Goal: Task Accomplishment & Management: Use online tool/utility

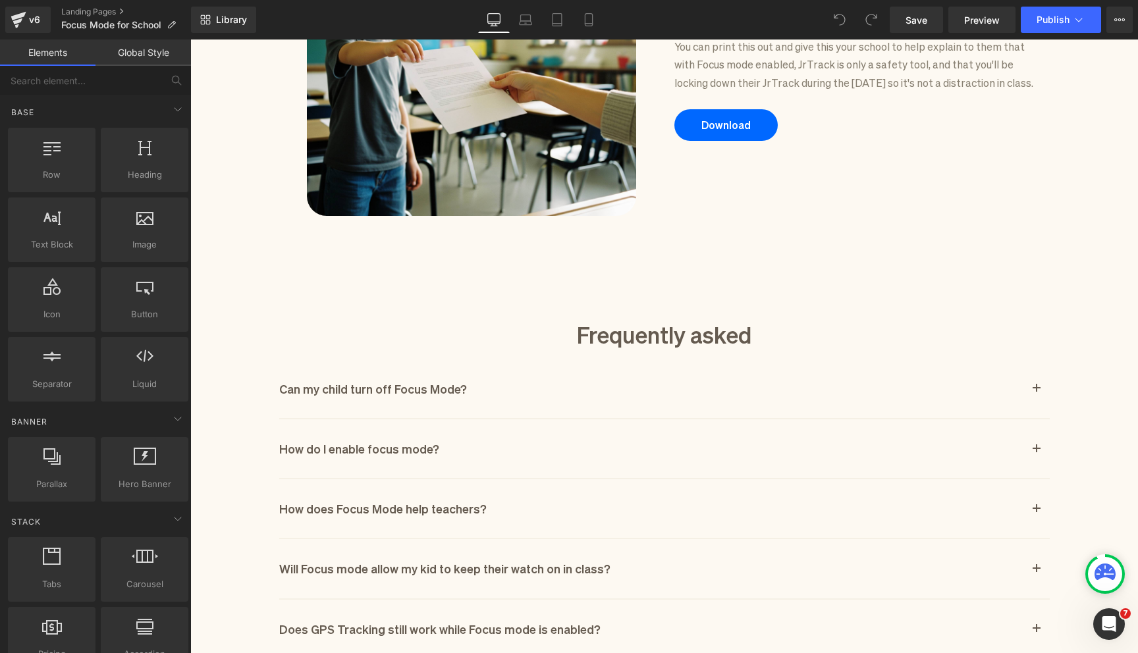
scroll to position [1266, 0]
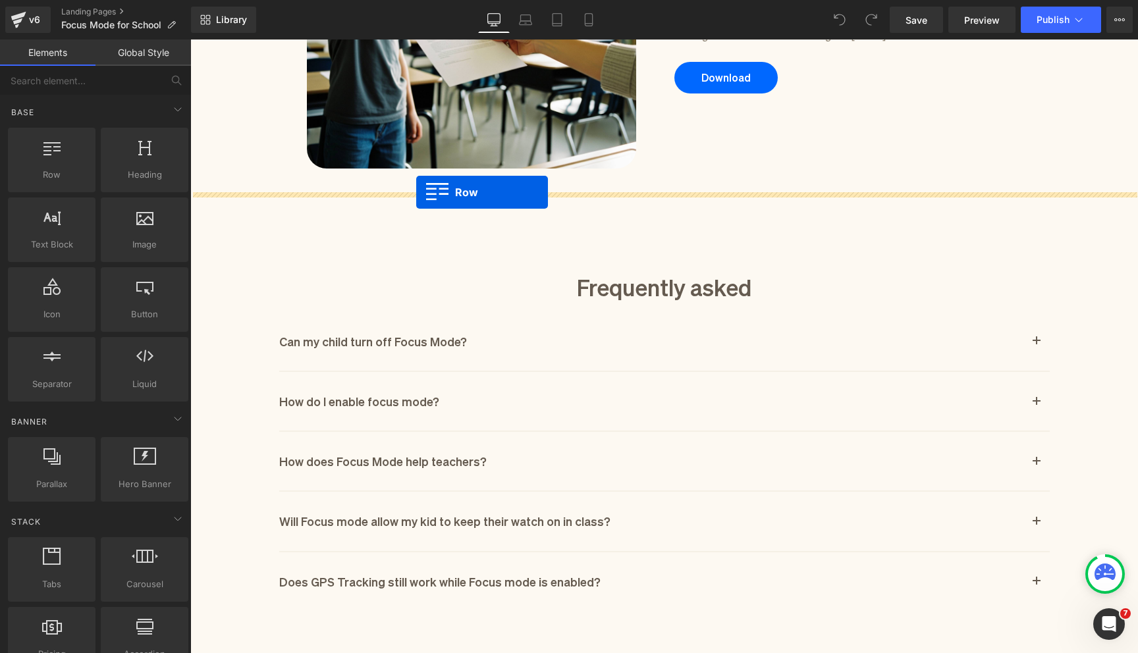
drag, startPoint x: 256, startPoint y: 207, endPoint x: 416, endPoint y: 192, distance: 160.7
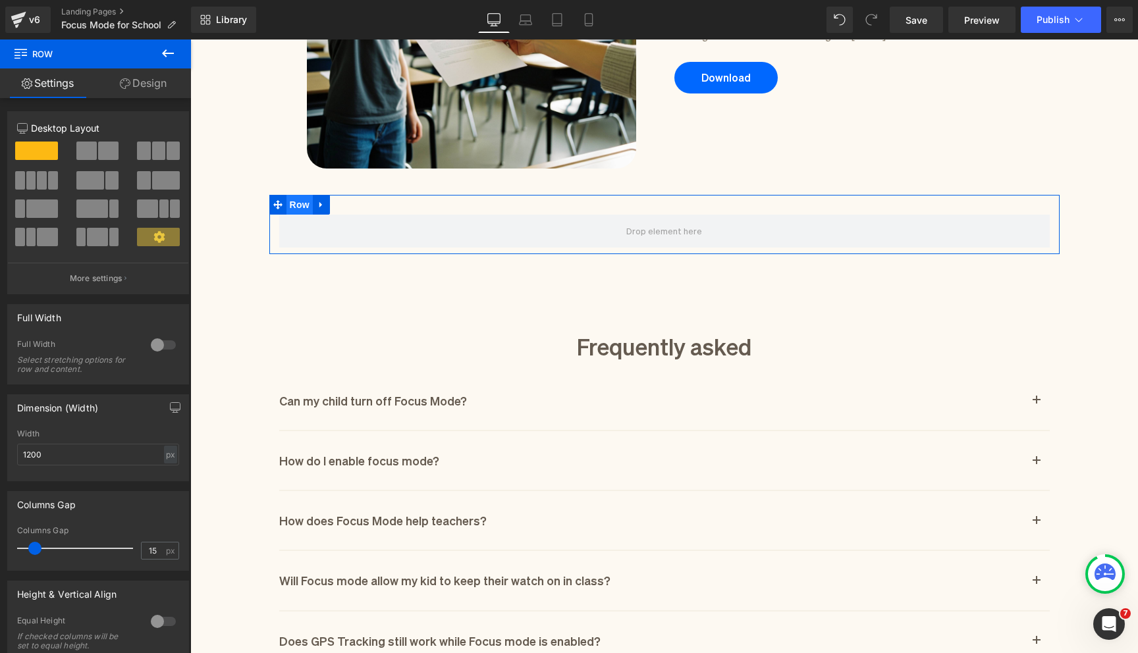
click at [304, 204] on span "Row" at bounding box center [299, 205] width 26 height 20
click at [327, 205] on link at bounding box center [321, 205] width 17 height 20
click at [353, 200] on icon at bounding box center [355, 204] width 9 height 9
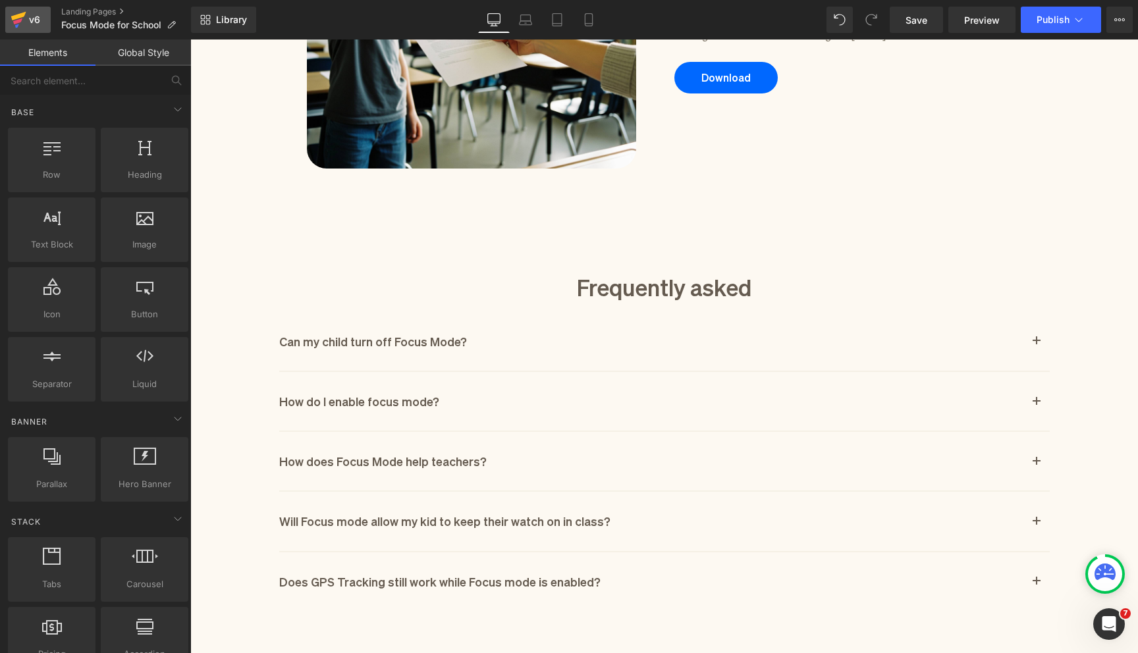
click at [16, 26] on icon at bounding box center [17, 26] width 4 height 4
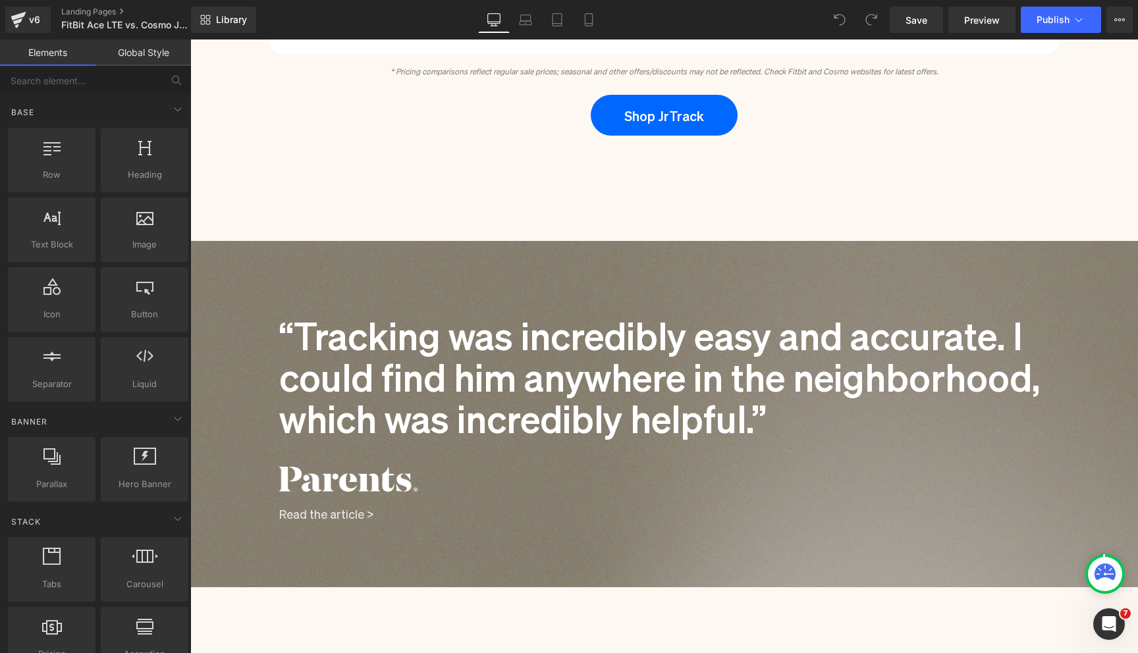
scroll to position [2122, 0]
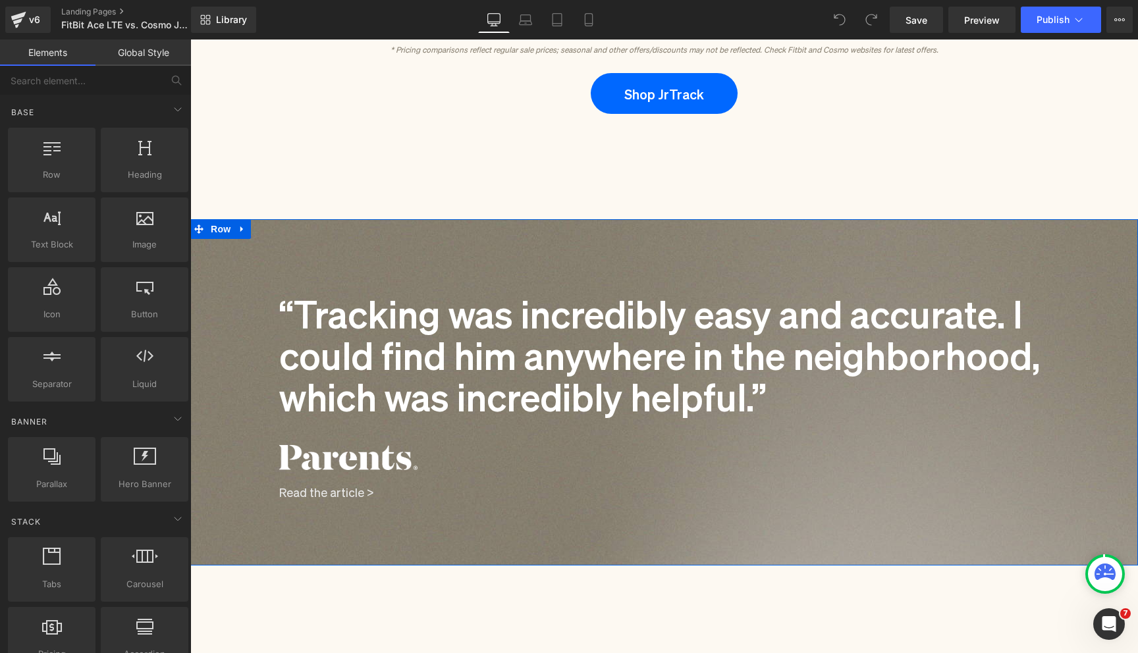
click at [245, 250] on div "“Tracking was incredibly easy and accurate. I could find him anywhere in the ne…" at bounding box center [664, 364] width 948 height 290
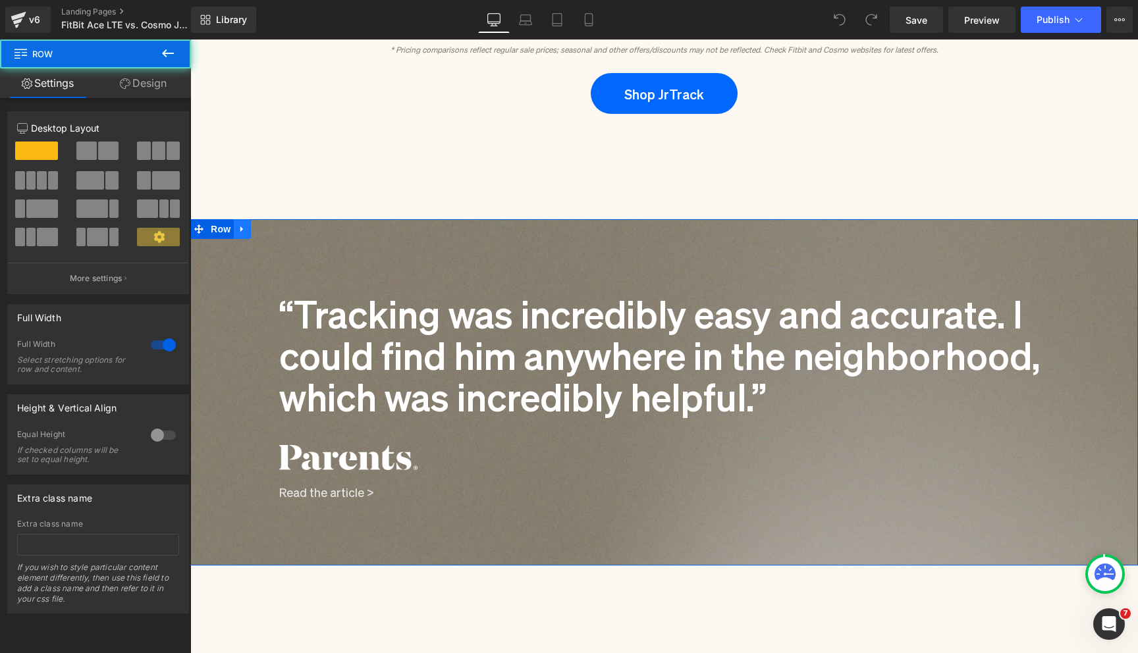
click at [246, 235] on link at bounding box center [242, 229] width 17 height 20
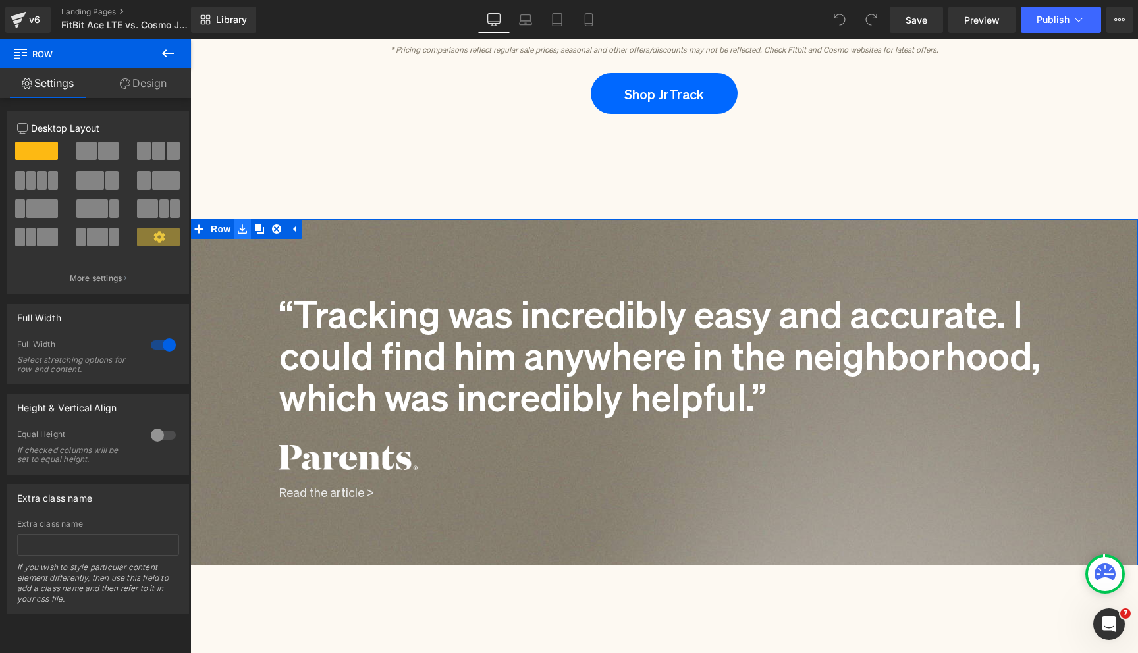
click at [246, 233] on icon at bounding box center [242, 229] width 9 height 9
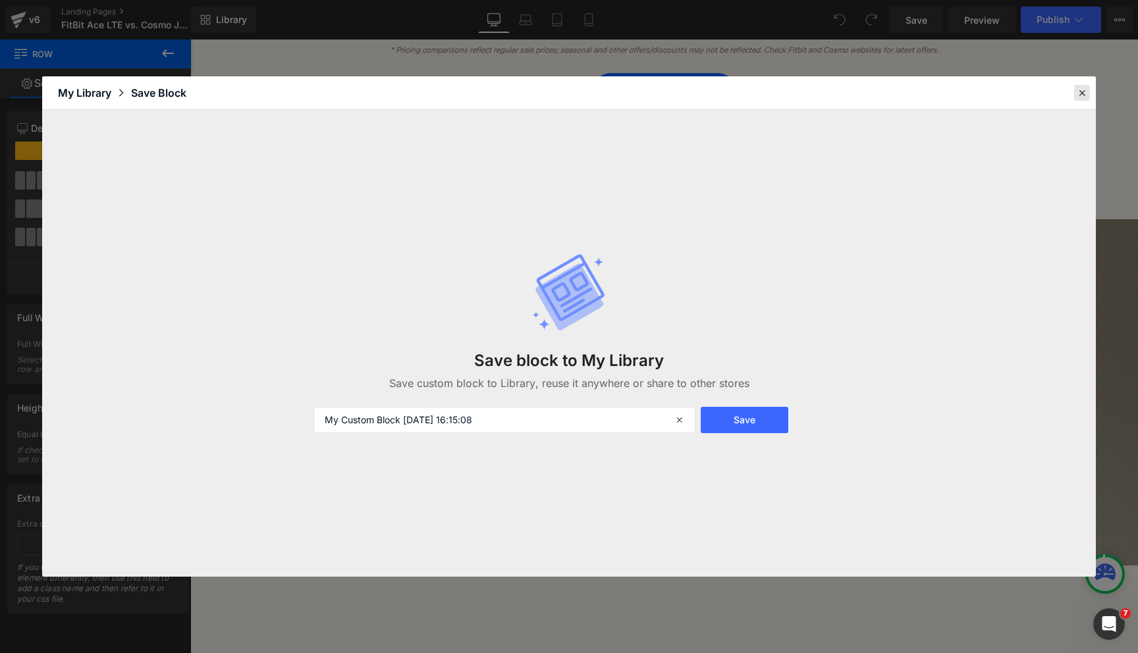
click at [1079, 93] on icon at bounding box center [1082, 93] width 12 height 12
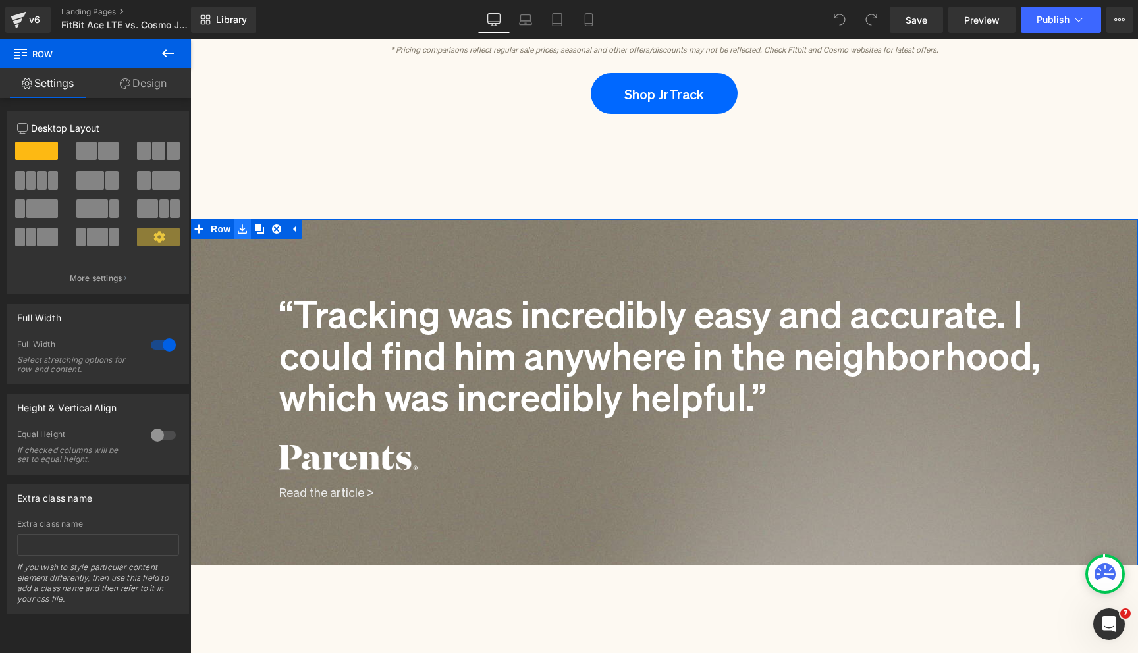
click at [244, 236] on link at bounding box center [242, 229] width 17 height 20
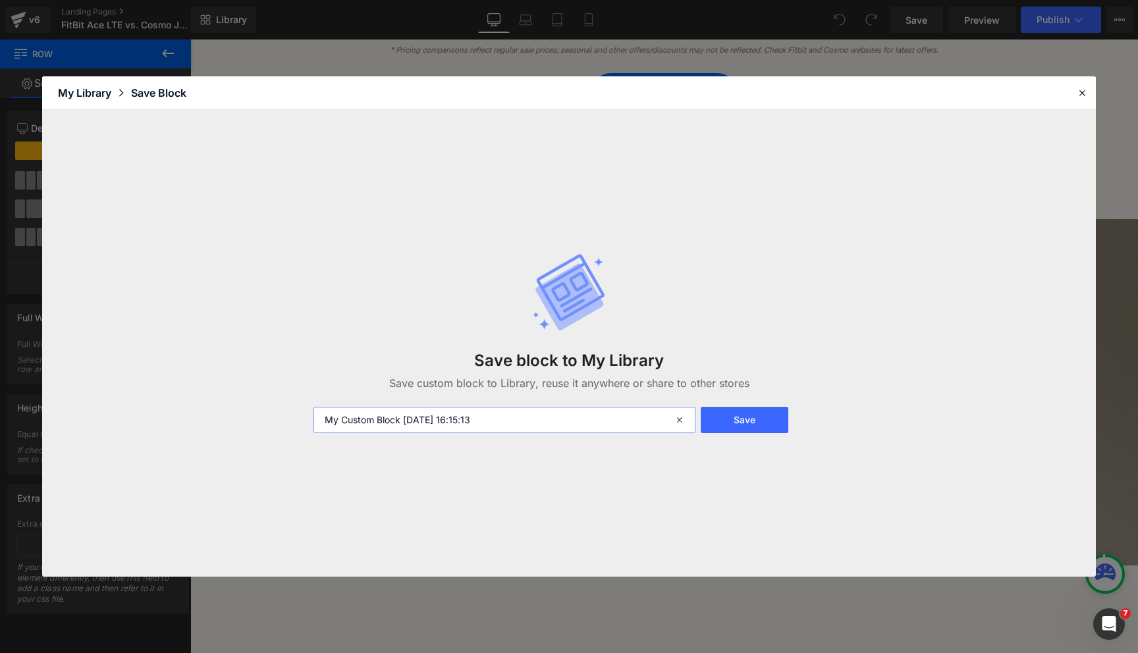
click at [504, 425] on input "My Custom Block 2025-08-22 16:15:13" at bounding box center [504, 420] width 382 height 26
type input "Quote Block"
click at [732, 407] on button "Save" at bounding box center [745, 420] width 88 height 26
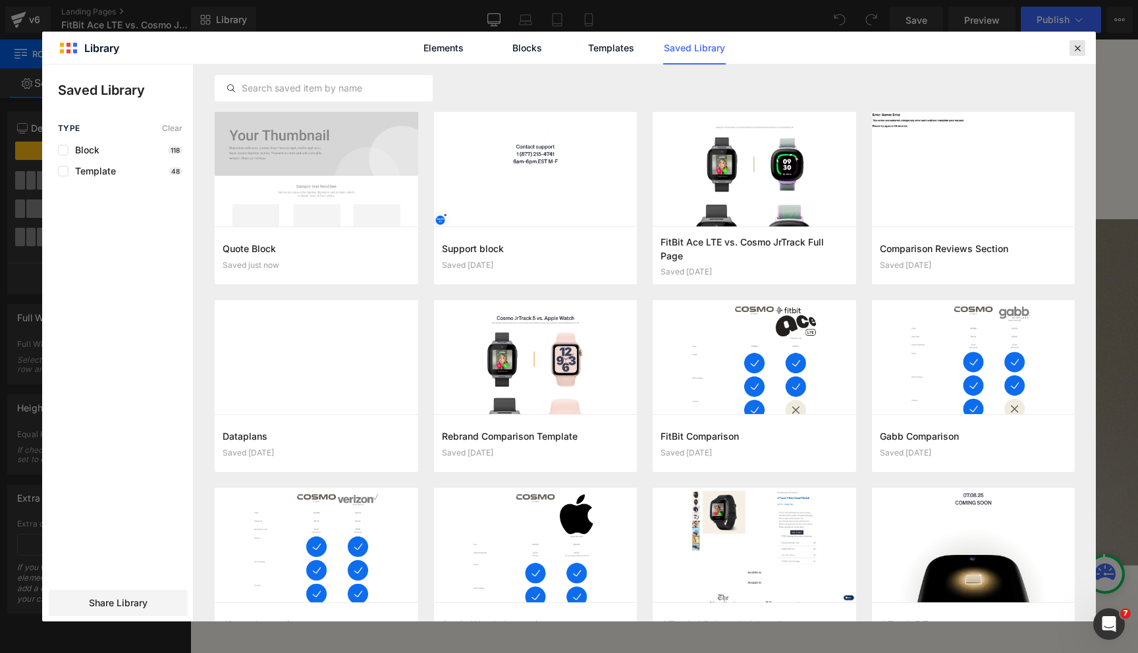
click at [1077, 49] on icon at bounding box center [1077, 48] width 12 height 12
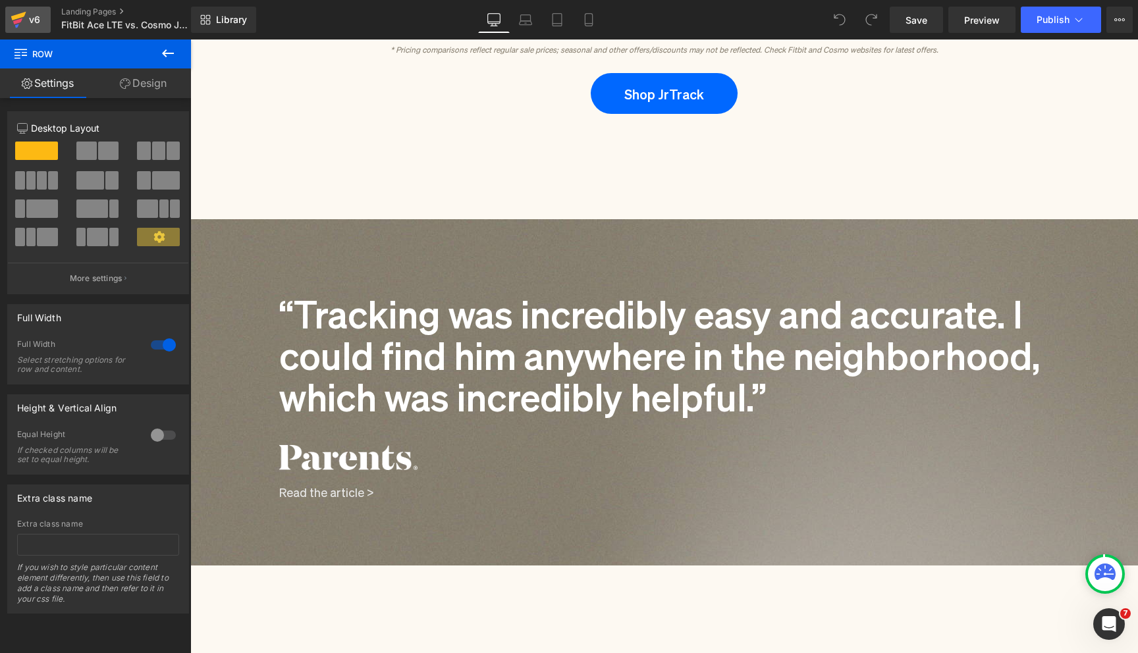
click at [19, 24] on icon at bounding box center [19, 19] width 16 height 33
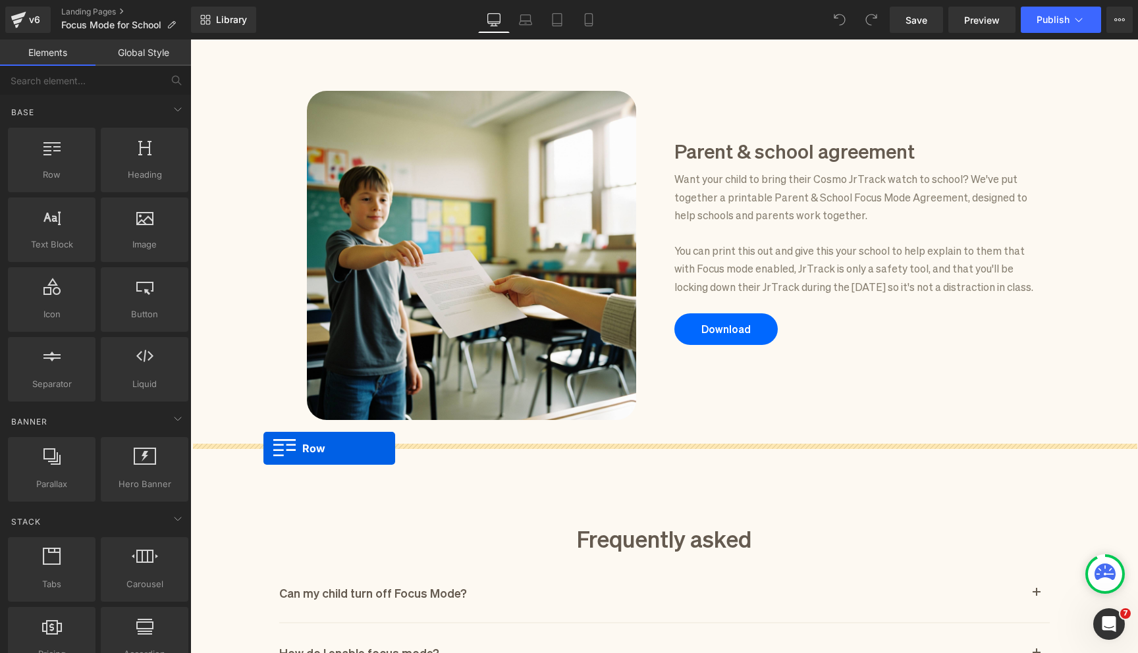
drag, startPoint x: 252, startPoint y: 213, endPoint x: 263, endPoint y: 449, distance: 236.0
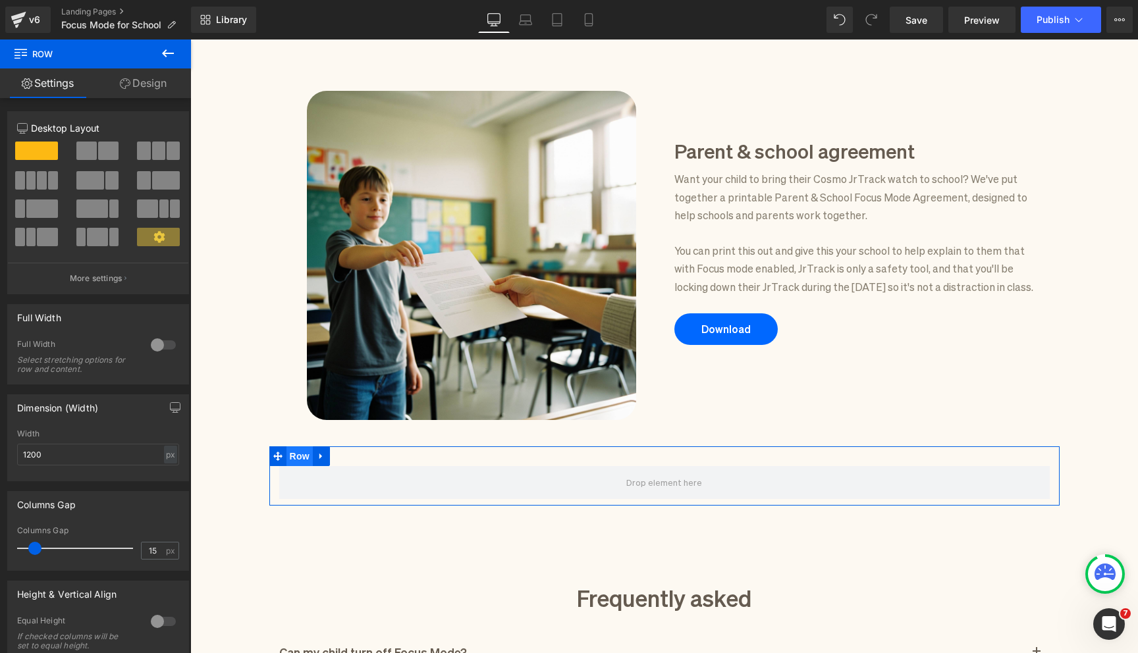
click at [291, 457] on span "Row" at bounding box center [299, 456] width 26 height 20
click at [326, 455] on icon at bounding box center [321, 456] width 9 height 10
click at [364, 456] on link at bounding box center [372, 456] width 17 height 20
click at [319, 454] on icon at bounding box center [320, 457] width 3 height 6
click at [356, 452] on icon at bounding box center [355, 456] width 9 height 9
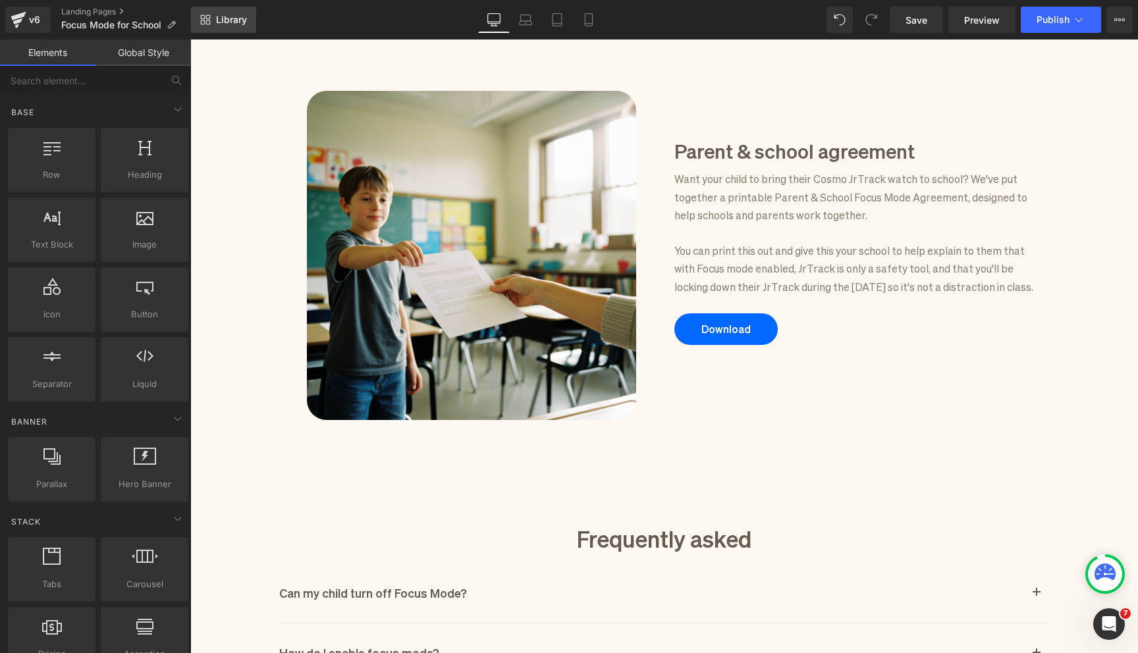
click at [211, 24] on link "Library" at bounding box center [223, 20] width 65 height 26
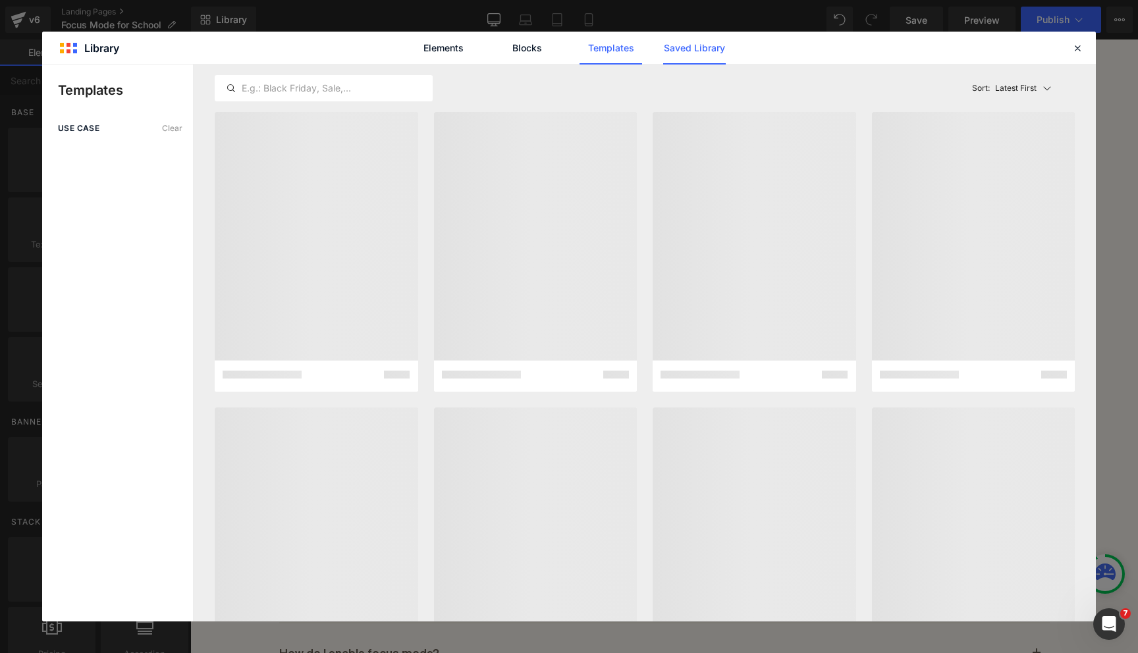
click at [0, 0] on link "Saved Library" at bounding box center [0, 0] width 0 height 0
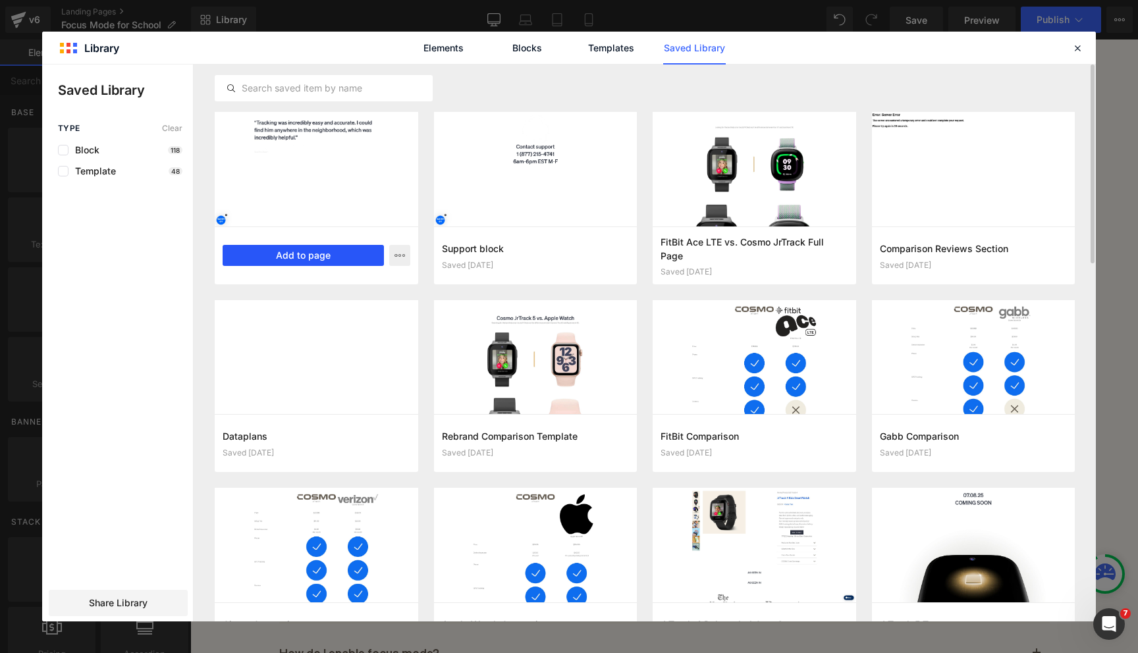
click at [301, 257] on button "Add to page" at bounding box center [303, 255] width 161 height 21
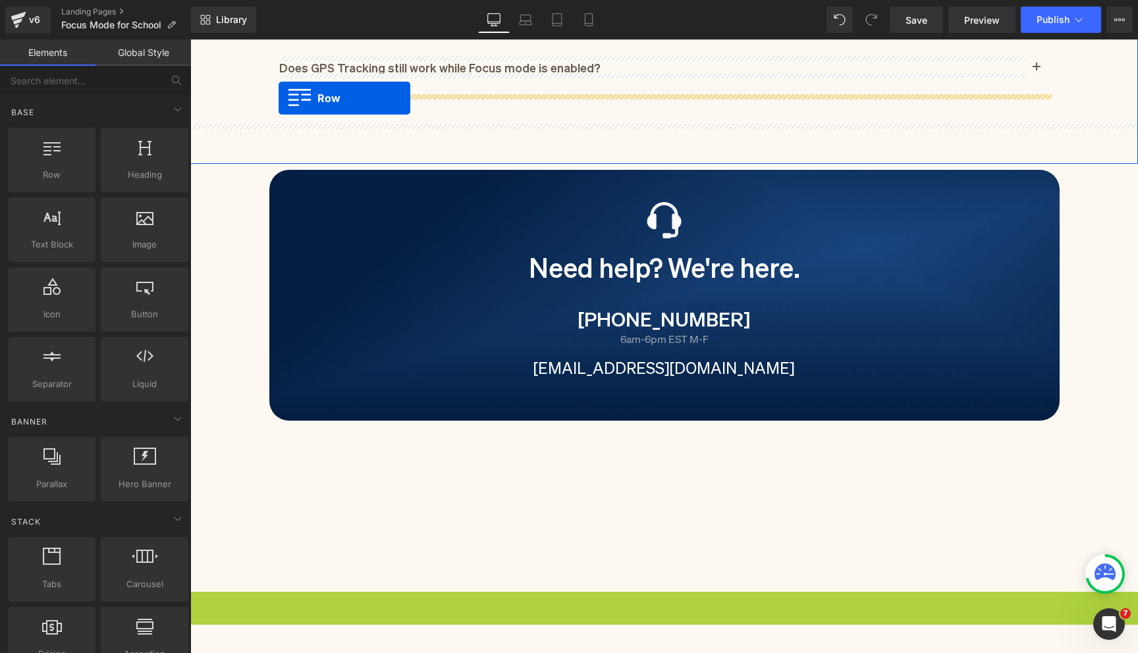
scroll to position [1778, 0]
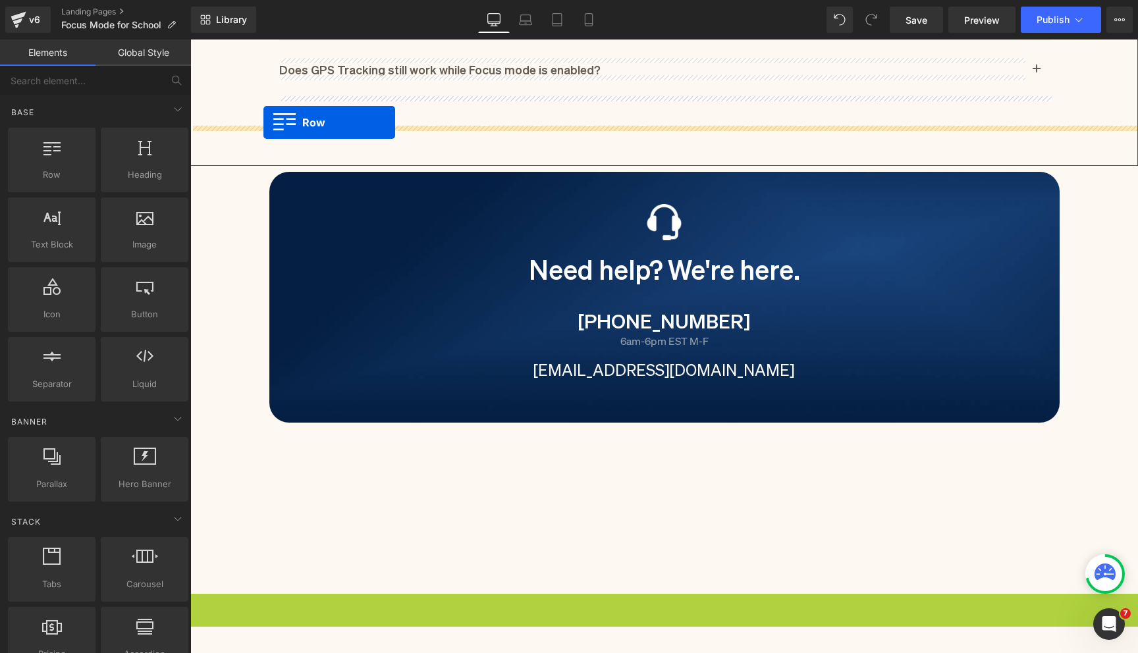
drag, startPoint x: 195, startPoint y: 268, endPoint x: 263, endPoint y: 122, distance: 161.4
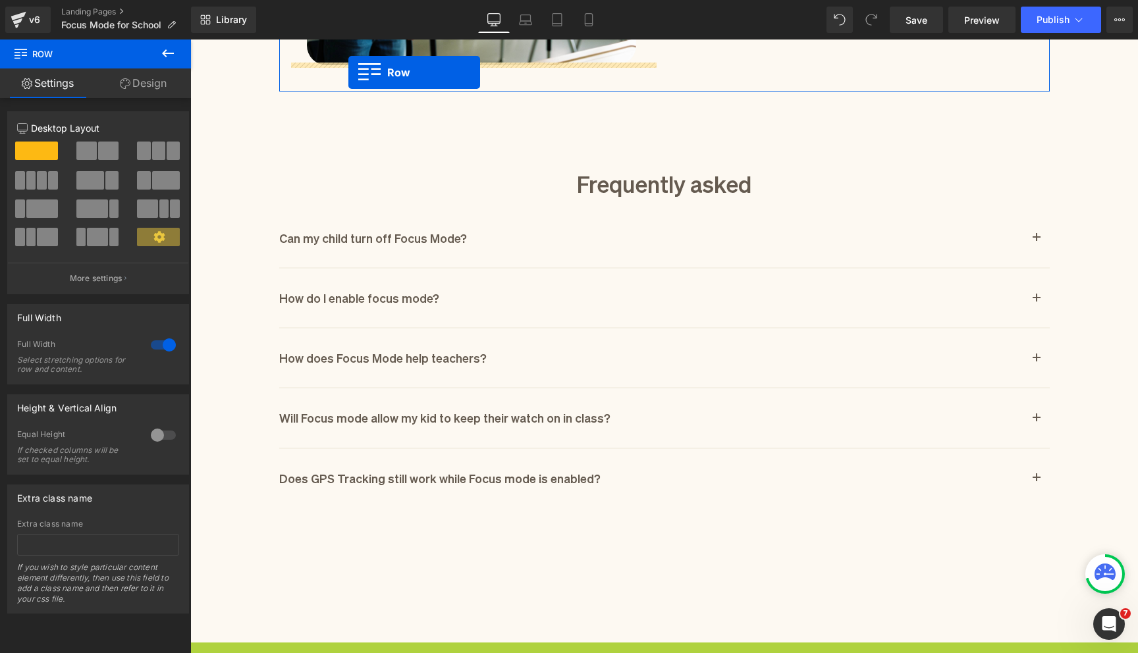
scroll to position [1354, 0]
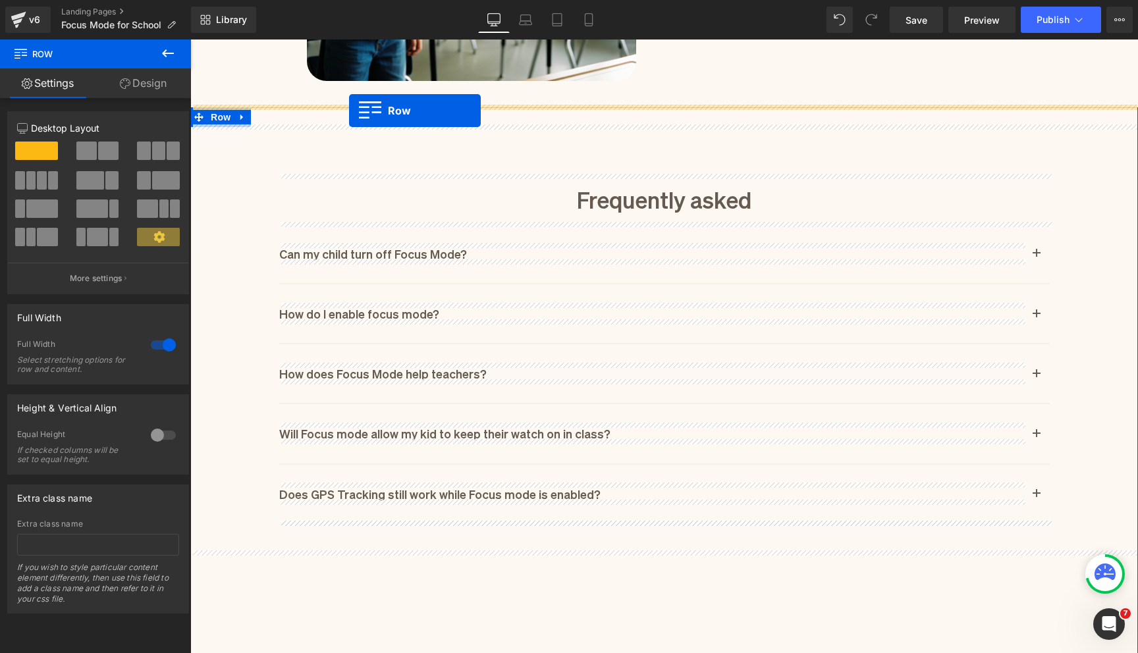
drag, startPoint x: 198, startPoint y: 340, endPoint x: 349, endPoint y: 111, distance: 274.3
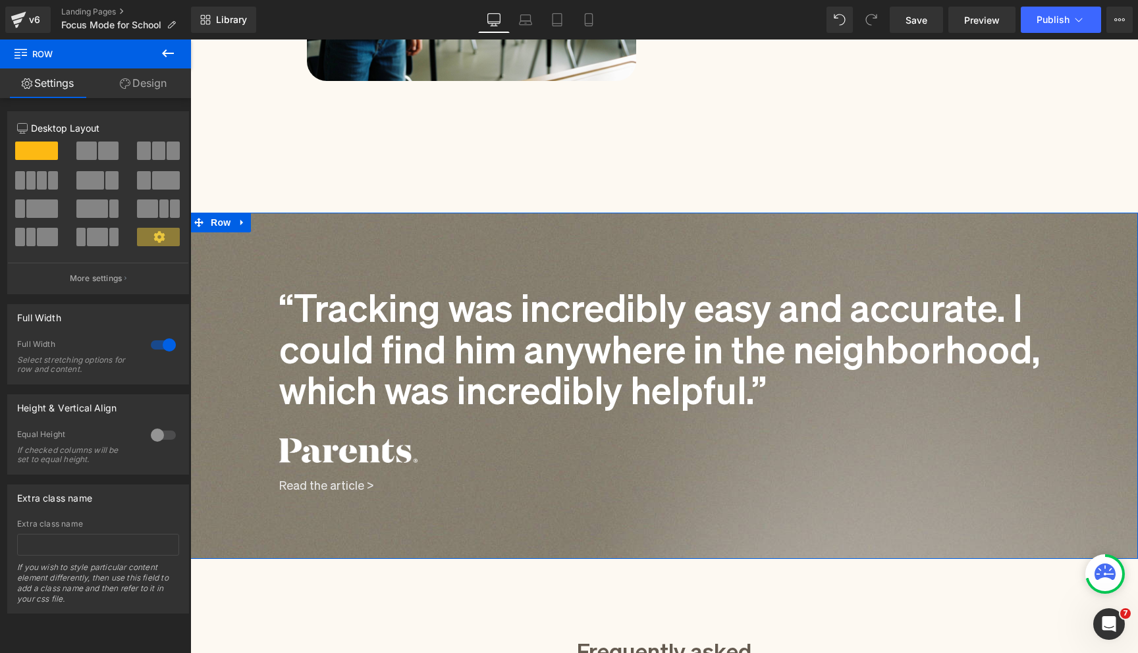
click at [450, 136] on div "Focus mode for school Heading Eliminating distractions so kids can concentrate …" at bounding box center [664, 171] width 948 height 2736
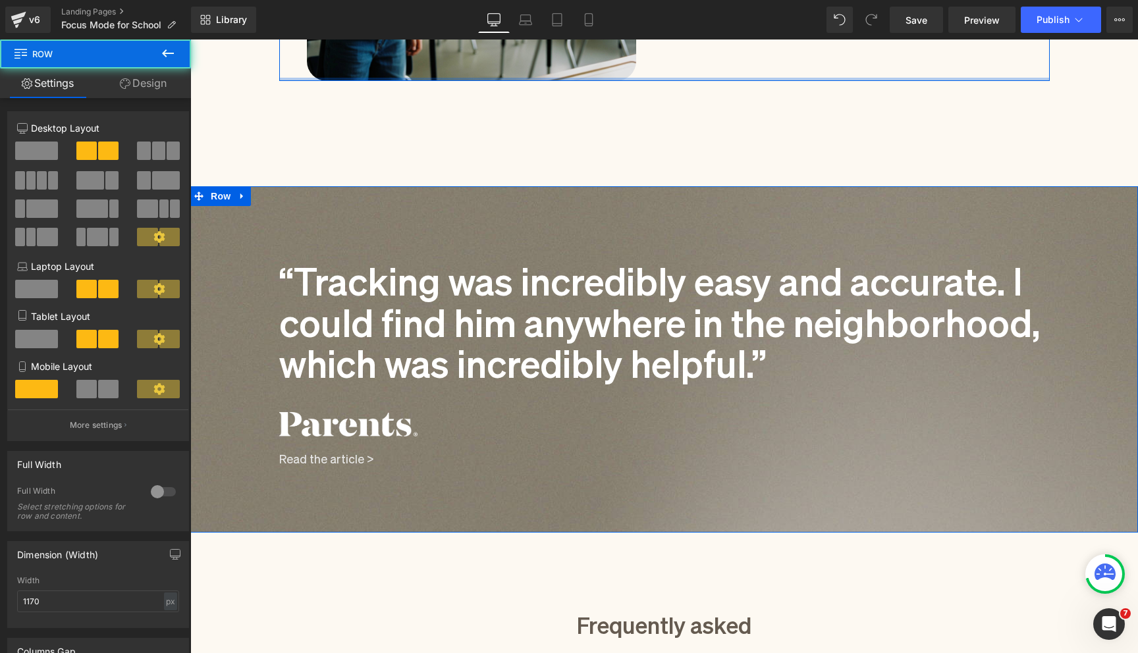
drag, startPoint x: 462, startPoint y: 101, endPoint x: 469, endPoint y: 71, distance: 31.0
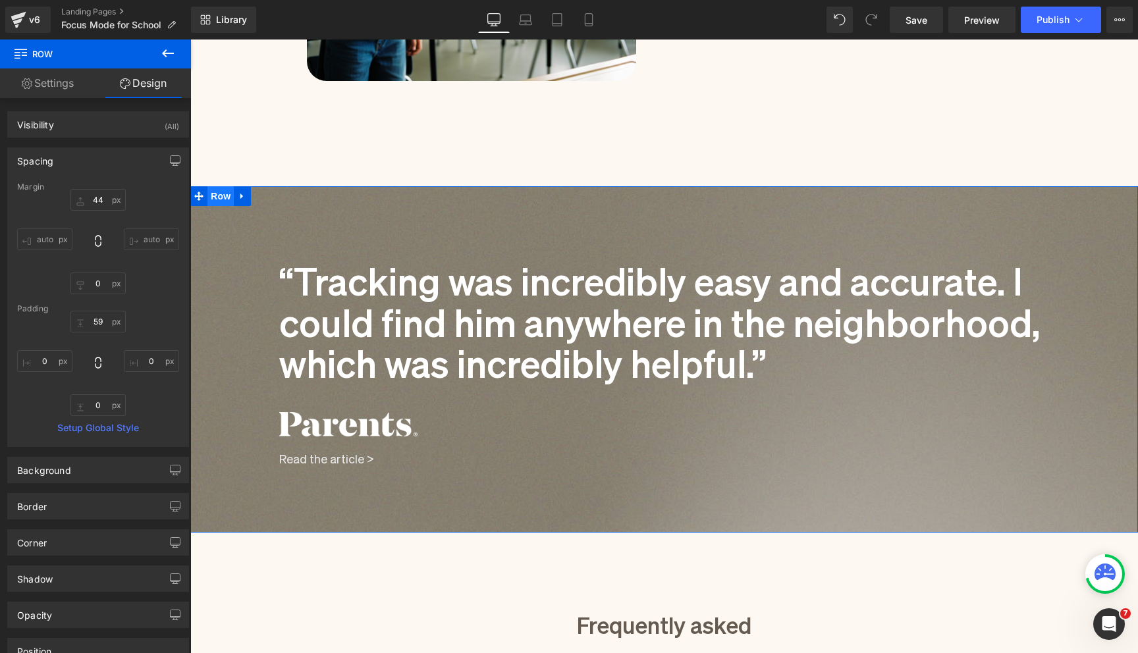
click at [225, 190] on span "Row" at bounding box center [220, 196] width 26 height 20
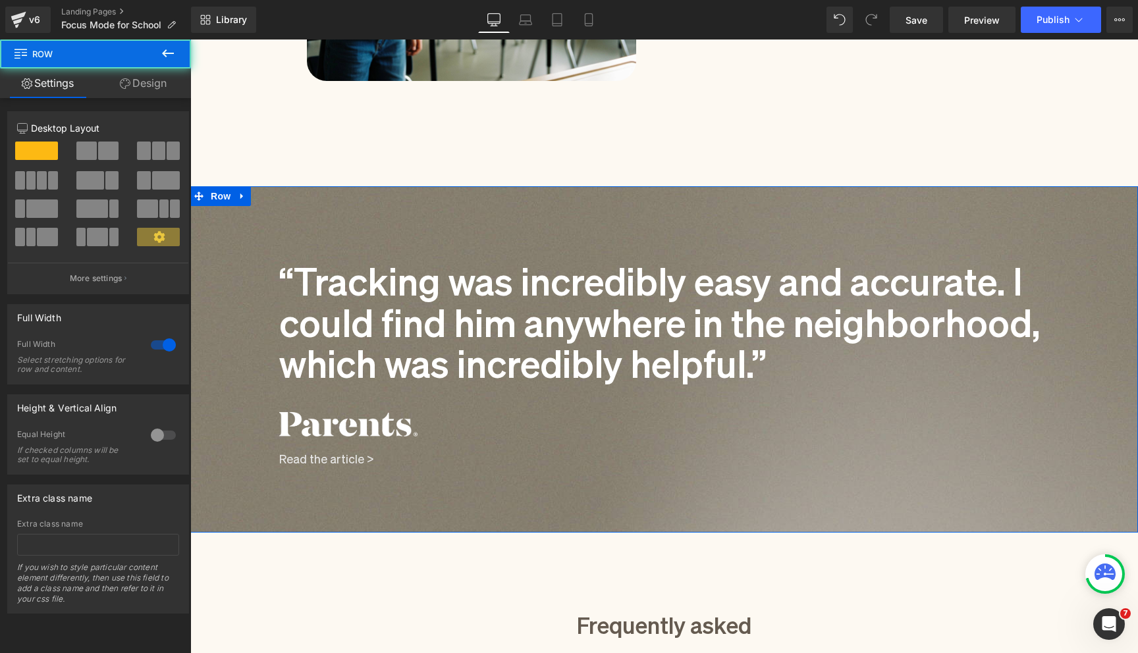
click at [163, 92] on link "Design" at bounding box center [142, 83] width 95 height 30
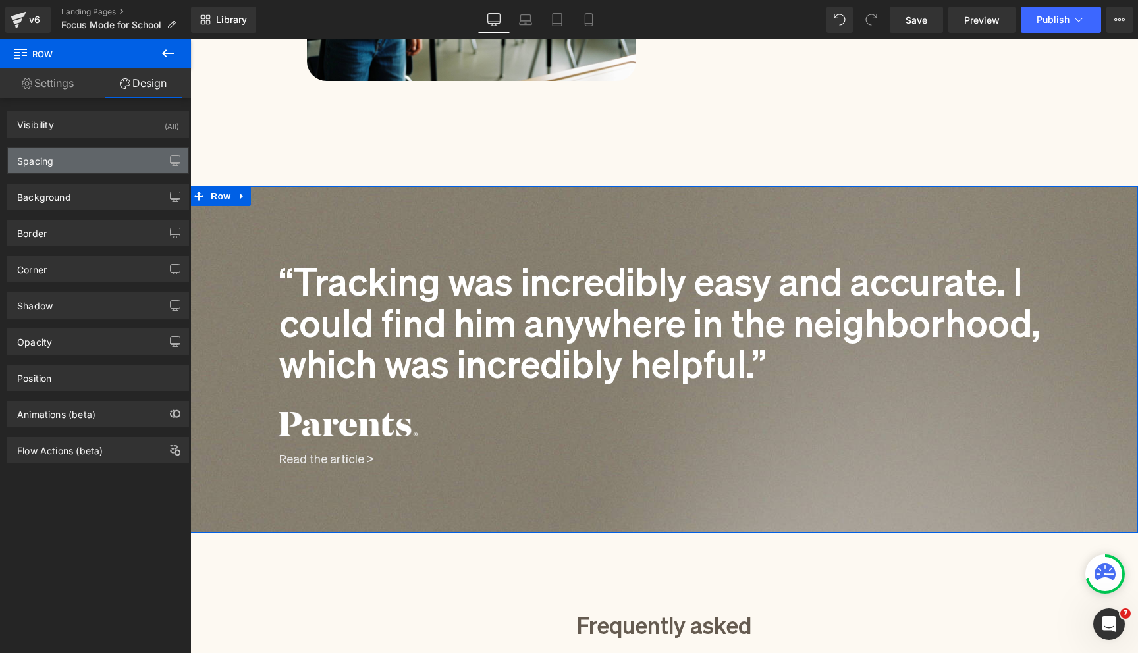
click at [114, 153] on div "Spacing" at bounding box center [98, 160] width 180 height 25
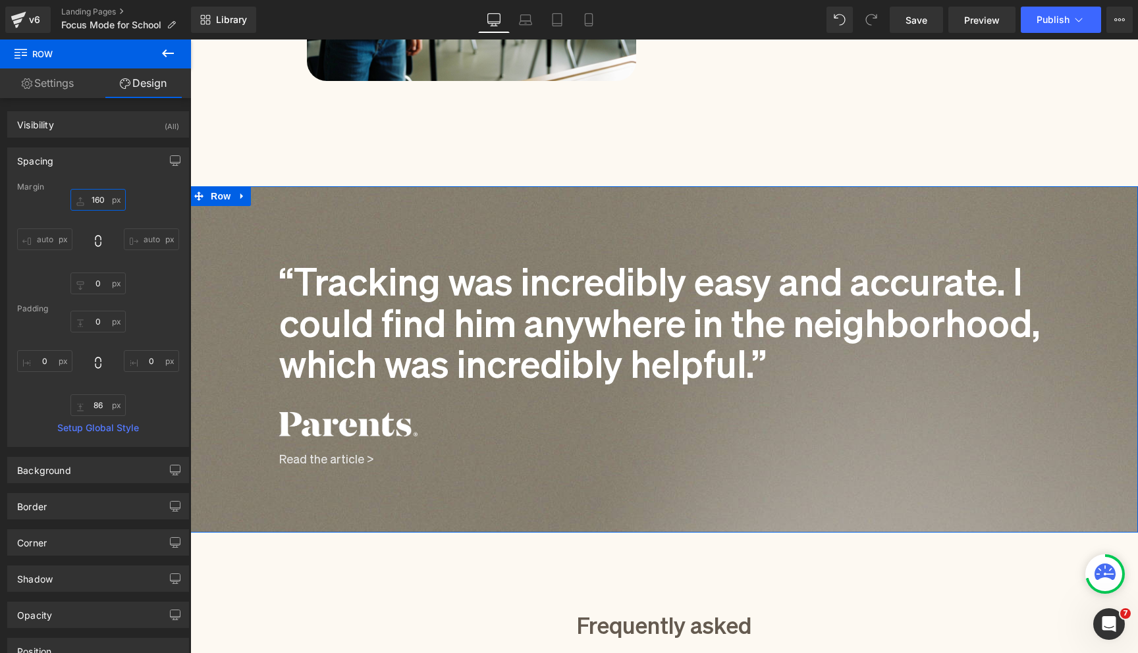
click at [102, 199] on input "160" at bounding box center [97, 200] width 55 height 22
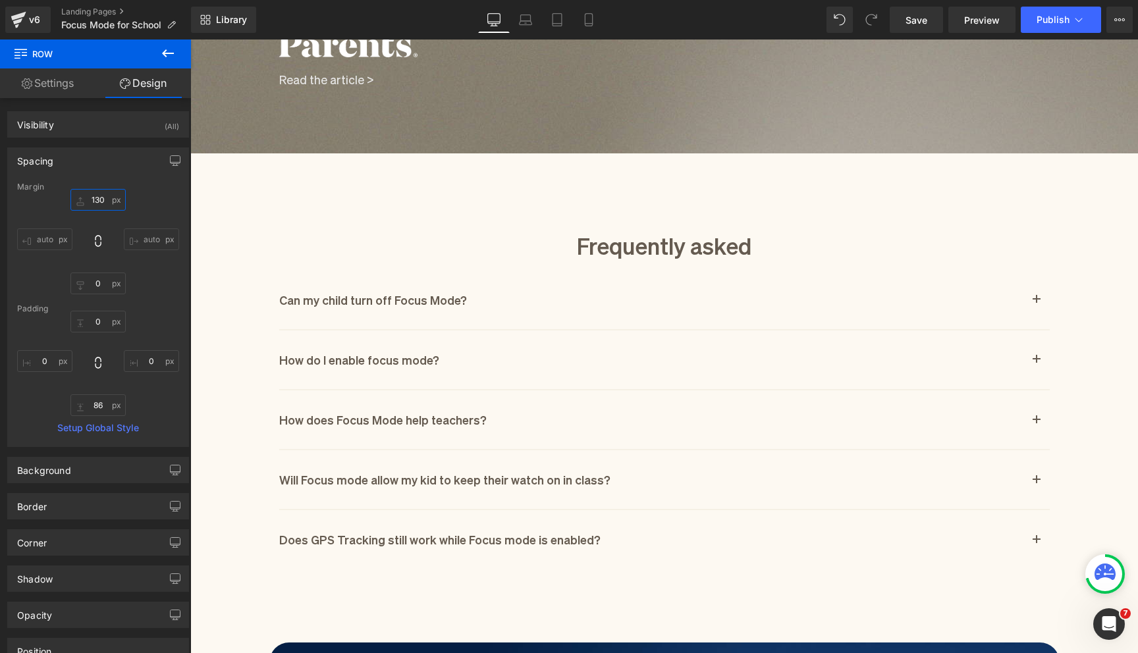
scroll to position [1554, 0]
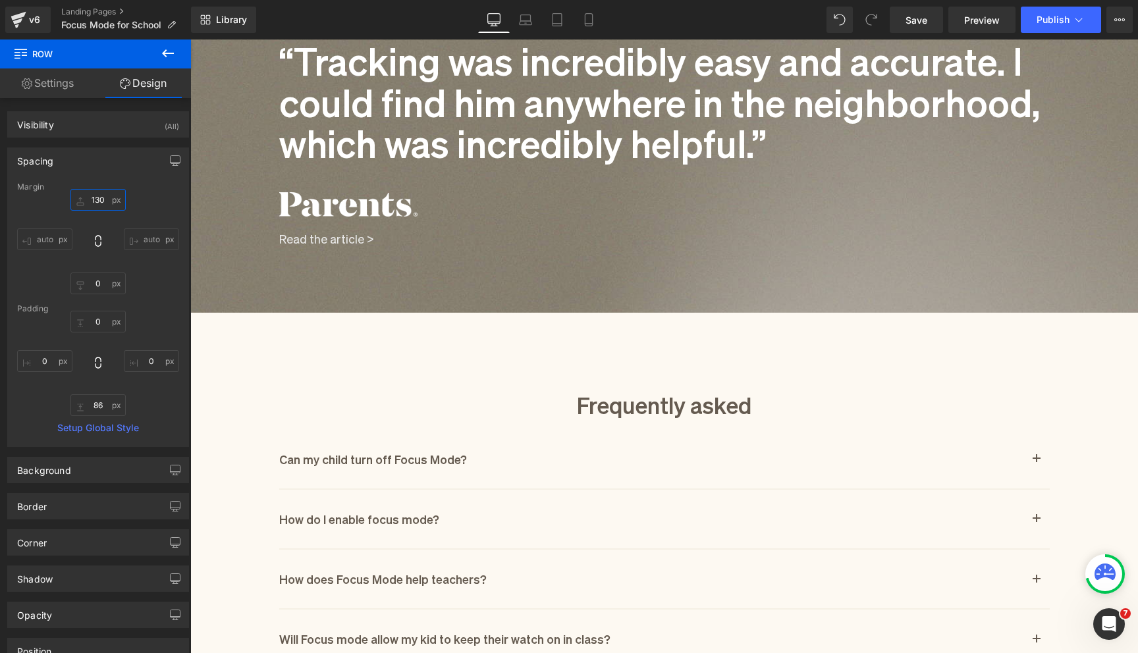
type input "130"
click at [170, 53] on icon at bounding box center [168, 53] width 12 height 8
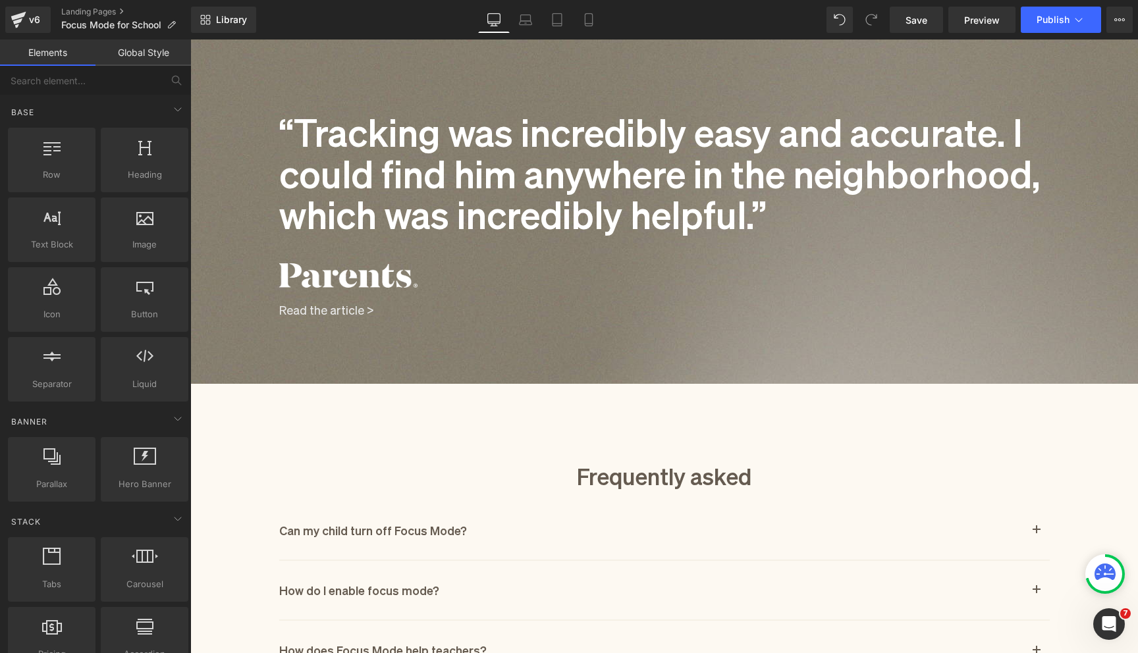
scroll to position [1480, 0]
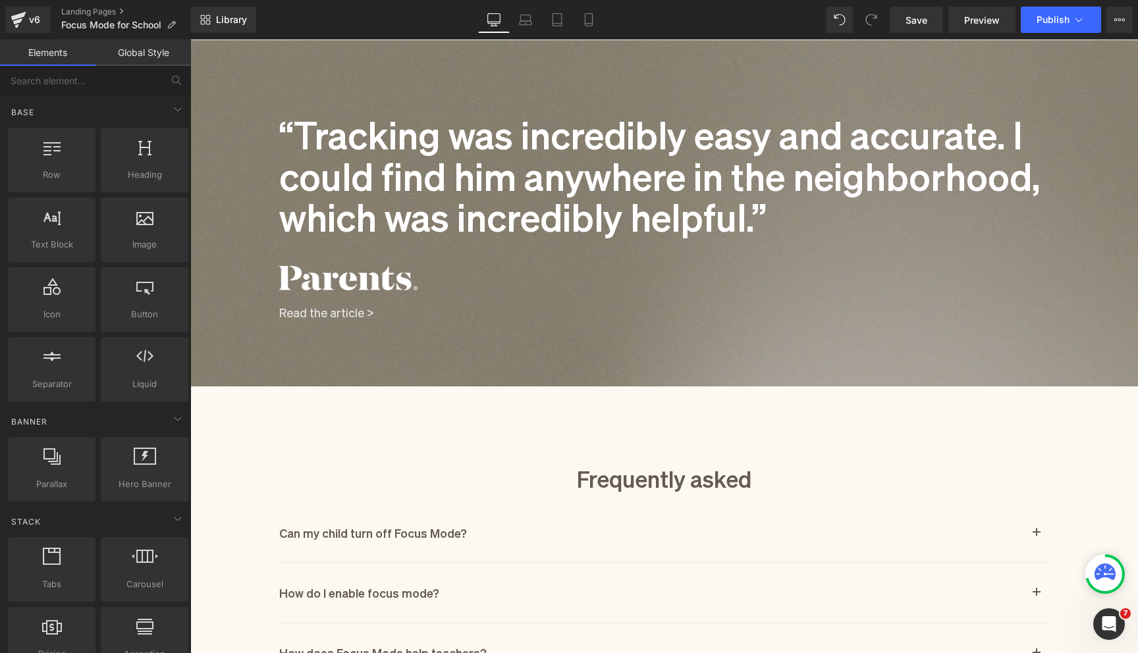
click at [385, 180] on h1 "“Tracking was incredibly easy and accurate. I could find him anywhere in the ne…" at bounding box center [664, 174] width 770 height 124
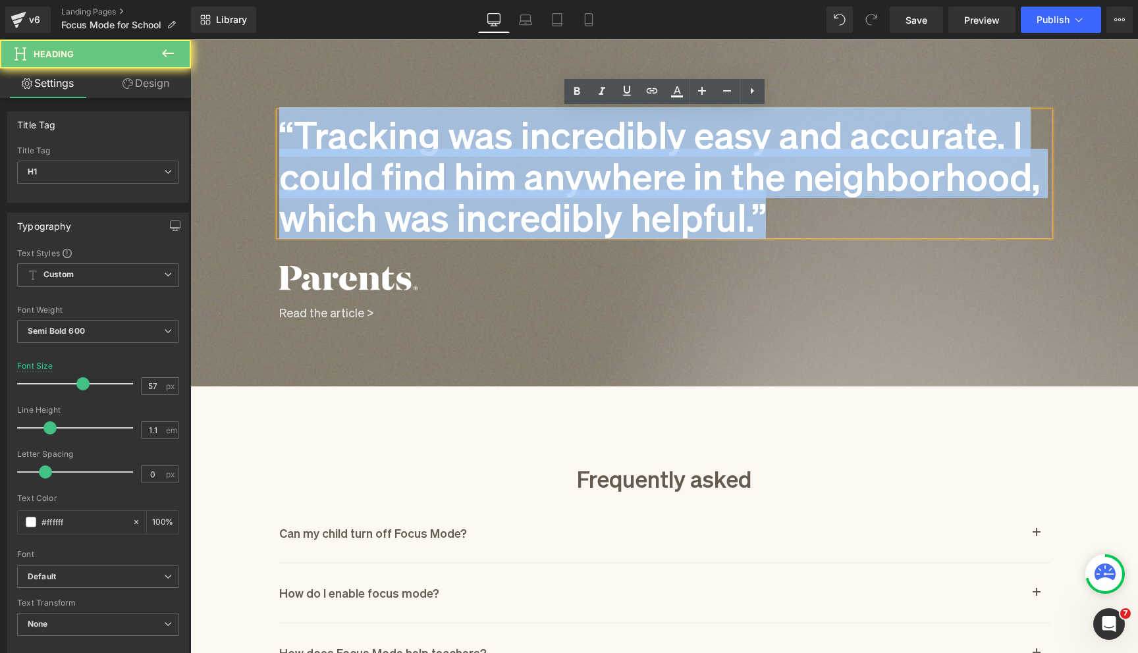
click at [385, 180] on h1 "“Tracking was incredibly easy and accurate. I could find him anywhere in the ne…" at bounding box center [664, 174] width 770 height 124
click at [190, 40] on div at bounding box center [190, 40] width 0 height 0
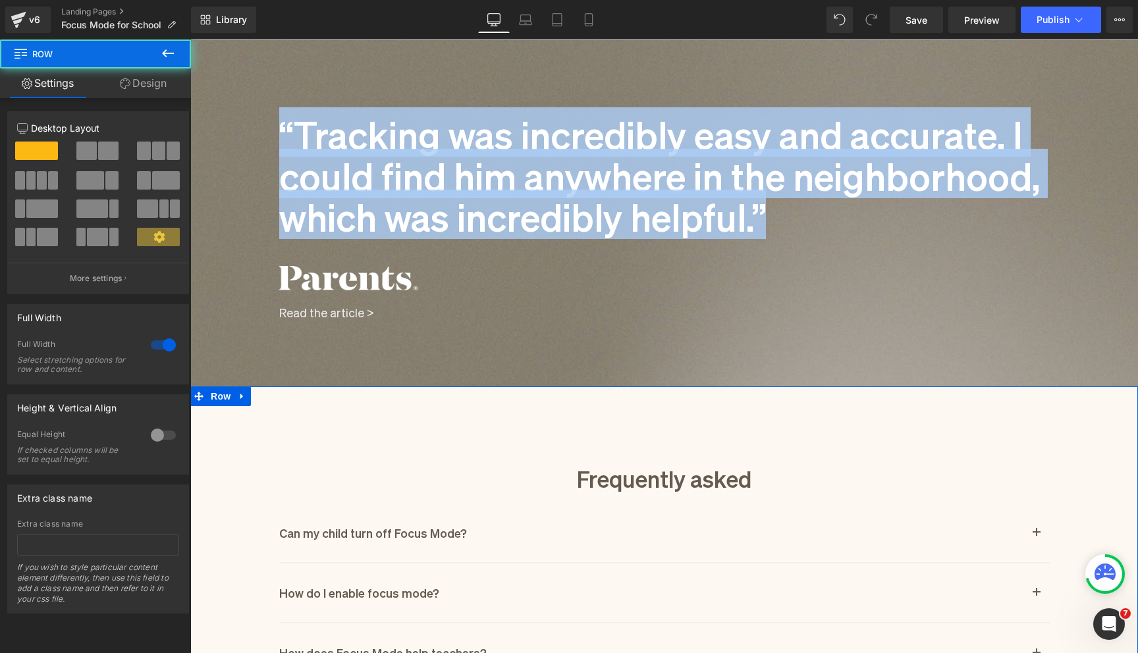
scroll to position [1647, 0]
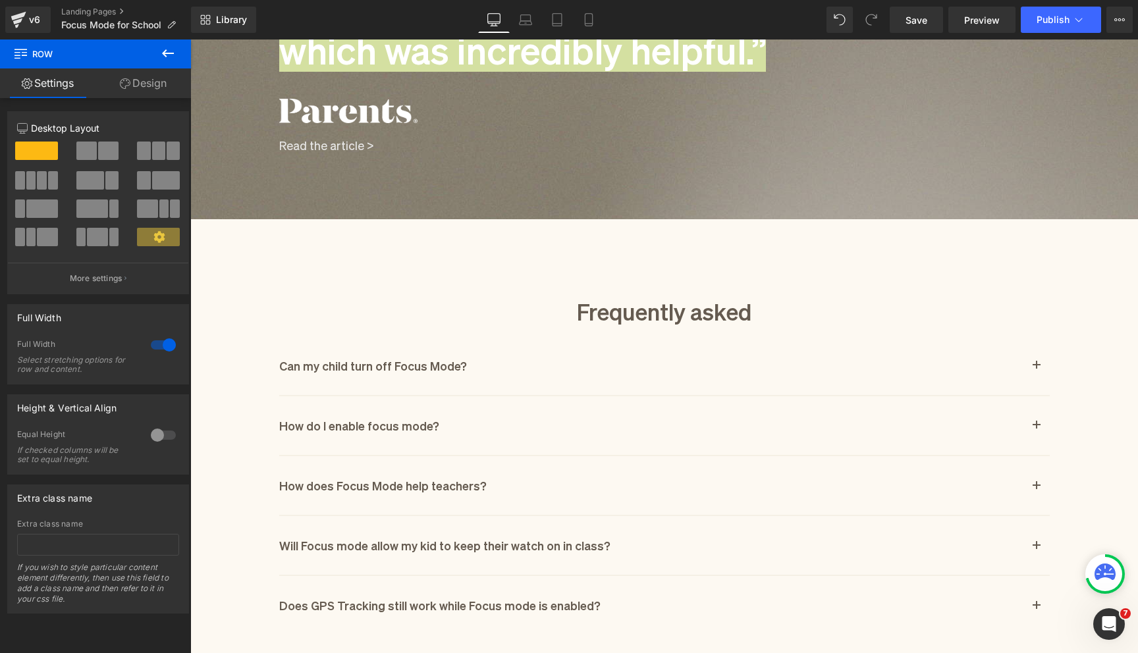
click at [174, 61] on icon at bounding box center [168, 53] width 16 height 16
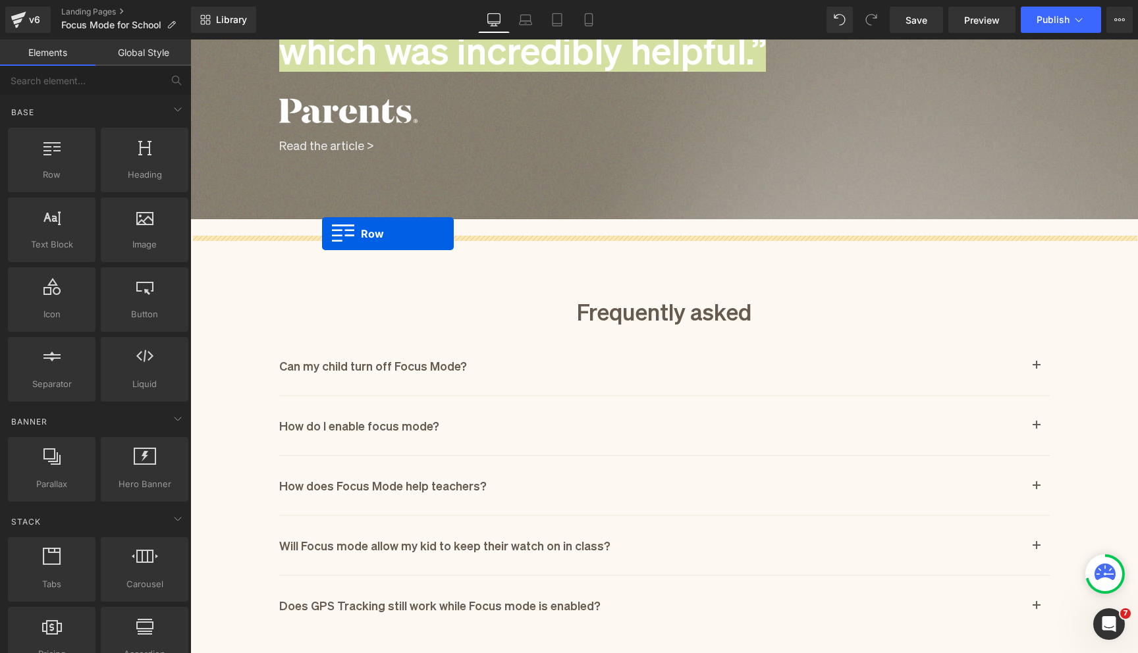
drag, startPoint x: 257, startPoint y: 207, endPoint x: 322, endPoint y: 234, distance: 69.7
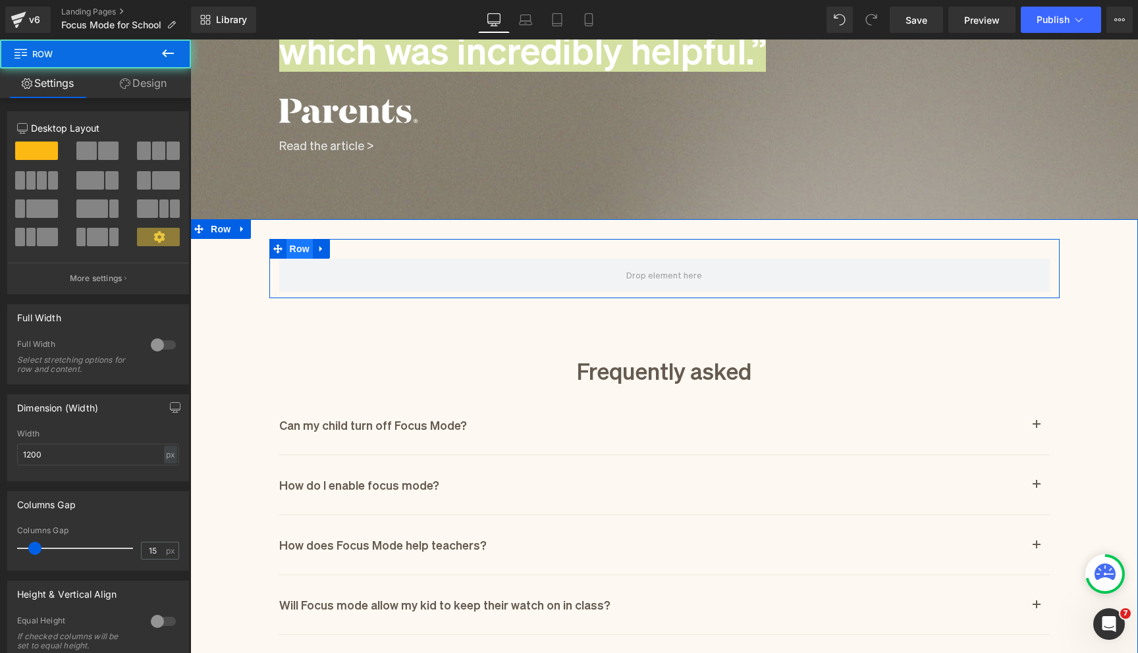
click at [299, 247] on span "Row" at bounding box center [299, 249] width 26 height 20
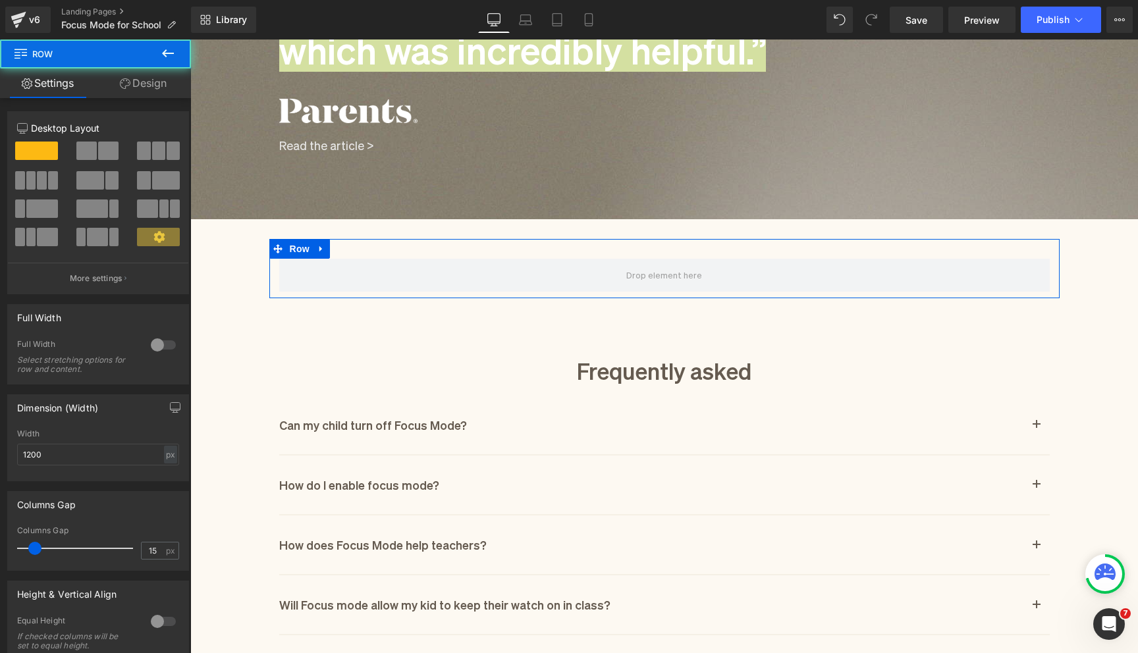
click at [157, 86] on link "Design" at bounding box center [142, 83] width 95 height 30
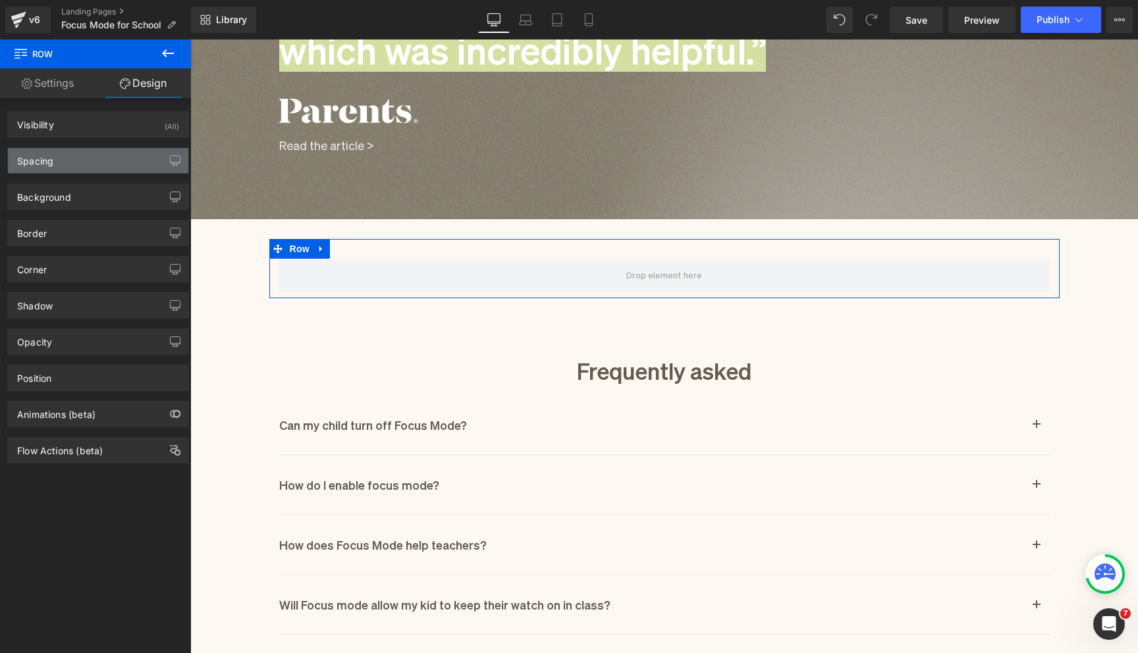
click at [75, 157] on div "Spacing" at bounding box center [98, 160] width 180 height 25
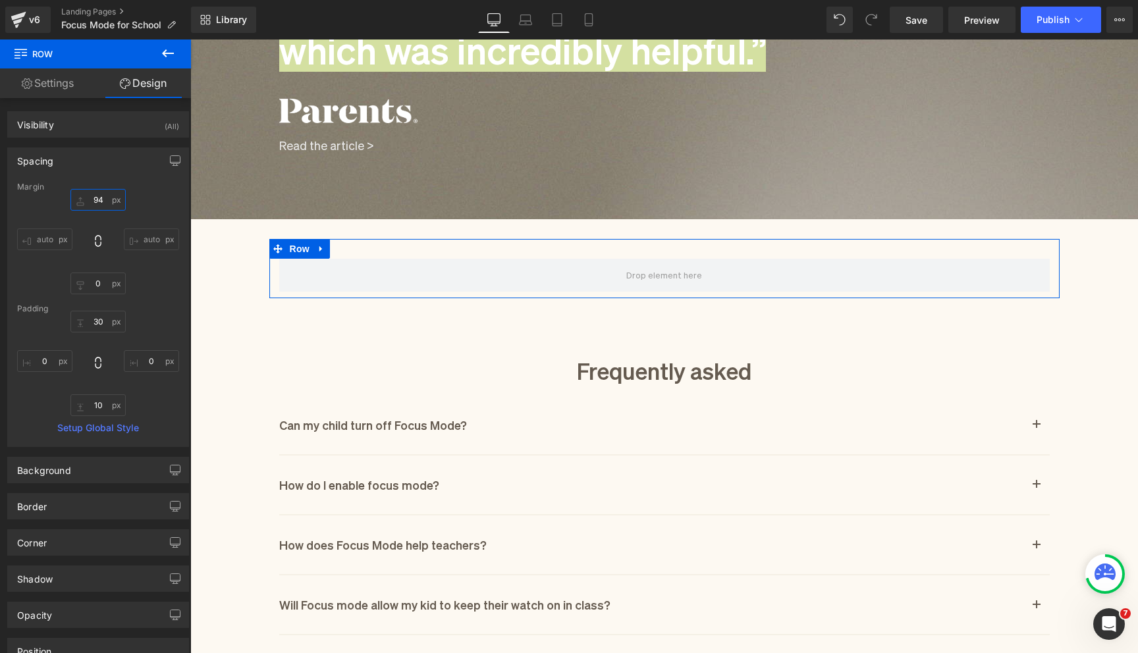
type input "97"
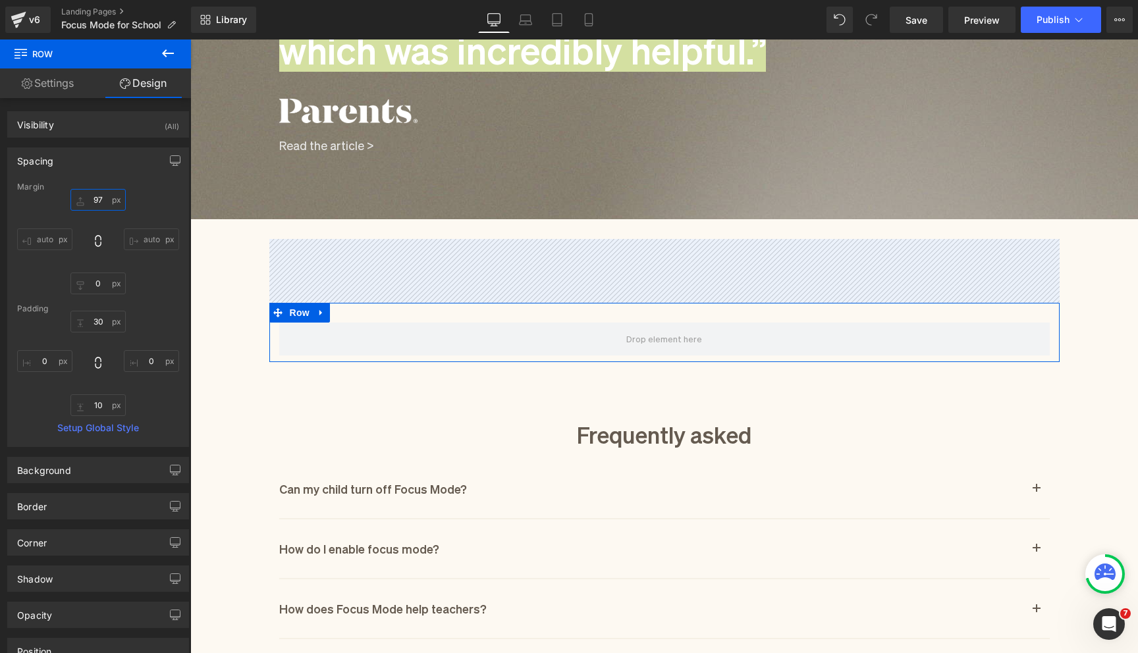
drag, startPoint x: 78, startPoint y: 203, endPoint x: 85, endPoint y: 140, distance: 64.3
click at [85, 140] on div "Spacing [GEOGRAPHIC_DATA] 97px 97 auto auto 0px 0 auto auto [GEOGRAPHIC_DATA] 3…" at bounding box center [98, 292] width 197 height 309
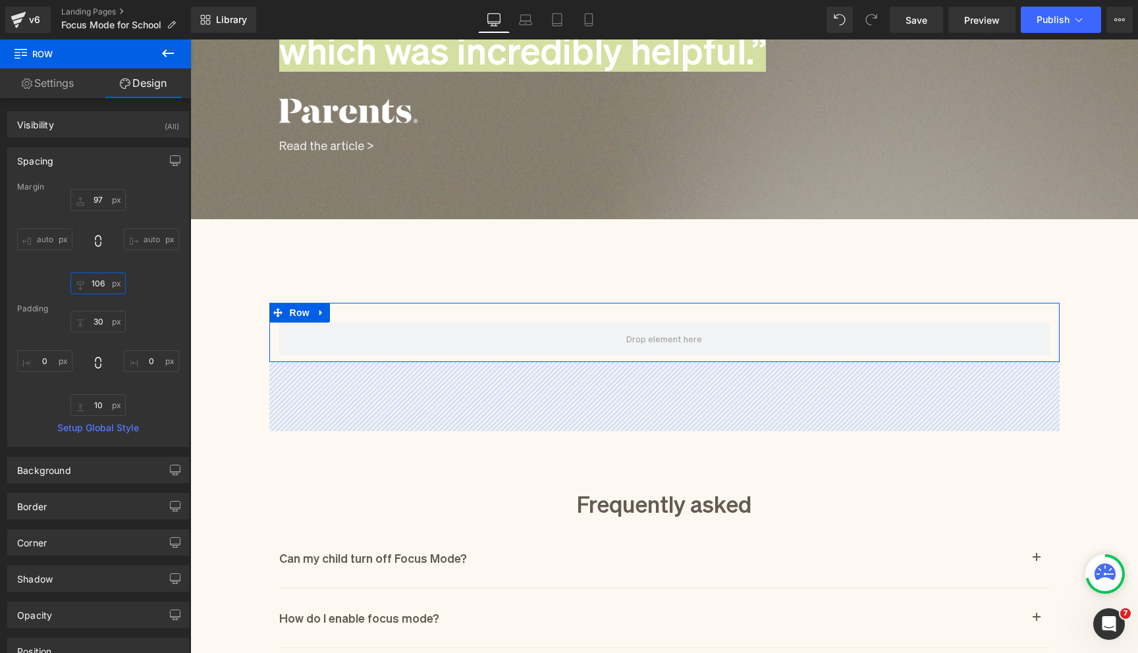
drag, startPoint x: 80, startPoint y: 290, endPoint x: 101, endPoint y: 219, distance: 74.2
click at [101, 219] on div "97px 97 auto auto 106px 106 auto auto" at bounding box center [98, 241] width 162 height 105
type input "107"
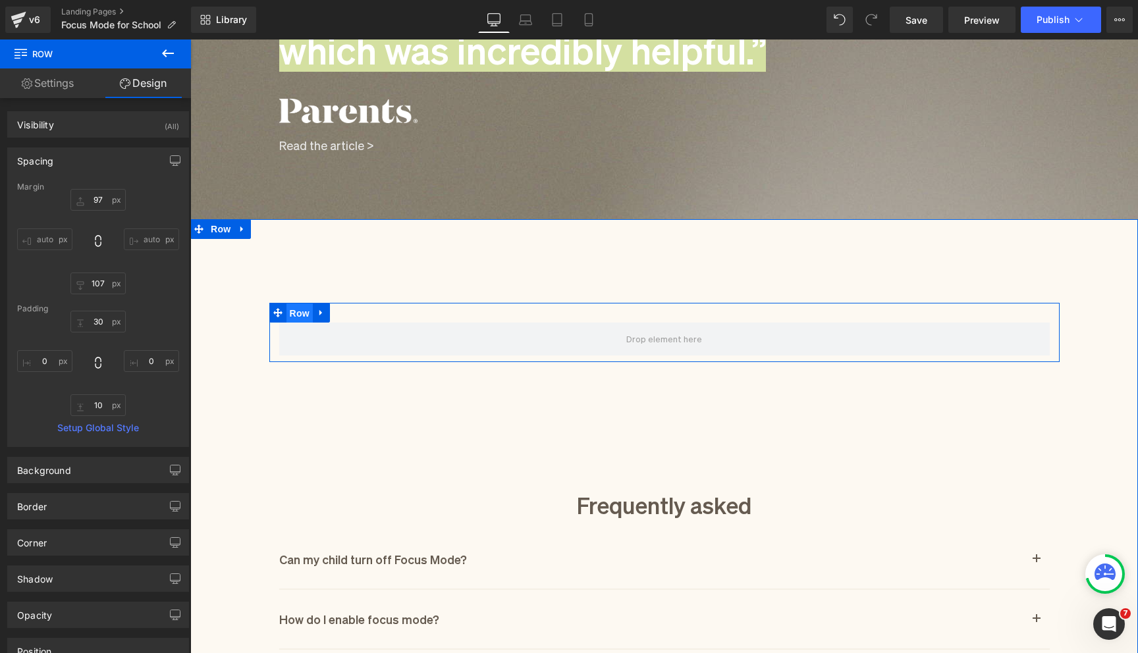
click at [301, 311] on span "Row" at bounding box center [299, 314] width 26 height 20
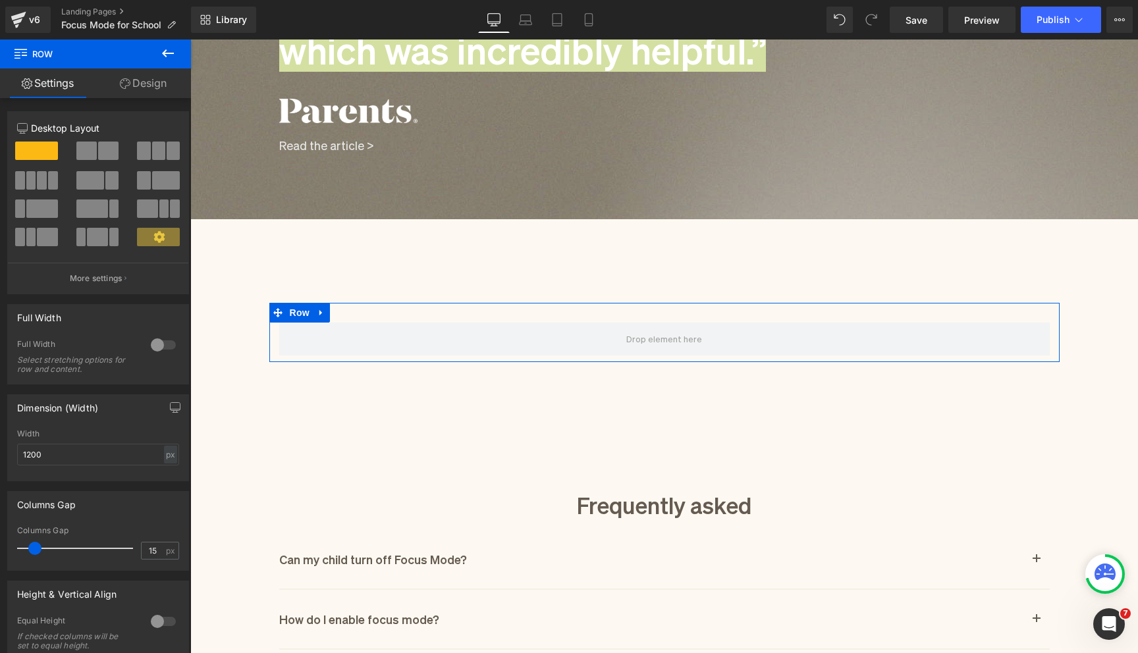
click at [150, 82] on link "Design" at bounding box center [142, 83] width 95 height 30
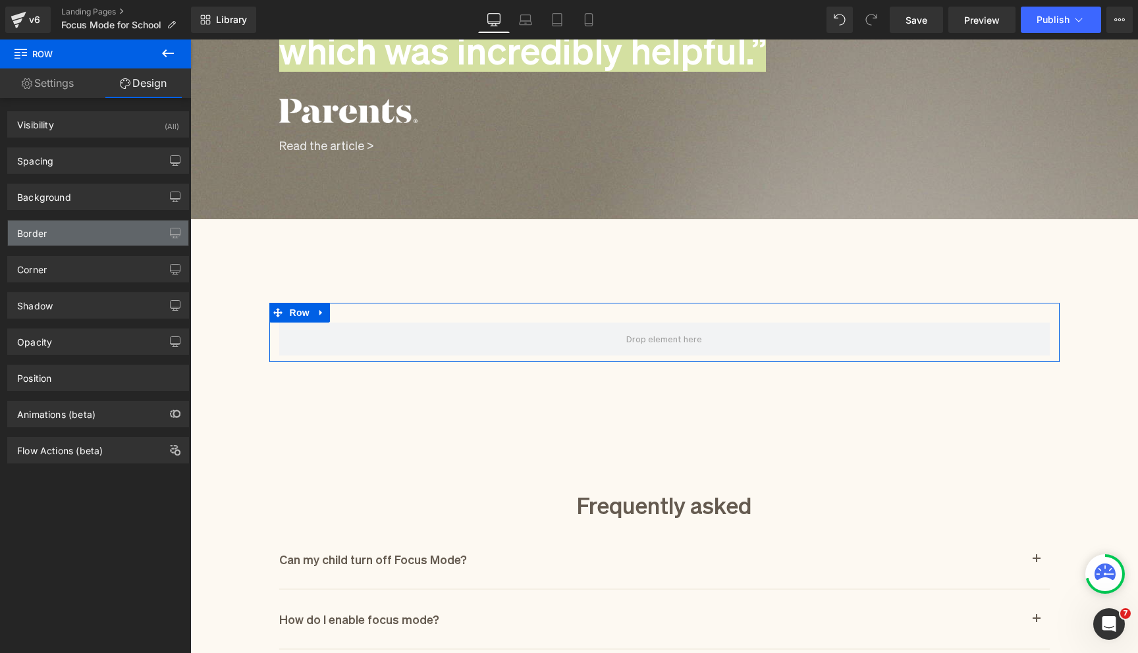
click at [91, 238] on div "Border" at bounding box center [98, 233] width 180 height 25
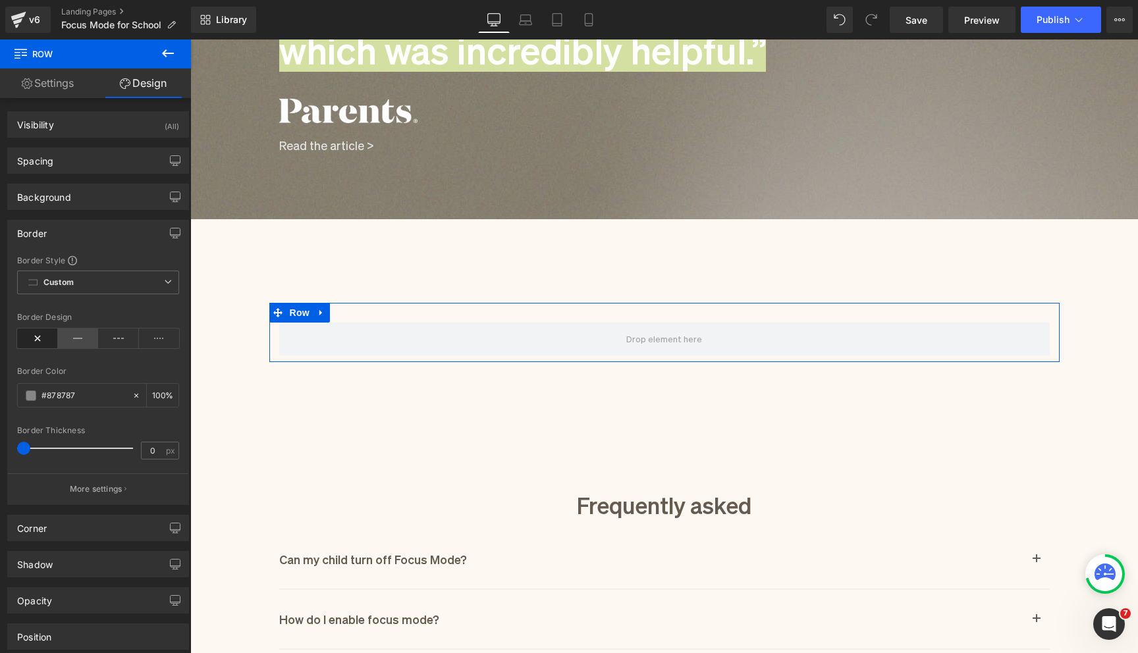
click at [84, 340] on icon at bounding box center [78, 339] width 41 height 20
click at [70, 393] on input "#878787" at bounding box center [83, 395] width 84 height 14
click at [70, 396] on input "#878787" at bounding box center [83, 395] width 84 height 14
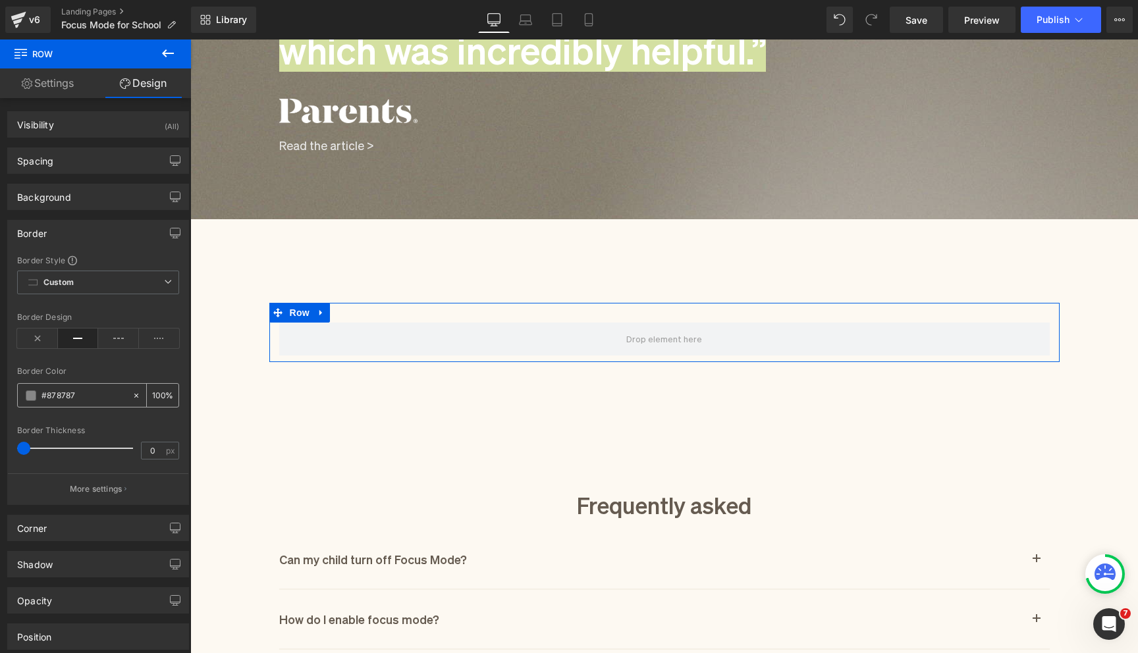
type input "#6"
type input "0"
type input "#655"
type input "100"
type input "#655b"
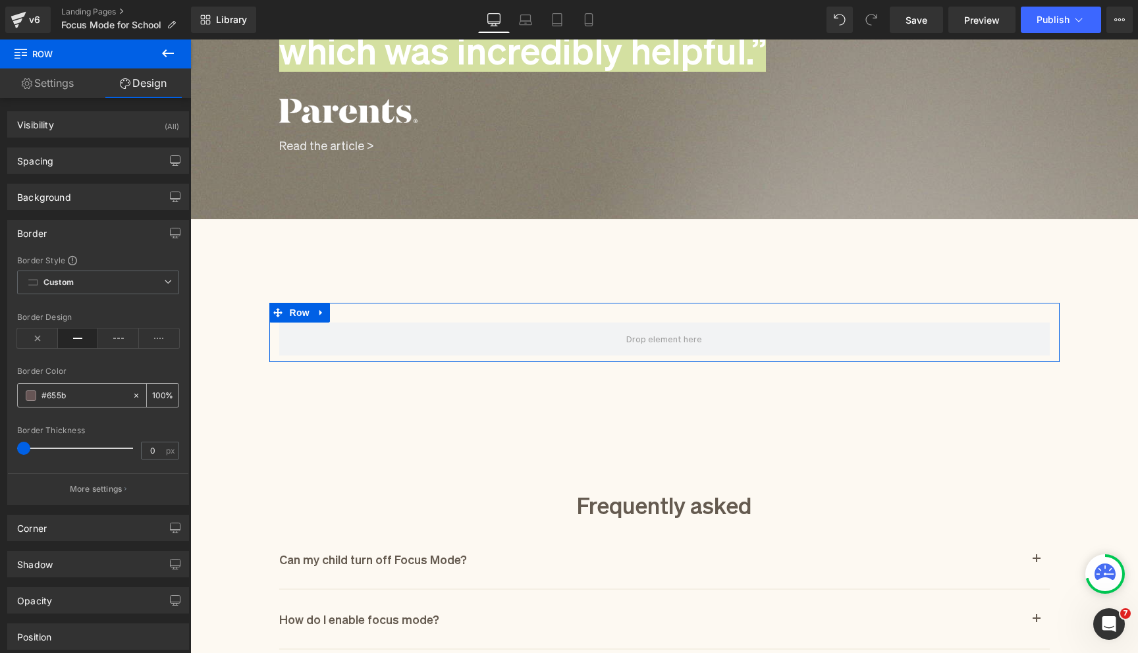
type input "73"
type input "#655b5"
type input "0"
type input "#655b50"
type input "100"
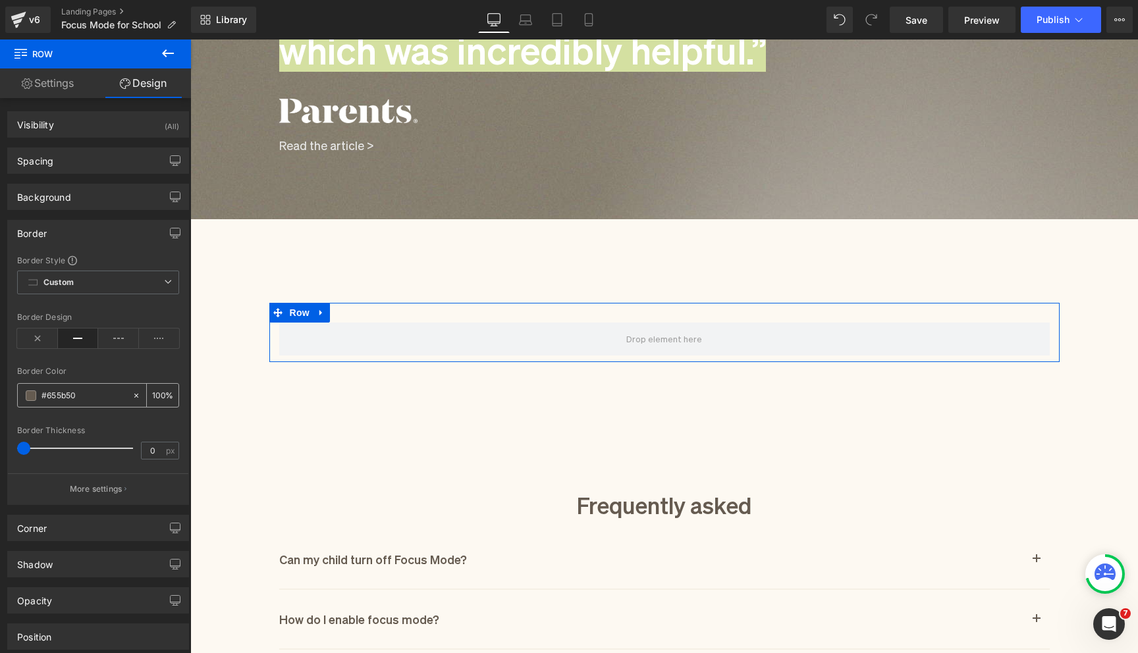
type input "#655b50"
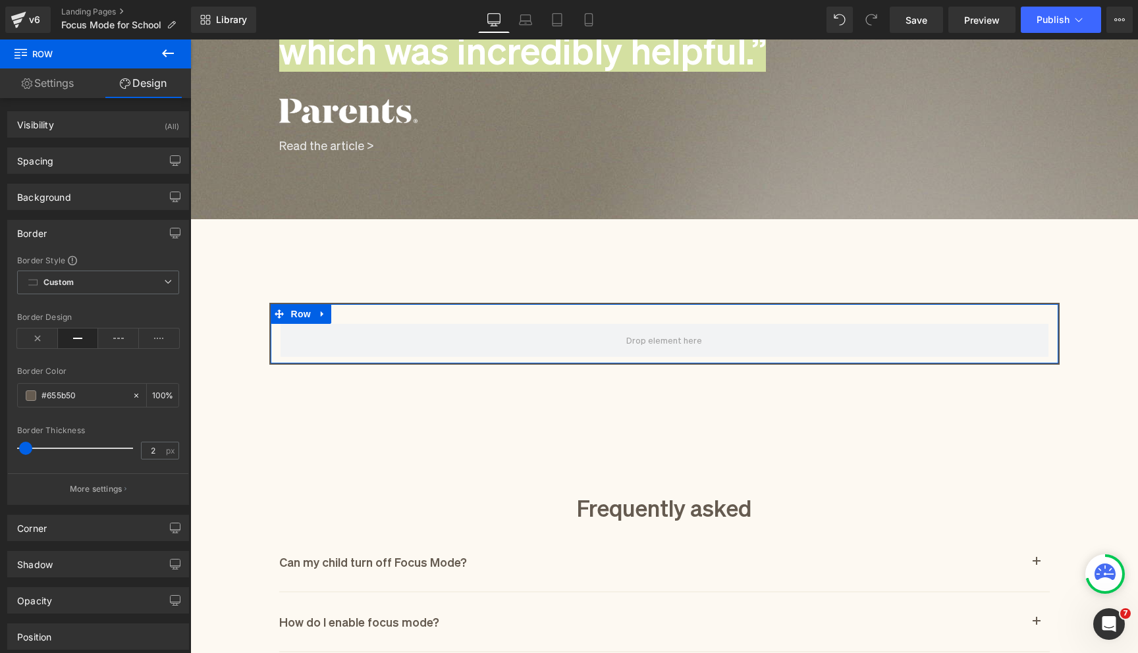
type input "1"
click at [26, 448] on span at bounding box center [24, 448] width 13 height 13
click at [78, 534] on div "Corner" at bounding box center [98, 528] width 180 height 25
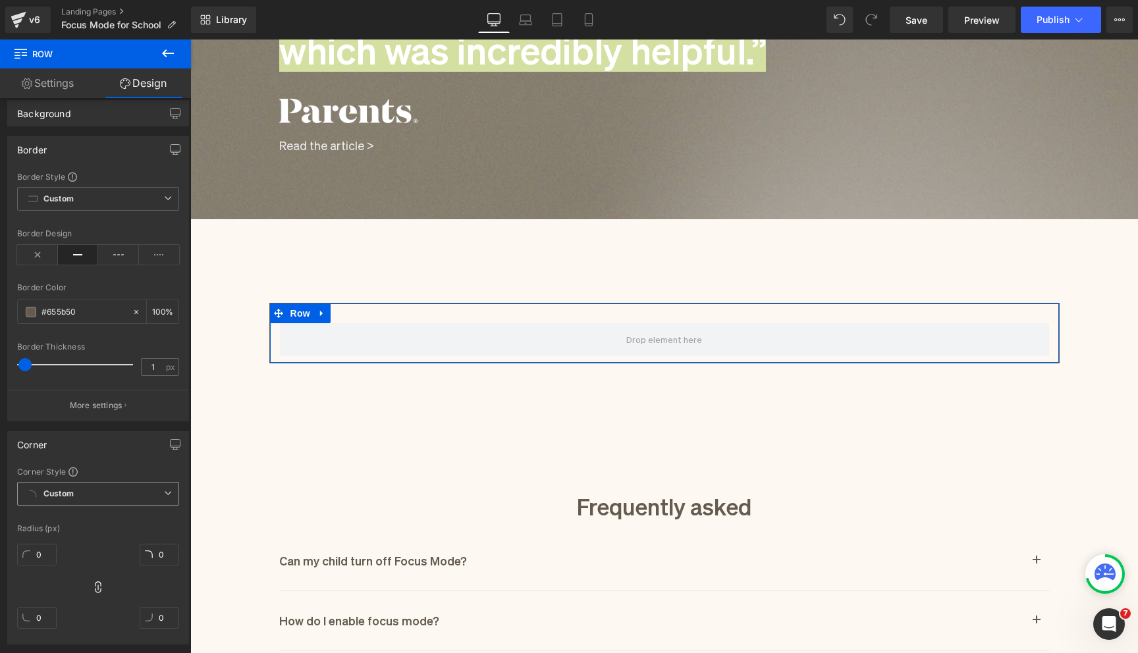
scroll to position [93, 0]
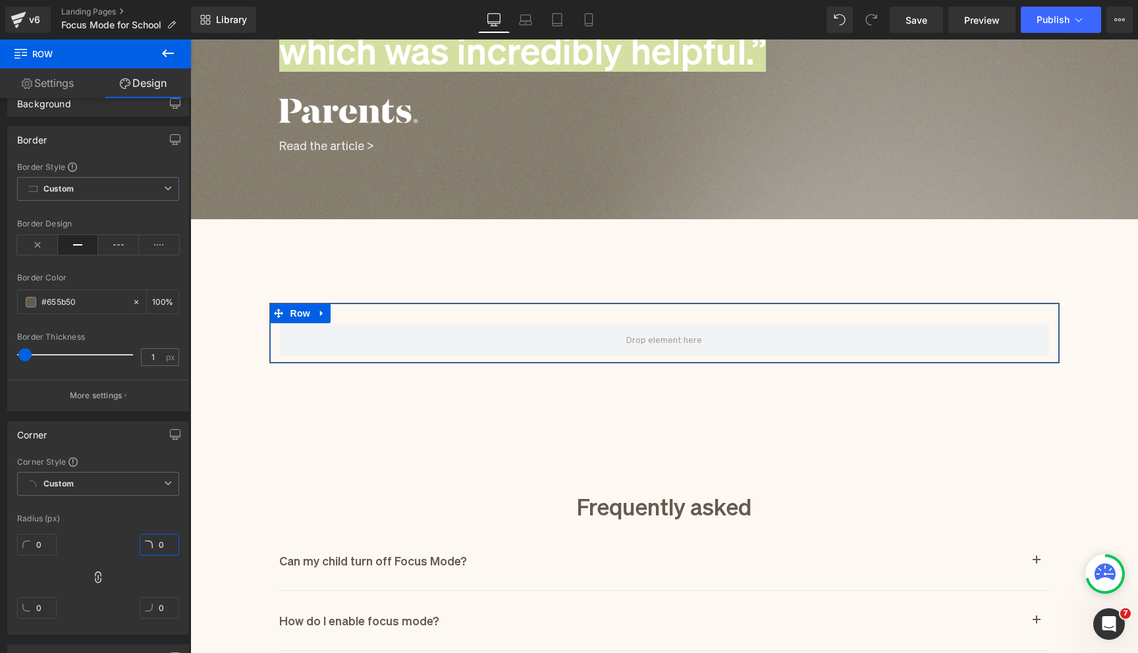
click at [161, 547] on input "0" at bounding box center [160, 545] width 40 height 22
type input "30"
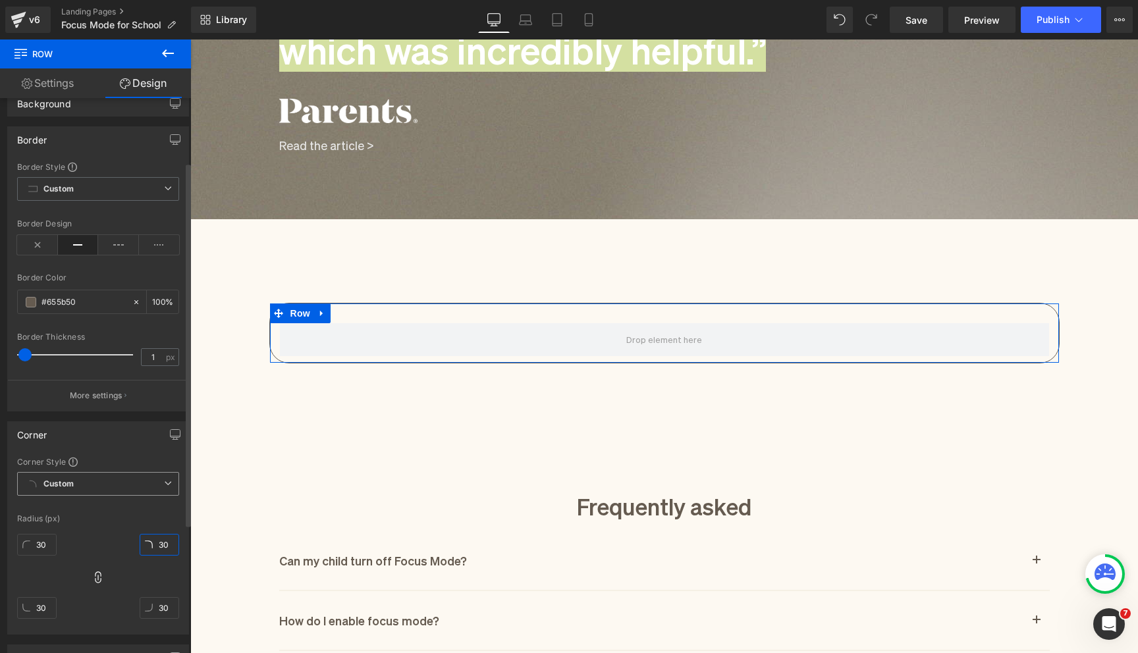
scroll to position [198, 0]
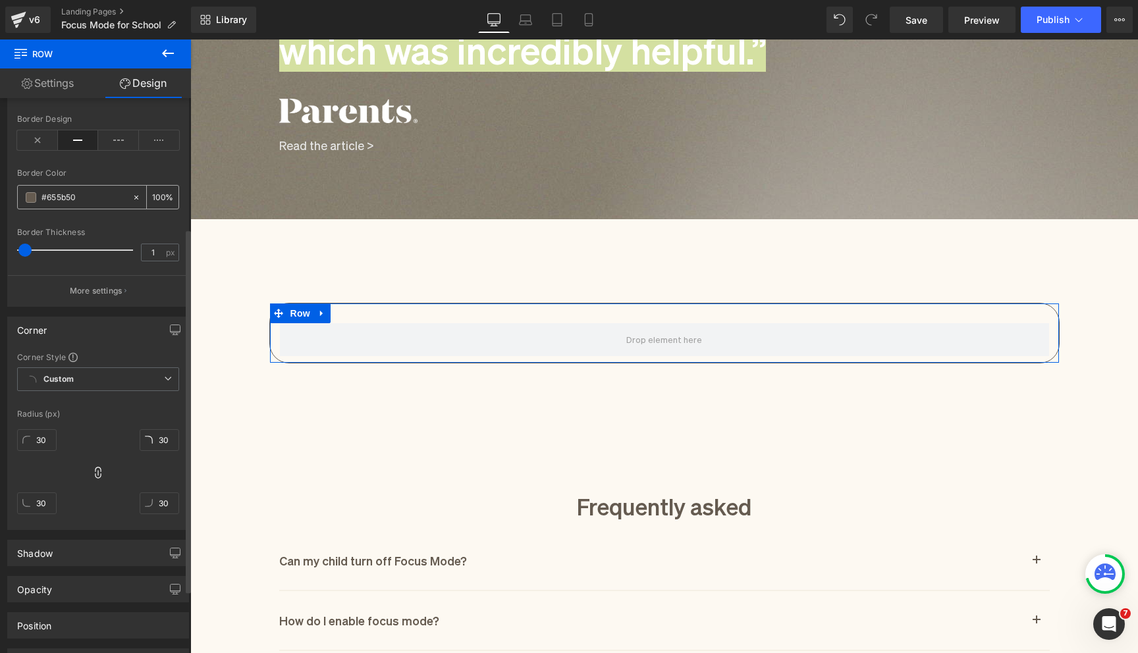
click at [159, 196] on input "100" at bounding box center [158, 197] width 13 height 14
type input "30"
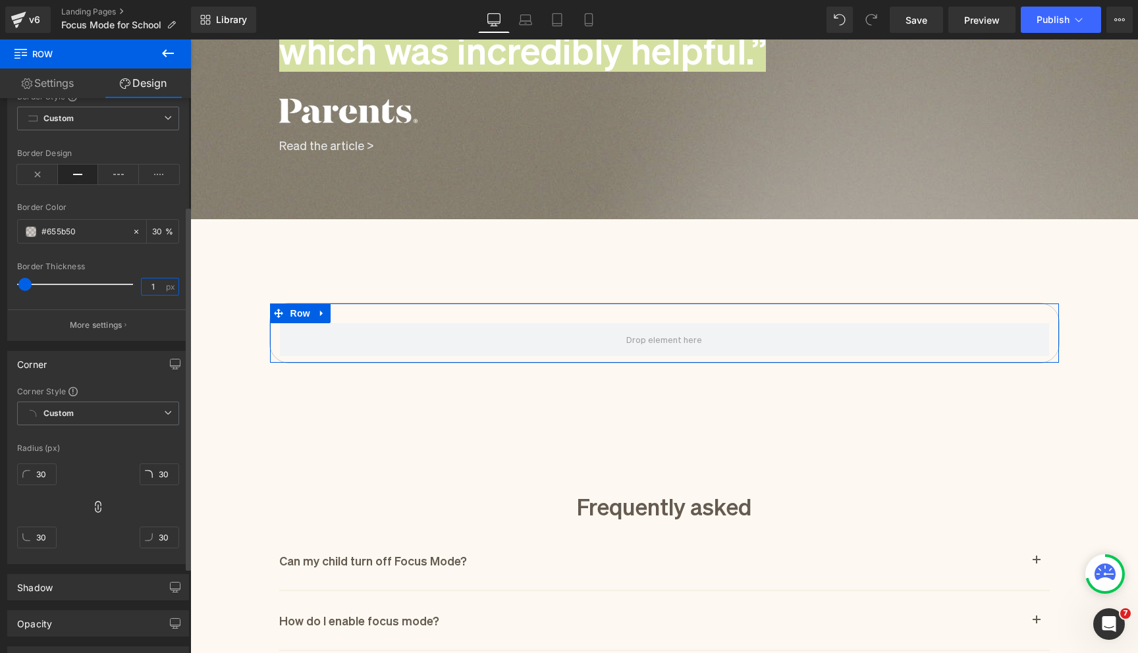
click at [156, 289] on input "1" at bounding box center [153, 287] width 23 height 16
type input "2"
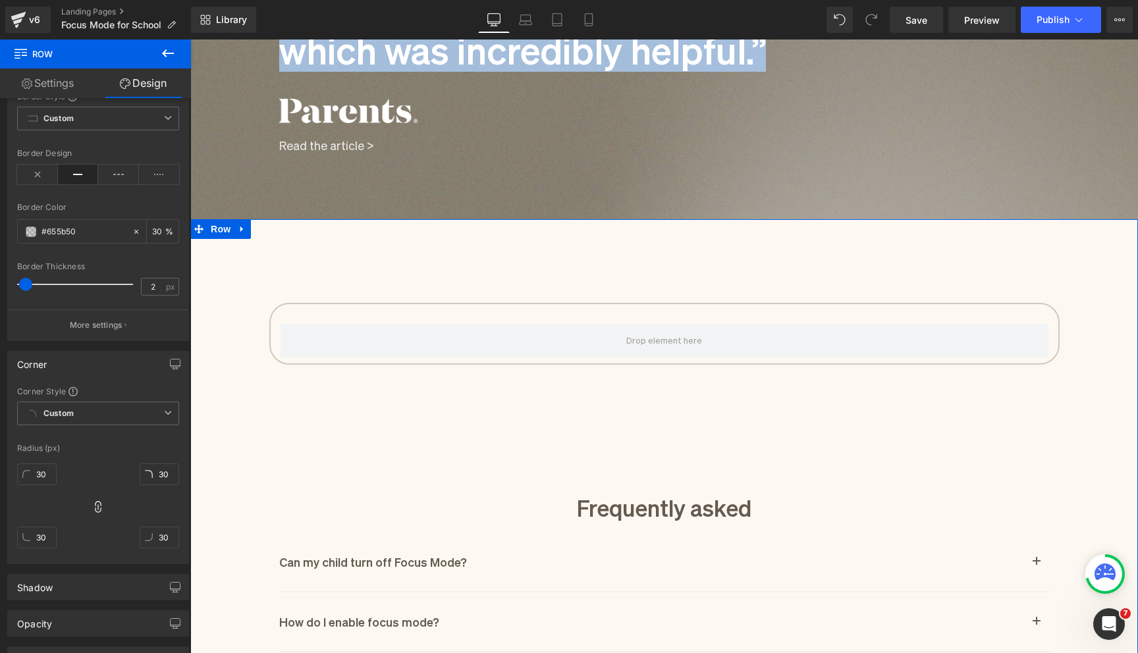
click at [261, 306] on div "Row Frequently asked Heading Can my child turn off Focus Mode? Heading No. Only…" at bounding box center [664, 550] width 948 height 622
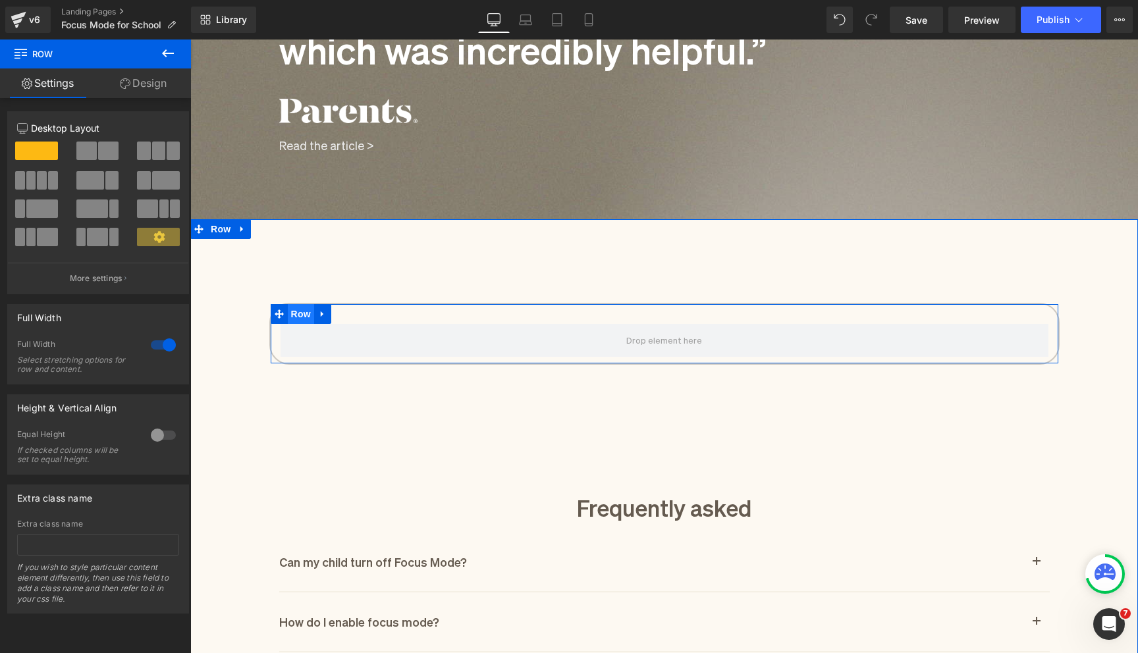
click at [302, 309] on span "Row" at bounding box center [301, 314] width 26 height 20
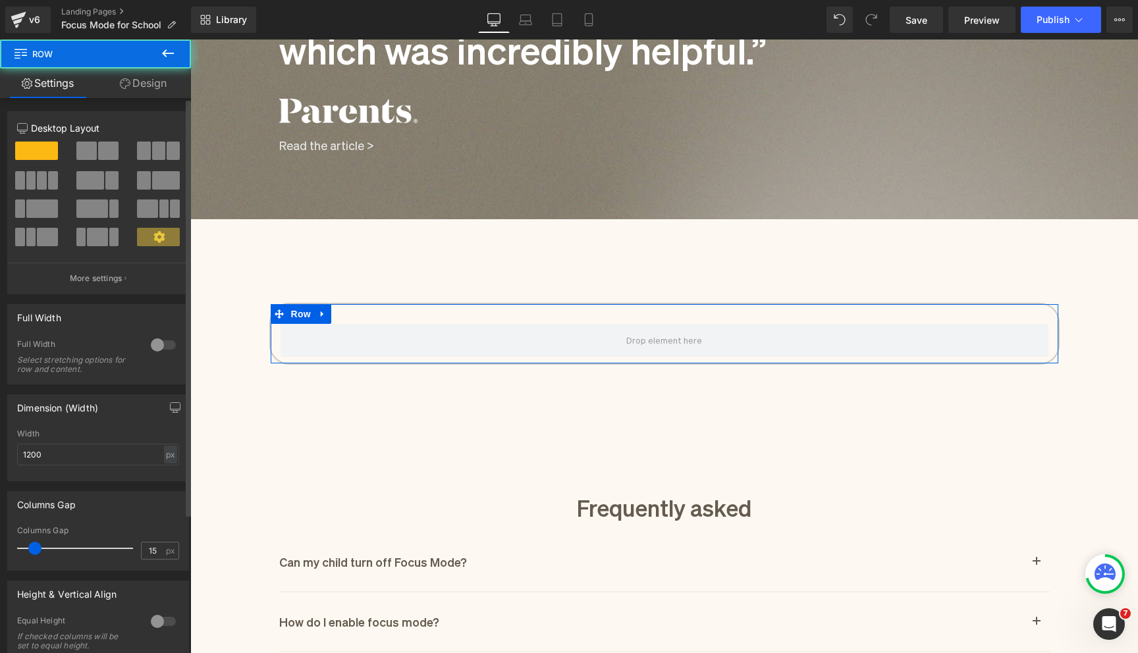
click at [84, 153] on span at bounding box center [86, 151] width 20 height 18
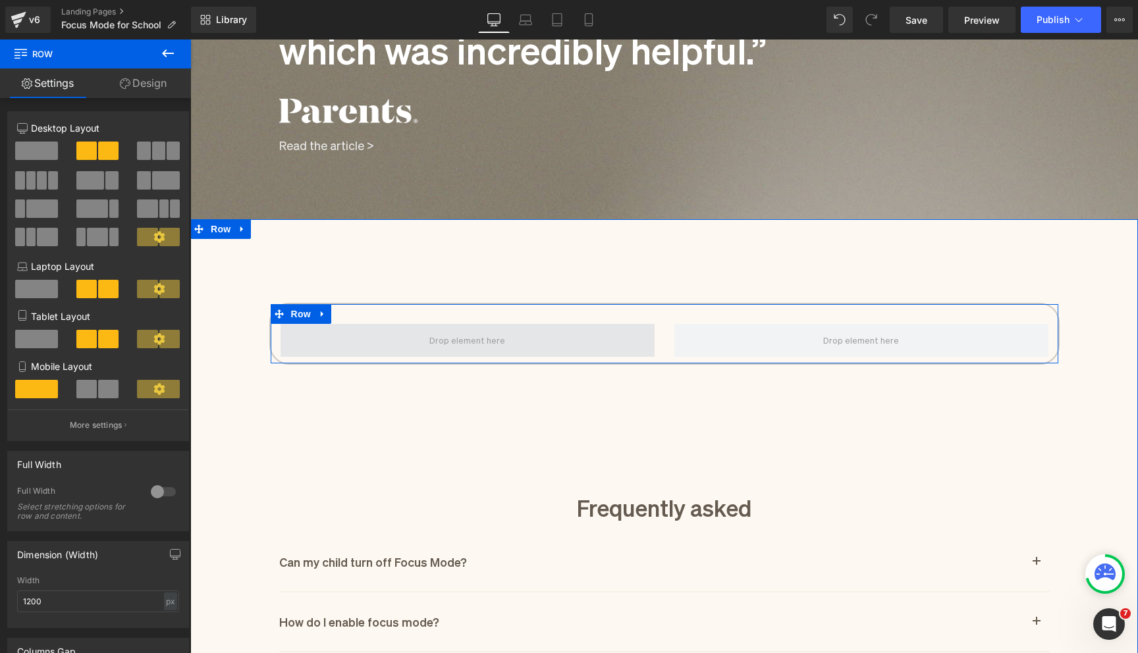
click at [560, 330] on span at bounding box center [467, 340] width 374 height 33
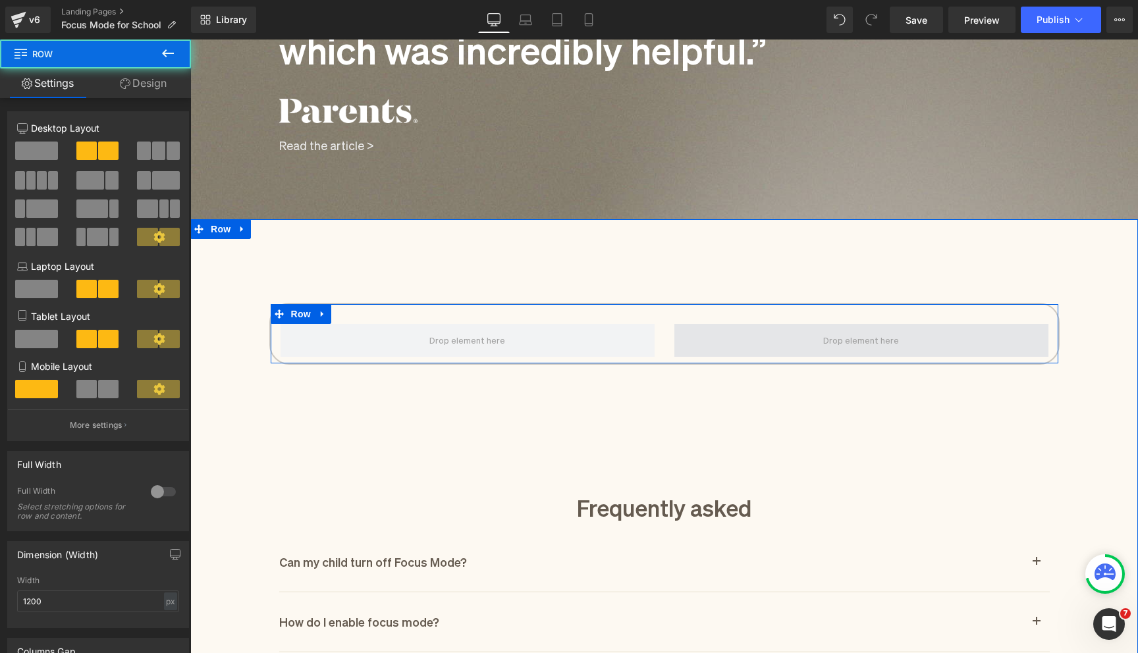
click at [737, 336] on span at bounding box center [861, 340] width 374 height 33
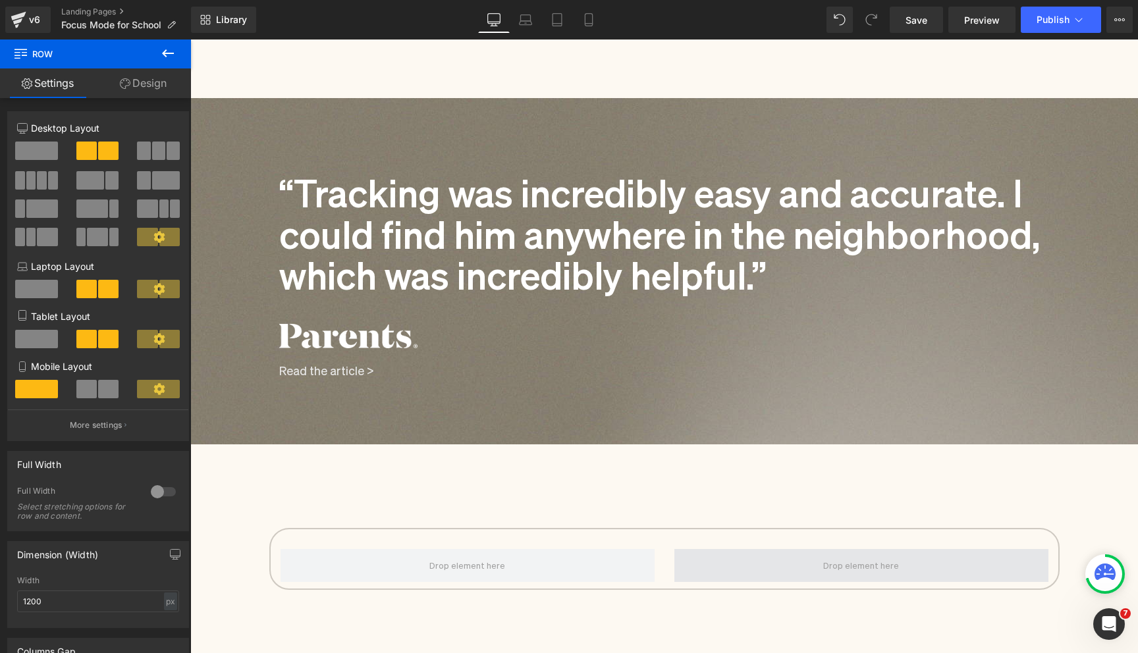
scroll to position [1767, 0]
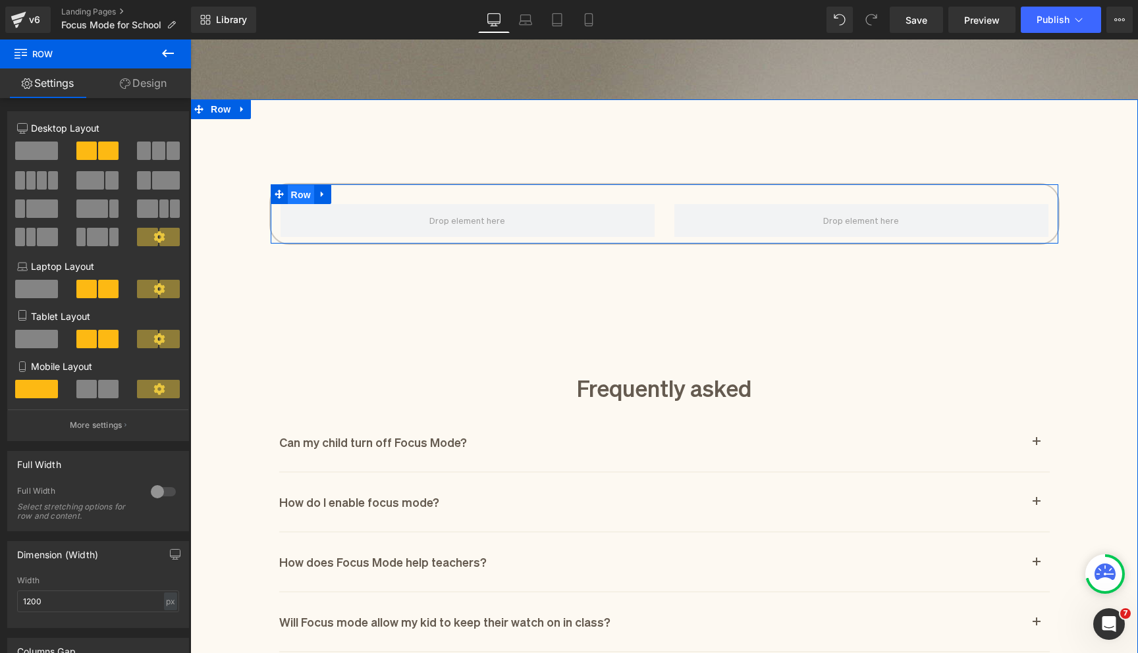
click at [306, 198] on span "Row" at bounding box center [301, 195] width 26 height 20
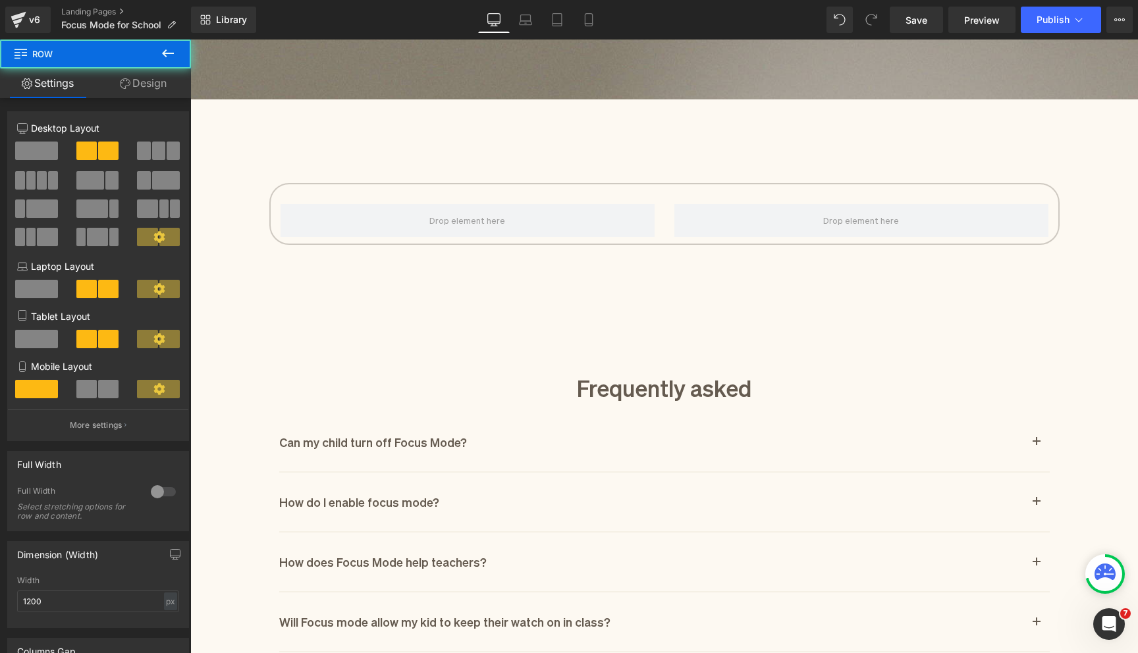
click at [163, 52] on icon at bounding box center [168, 53] width 12 height 8
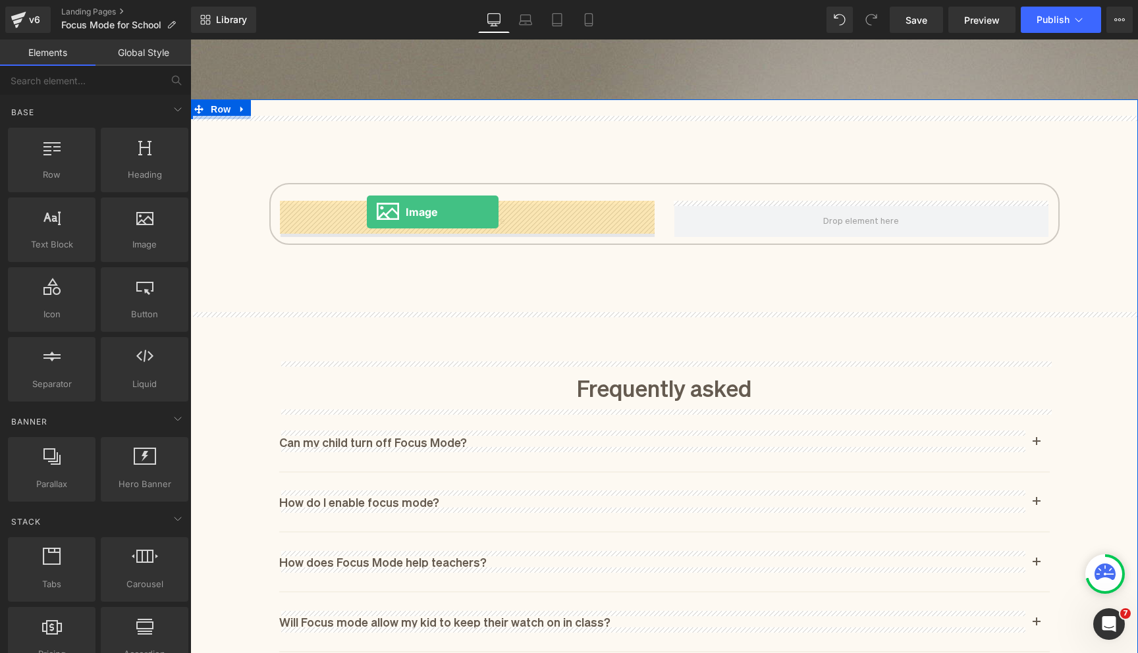
drag, startPoint x: 294, startPoint y: 234, endPoint x: 367, endPoint y: 212, distance: 76.2
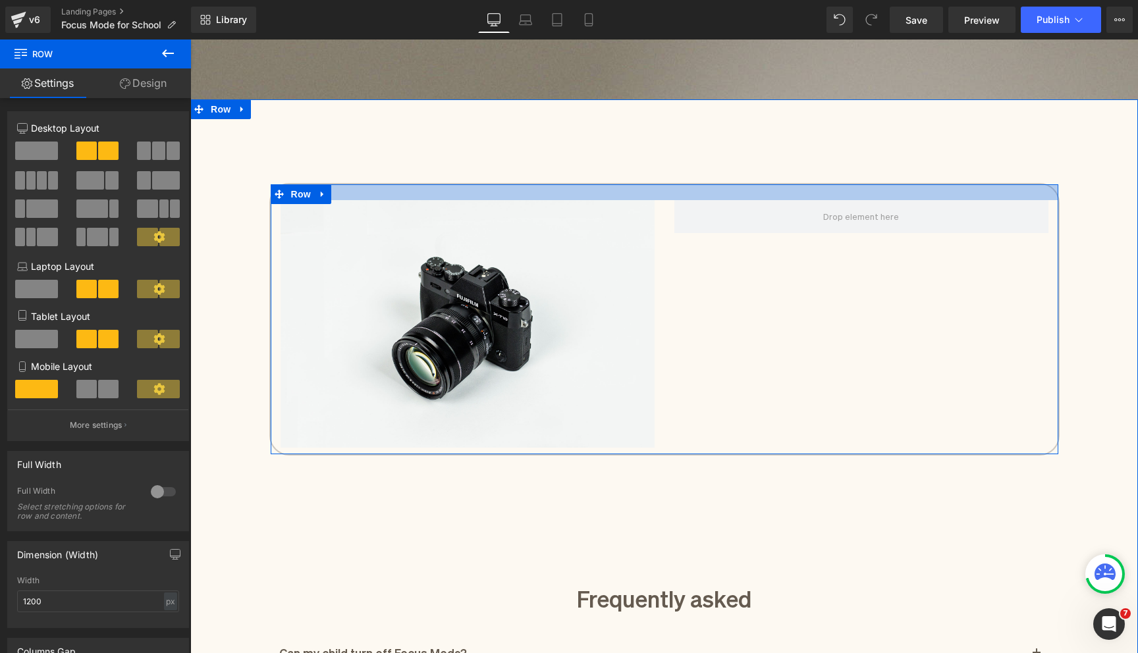
click at [383, 185] on div at bounding box center [665, 192] width 788 height 16
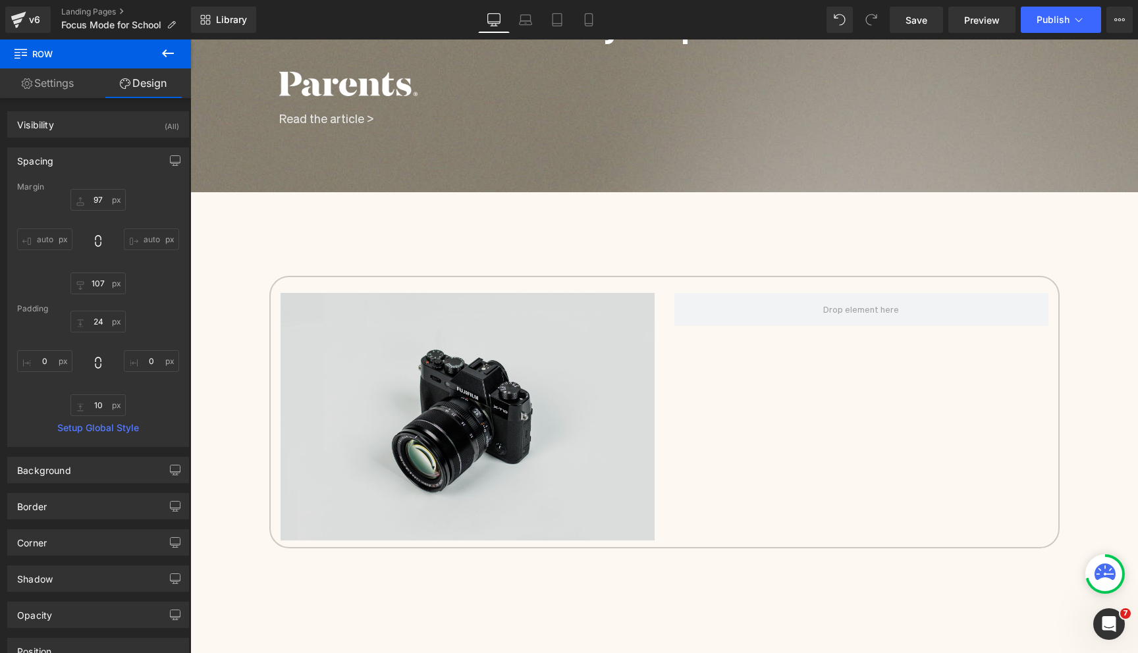
scroll to position [1790, 0]
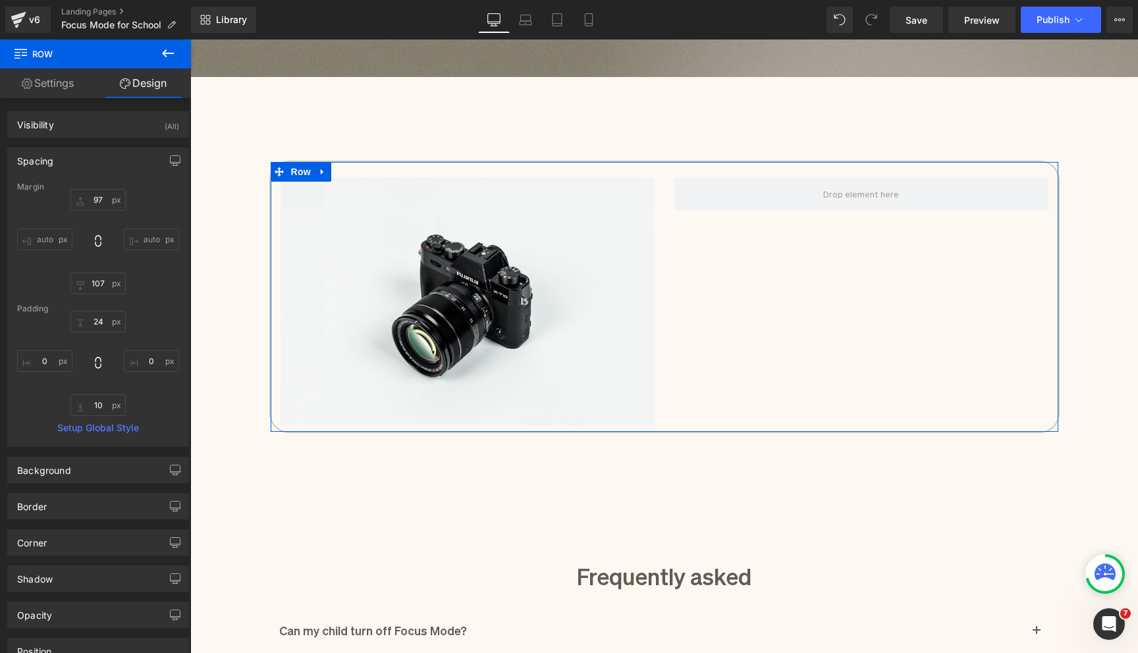
click at [163, 62] on button at bounding box center [168, 54] width 46 height 29
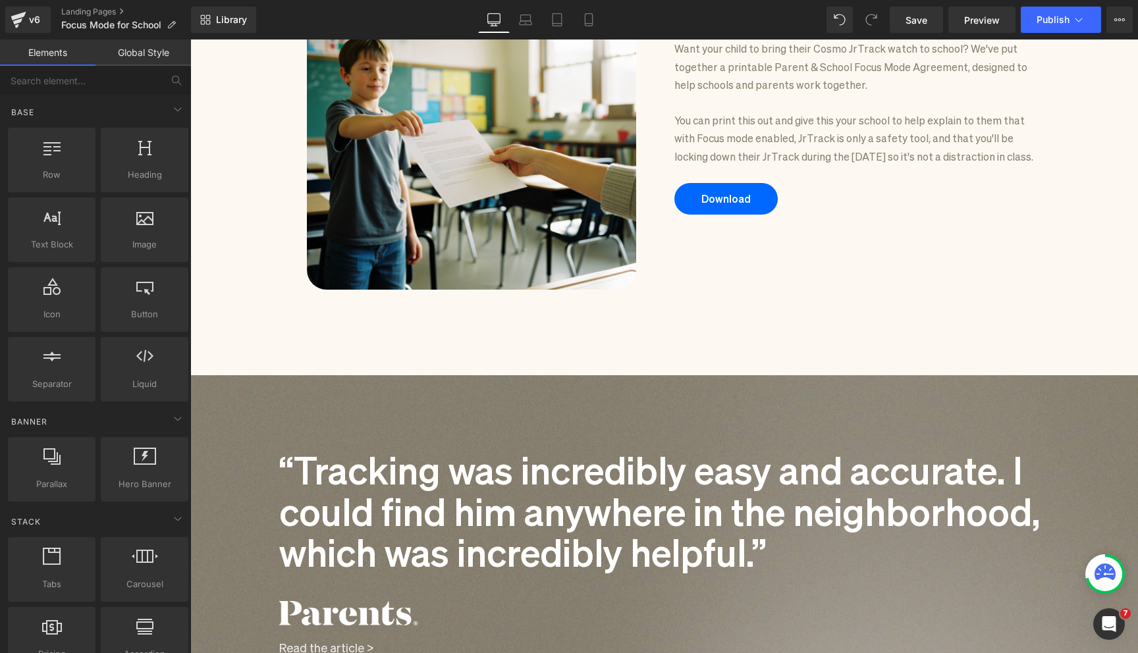
scroll to position [1137, 0]
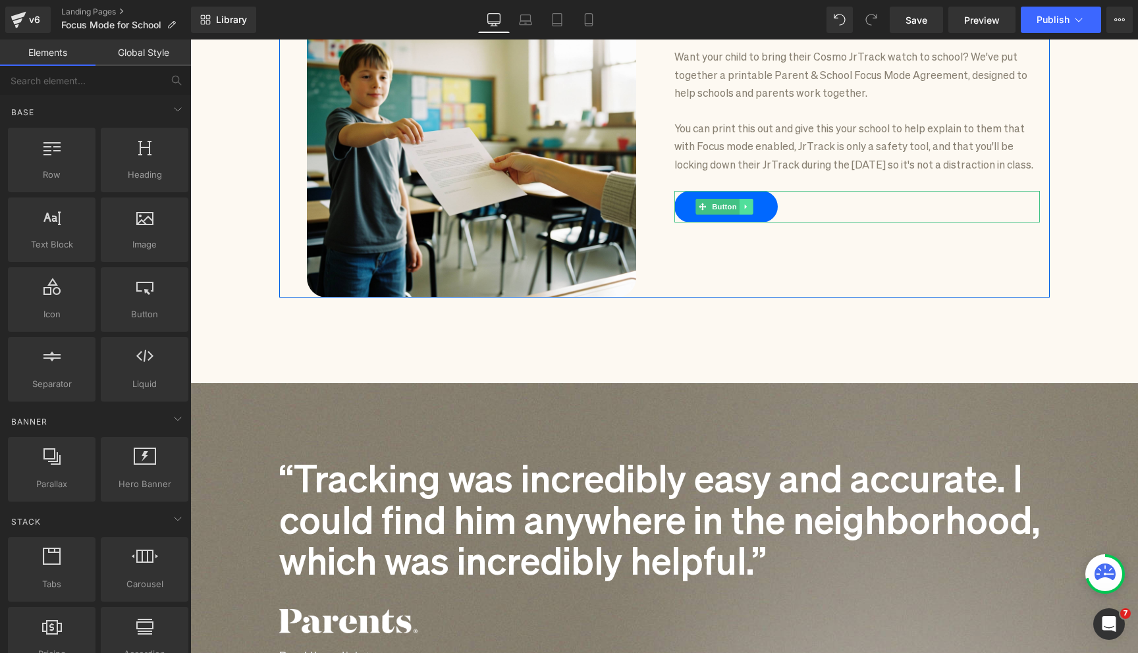
click at [745, 211] on icon at bounding box center [746, 207] width 7 height 8
click at [741, 211] on icon at bounding box center [738, 207] width 7 height 8
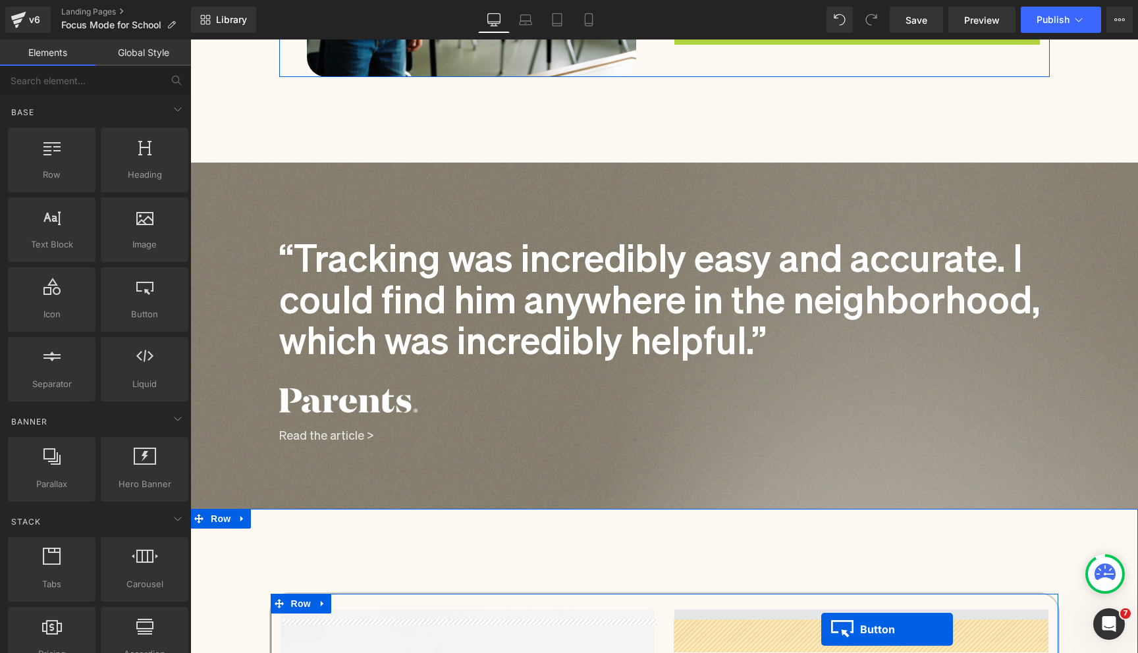
drag, startPoint x: 701, startPoint y: 263, endPoint x: 821, endPoint y: 629, distance: 385.4
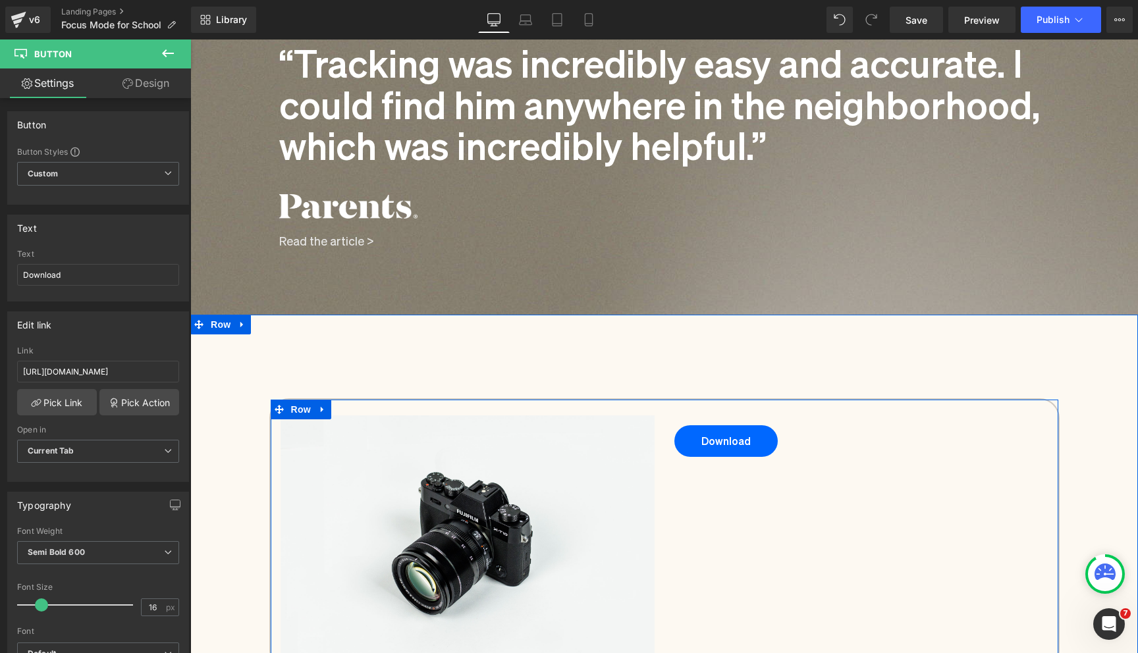
scroll to position [1586, 0]
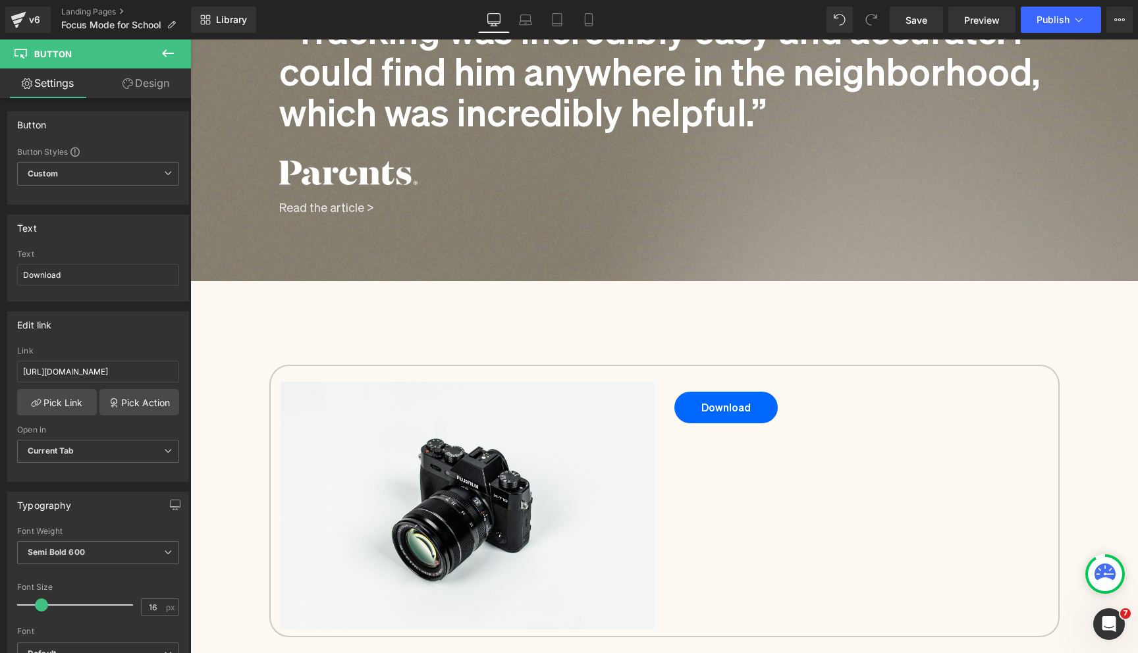
click at [171, 54] on icon at bounding box center [168, 53] width 16 height 16
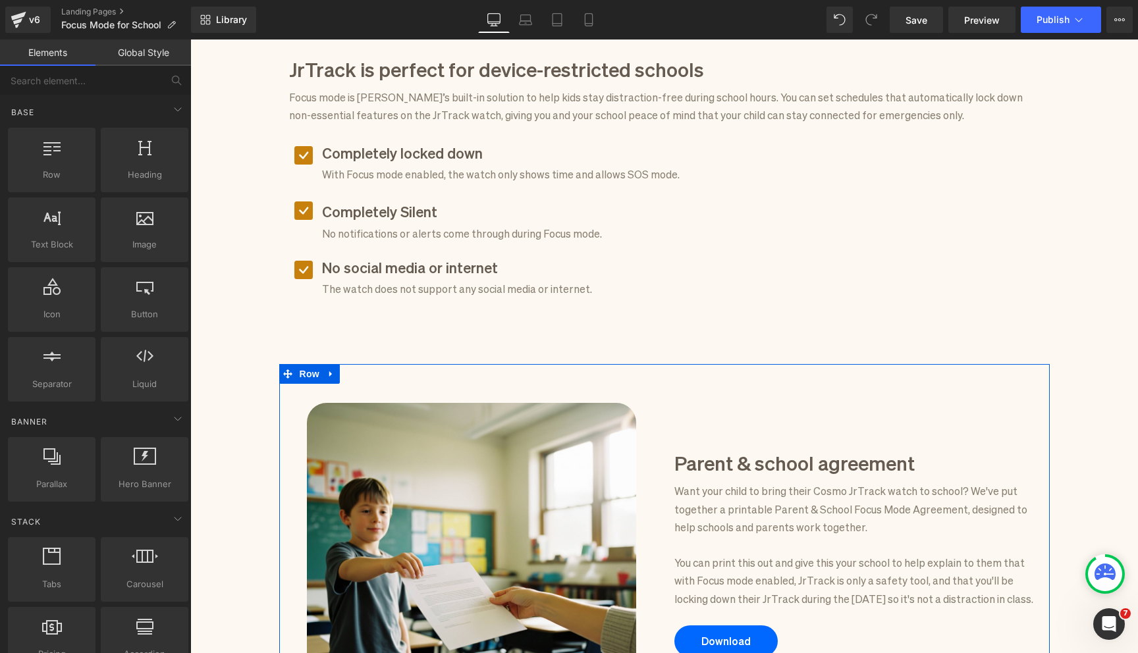
scroll to position [702, 0]
click at [888, 439] on icon at bounding box center [887, 443] width 7 height 8
click at [878, 440] on icon at bounding box center [881, 442] width 7 height 7
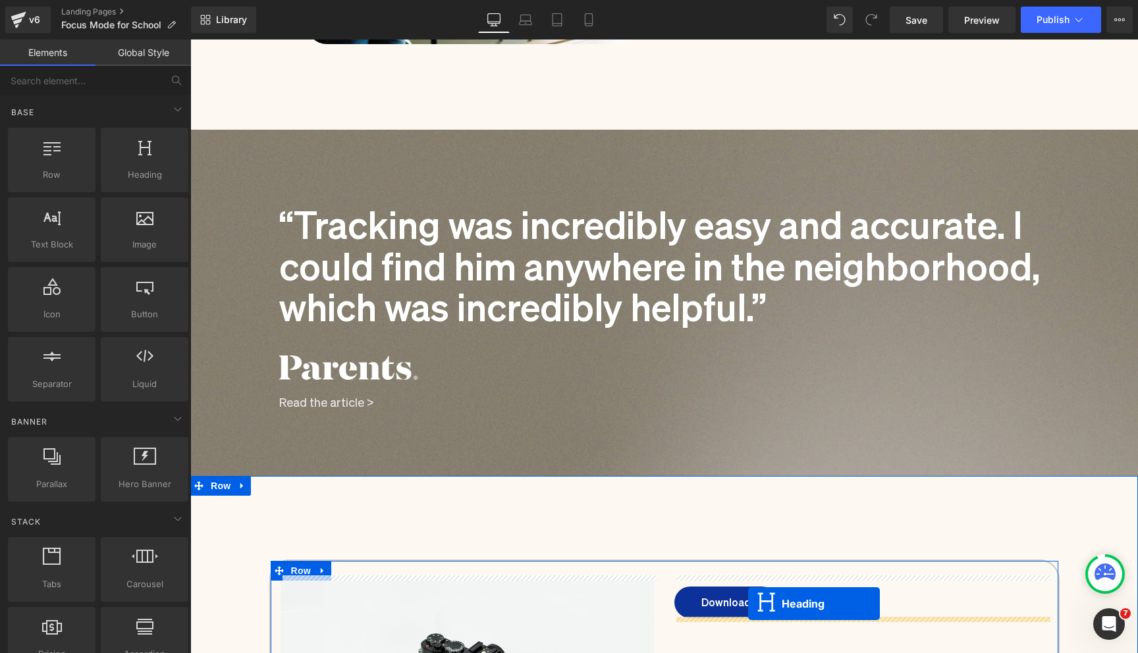
scroll to position [1402, 0]
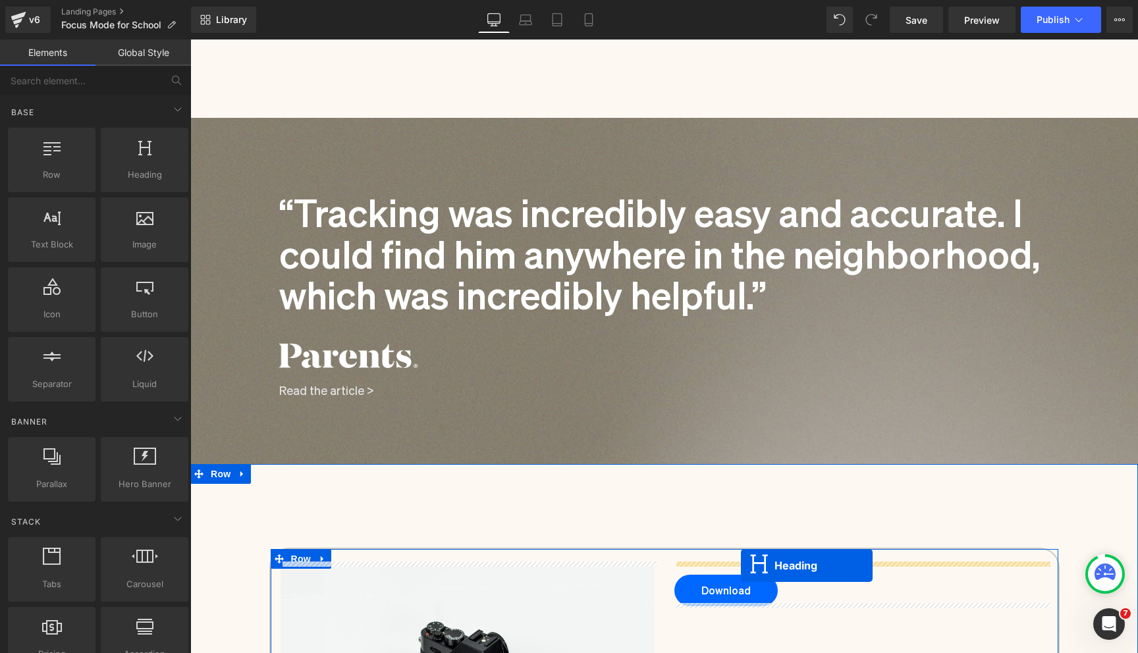
drag, startPoint x: 822, startPoint y: 516, endPoint x: 741, endPoint y: 565, distance: 94.5
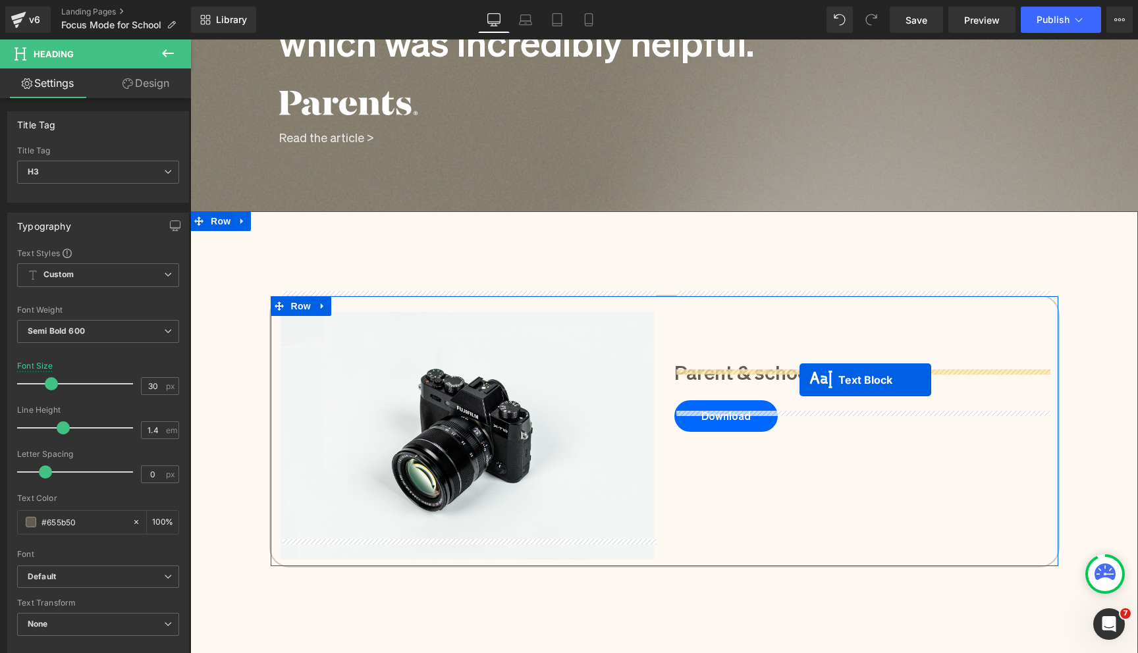
scroll to position [1699, 0]
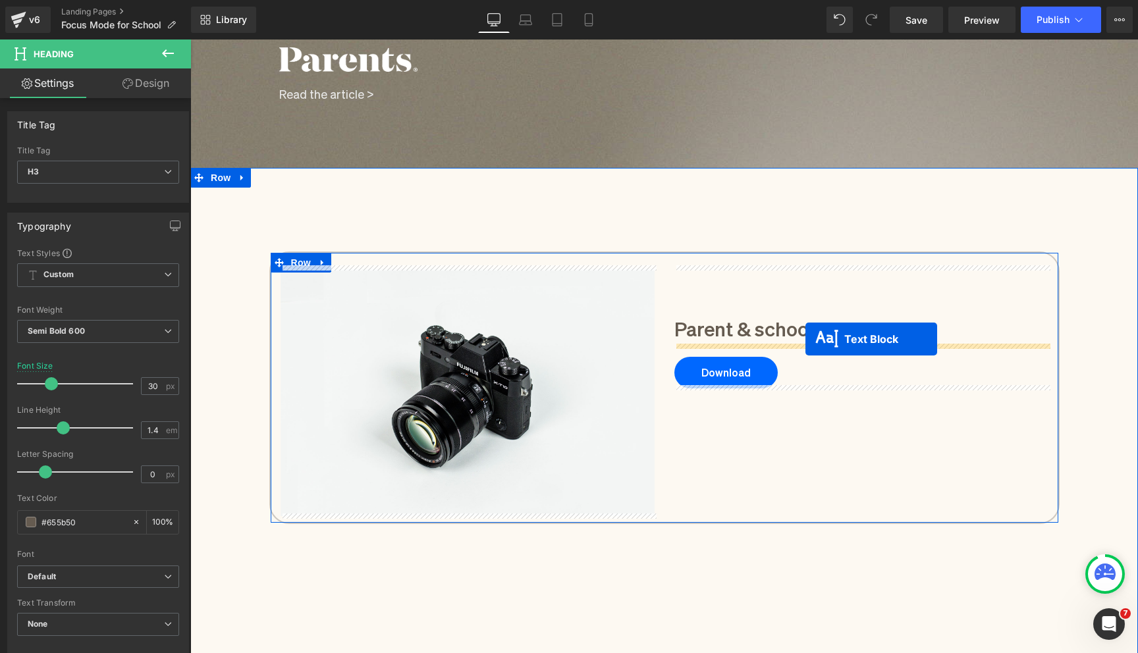
drag, startPoint x: 818, startPoint y: 344, endPoint x: 805, endPoint y: 339, distance: 13.3
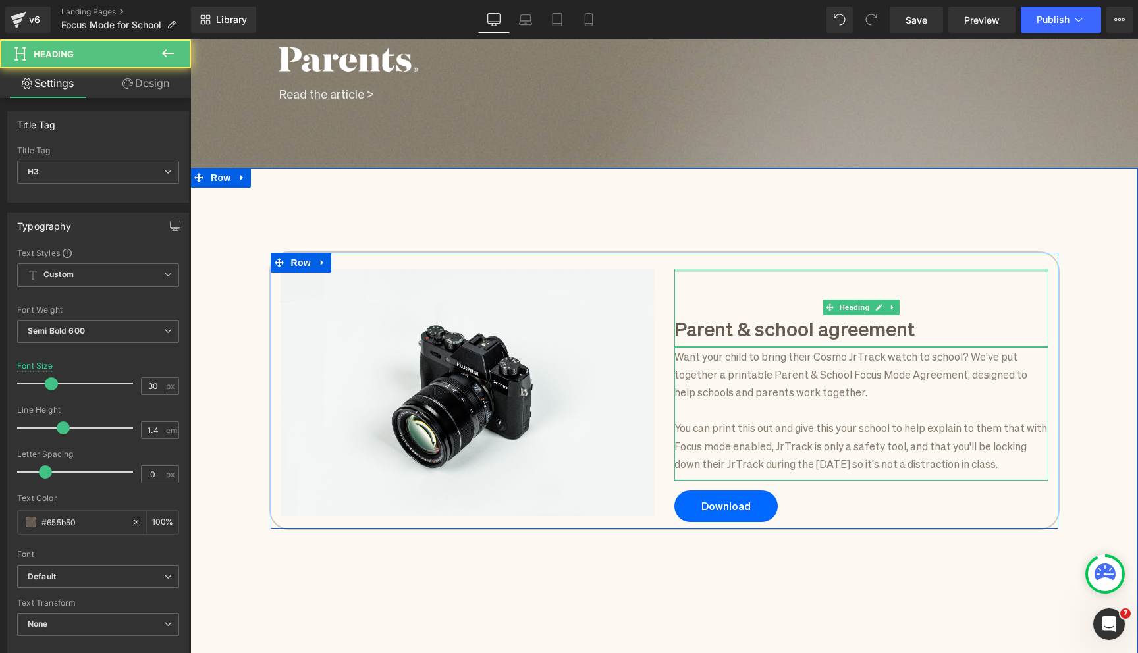
click at [786, 269] on div "Parent & school agreement Heading" at bounding box center [861, 308] width 374 height 78
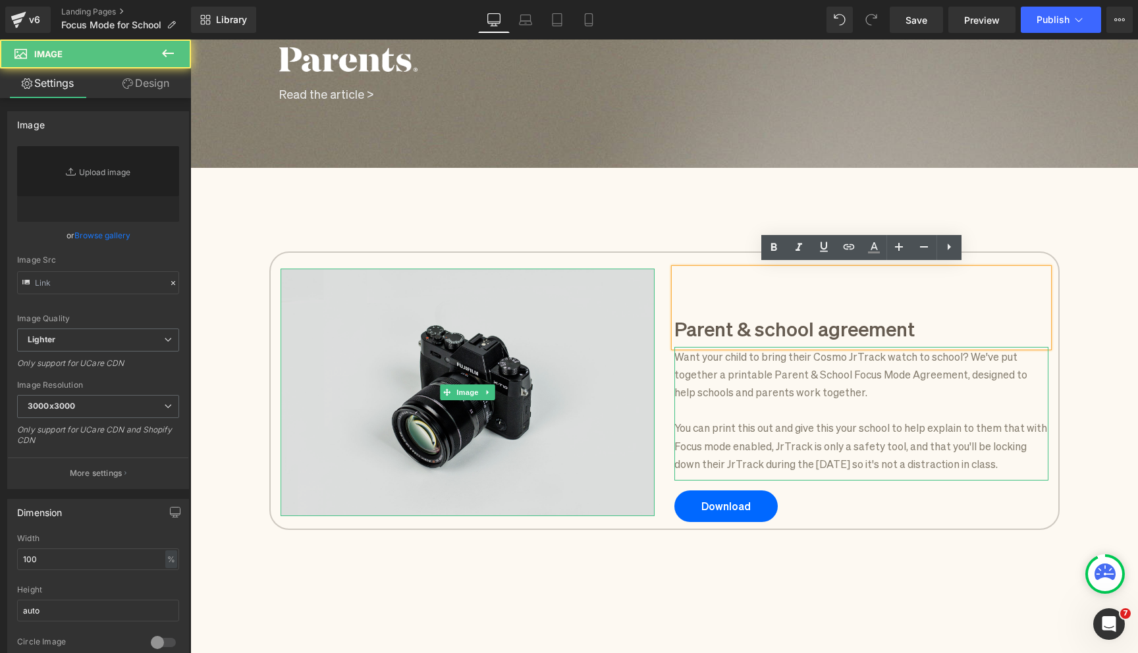
click at [590, 324] on img at bounding box center [467, 393] width 374 height 248
type input "//[DOMAIN_NAME][URL]"
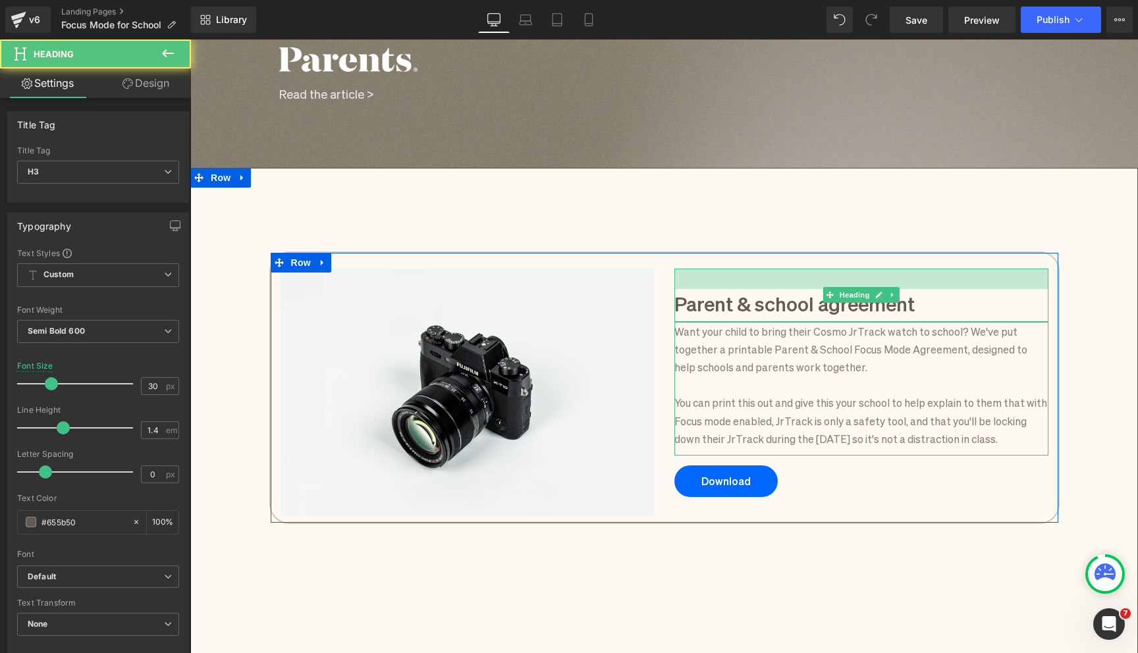
drag, startPoint x: 734, startPoint y: 266, endPoint x: 734, endPoint y: 240, distance: 25.7
click at [734, 240] on div "Image Parent & school agreement Heading 31px Want your child to bring their Cos…" at bounding box center [664, 604] width 948 height 833
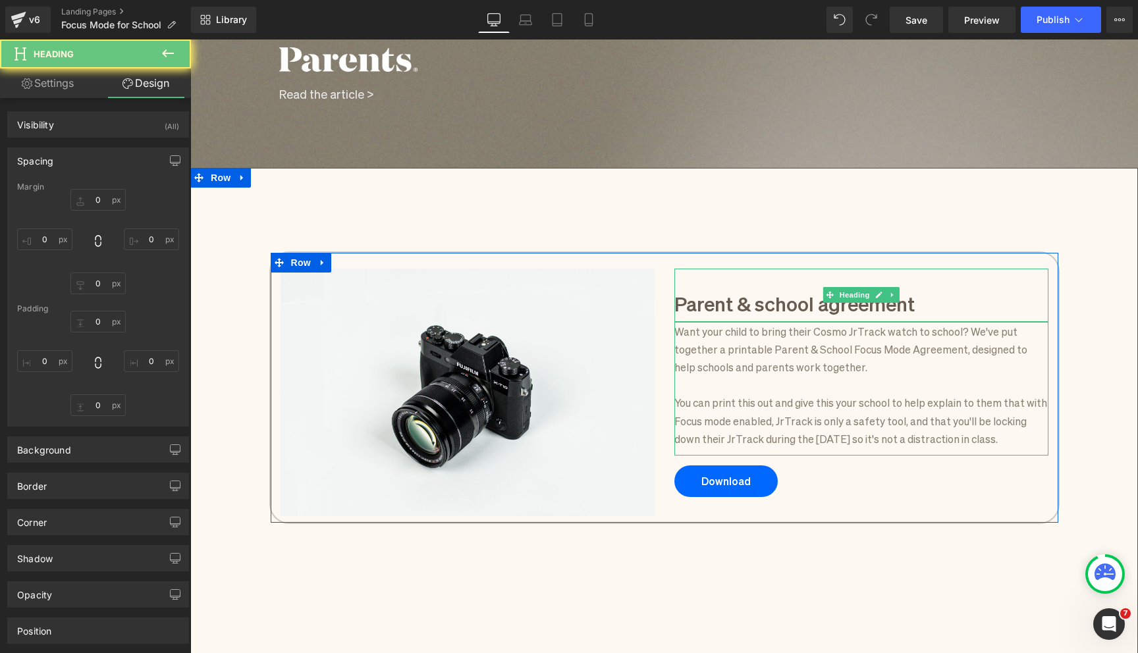
type input "0"
type input "31"
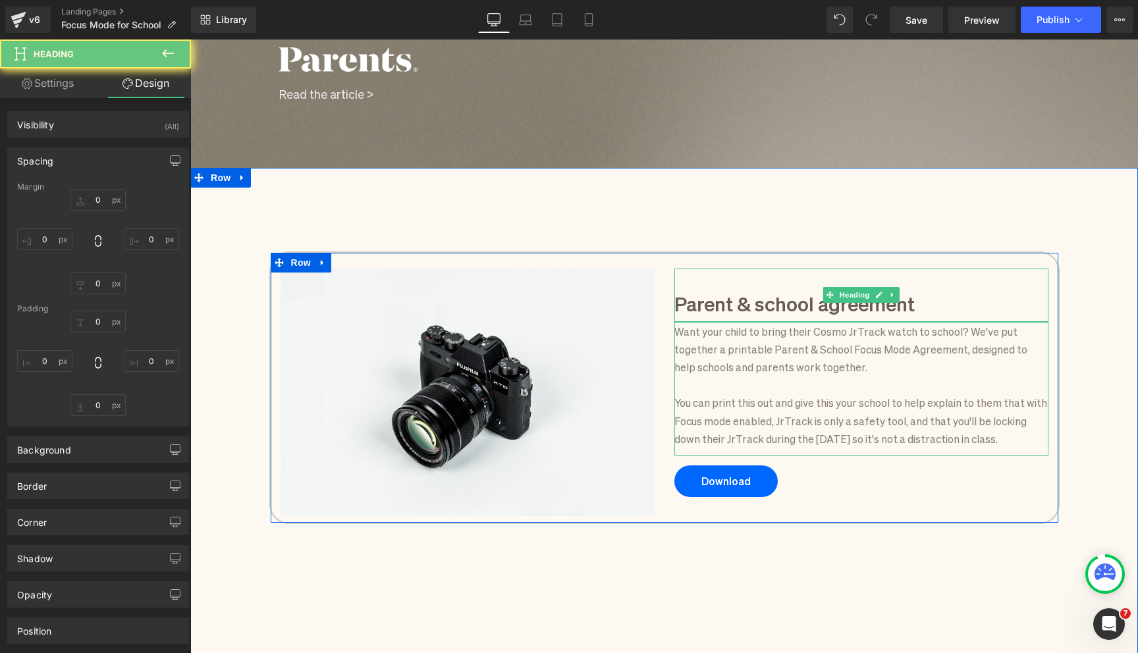
type input "0"
type input "8"
type input "0"
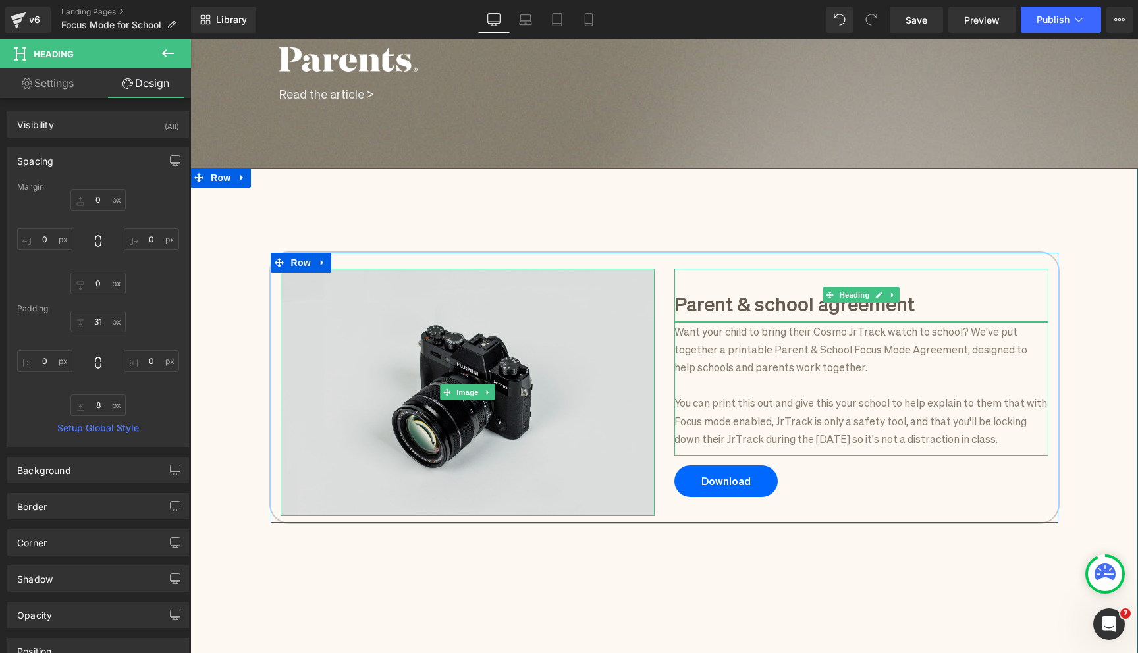
click at [485, 326] on img at bounding box center [467, 393] width 374 height 248
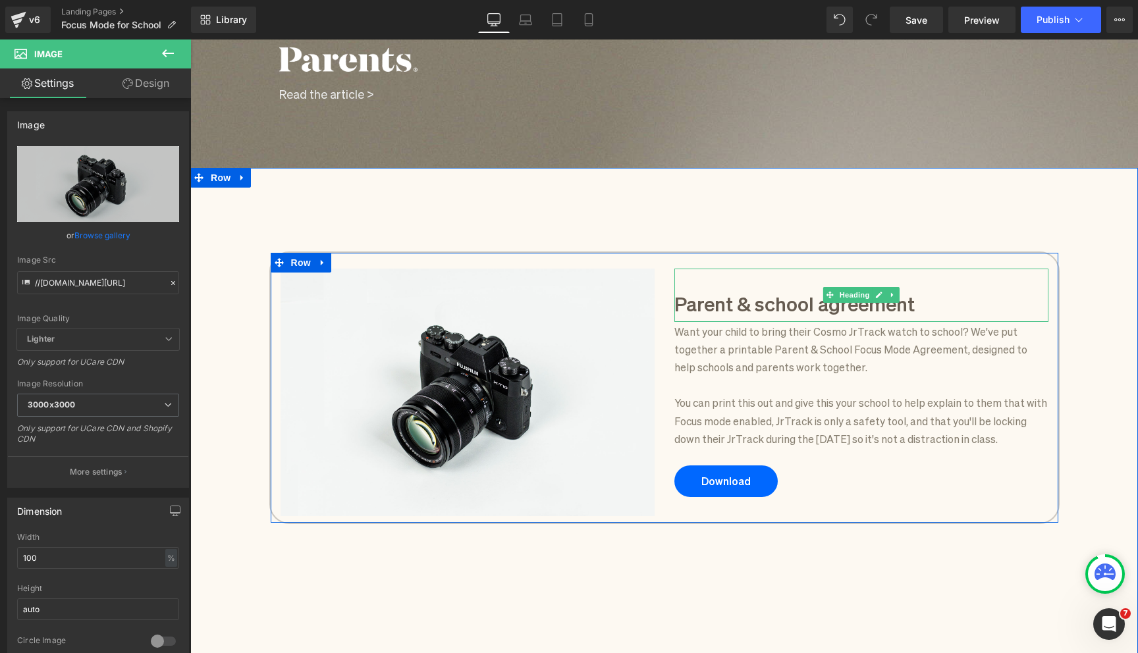
click at [737, 300] on h3 "Parent & school agreement" at bounding box center [861, 303] width 374 height 28
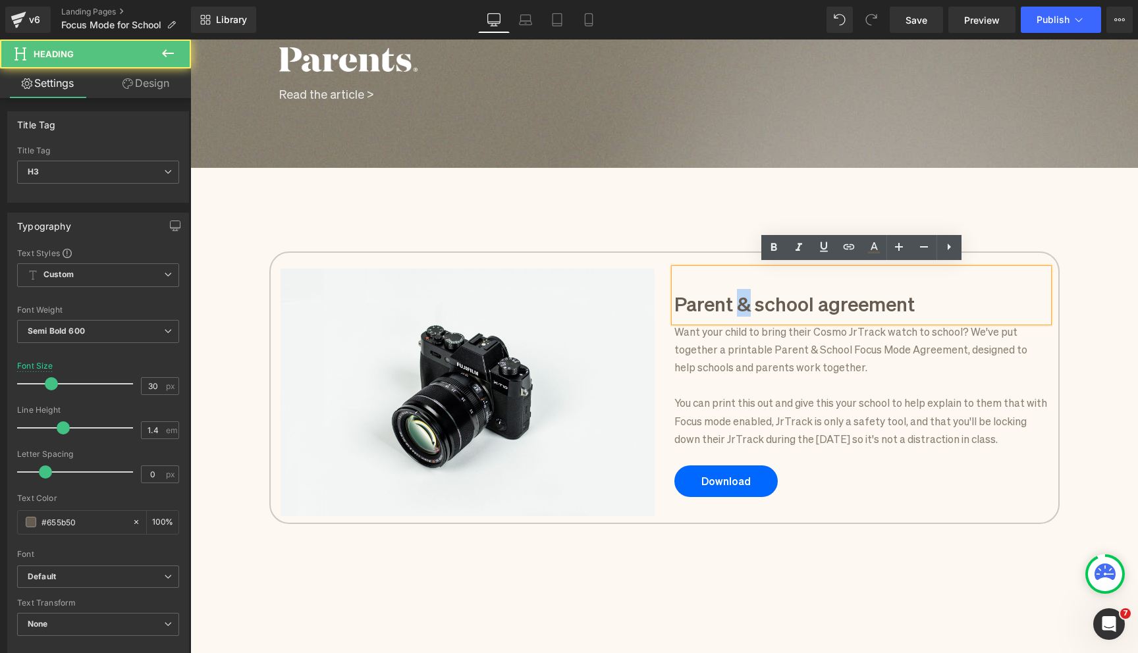
click at [737, 300] on h3 "Parent & school agreement" at bounding box center [861, 303] width 374 height 28
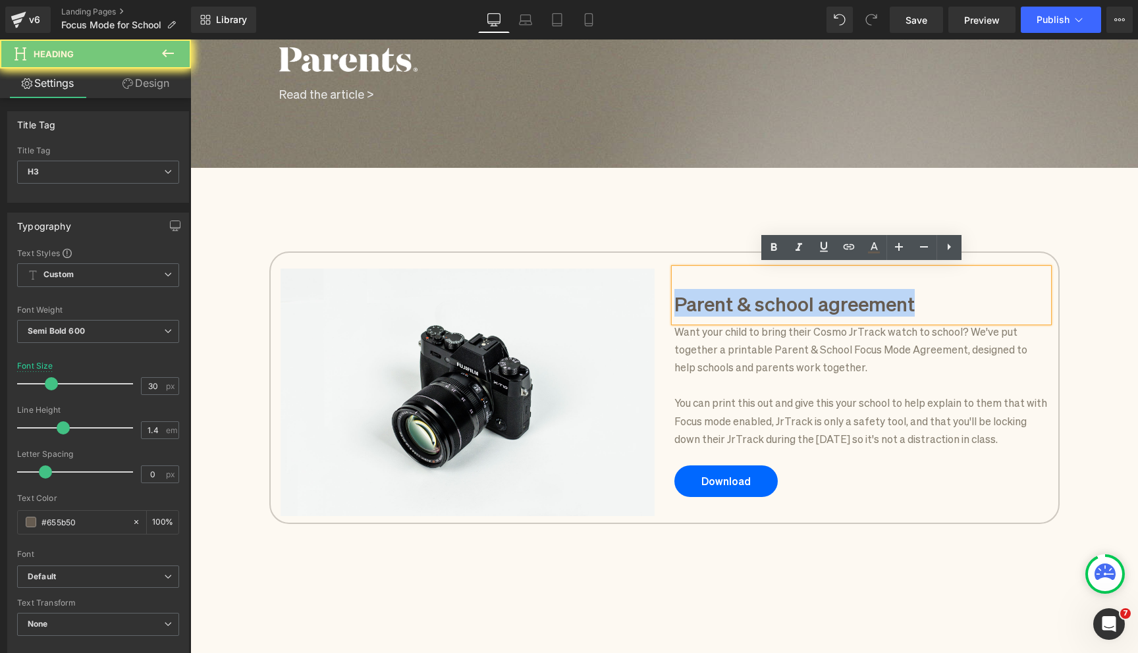
click at [737, 300] on h3 "Parent & school agreement" at bounding box center [861, 303] width 374 height 28
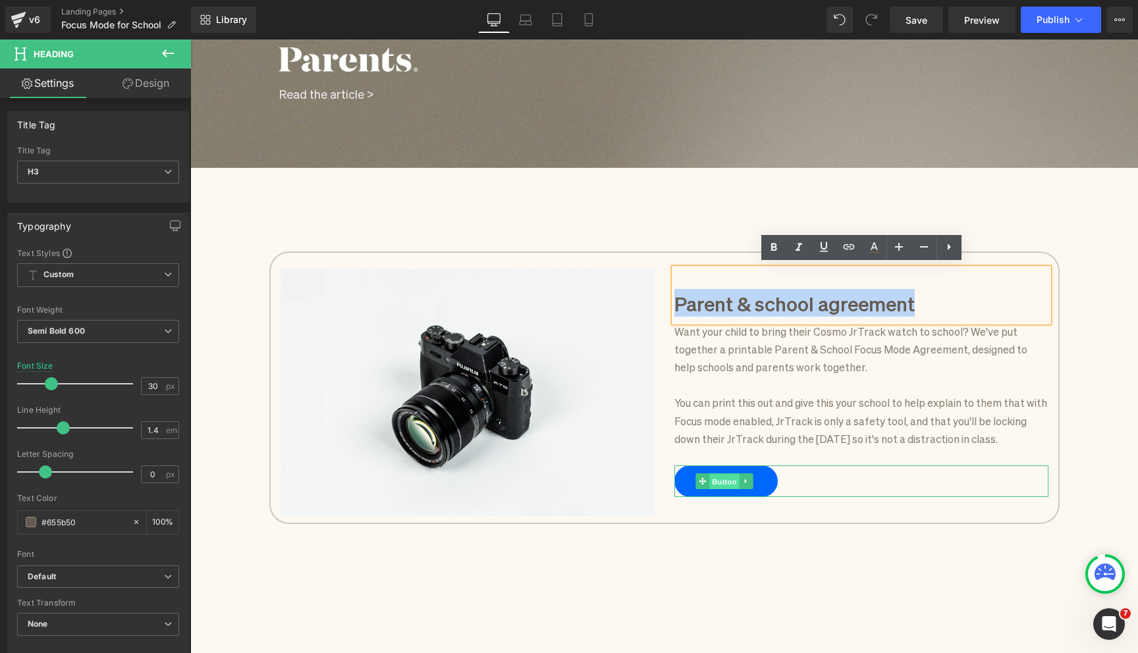
click at [723, 479] on span "Button" at bounding box center [725, 482] width 30 height 16
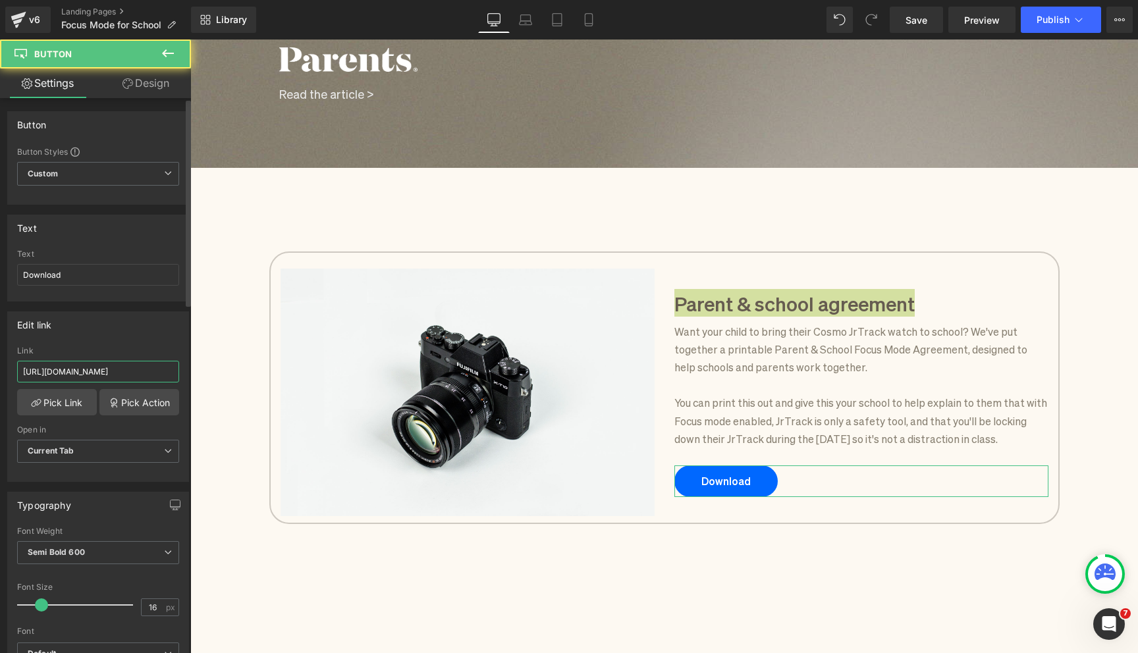
click at [118, 367] on input "[URL][DOMAIN_NAME]" at bounding box center [98, 372] width 162 height 22
type input "[URL][DOMAIN_NAME]"
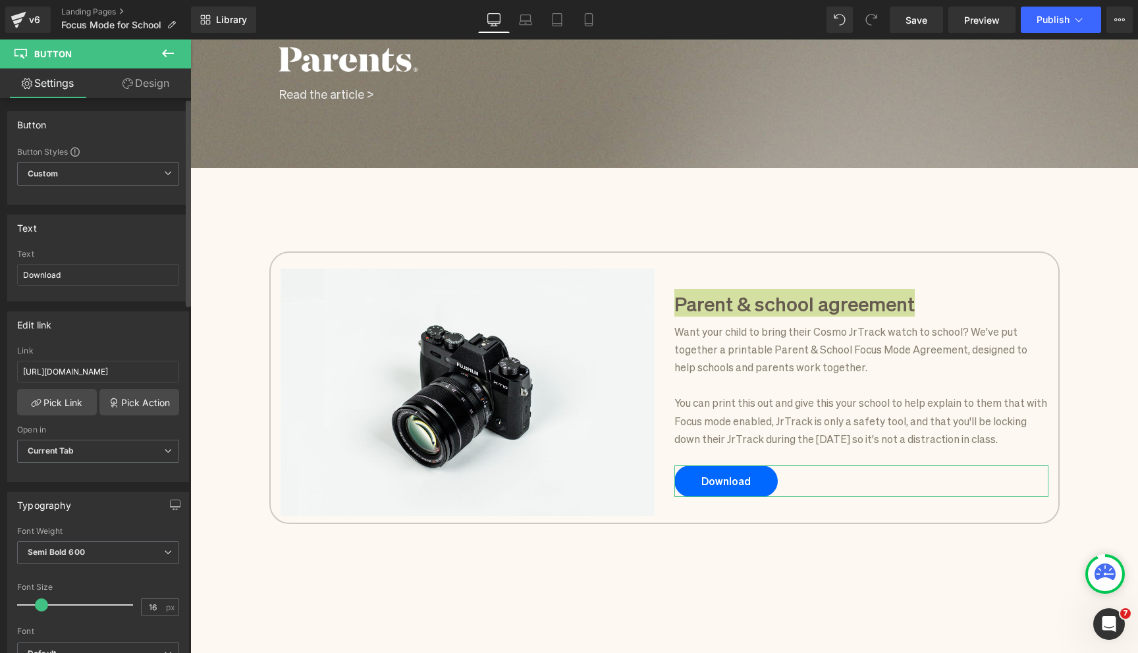
scroll to position [0, 0]
click at [122, 327] on div "Edit link" at bounding box center [98, 324] width 180 height 25
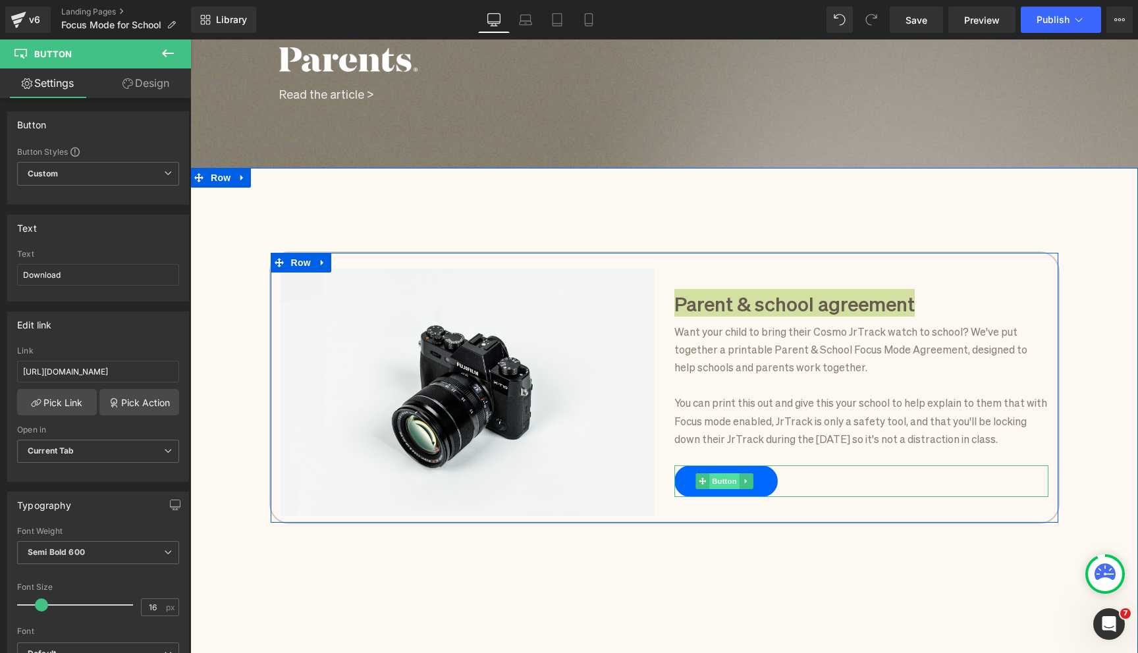
click at [729, 481] on span "Button" at bounding box center [725, 481] width 30 height 16
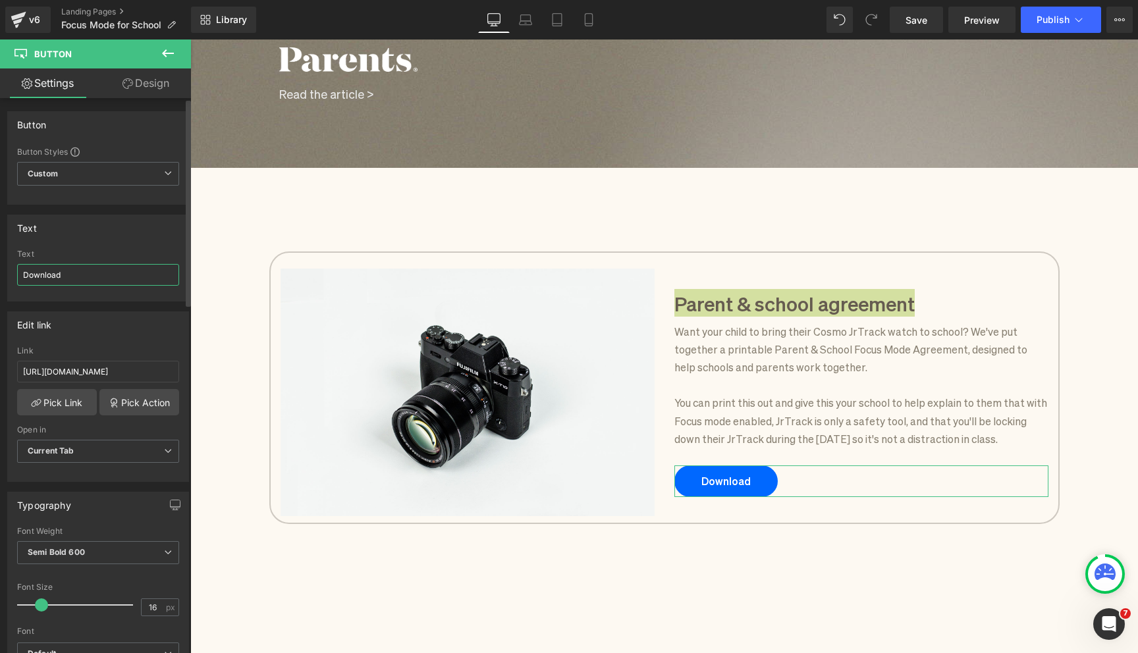
click at [43, 273] on input "Download" at bounding box center [98, 275] width 162 height 22
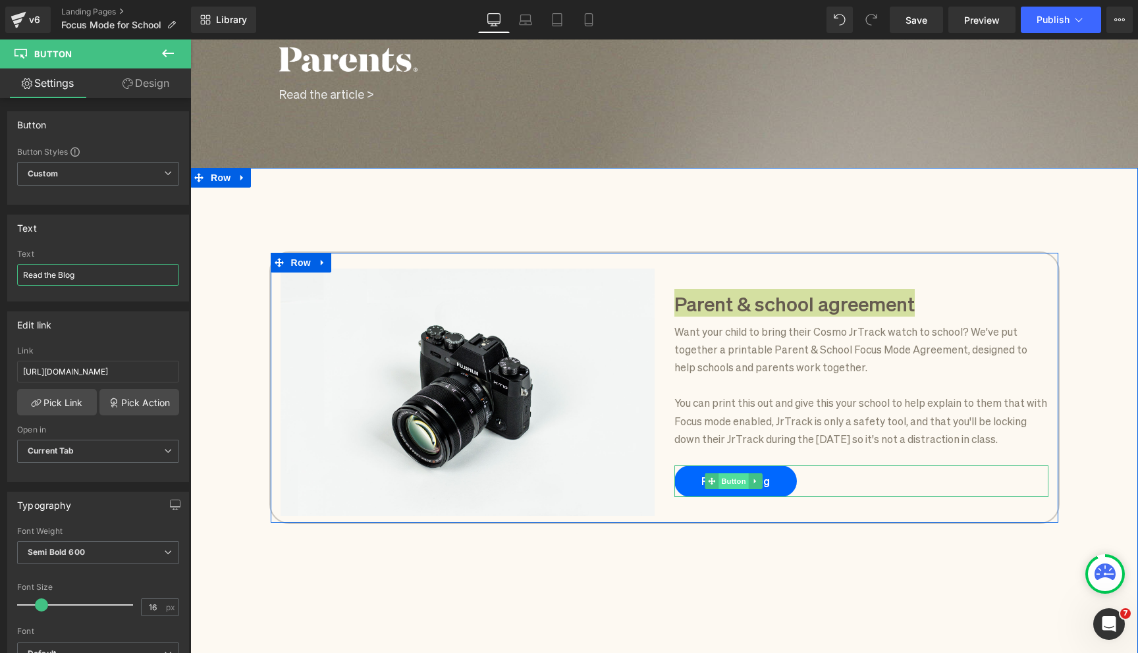
click at [734, 475] on span "Button" at bounding box center [733, 481] width 30 height 16
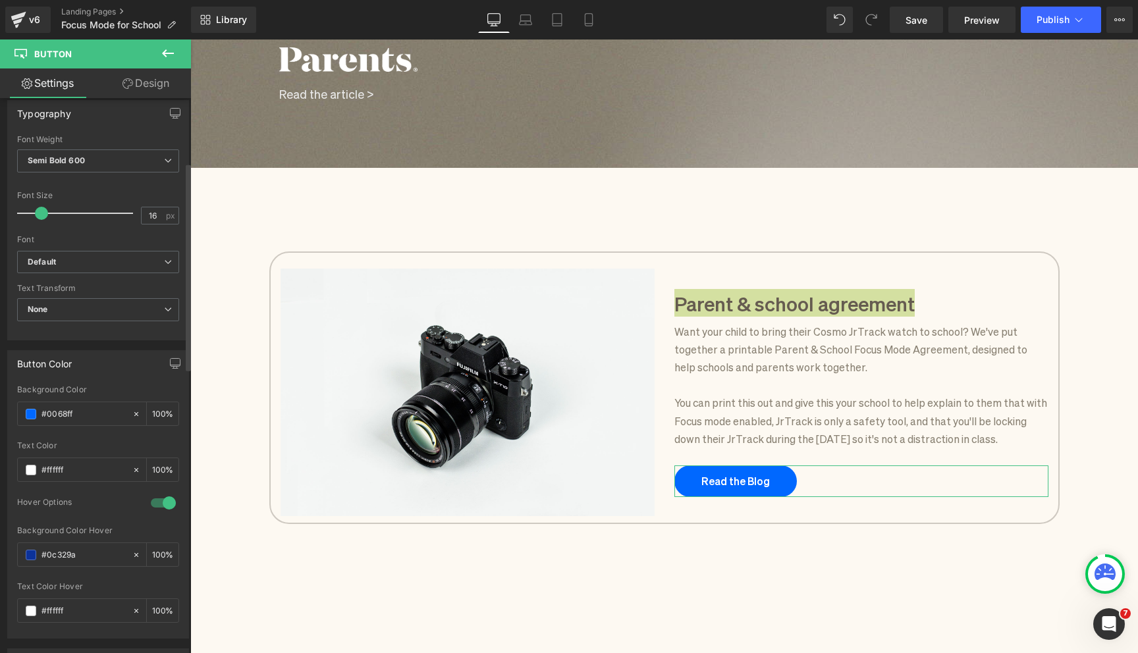
scroll to position [172, 0]
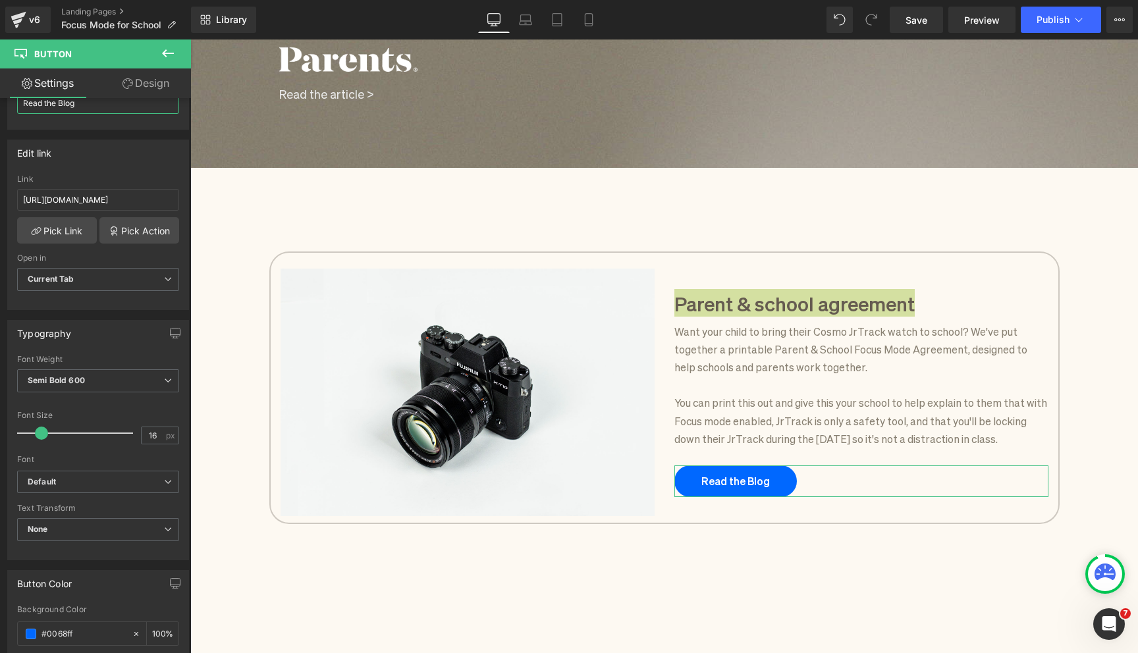
type input "Read the Blog"
click at [138, 89] on link "Design" at bounding box center [145, 83] width 95 height 30
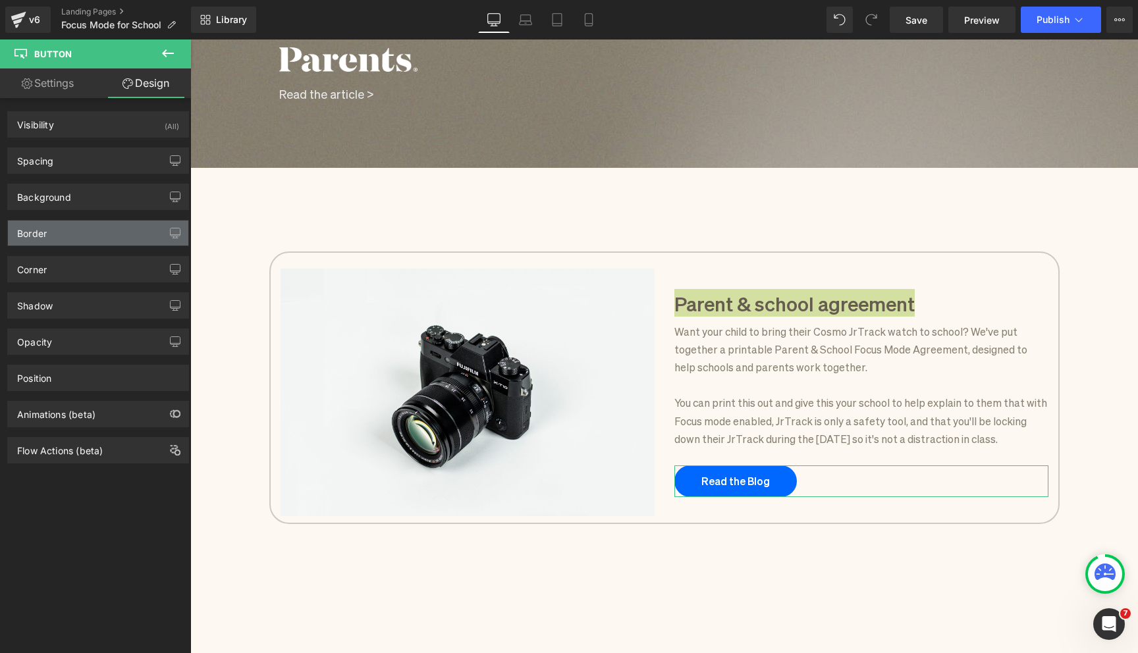
click at [92, 233] on div "Border" at bounding box center [98, 233] width 180 height 25
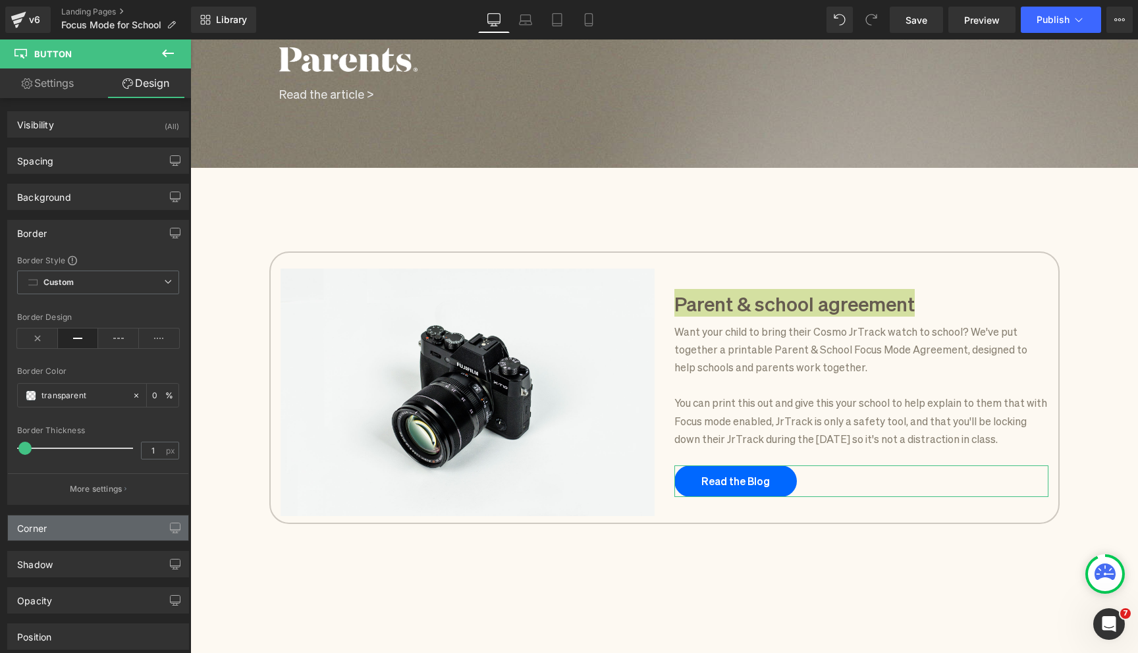
scroll to position [18, 0]
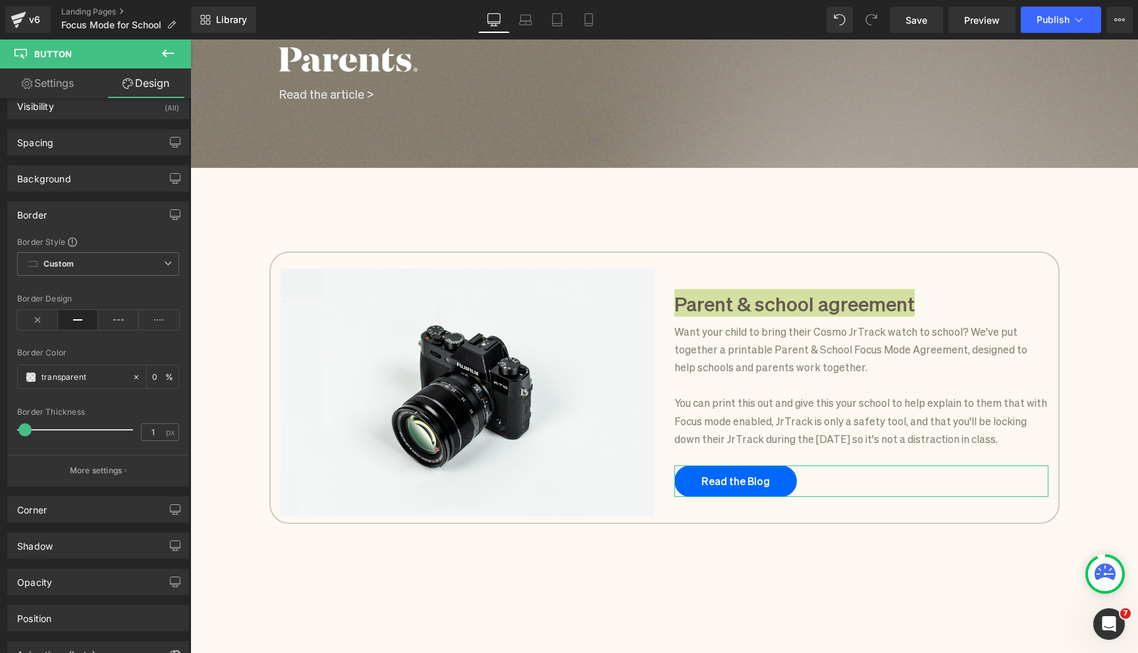
click at [53, 93] on link "Settings" at bounding box center [47, 83] width 95 height 30
type input "100"
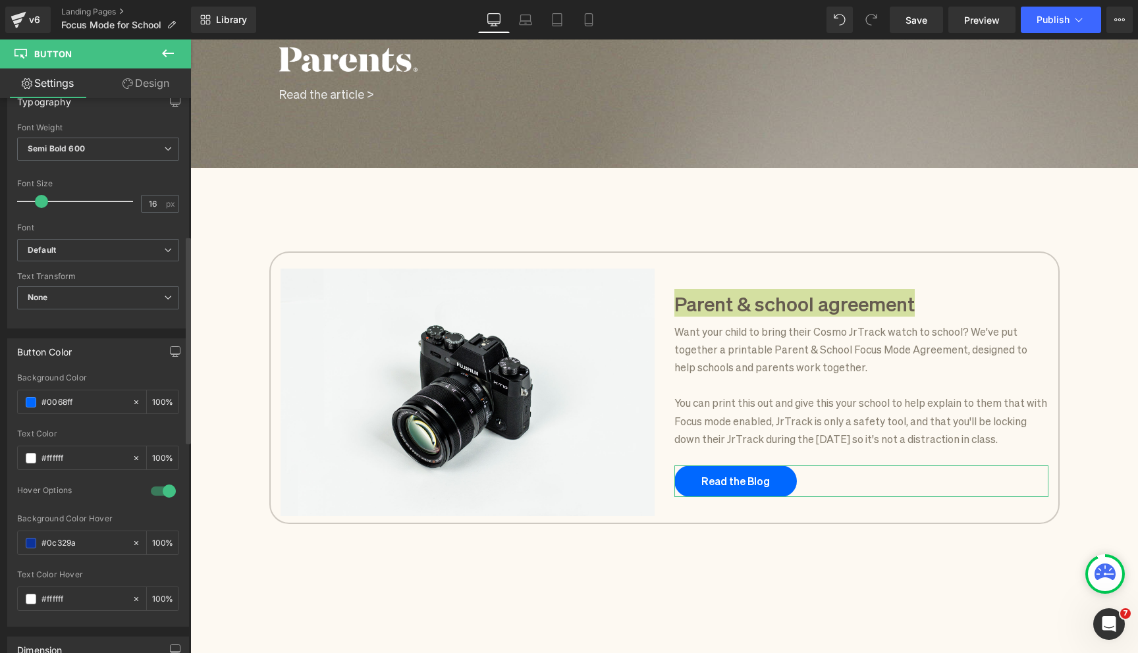
scroll to position [415, 0]
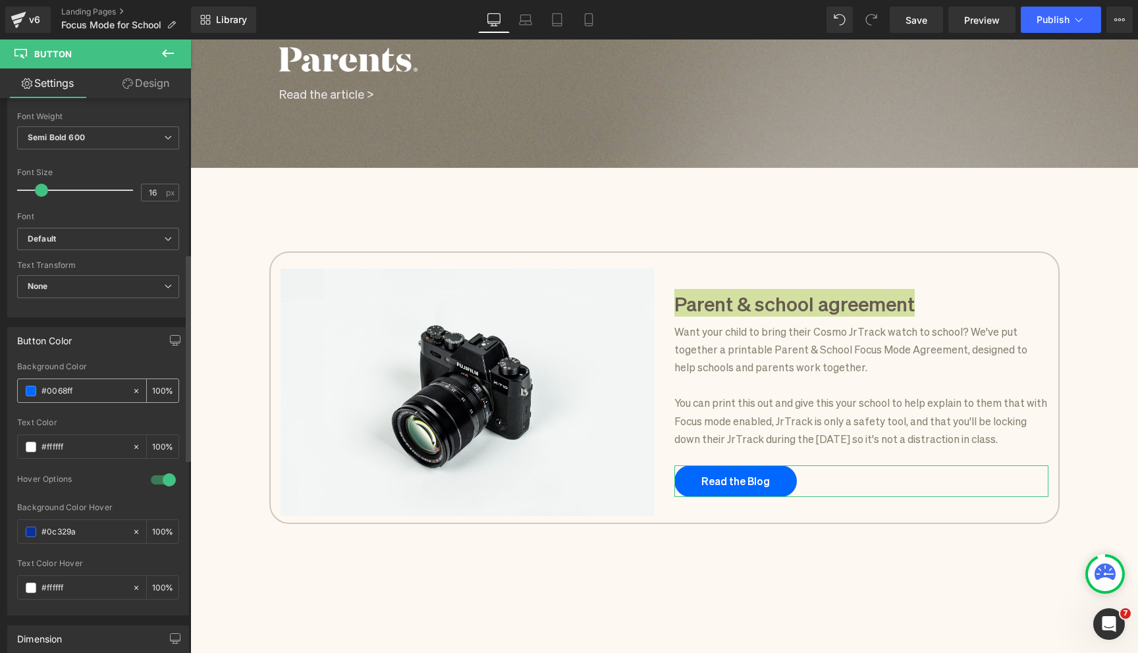
click at [70, 390] on input "#0068ff" at bounding box center [83, 391] width 84 height 14
type input "#f"
type input "0"
type input "#fef"
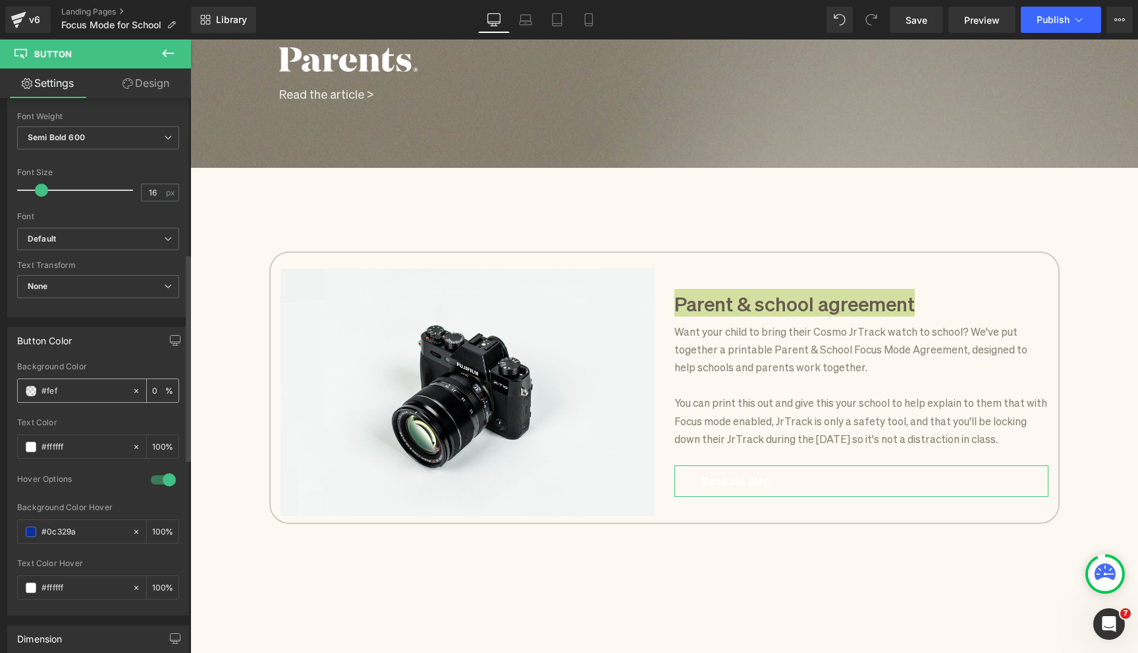
type input "100"
type input "#fe"
type input "0"
type input "#fdf"
type input "100"
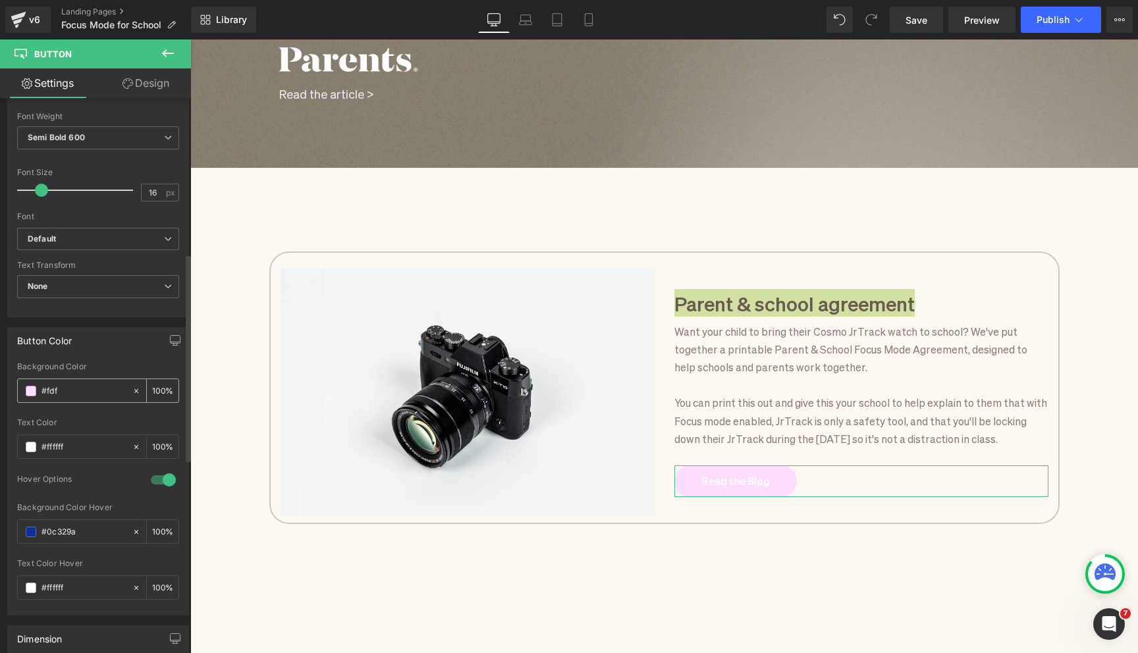
type input "#fdf9"
type input "60"
type input "#fdf9f"
type input "0"
type input "#fdf9f2"
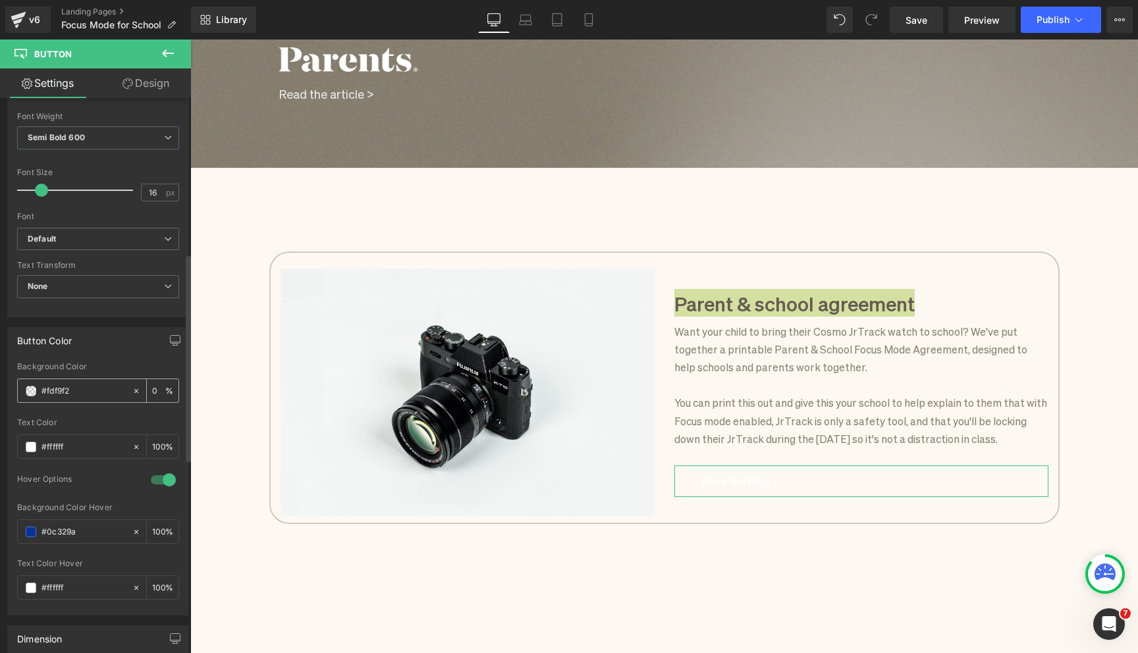
type input "100"
type input "#fdf9f2"
click at [28, 444] on span at bounding box center [31, 447] width 11 height 11
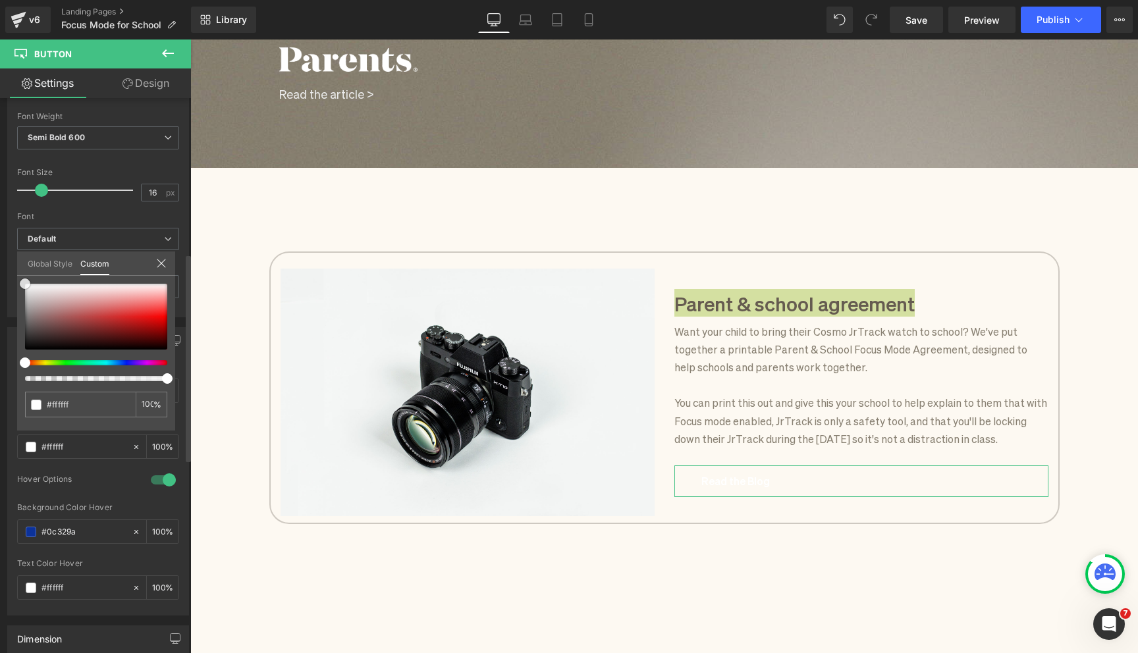
type input "#5a4d4d"
type input "#545454"
drag, startPoint x: 37, startPoint y: 328, endPoint x: 22, endPoint y: 328, distance: 14.5
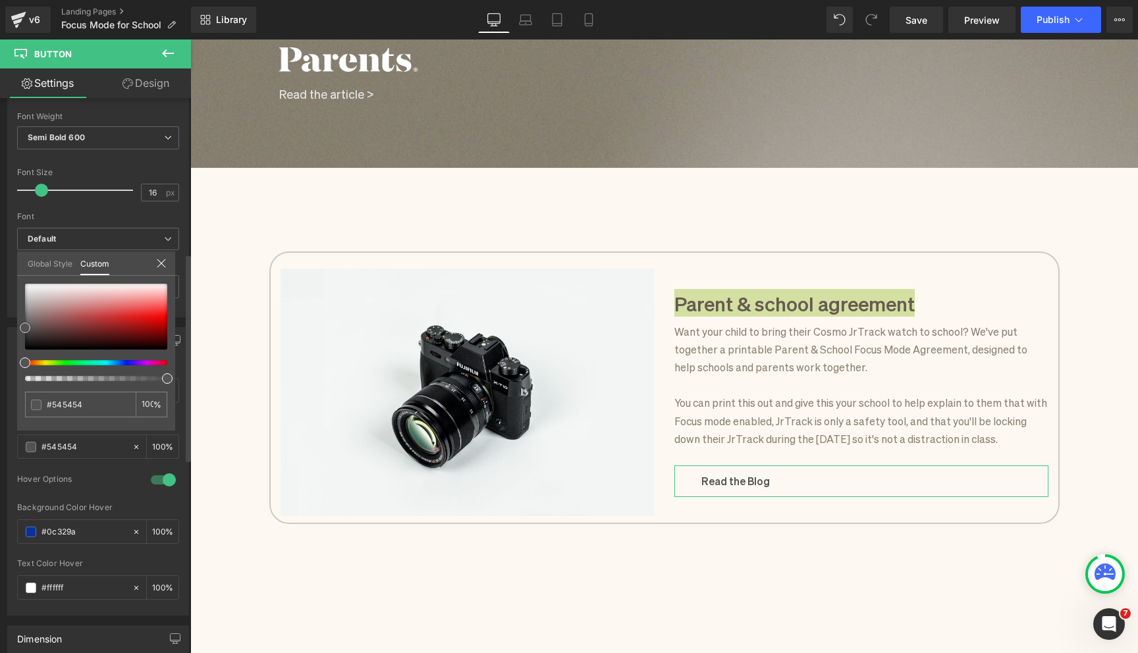
click at [25, 328] on div at bounding box center [96, 317] width 142 height 66
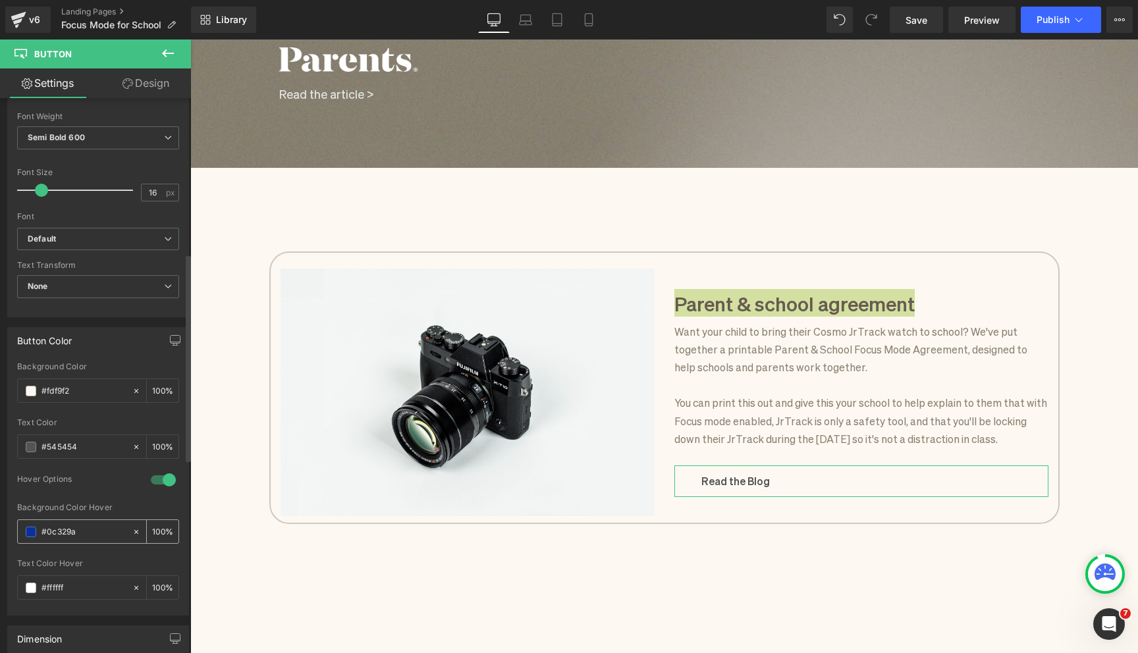
click at [133, 531] on icon at bounding box center [136, 531] width 9 height 9
type input "none"
type input "0"
click at [28, 529] on span at bounding box center [31, 532] width 11 height 11
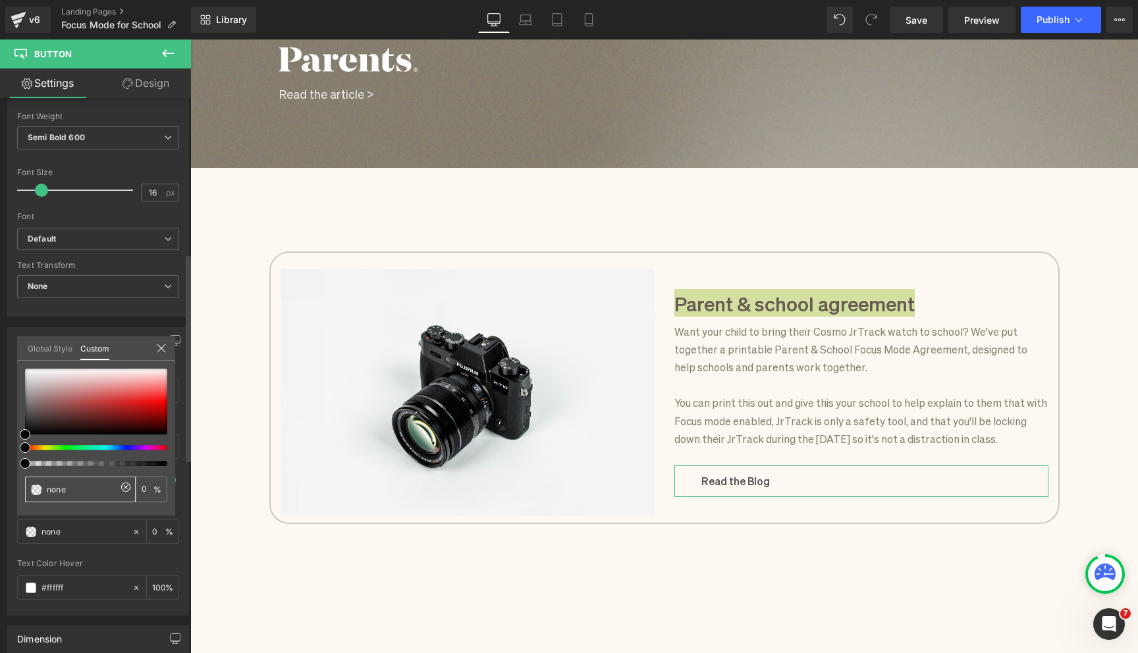
click at [59, 496] on input "none" at bounding box center [82, 490] width 70 height 14
type input "f"
type input "fd"
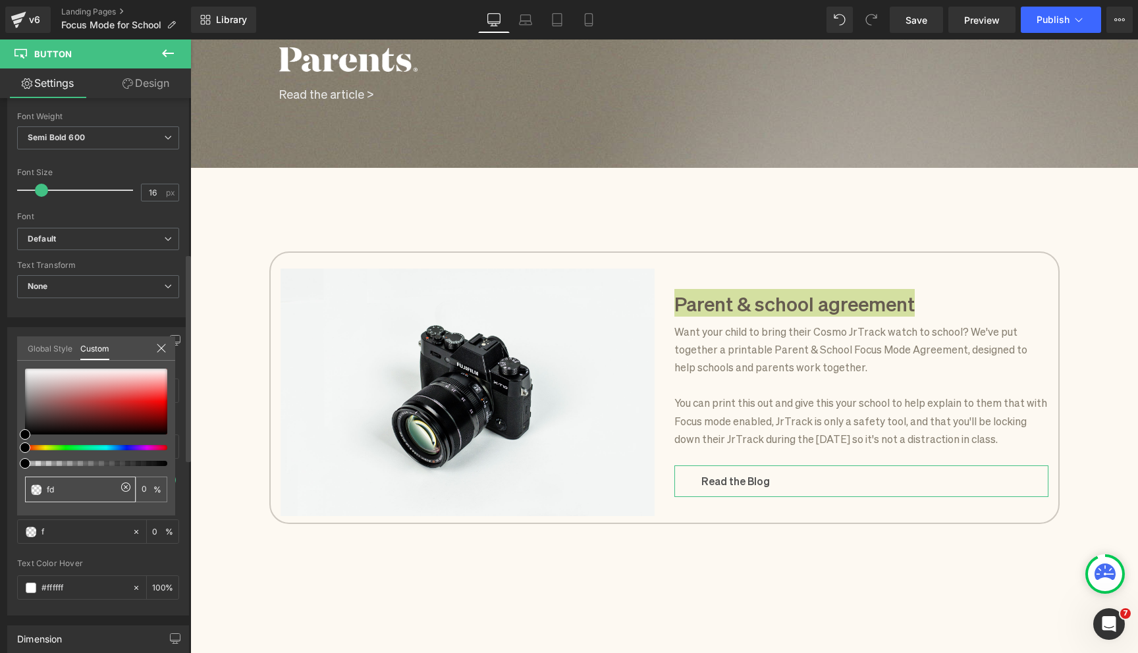
type input "fd"
type input "fdf"
type input "100"
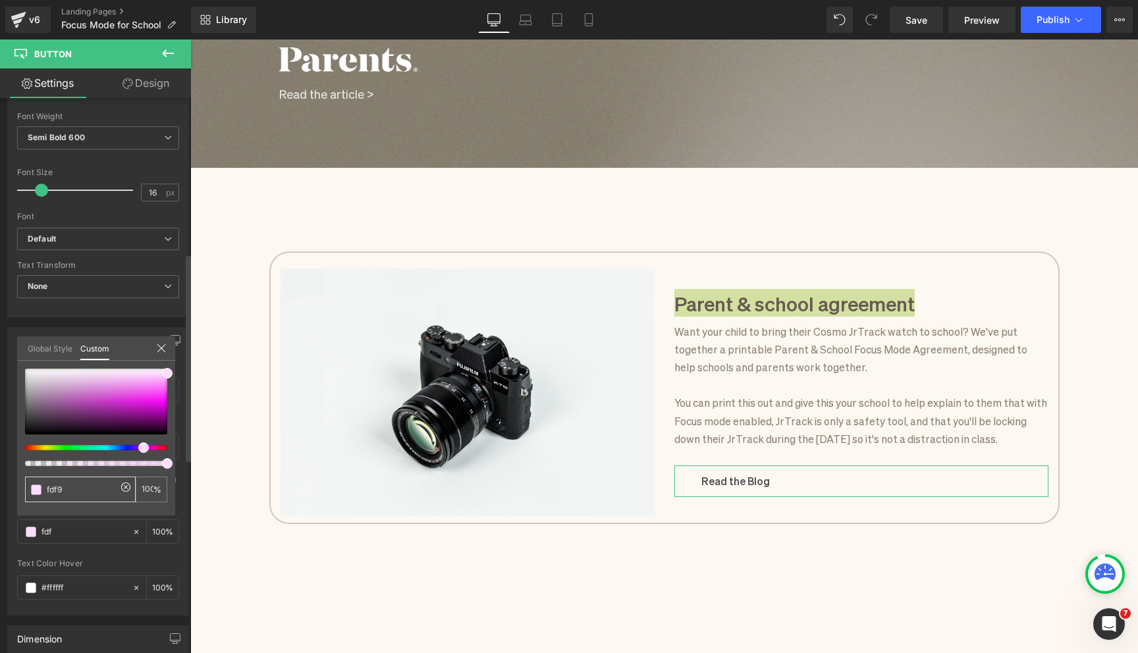
type input "fdf9f"
type input "0"
type input "fdf9f2"
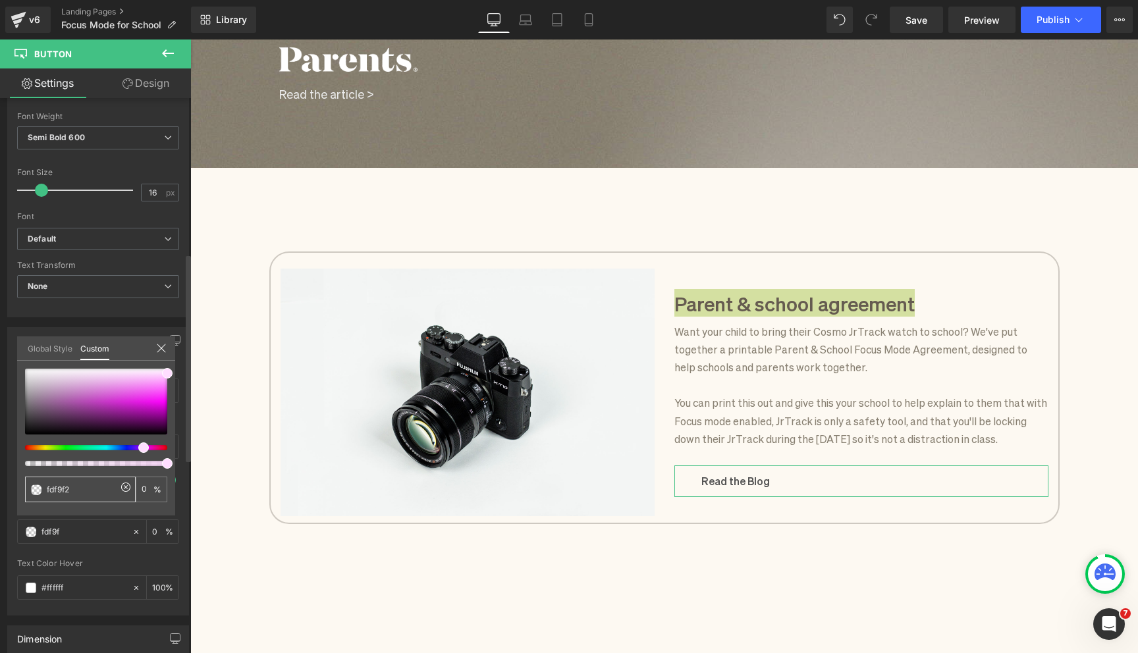
type input "fdf9f2"
type input "100"
type input "fdf9f2"
type input "#fdf9f2"
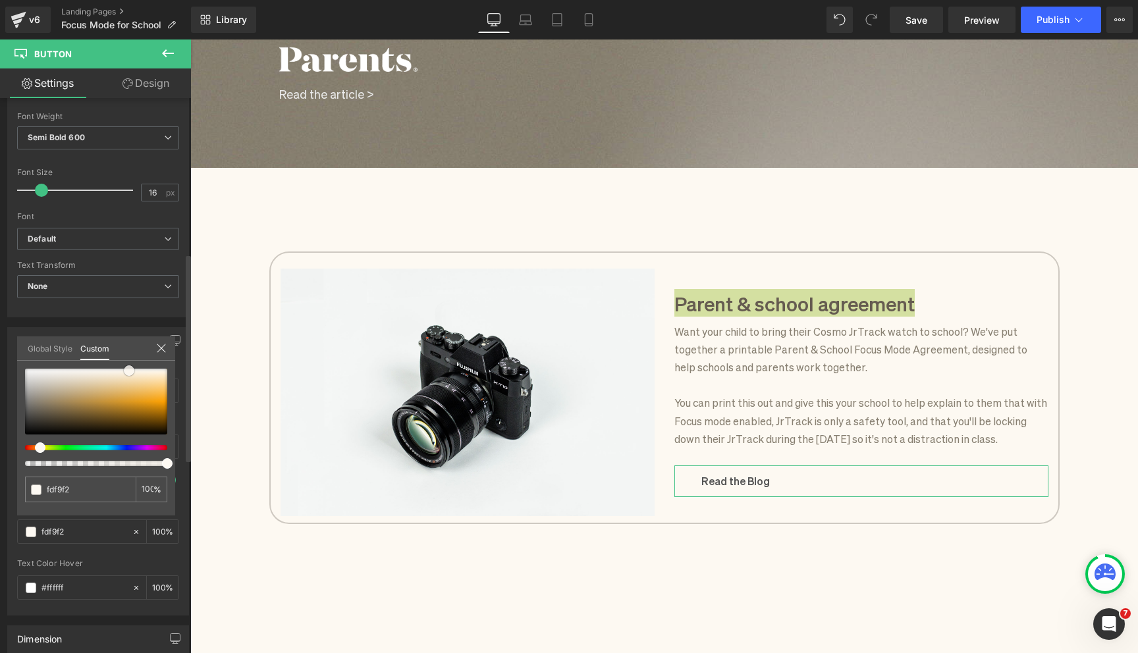
type input "#fdf9f2"
type input "#fbf6ee"
type input "#fcf6ed"
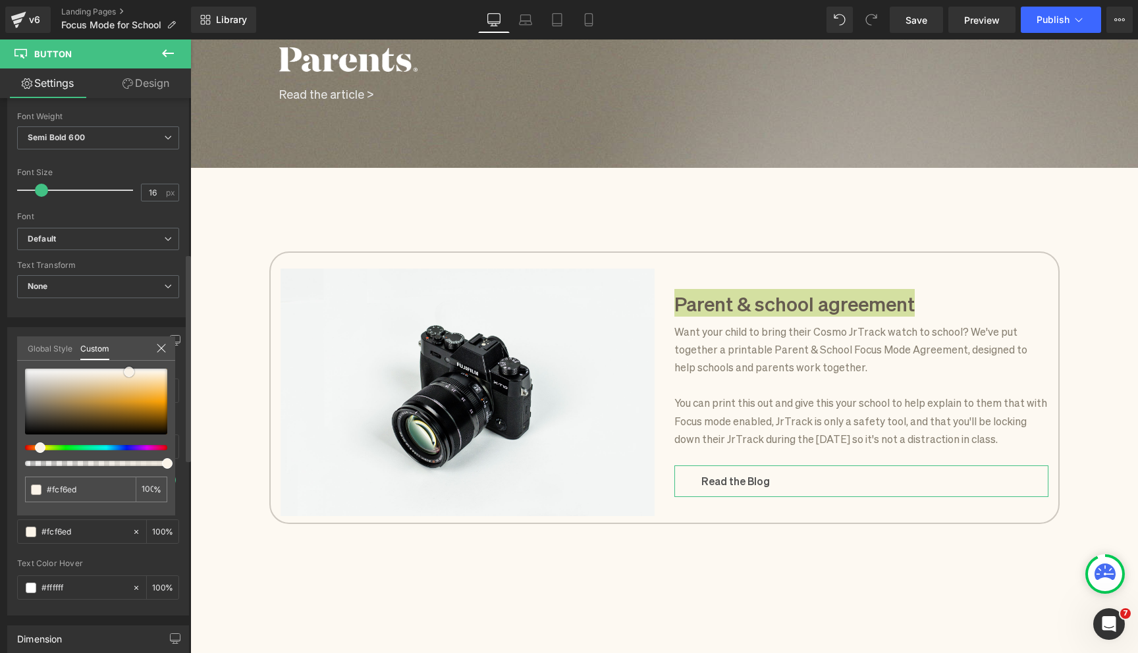
type input "#fbf4e9"
click at [130, 371] on span at bounding box center [129, 372] width 11 height 11
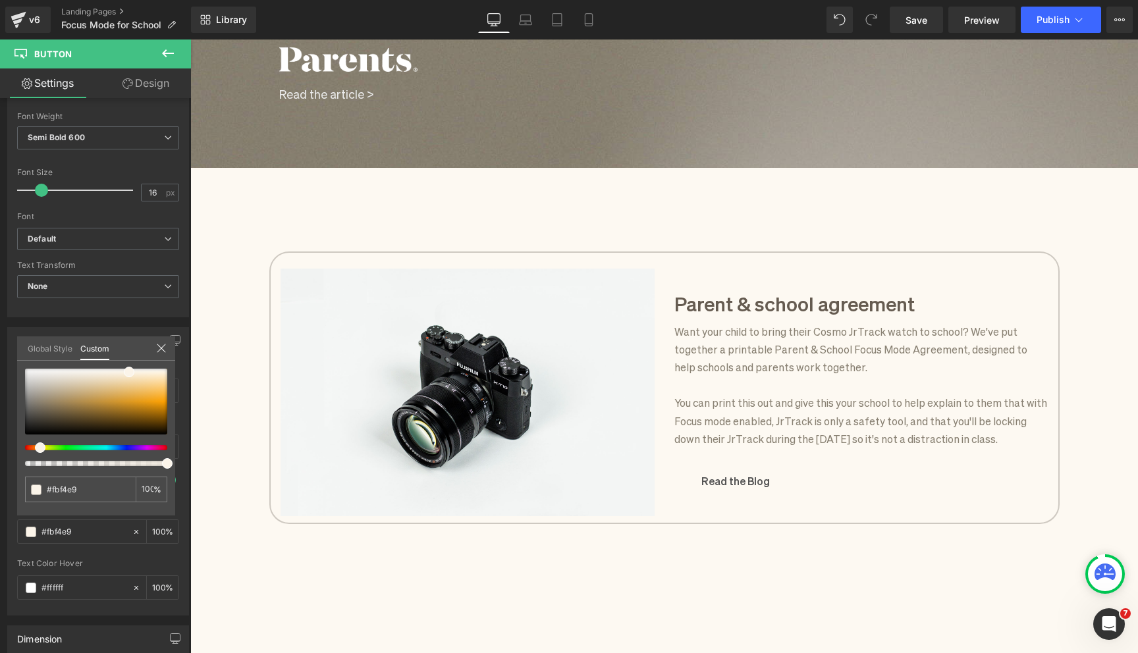
click at [691, 516] on body "Skip to content BACK TO SCHOOL SALE | Get the all-new JrTrack 5 for 50% OFF Abo…" at bounding box center [664, 93] width 948 height 3504
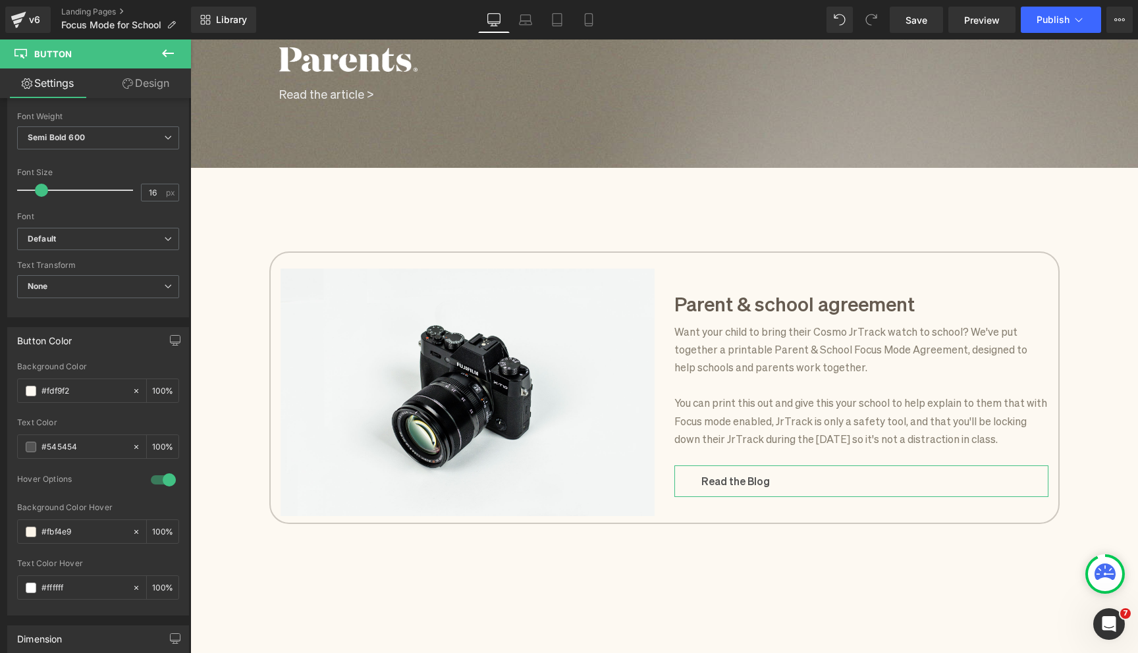
click at [140, 97] on link "Design" at bounding box center [145, 83] width 95 height 30
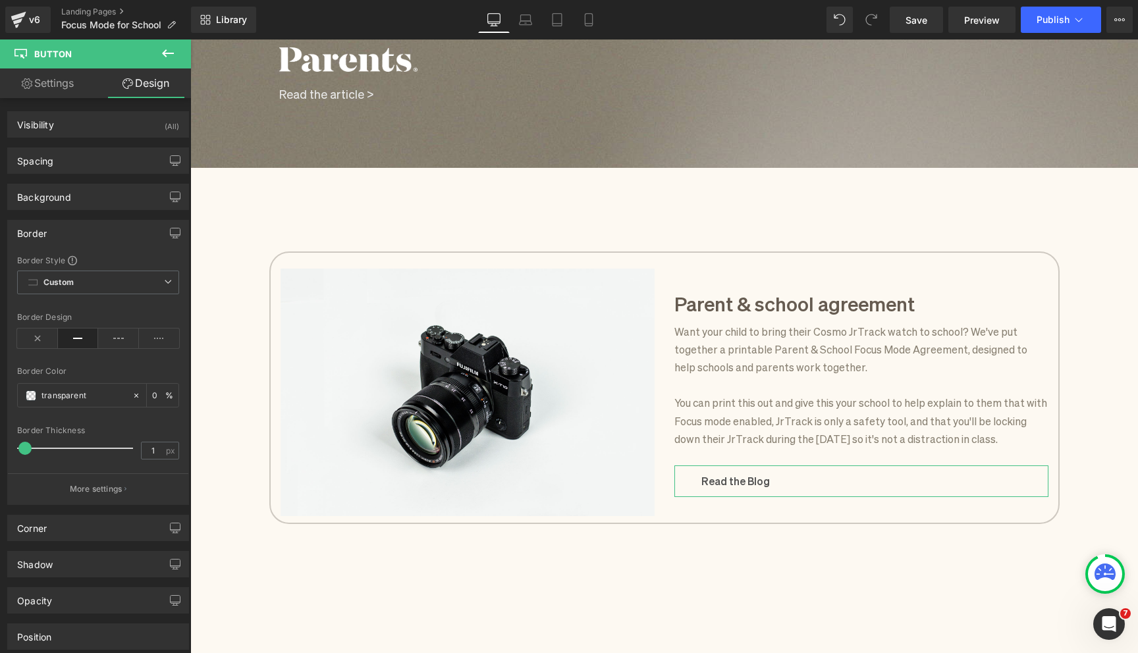
type input "0"
click at [61, 403] on div "transparent" at bounding box center [75, 395] width 114 height 23
click at [61, 392] on input "transparent" at bounding box center [83, 395] width 84 height 14
paste input "#c2baad"
click at [77, 397] on input "#c2baadparent" at bounding box center [83, 395] width 84 height 14
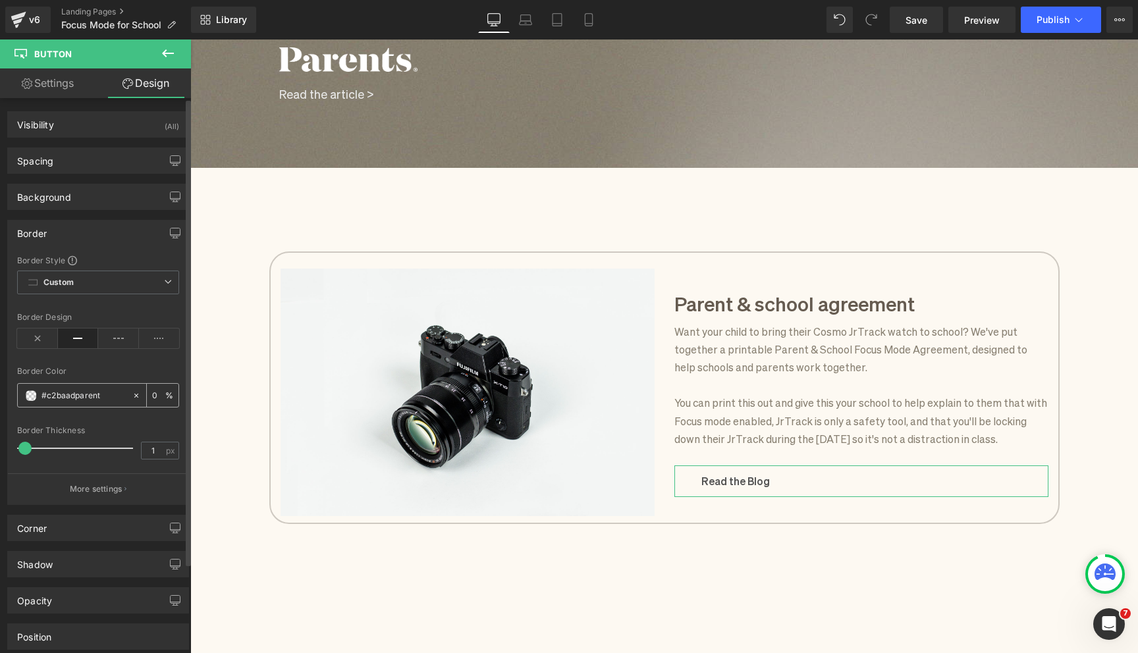
click at [77, 397] on input "#c2baadparent" at bounding box center [83, 395] width 84 height 14
paste input "text"
type input "#c2baad"
type input "100"
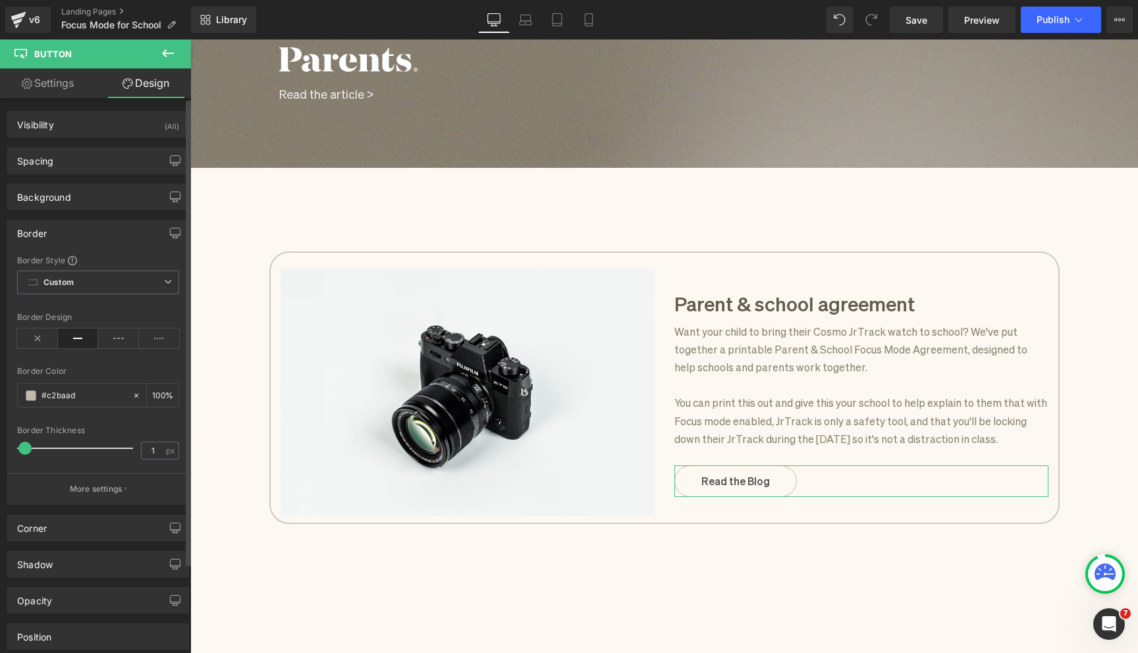
type input "#c2baad"
type input "2"
click at [29, 451] on span at bounding box center [25, 448] width 13 height 13
click at [78, 88] on link "Settings" at bounding box center [47, 83] width 95 height 30
type input "100"
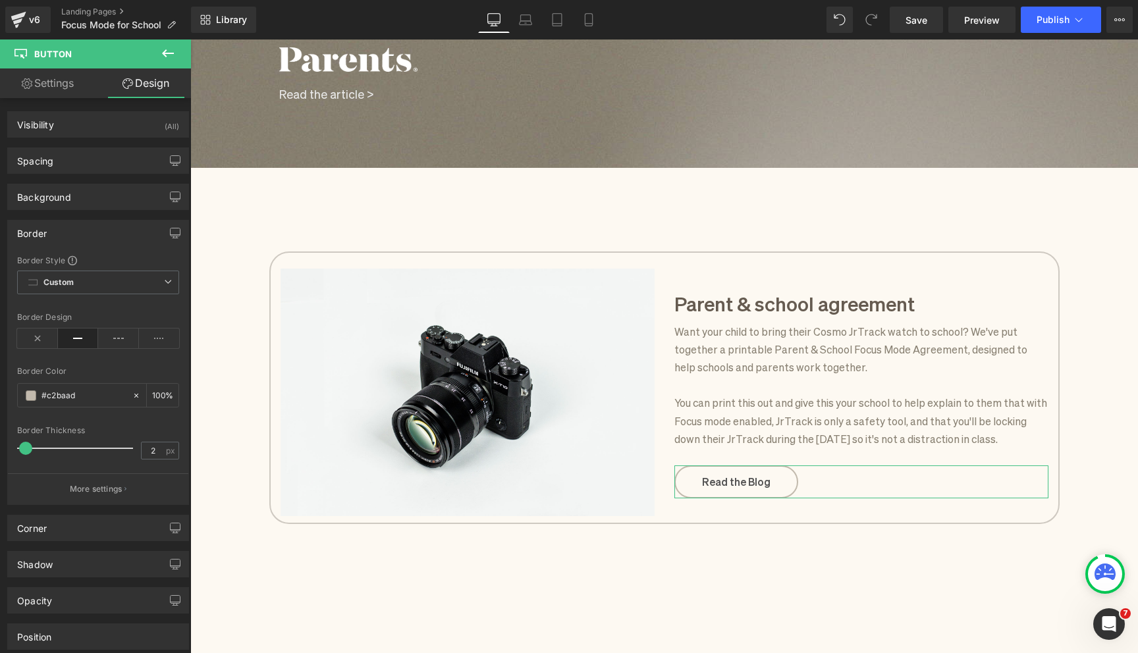
type input "100"
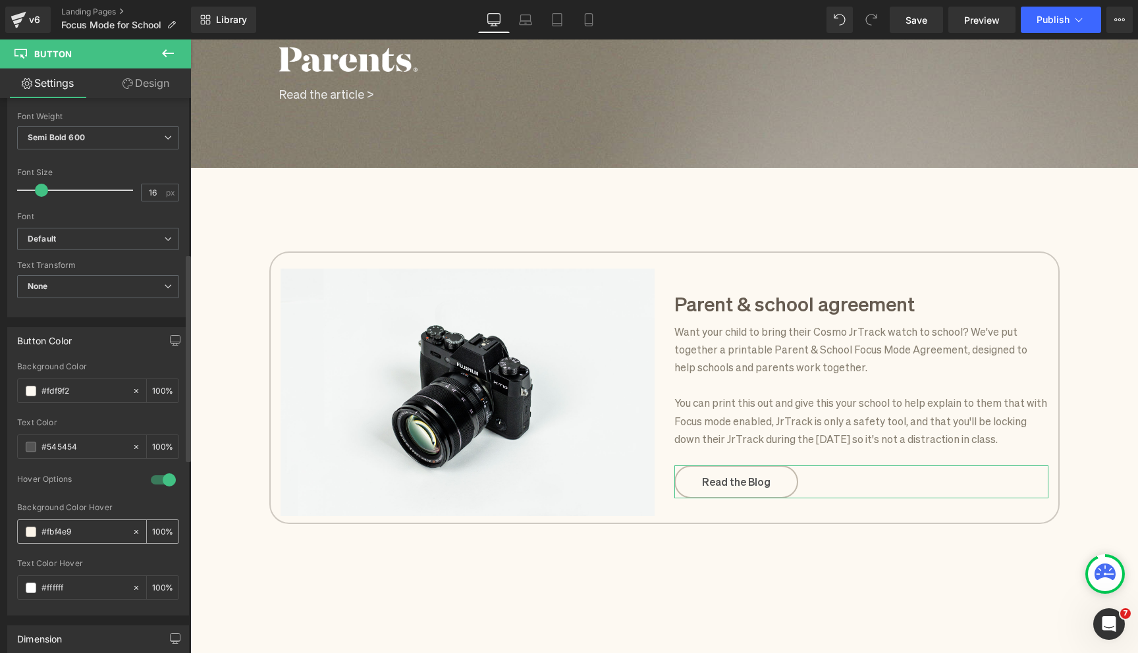
scroll to position [438, 0]
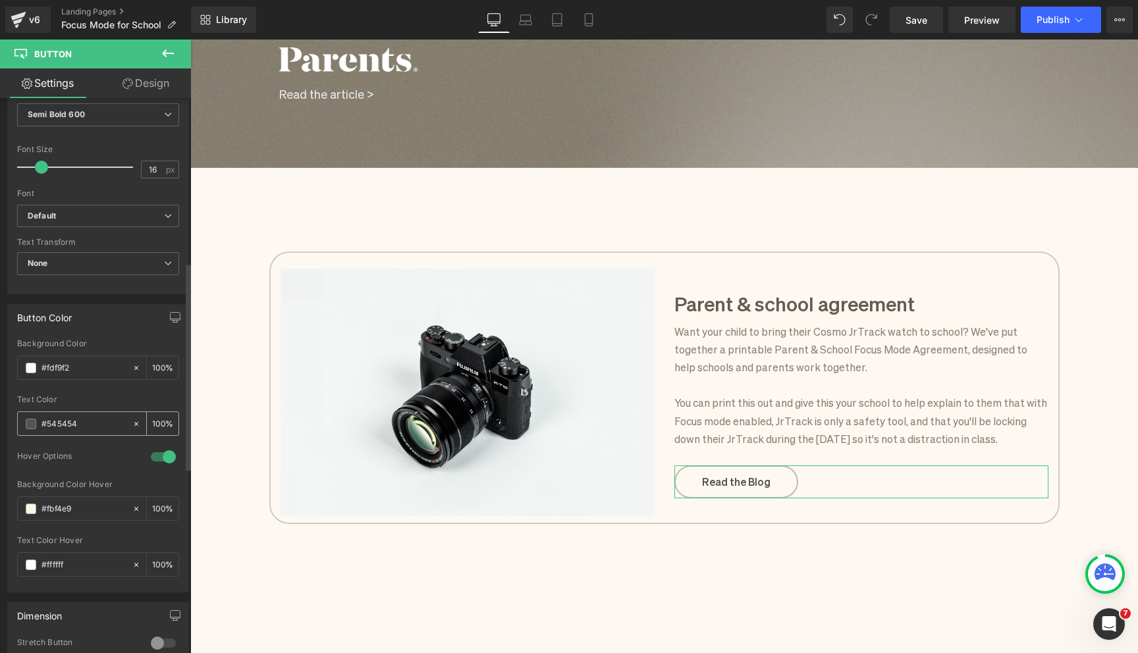
click at [57, 423] on input "#545454" at bounding box center [83, 424] width 84 height 14
click at [72, 554] on div "#ffffff" at bounding box center [75, 564] width 114 height 23
click at [72, 555] on div "#ffffff" at bounding box center [75, 564] width 114 height 23
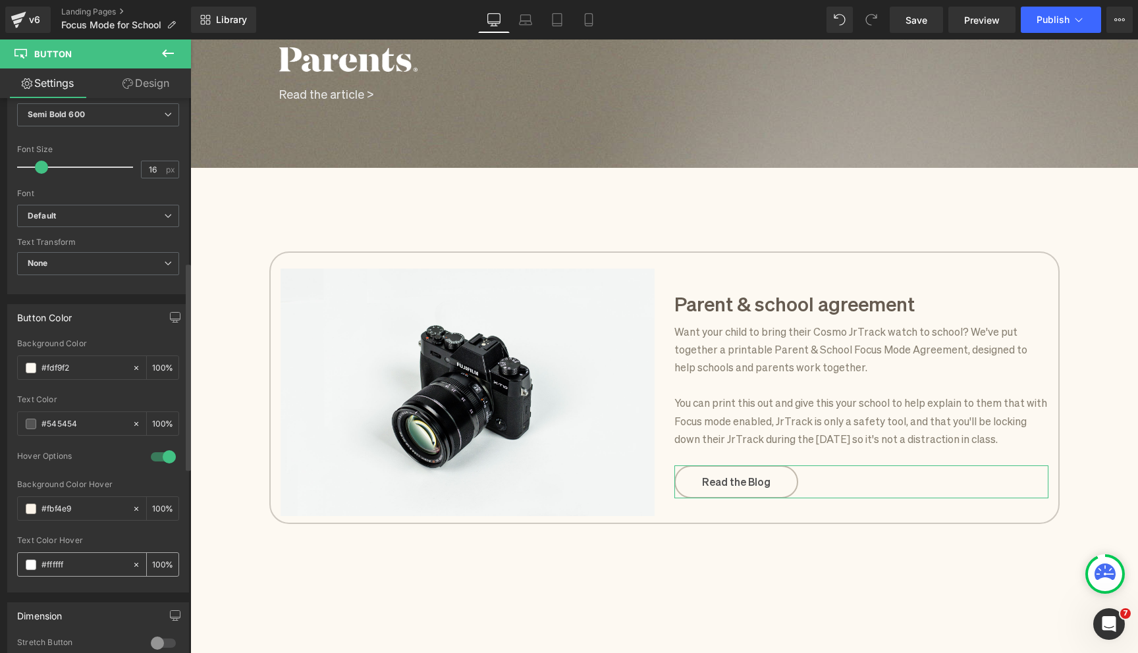
click at [70, 560] on input "#ffffff" at bounding box center [83, 565] width 84 height 14
paste input "545454"
type input "#545454"
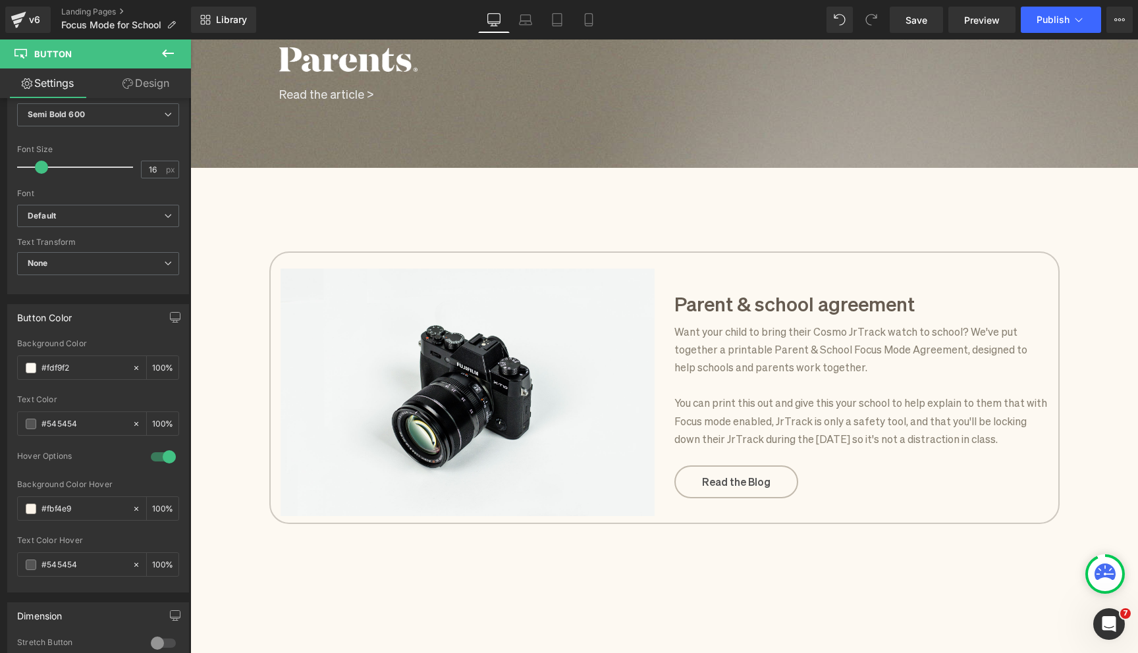
click at [254, 576] on div "Image Parent & school agreement Heading 31px Want your child to bring their Cos…" at bounding box center [664, 604] width 948 height 833
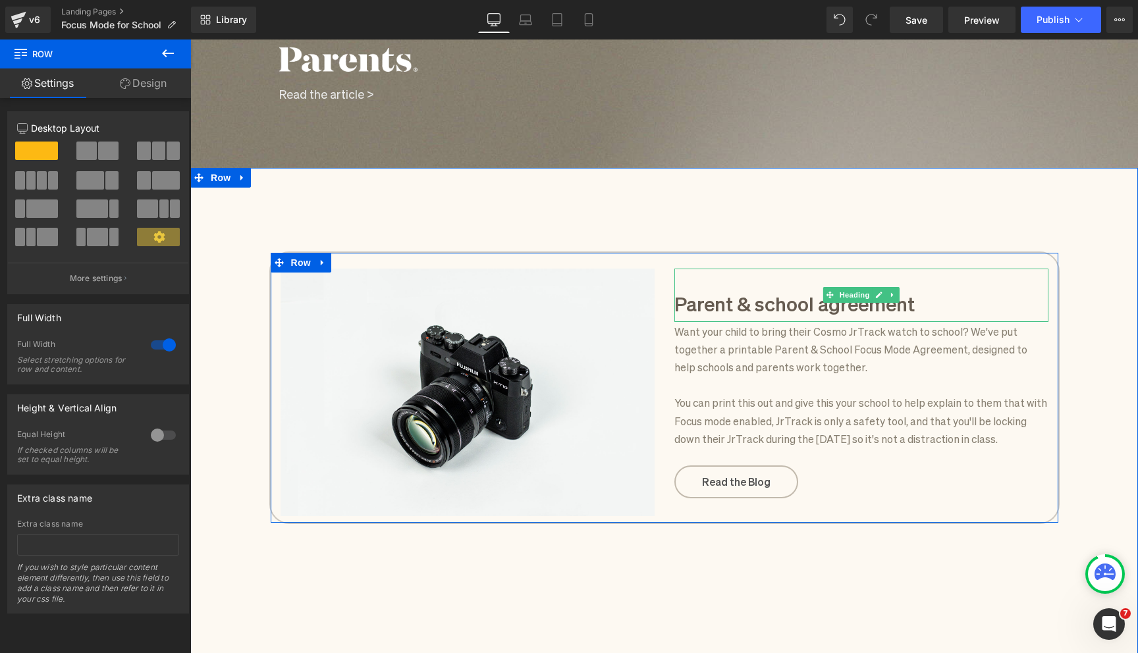
click at [690, 303] on h3 "Parent & school agreement" at bounding box center [861, 303] width 374 height 28
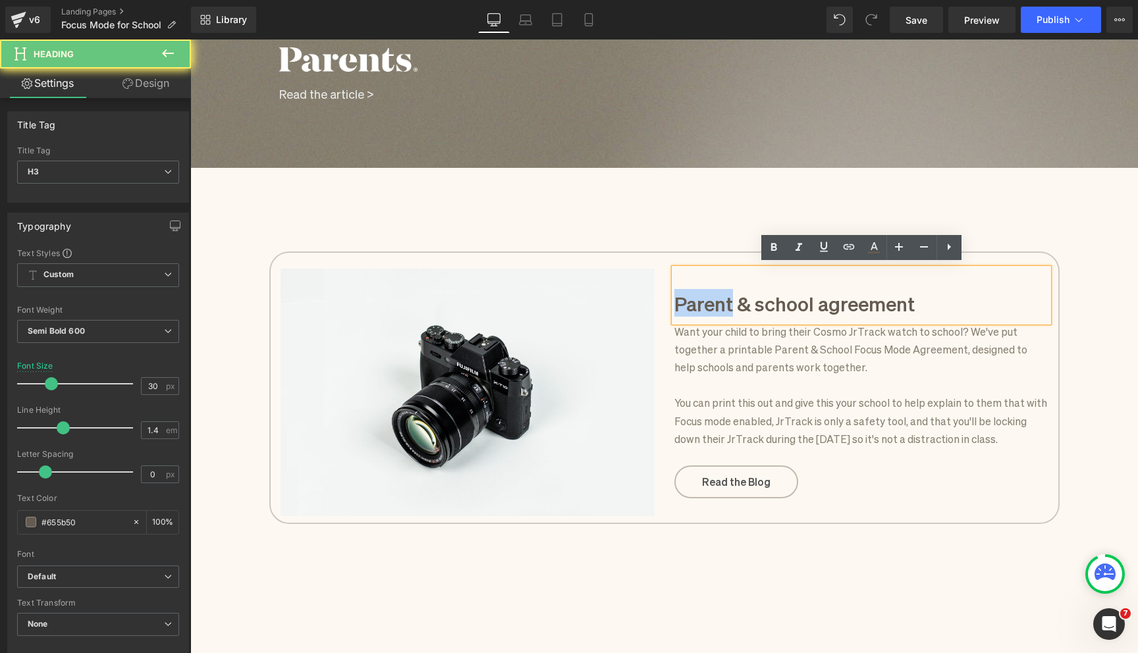
click at [690, 303] on h3 "Parent & school agreement" at bounding box center [861, 303] width 374 height 28
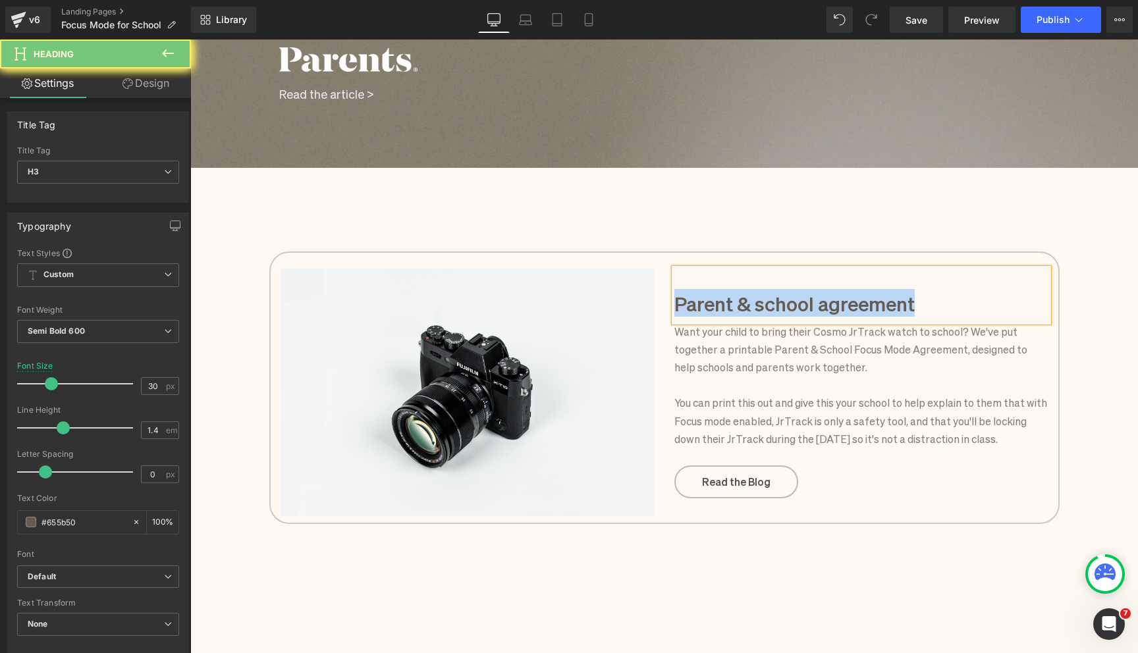
paste div
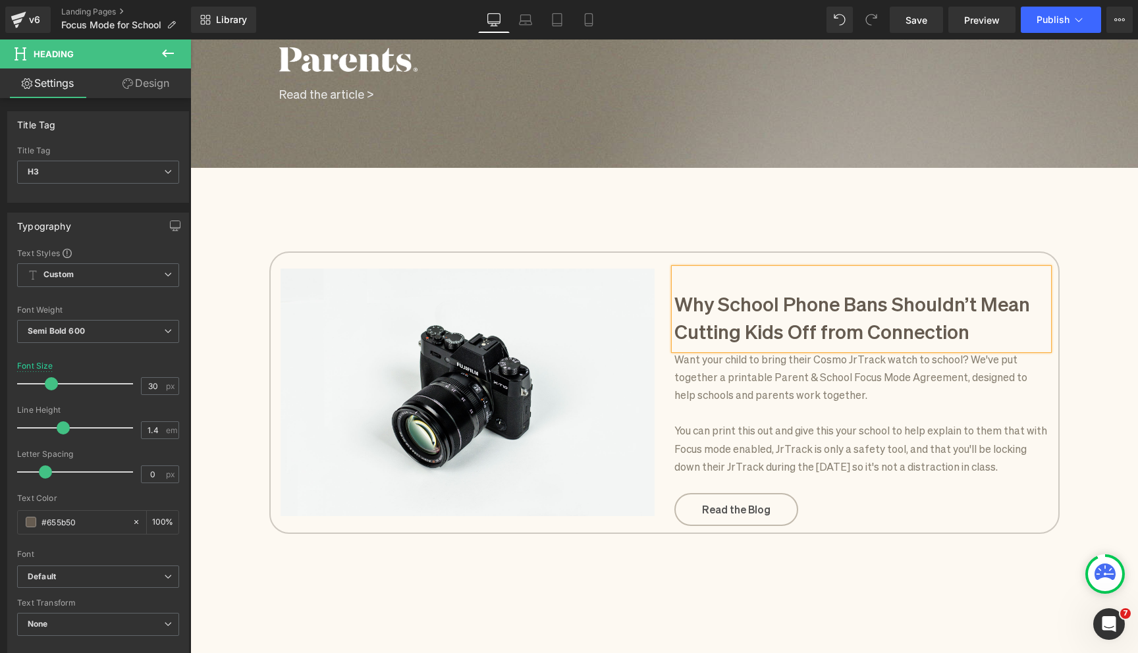
click at [681, 356] on p "Want your child to bring their Cosmo JrTrack watch to school? We've put togethe…" at bounding box center [861, 377] width 374 height 54
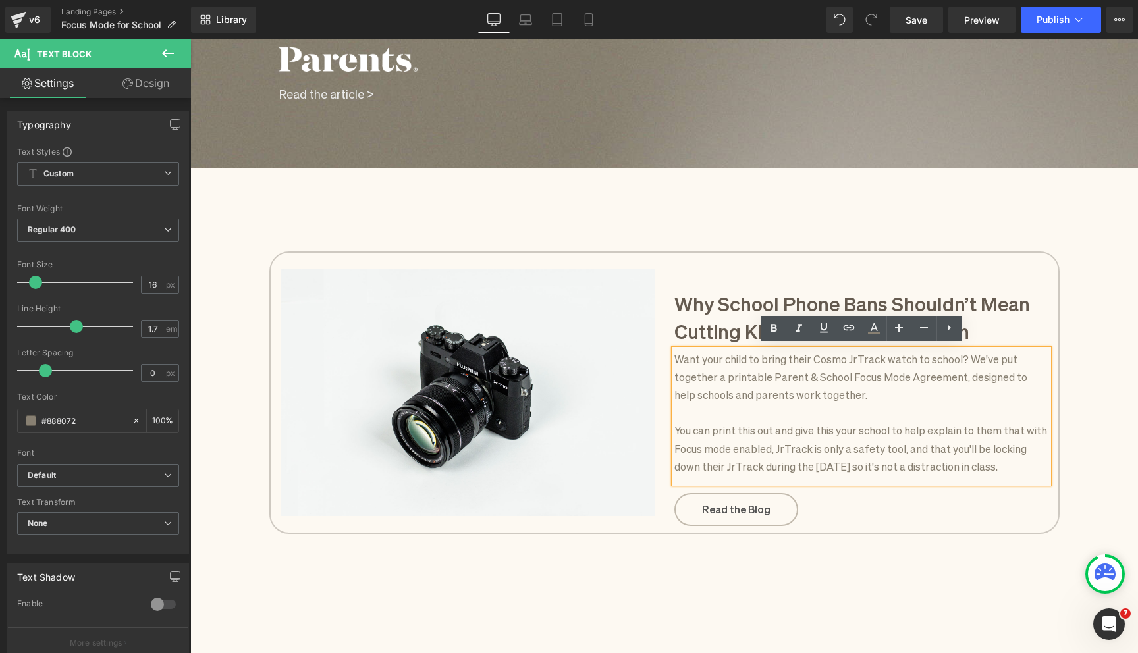
drag, startPoint x: 676, startPoint y: 356, endPoint x: 1030, endPoint y: 471, distance: 373.3
click at [1030, 471] on div "Want your child to bring their Cosmo JrTrack watch to school? We've put togethe…" at bounding box center [861, 417] width 374 height 134
paste div
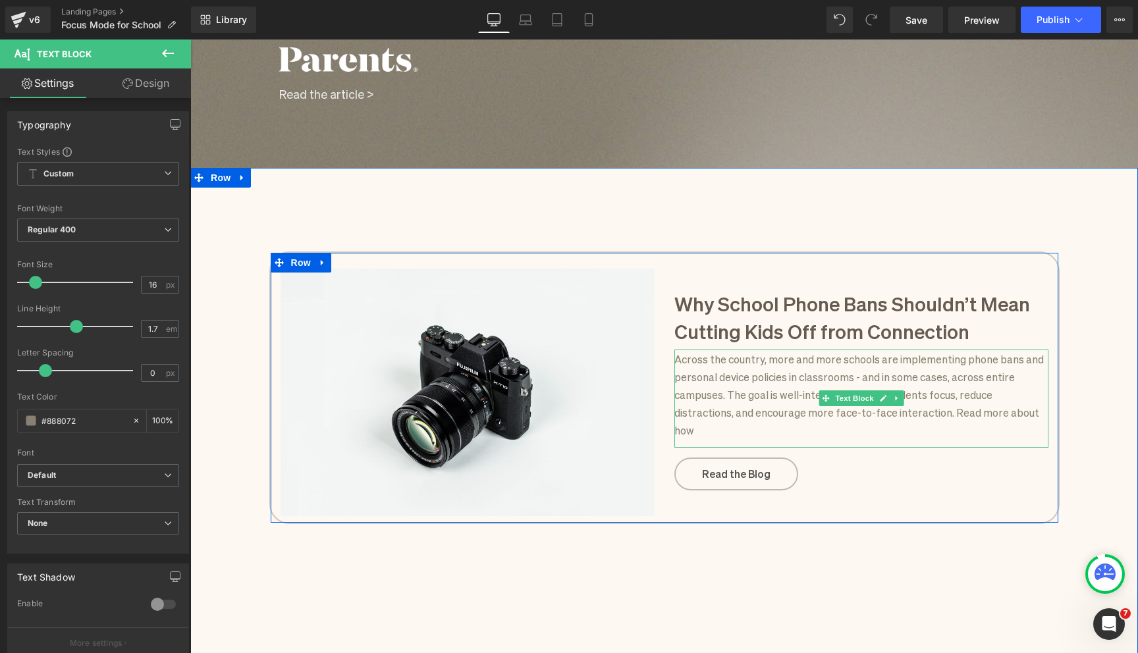
click at [1000, 411] on p "Across the country, more and more schools are implementing phone bans and perso…" at bounding box center [861, 395] width 374 height 90
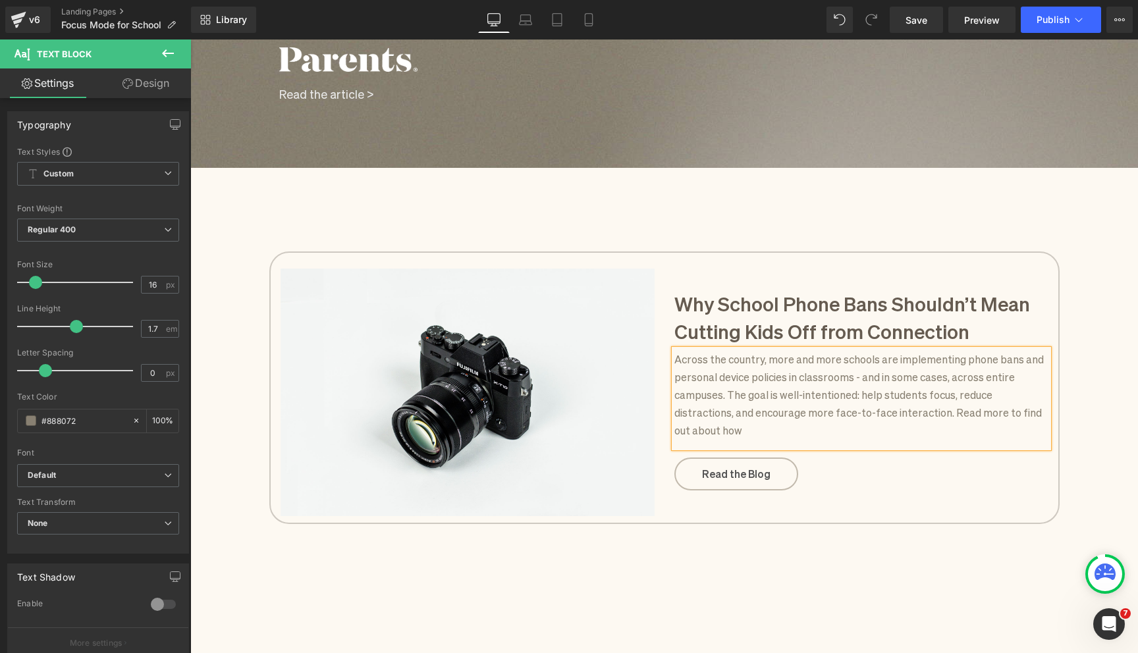
click at [708, 431] on p "Across the country, more and more schools are implementing phone bans and perso…" at bounding box center [861, 395] width 374 height 90
click at [749, 434] on p "Across the country, more and more schools are implementing phone bans and perso…" at bounding box center [861, 395] width 374 height 90
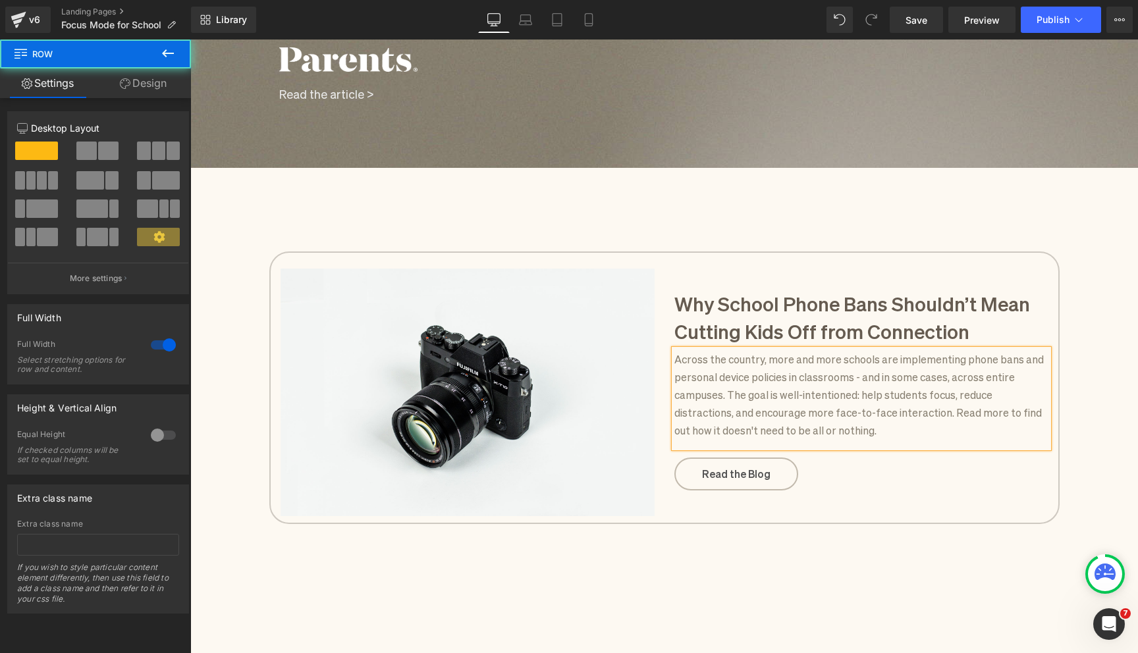
click at [657, 530] on div "Image Why School Phone Bans Shouldn’t Mean Cutting Kids Off from Connection Hea…" at bounding box center [664, 604] width 948 height 833
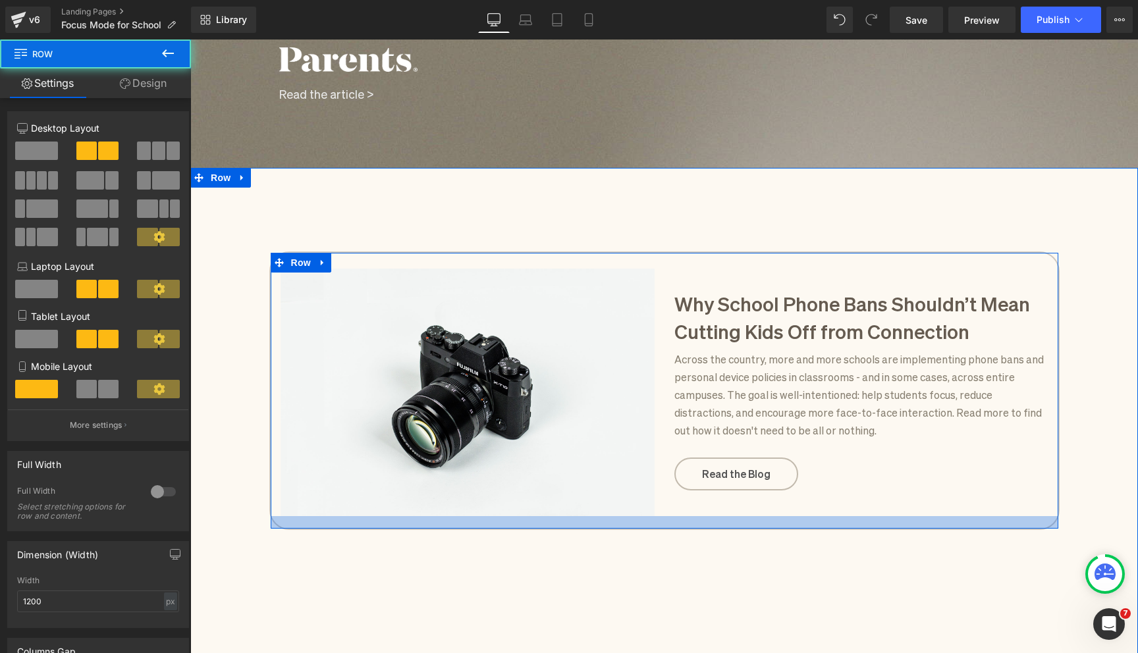
click at [660, 523] on div at bounding box center [665, 522] width 788 height 13
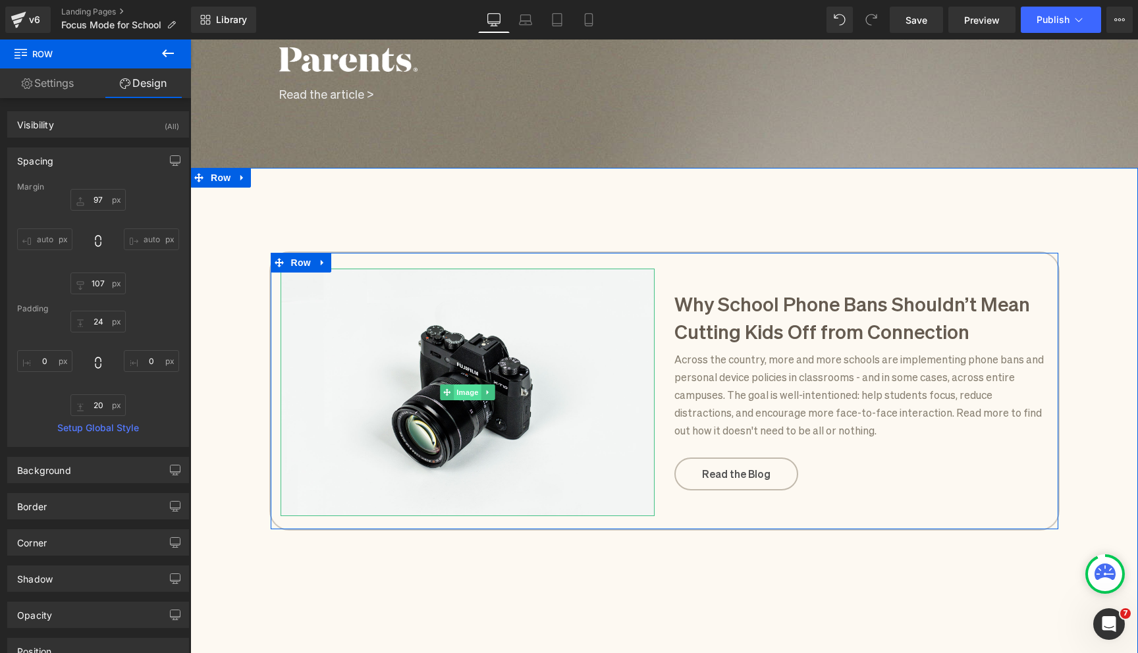
click at [465, 389] on span "Image" at bounding box center [468, 393] width 28 height 16
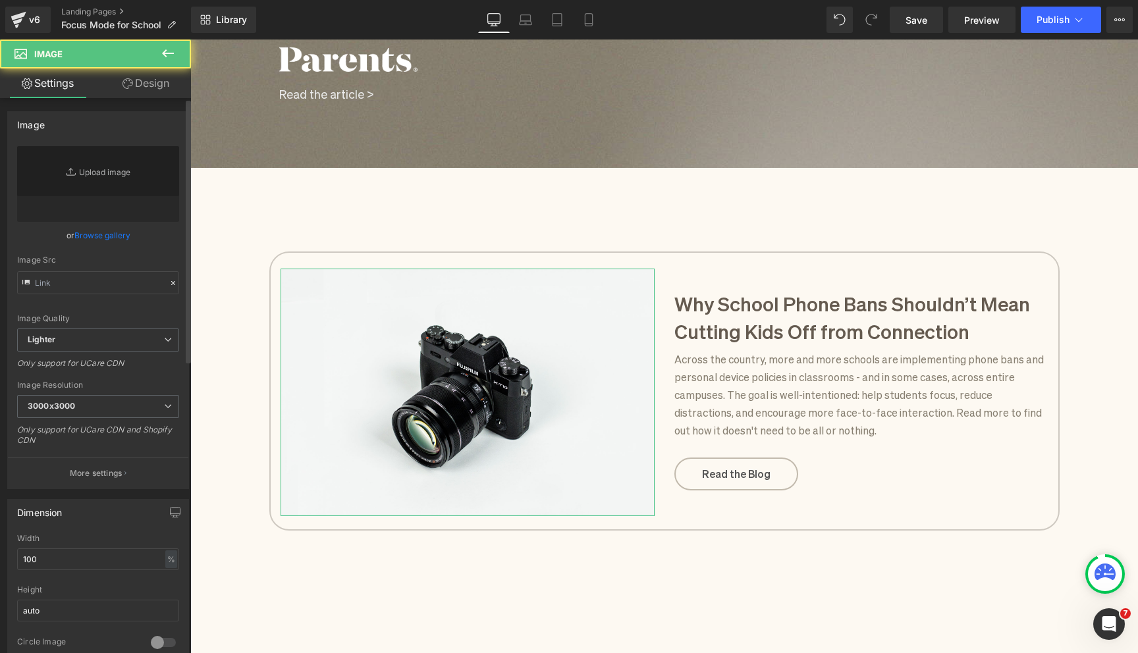
type input "//[DOMAIN_NAME][URL]"
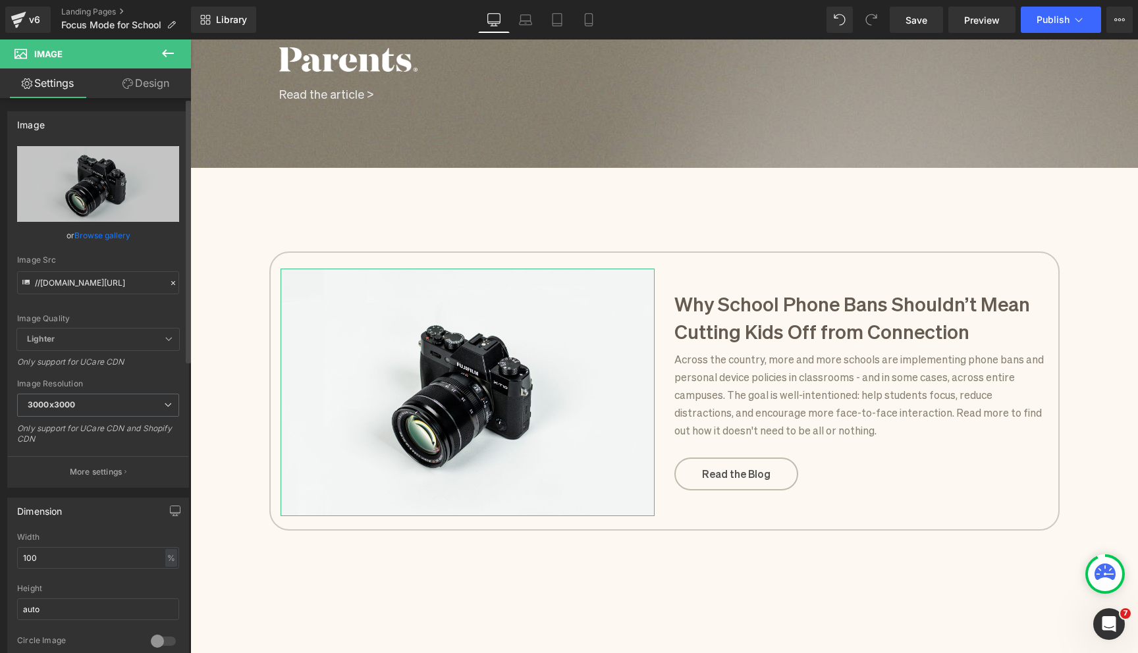
click at [87, 236] on link "Browse gallery" at bounding box center [102, 235] width 56 height 23
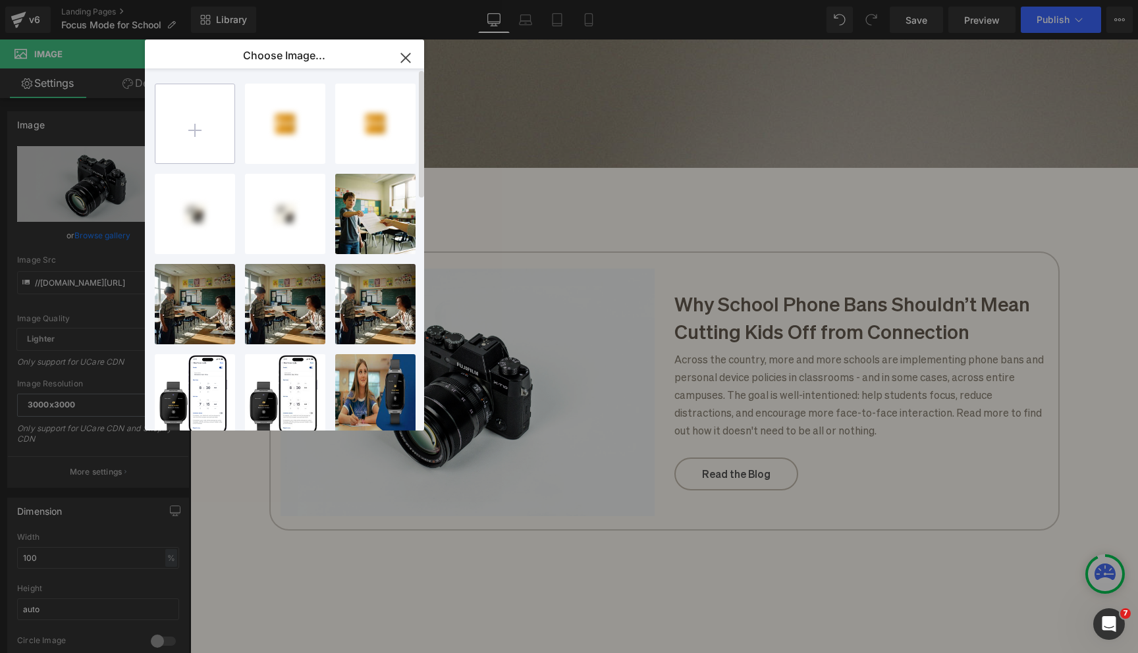
click at [204, 119] on input "file" at bounding box center [194, 123] width 79 height 79
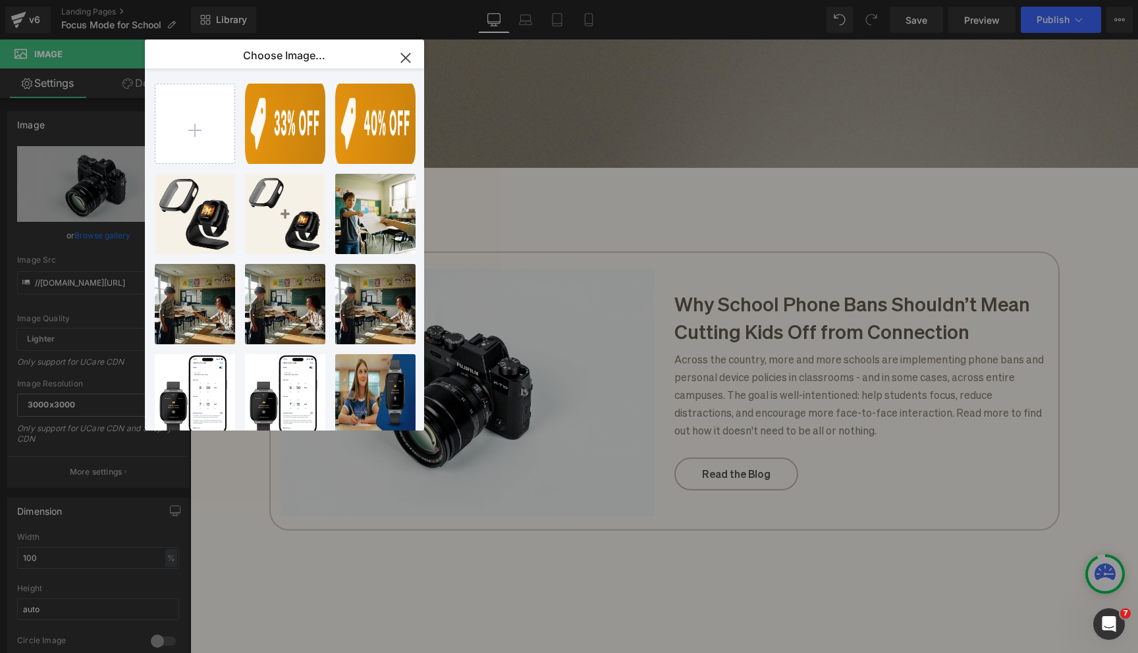
type input "C:\fakepath\Untitled design (49).jpg"
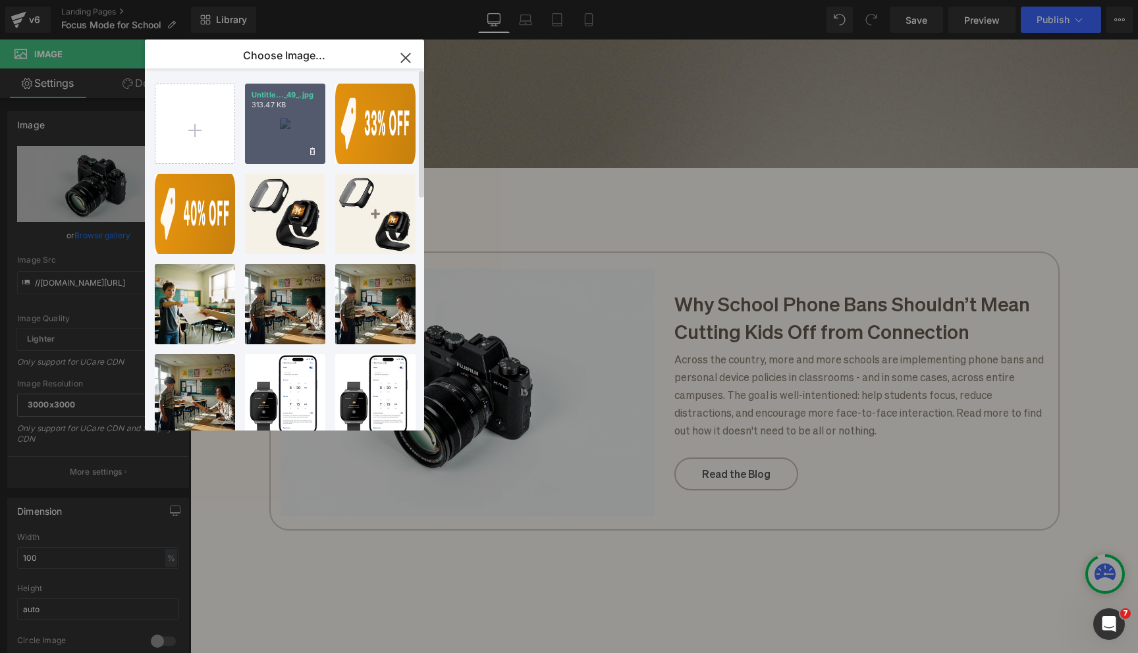
click at [272, 130] on div "Untitle..._49_.jpg 313.47 KB" at bounding box center [285, 124] width 80 height 80
type input "[URL][DOMAIN_NAME]"
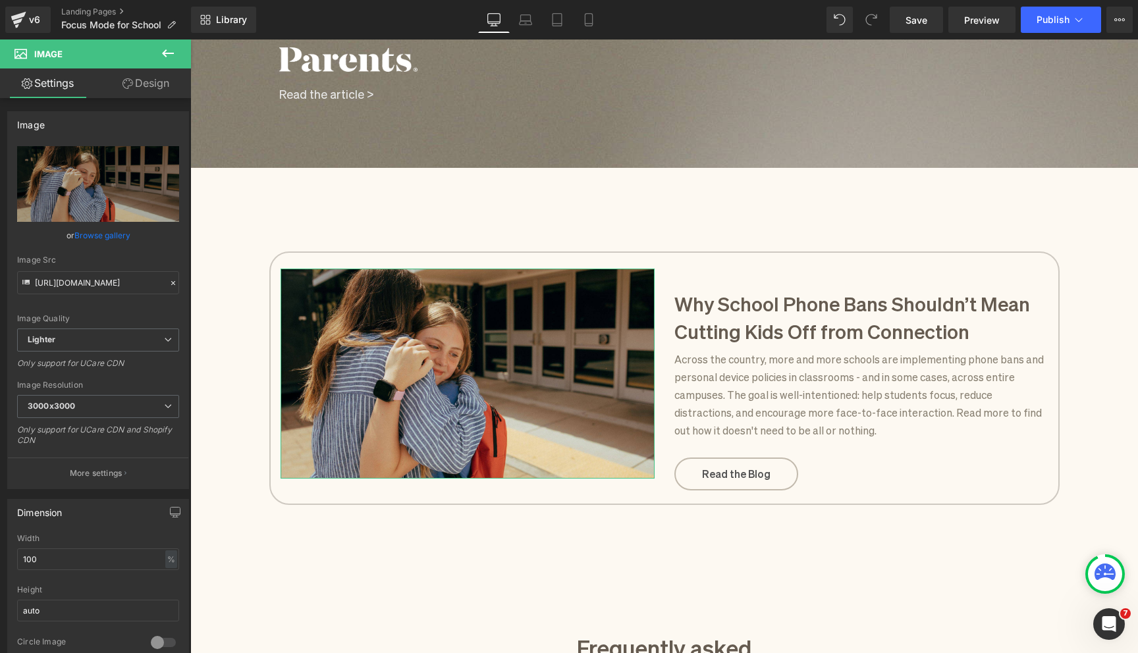
click at [147, 82] on link "Design" at bounding box center [145, 83] width 95 height 30
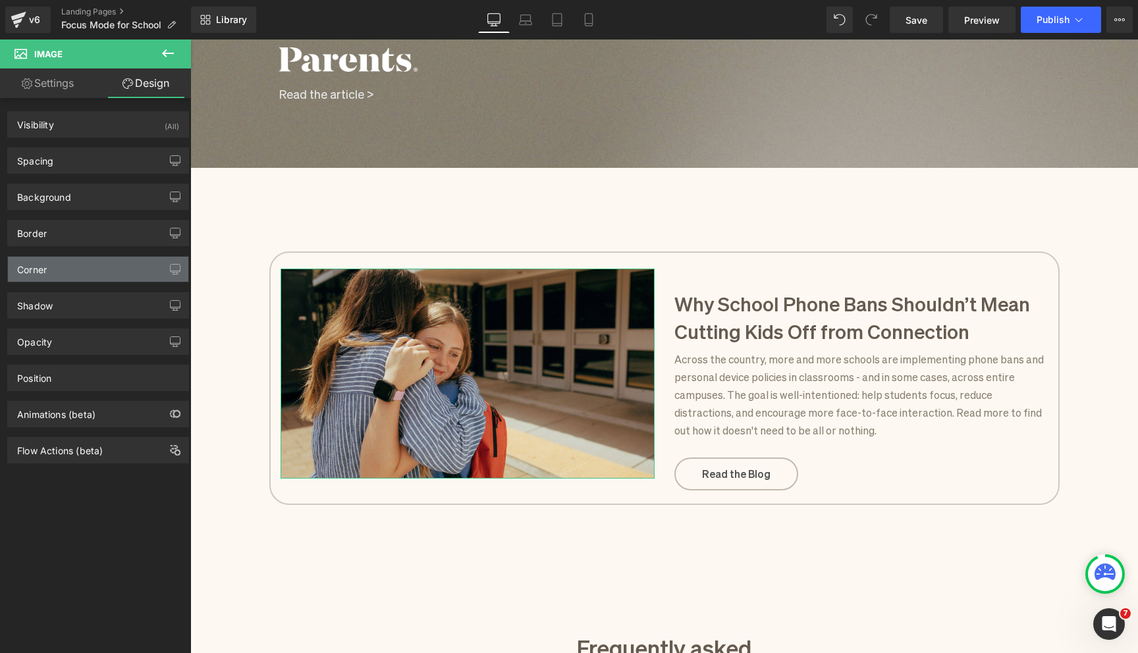
click at [83, 274] on div "Corner" at bounding box center [98, 269] width 180 height 25
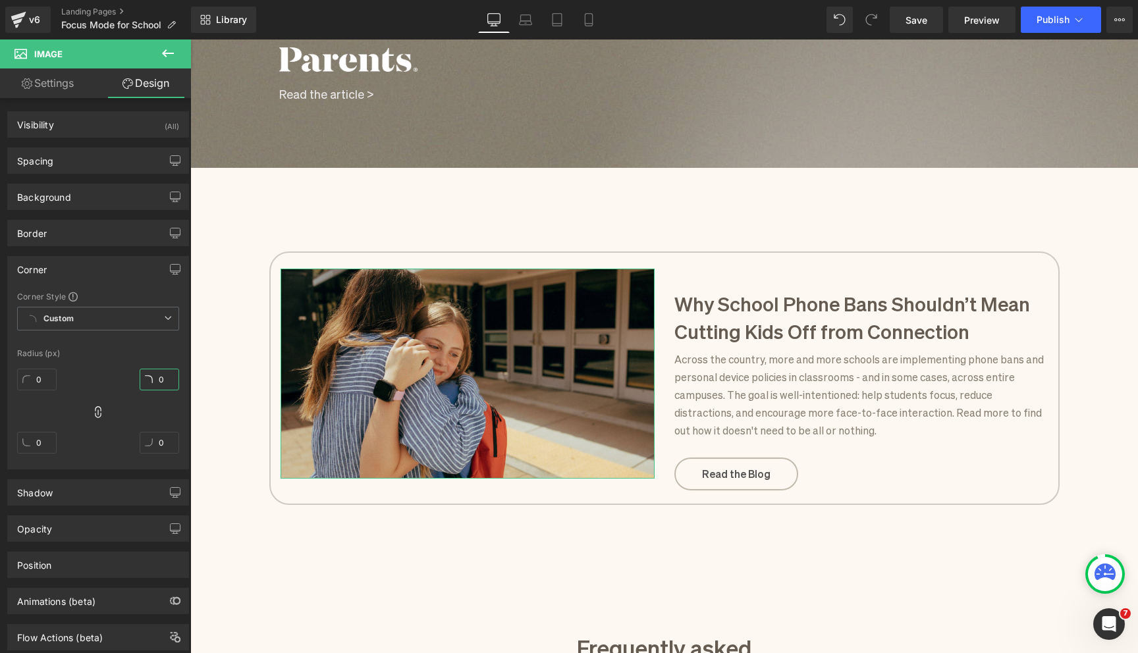
click at [161, 381] on input "0" at bounding box center [160, 380] width 40 height 22
type input "30"
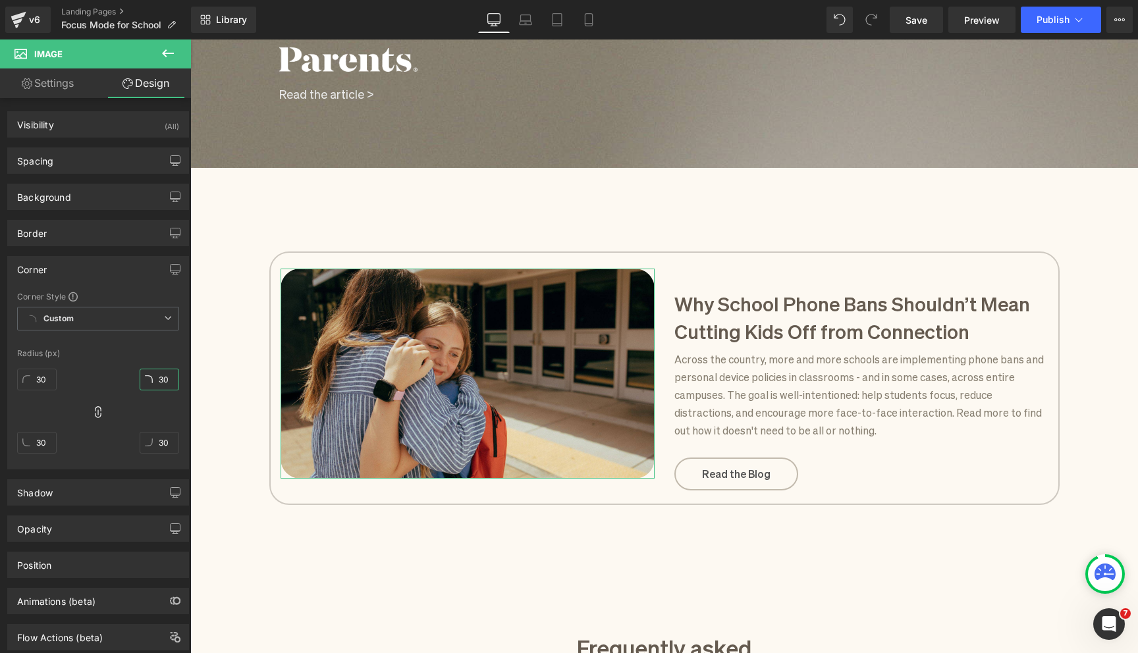
type input "30"
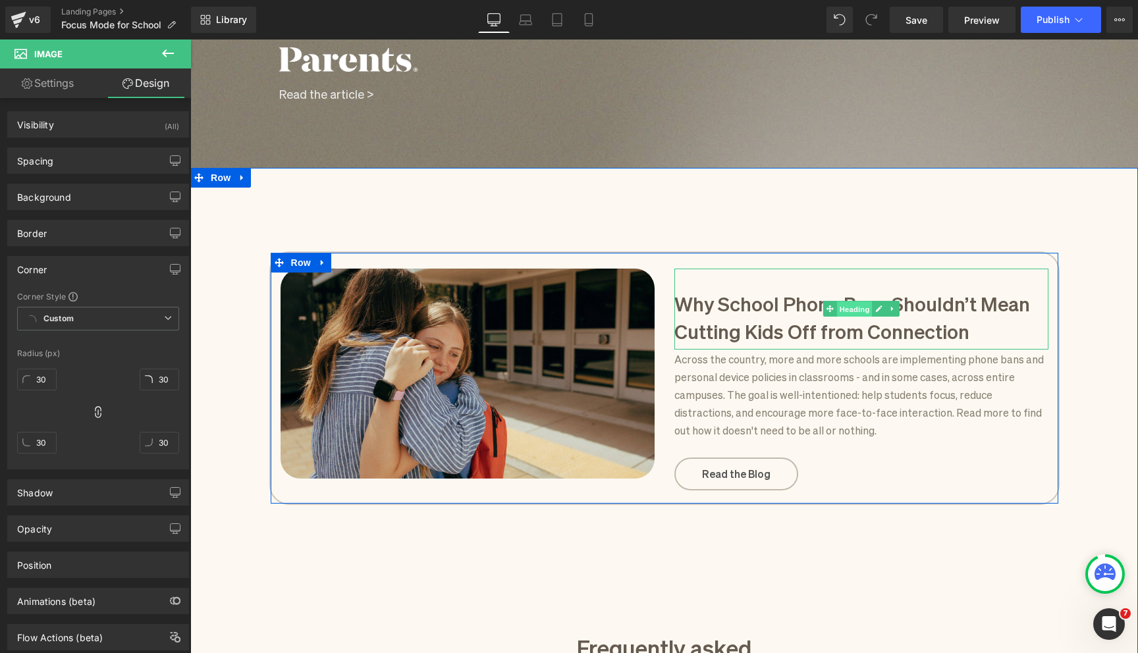
click at [857, 309] on span "Heading" at bounding box center [854, 310] width 36 height 16
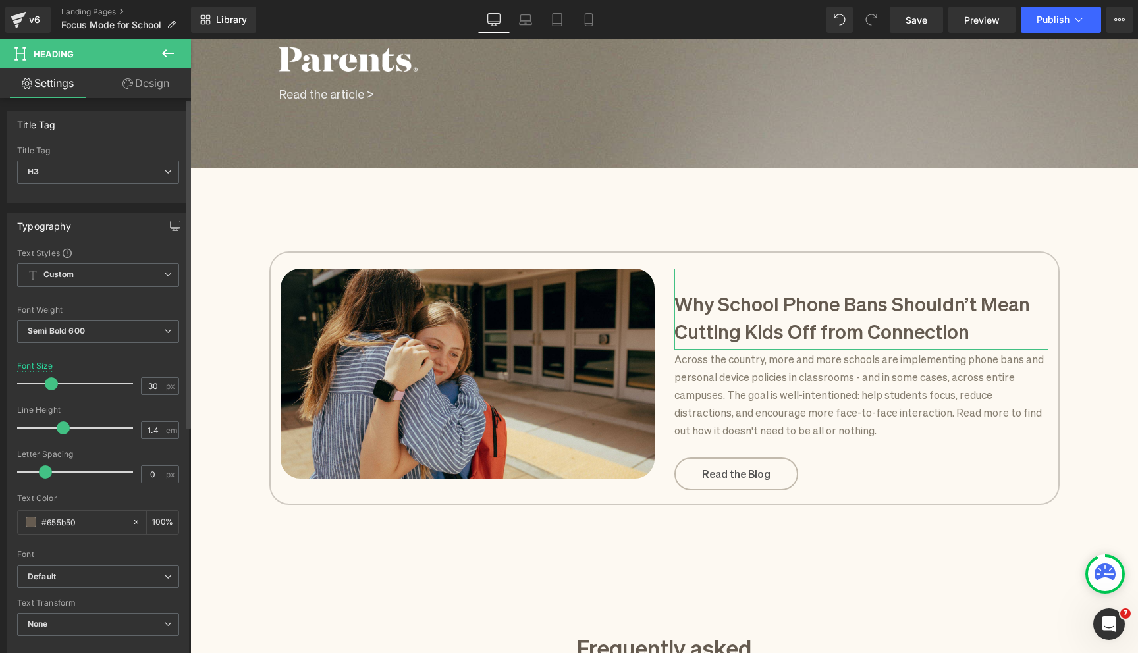
type input "1.3"
click at [56, 427] on span at bounding box center [58, 427] width 13 height 13
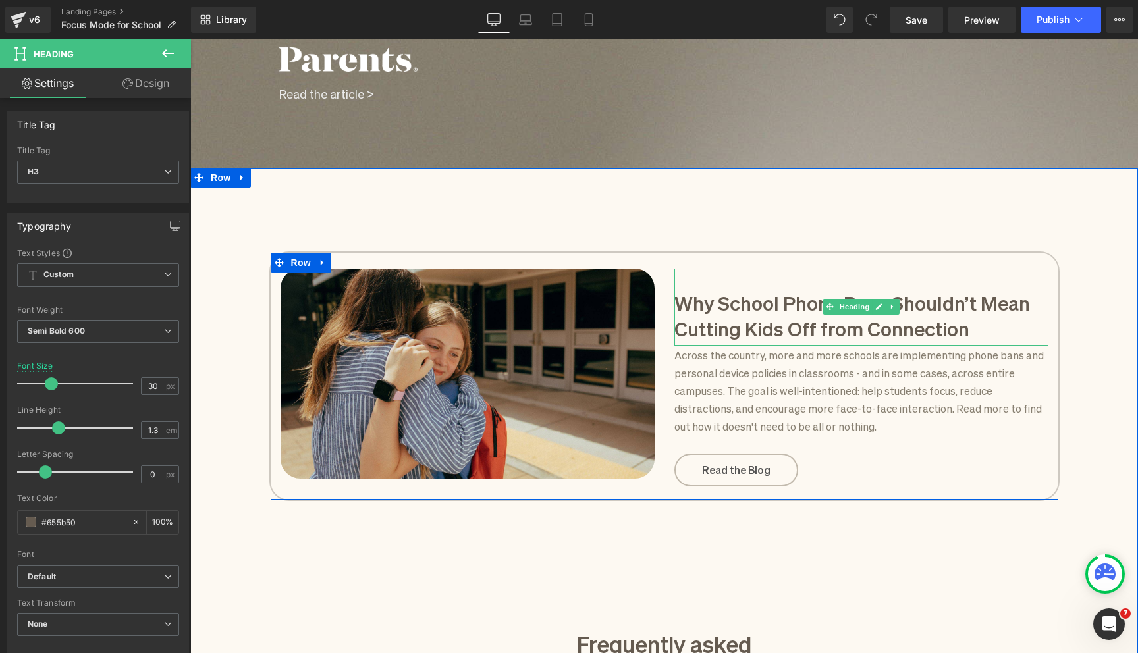
click at [731, 297] on h3 "Why School Phone Bans Shouldn’t Mean Cutting Kids Off from Connection" at bounding box center [861, 314] width 374 height 51
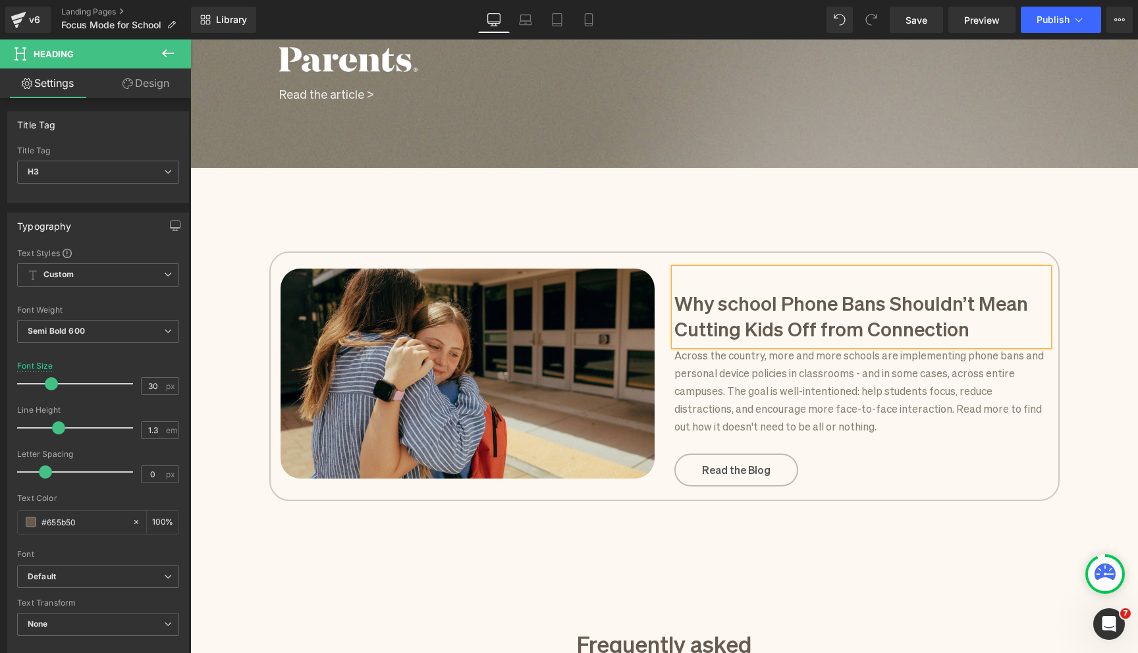
click at [789, 307] on h3 "Why school Phone Bans Shouldn’t Mean Cutting Kids Off from Connection" at bounding box center [861, 314] width 374 height 51
click at [848, 302] on h3 "Why school phone Bans Shouldn’t Mean Cutting Kids Off from Connection" at bounding box center [861, 314] width 374 height 51
click at [894, 302] on h3 "Why school phone bans Shouldn’t Mean Cutting Kids Off from Connection" at bounding box center [861, 314] width 374 height 51
click at [681, 327] on h3 "Why school phone bans shouldn’t Mean Cutting Kids Off from Connection" at bounding box center [861, 314] width 374 height 51
click at [748, 327] on h3 "Why school phone bans shouldn’t Mean cutting Kids Off from Connection" at bounding box center [861, 314] width 374 height 51
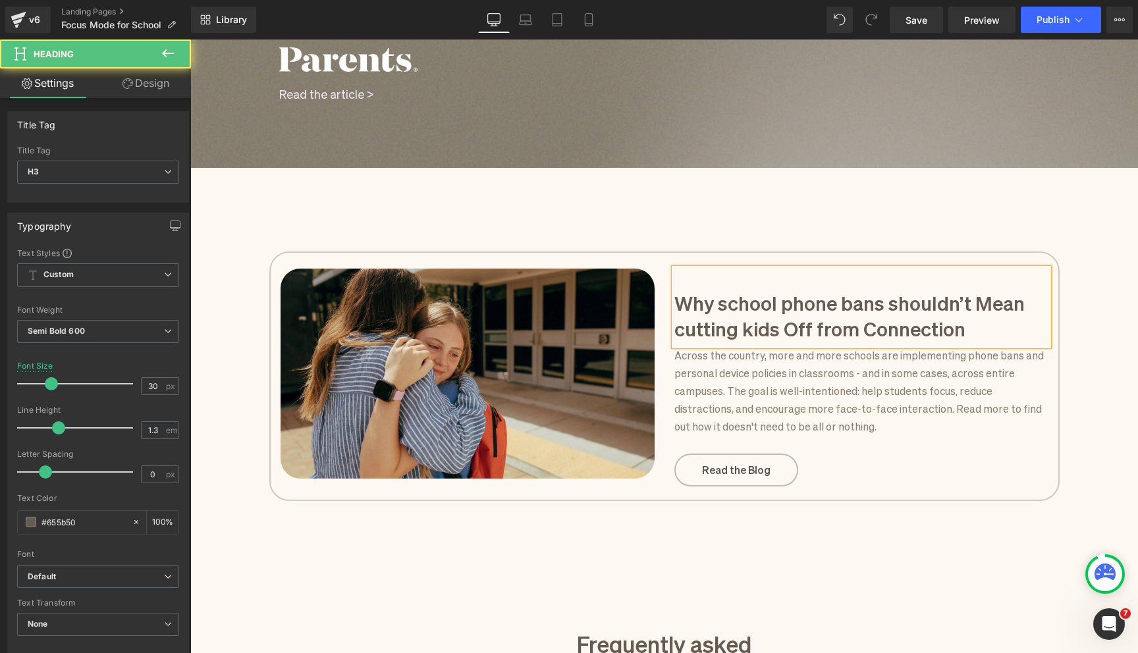
click at [792, 324] on h3 "Why school phone bans shouldn’t Mean cutting kids Off from Connection" at bounding box center [861, 314] width 374 height 51
click at [870, 331] on h3 "Why school phone bans shouldn’t Mean cutting kids off from Connection" at bounding box center [861, 314] width 374 height 51
click at [852, 525] on div "Image Why school phone bans shouldn’t Mean cutting kids off from connection Hea…" at bounding box center [664, 593] width 948 height 810
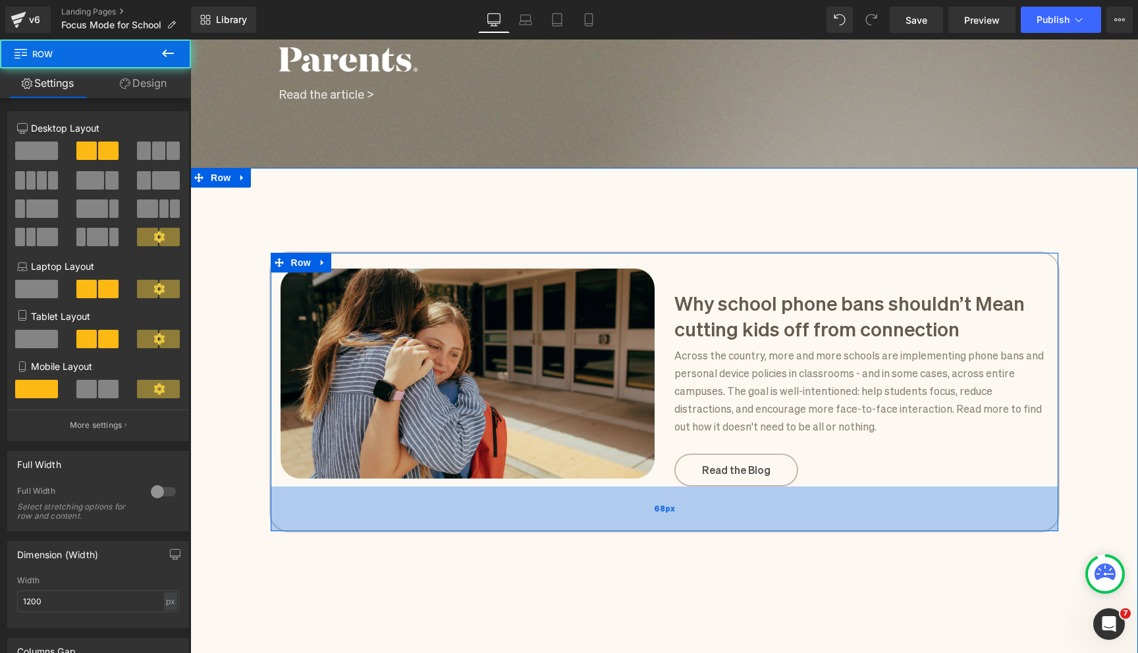
drag, startPoint x: 848, startPoint y: 487, endPoint x: 849, endPoint y: 518, distance: 30.3
click at [849, 518] on div "68px" at bounding box center [665, 509] width 788 height 45
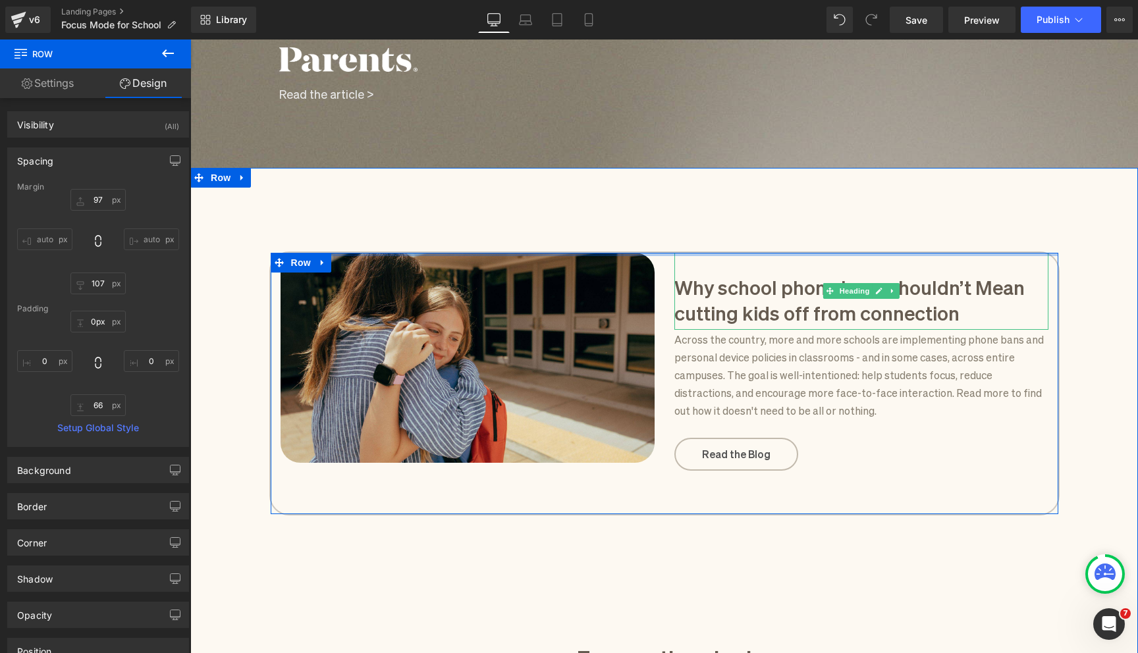
drag, startPoint x: 793, startPoint y: 260, endPoint x: 790, endPoint y: 313, distance: 52.8
click at [791, 313] on div "Image Why school phone bans shouldn’t Mean cutting kids off from connection Hea…" at bounding box center [664, 384] width 790 height 264
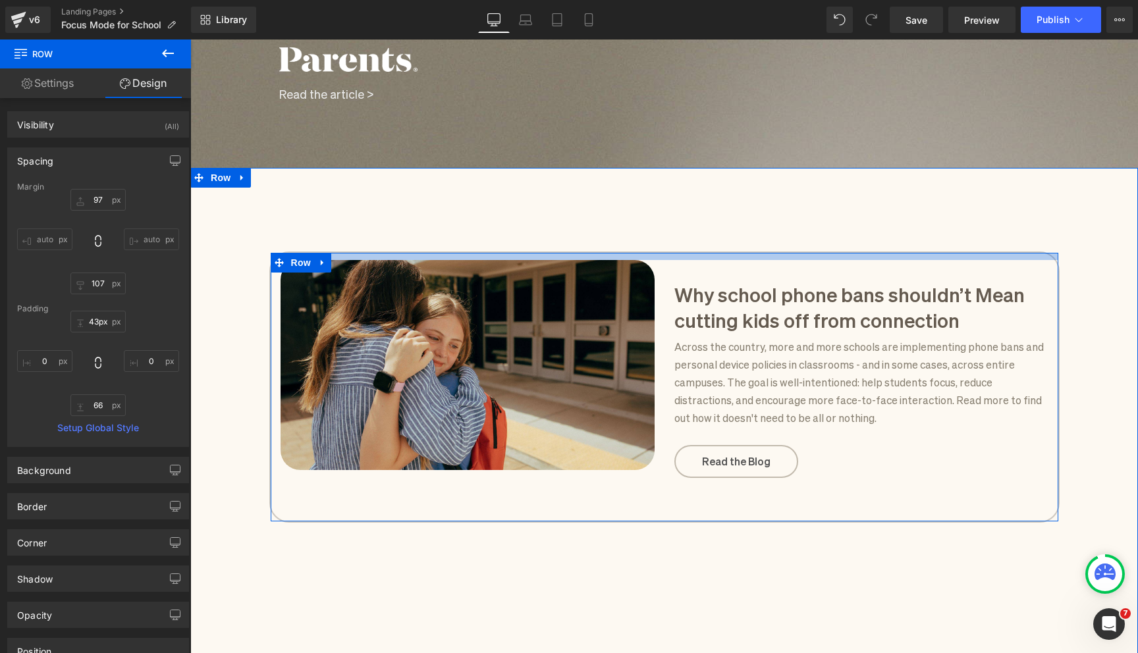
type input "48px"
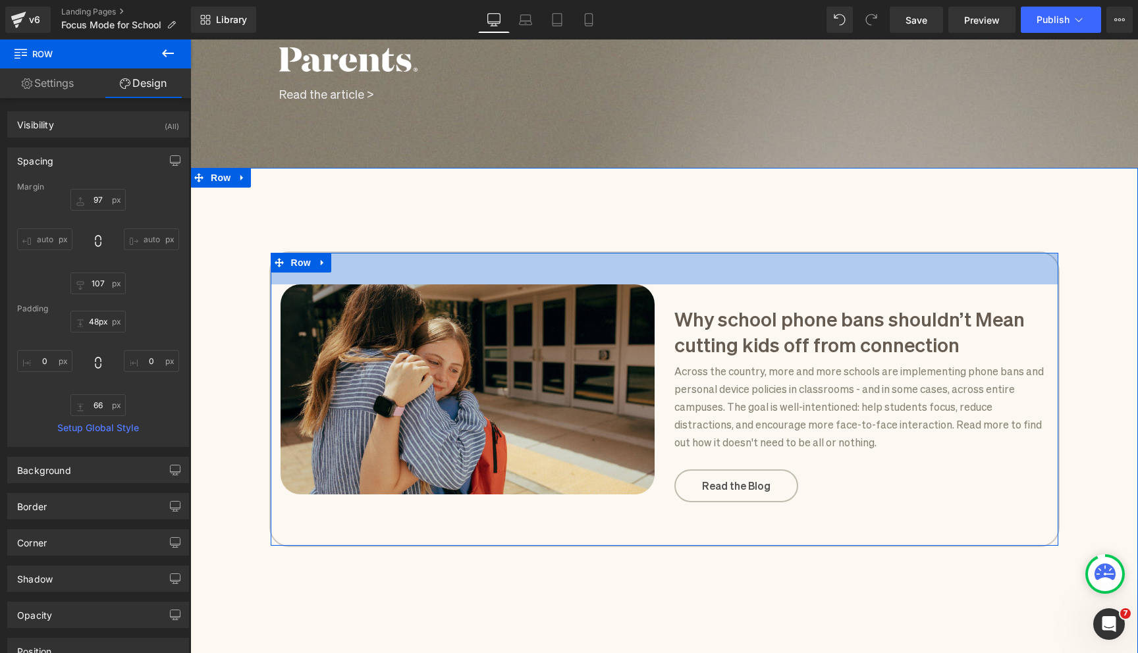
drag, startPoint x: 753, startPoint y: 253, endPoint x: 753, endPoint y: 284, distance: 30.9
click at [753, 284] on div "Image Why school phone bans shouldn’t Mean cutting kids off from connection Hea…" at bounding box center [664, 400] width 790 height 296
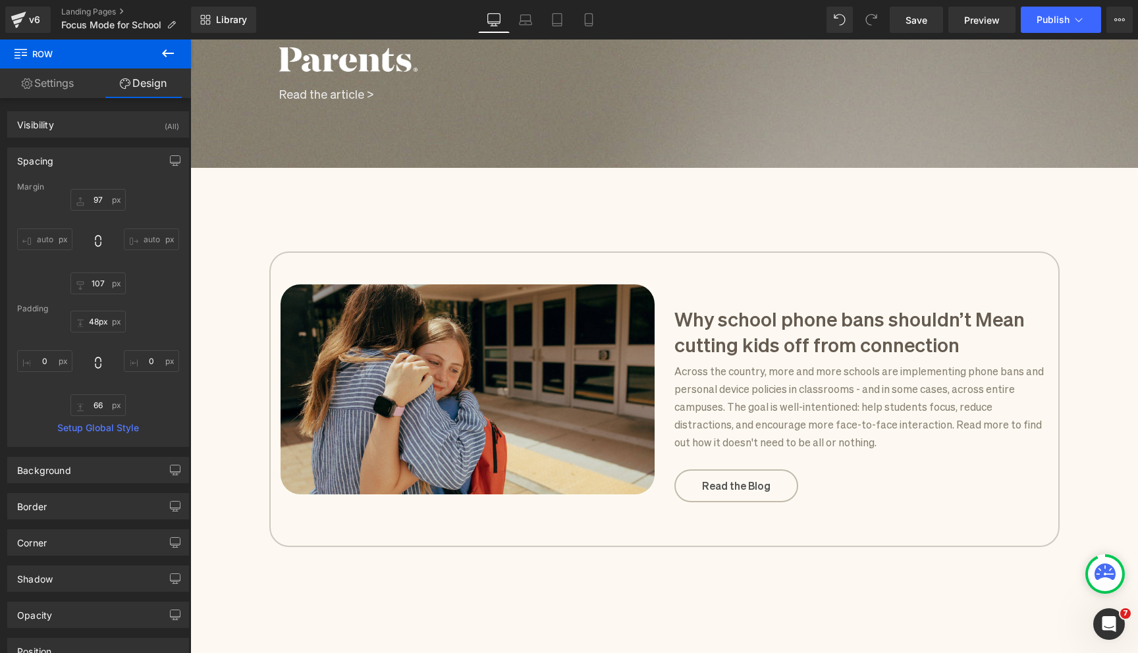
click at [477, 399] on img at bounding box center [467, 389] width 374 height 211
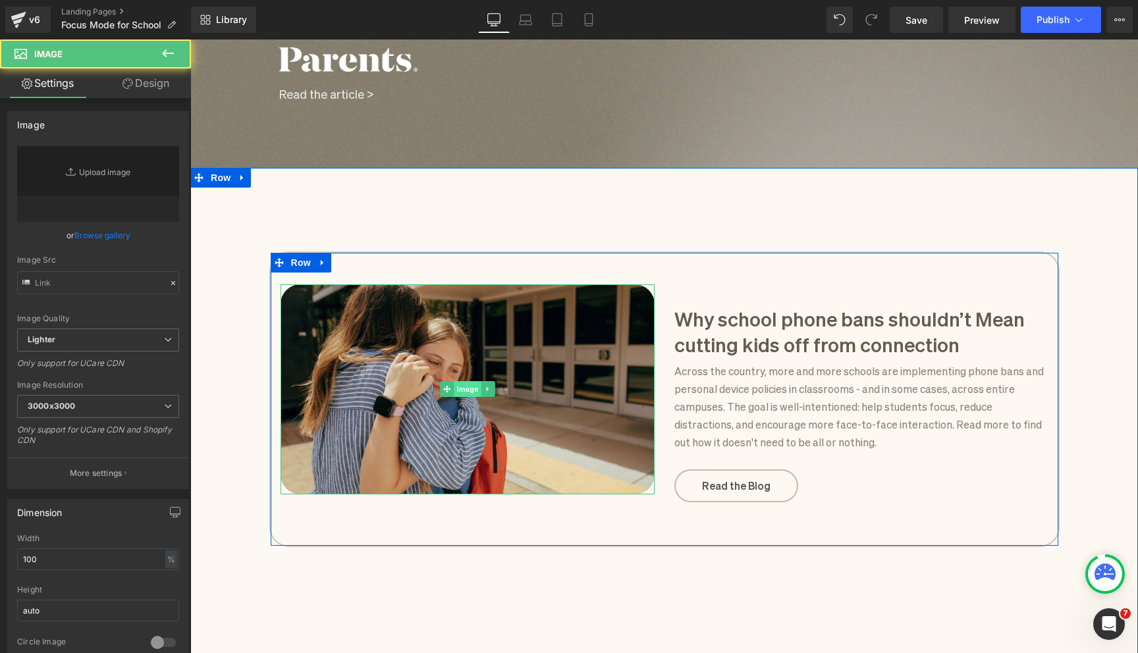
type input "[URL][DOMAIN_NAME]"
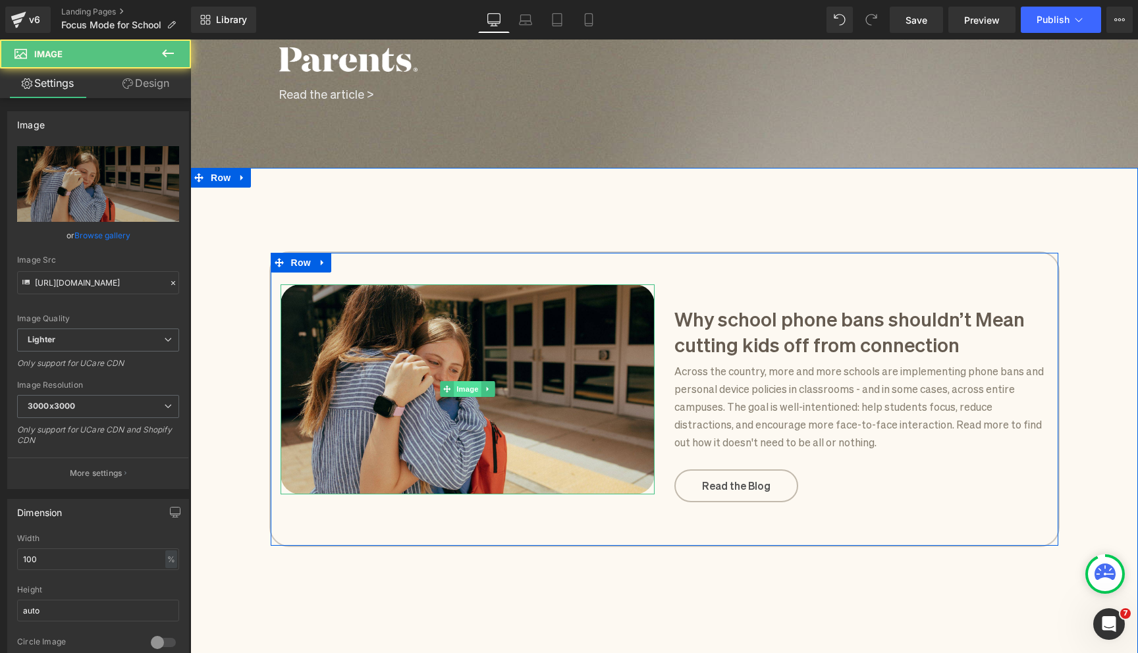
click at [460, 385] on span "Image" at bounding box center [468, 389] width 28 height 16
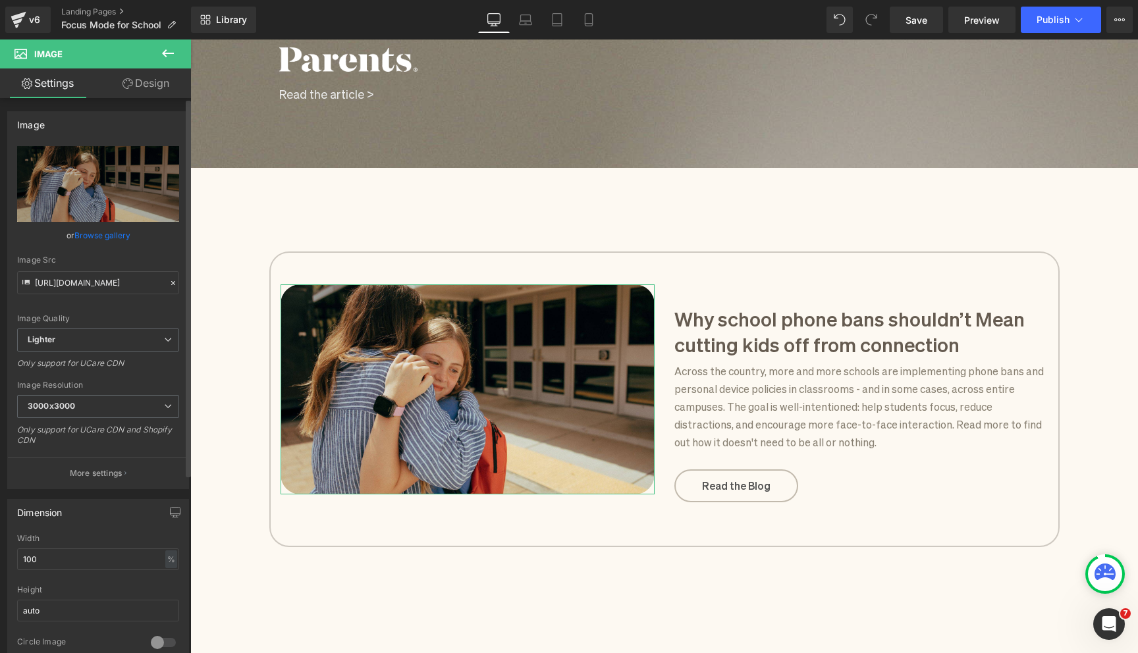
click at [117, 236] on link "Browse gallery" at bounding box center [102, 235] width 56 height 23
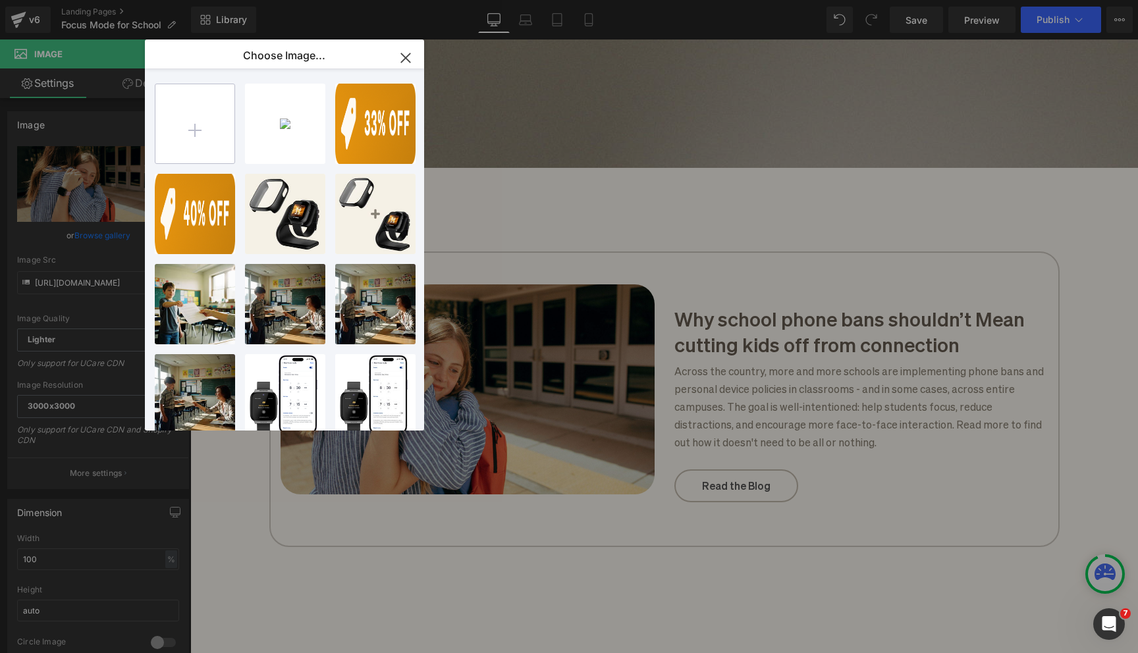
click at [222, 148] on input "file" at bounding box center [194, 123] width 79 height 79
type input "C:\fakepath\Untitled design (49).jpg"
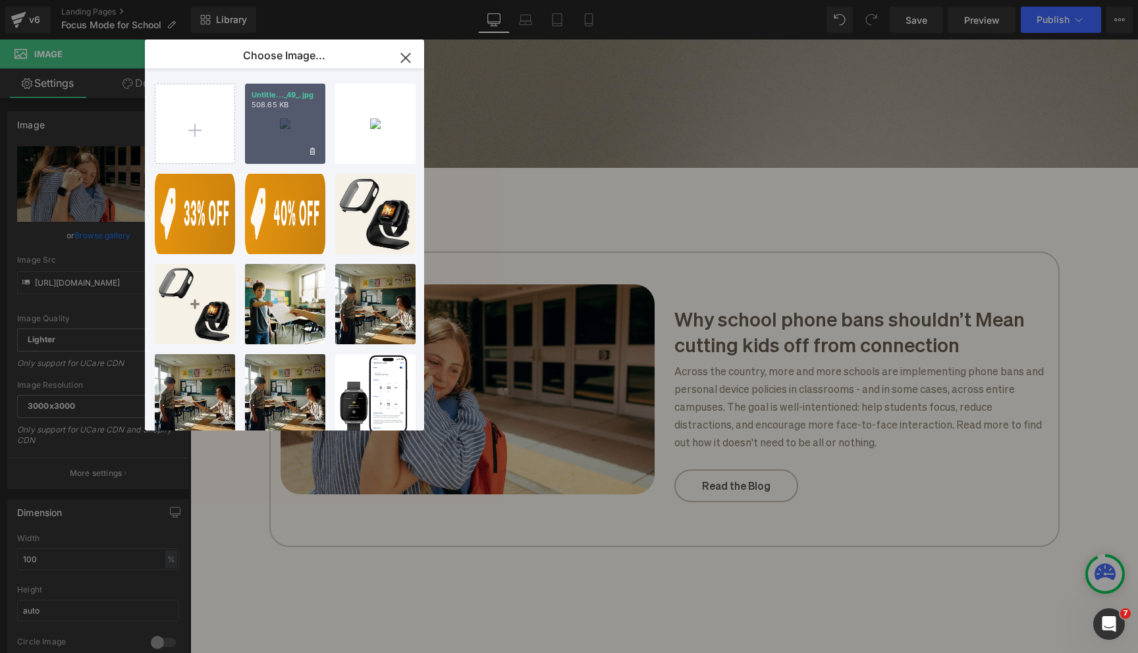
click at [285, 117] on div "Untitle..._49_.jpg 508.65 KB" at bounding box center [285, 124] width 80 height 80
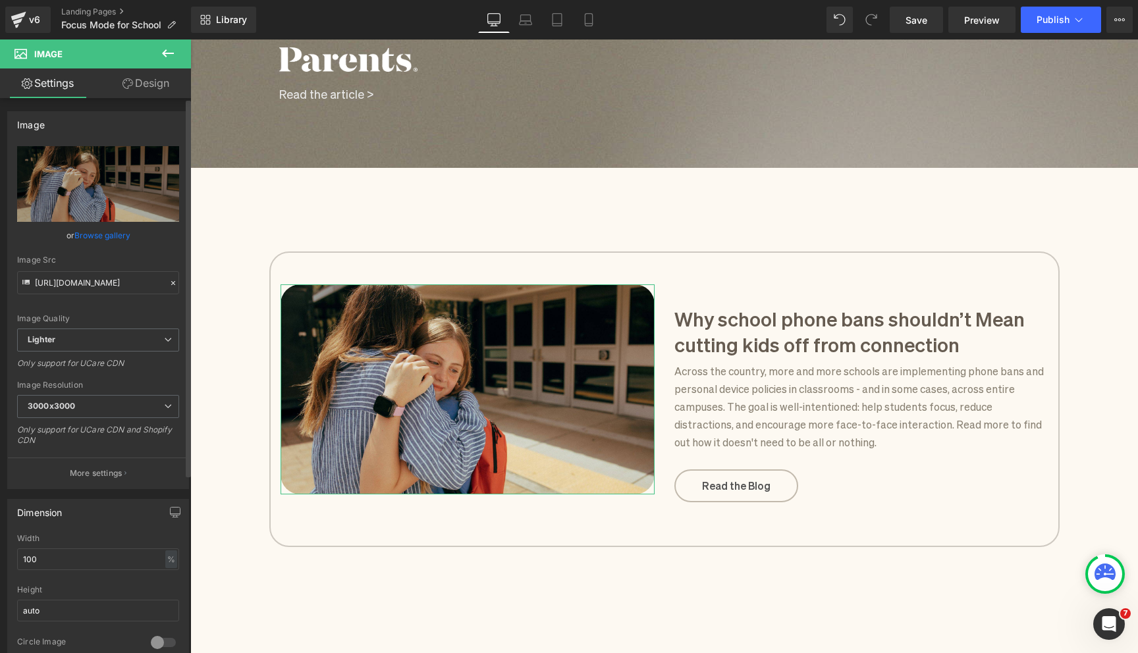
click at [90, 238] on link "Browse gallery" at bounding box center [102, 235] width 56 height 23
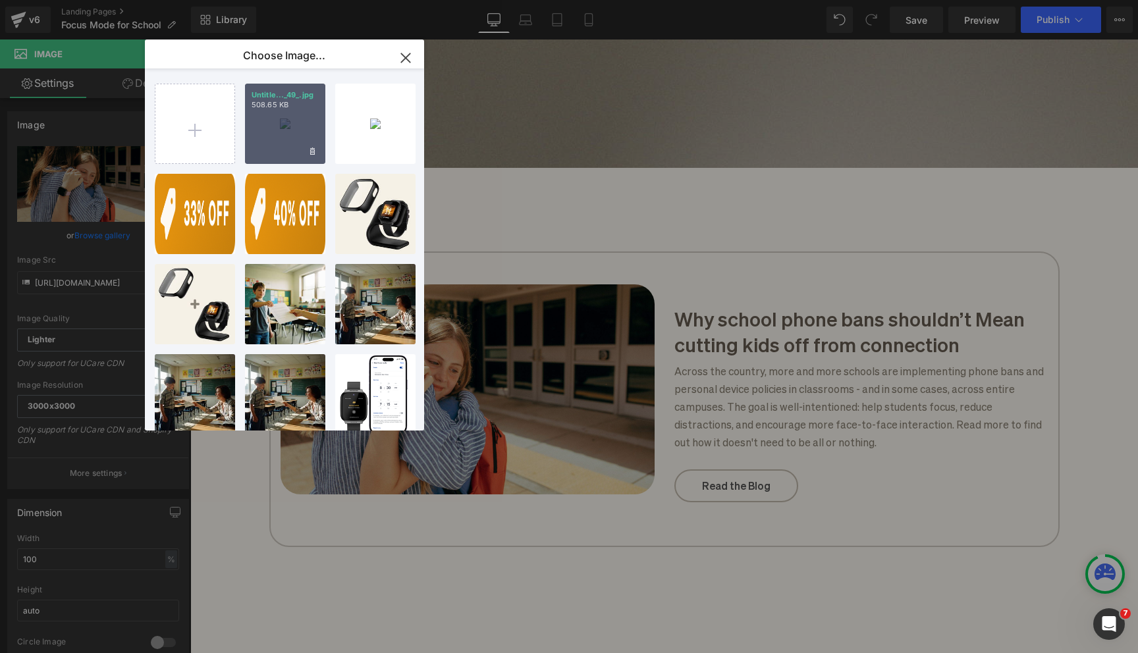
click at [295, 129] on div "Untitle..._49_.jpg 508.65 KB" at bounding box center [285, 124] width 80 height 80
type input "[URL][DOMAIN_NAME]"
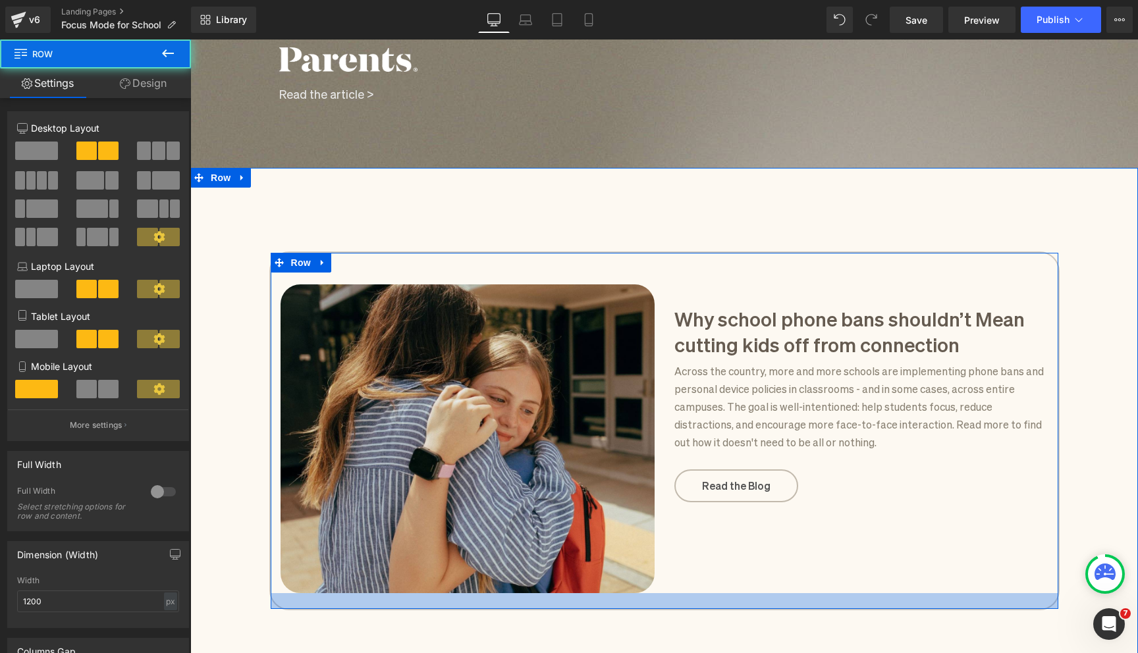
drag, startPoint x: 487, startPoint y: 625, endPoint x: 487, endPoint y: 599, distance: 25.7
click at [487, 599] on div at bounding box center [665, 601] width 788 height 16
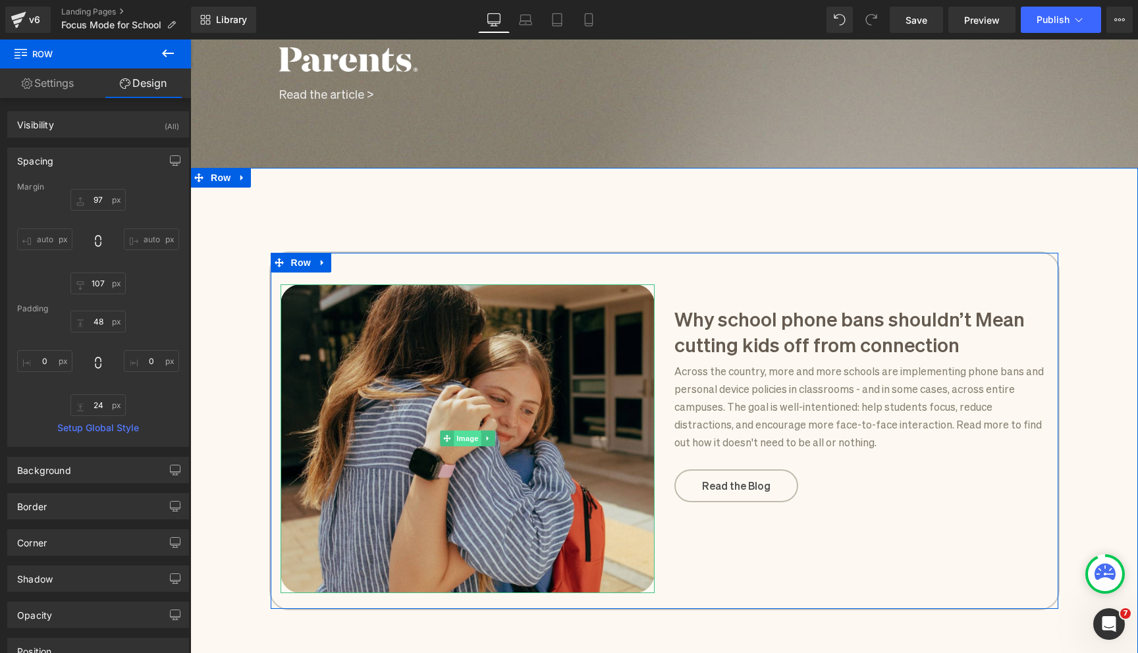
click at [462, 435] on span "Image" at bounding box center [468, 439] width 28 height 16
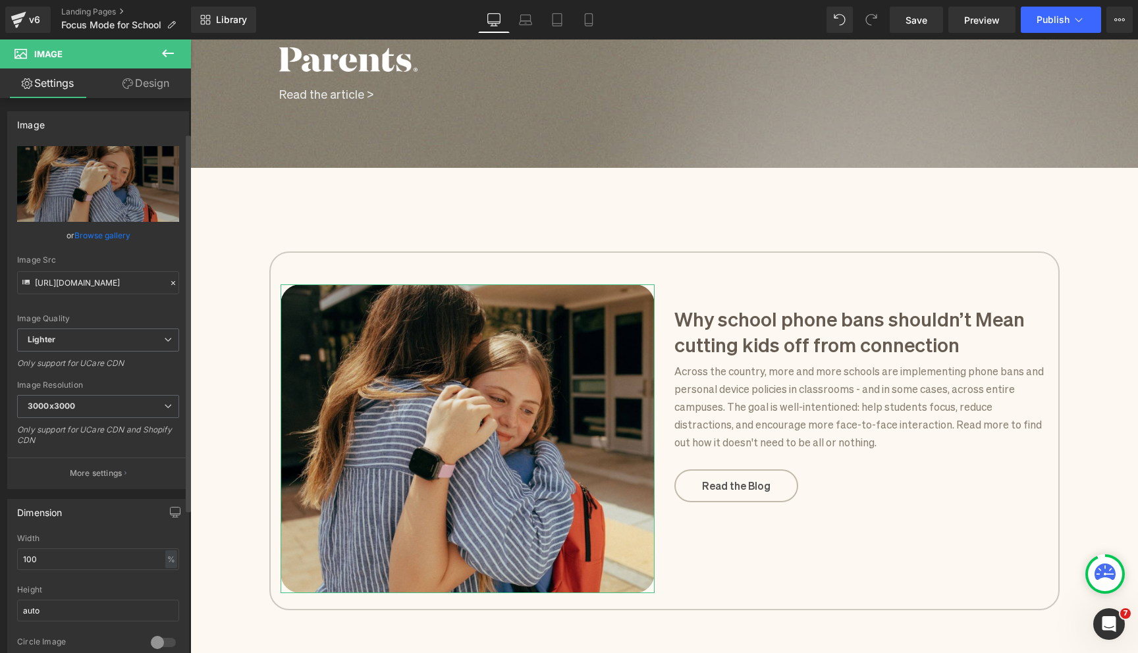
scroll to position [122, 0]
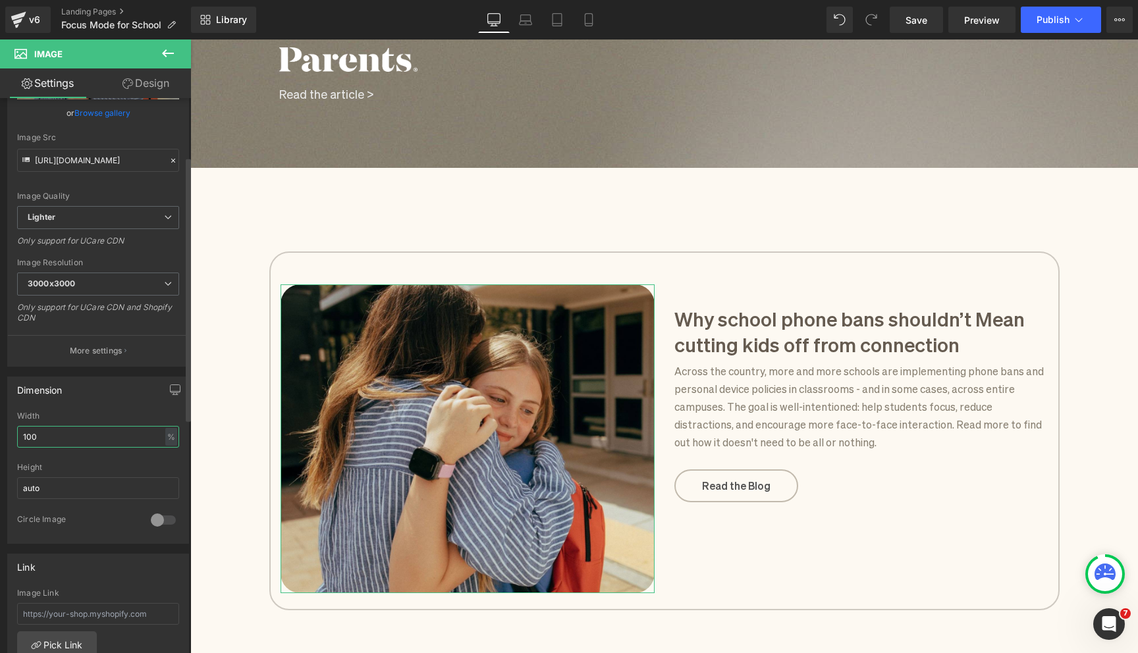
drag, startPoint x: 63, startPoint y: 440, endPoint x: 11, endPoint y: 432, distance: 52.1
click at [14, 432] on div "100% Width 100 % % px auto Height auto 0 Circle Image" at bounding box center [98, 478] width 180 height 132
type input "90"
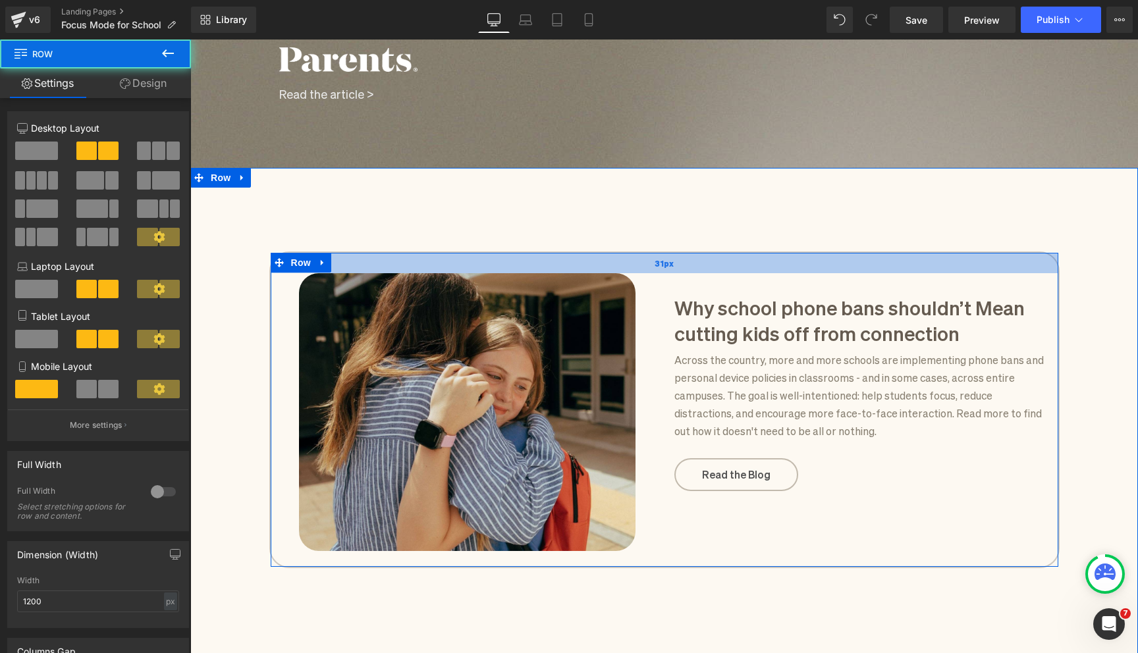
drag, startPoint x: 417, startPoint y: 267, endPoint x: 417, endPoint y: 257, distance: 10.5
click at [417, 257] on div "31px" at bounding box center [665, 263] width 788 height 20
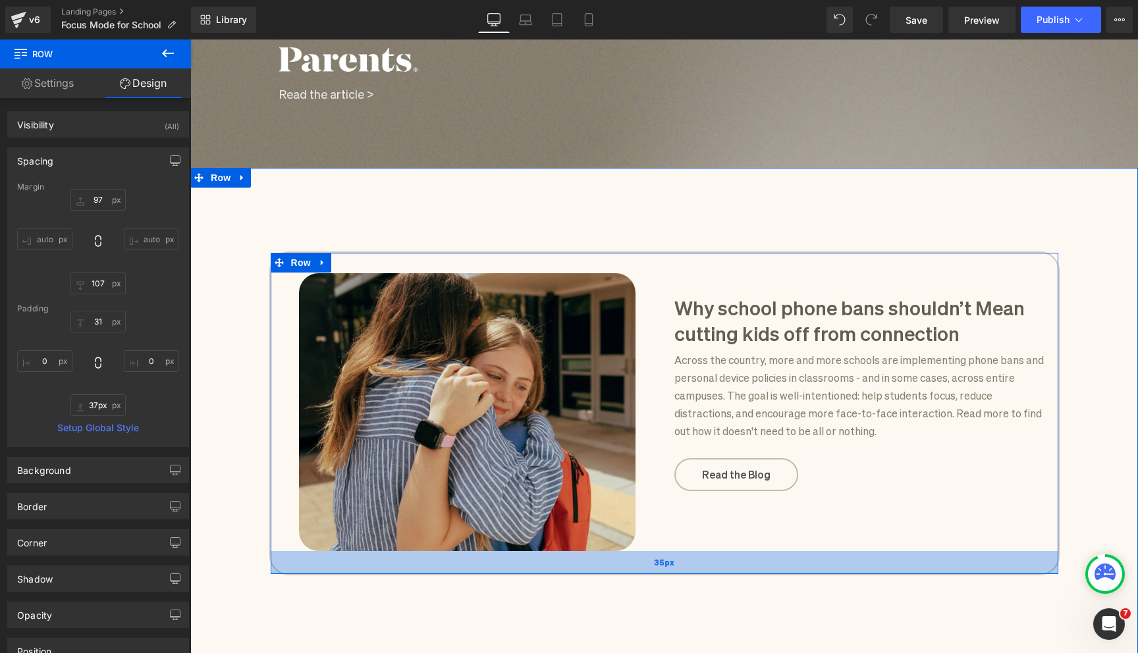
type input "38px"
drag, startPoint x: 491, startPoint y: 554, endPoint x: 491, endPoint y: 564, distance: 9.2
click at [491, 564] on div "38px" at bounding box center [665, 563] width 788 height 25
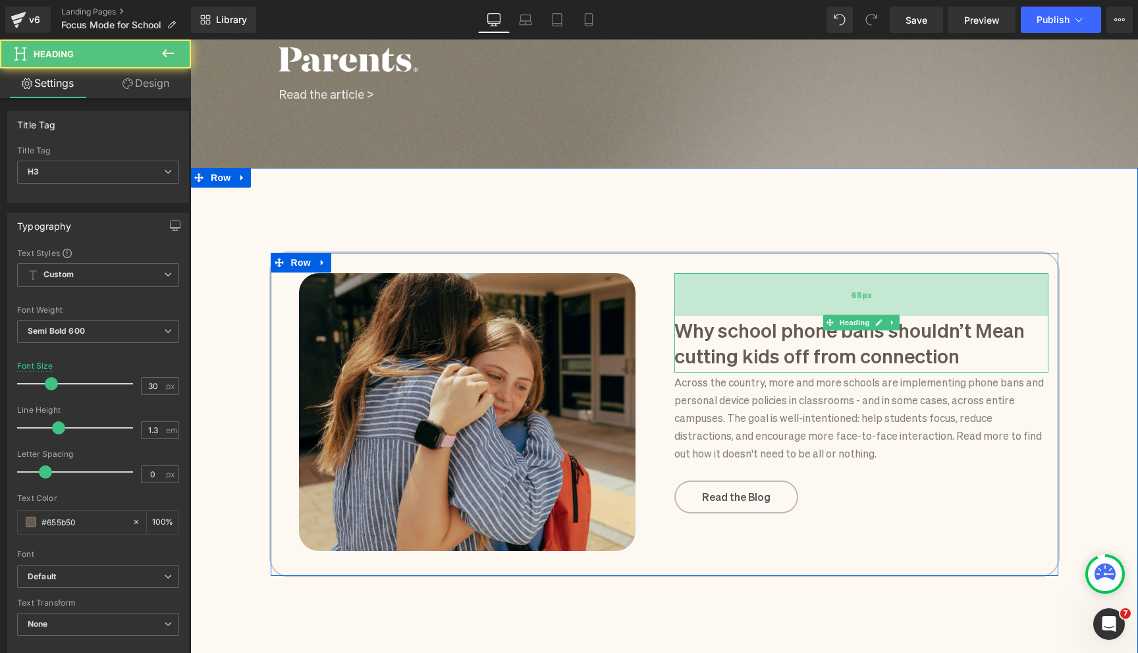
drag, startPoint x: 778, startPoint y: 275, endPoint x: 778, endPoint y: 298, distance: 22.4
click at [778, 298] on div "65px" at bounding box center [861, 294] width 374 height 43
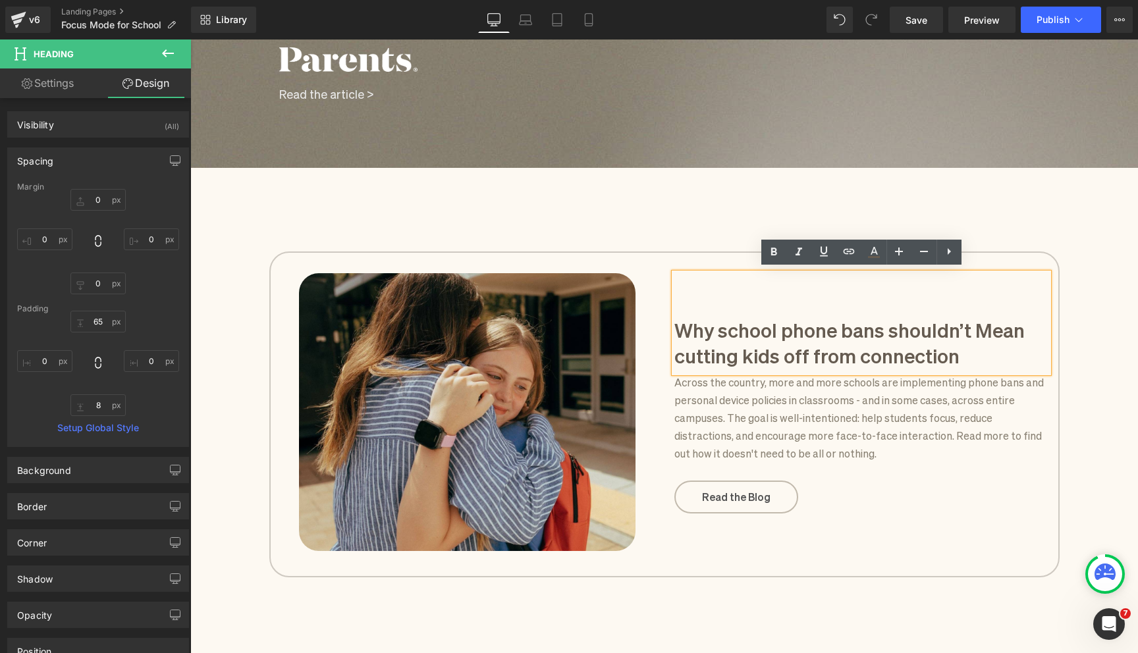
click at [1065, 237] on div "Image Why school phone bans shouldn’t Mean cutting kids off from connection Hea…" at bounding box center [664, 631] width 948 height 886
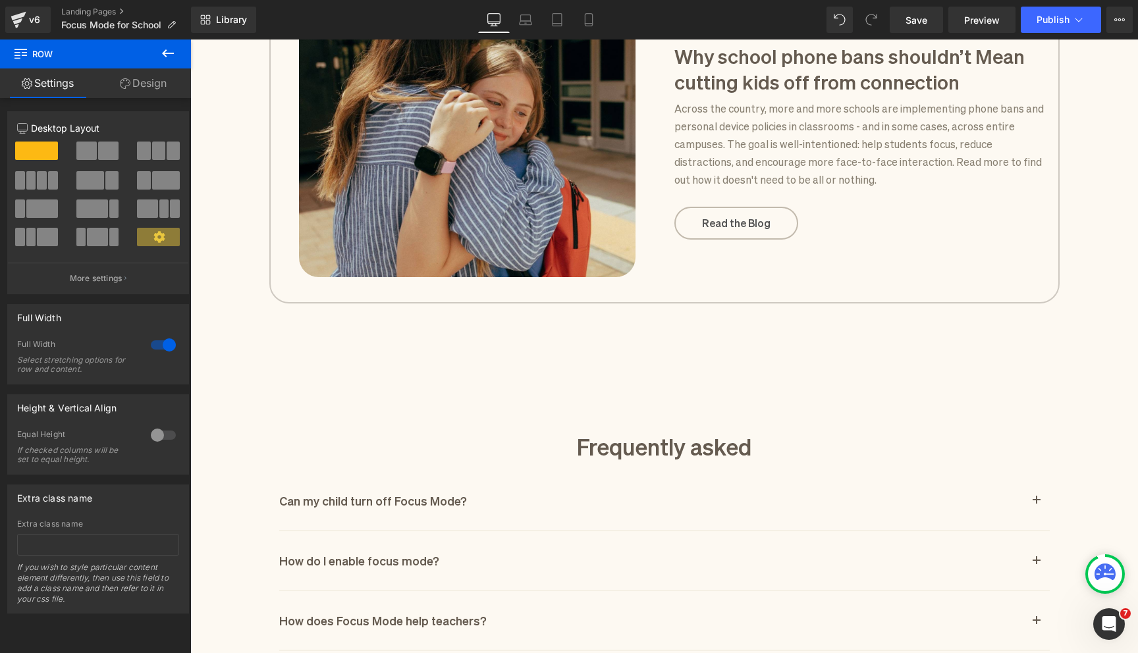
scroll to position [1948, 0]
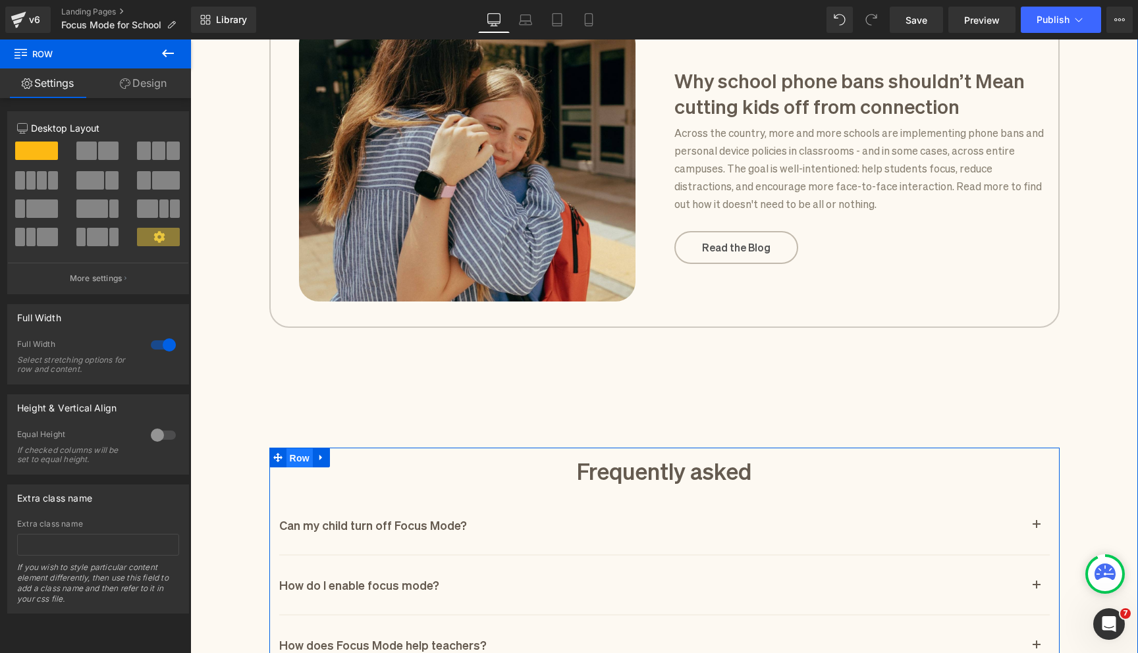
click at [302, 456] on span "Row" at bounding box center [299, 458] width 26 height 20
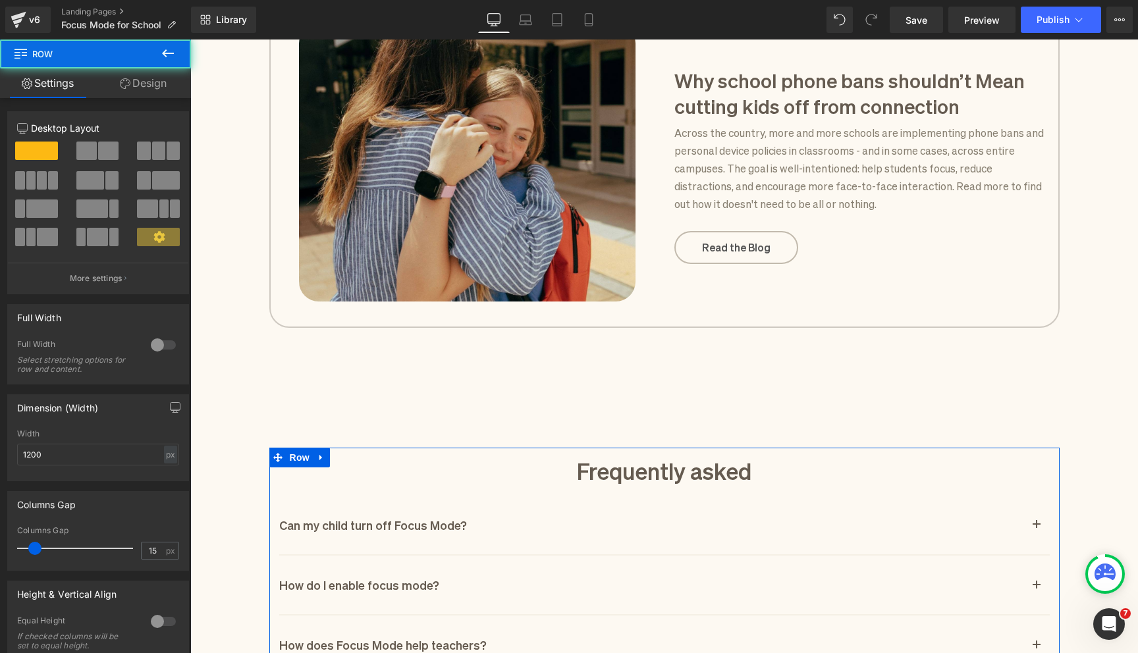
click at [138, 84] on link "Design" at bounding box center [142, 83] width 95 height 30
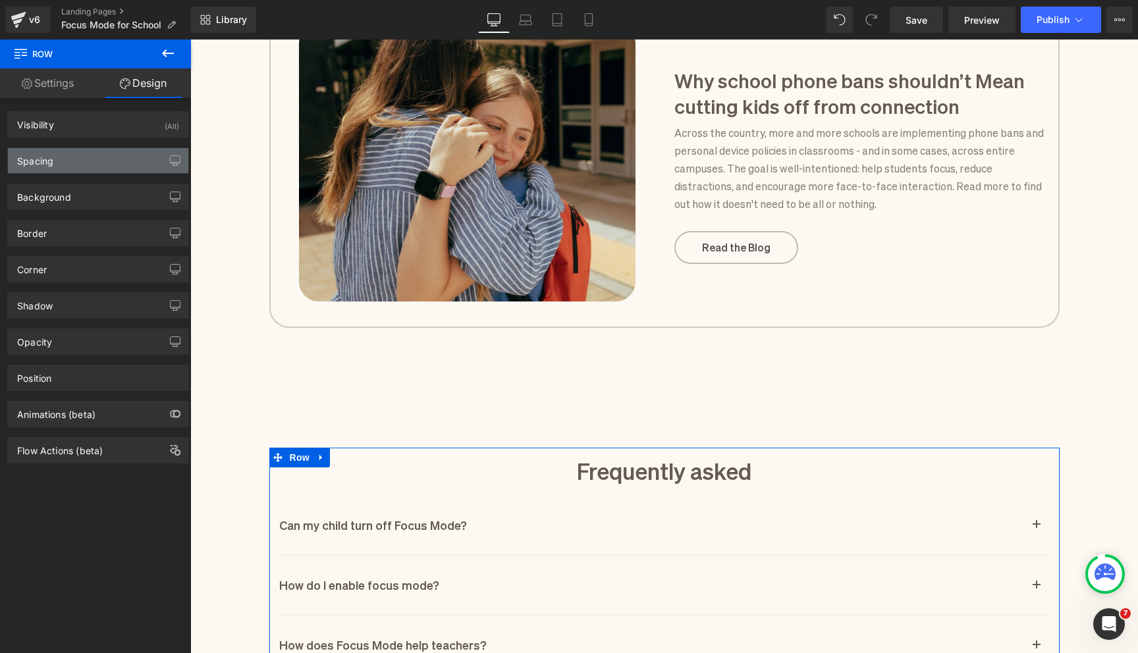
click at [103, 169] on div "Spacing" at bounding box center [98, 160] width 180 height 25
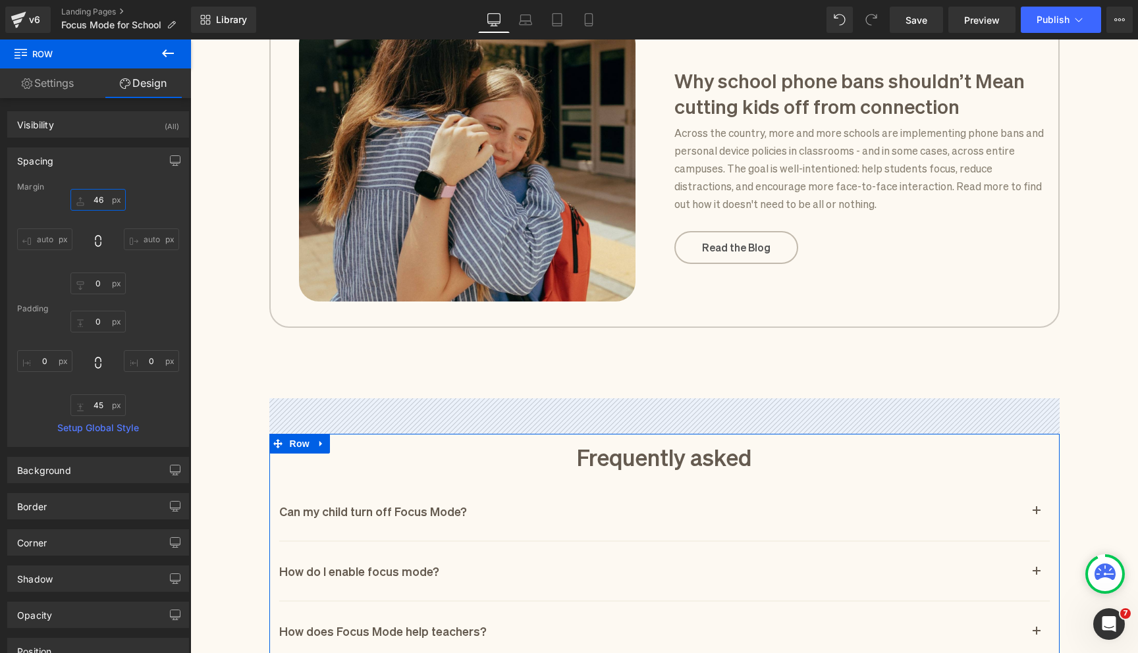
type input "44"
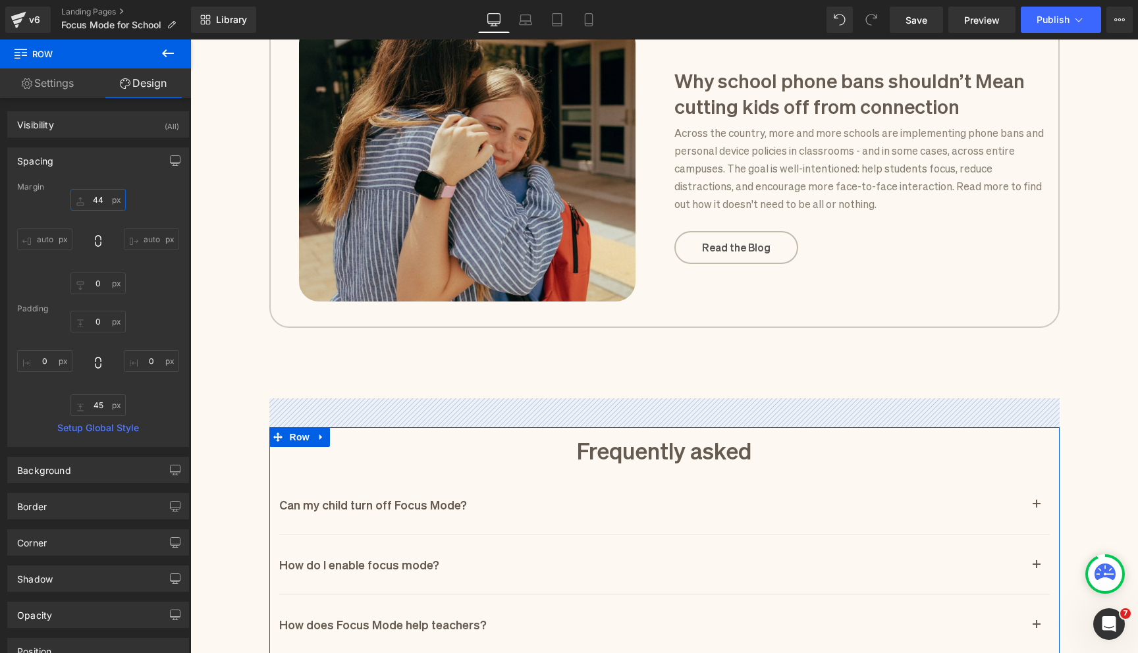
drag, startPoint x: 78, startPoint y: 209, endPoint x: 78, endPoint y: 229, distance: 20.4
click at [78, 229] on div "44px 44 auto auto 0px 0 auto auto" at bounding box center [98, 241] width 162 height 105
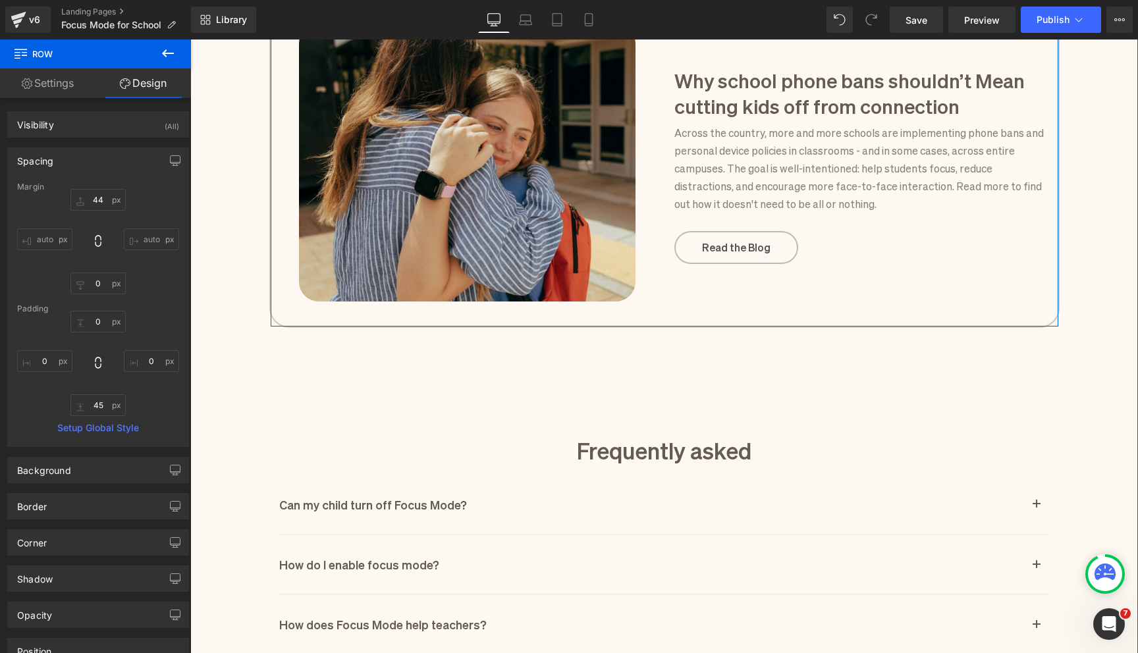
scroll to position [1466, 0]
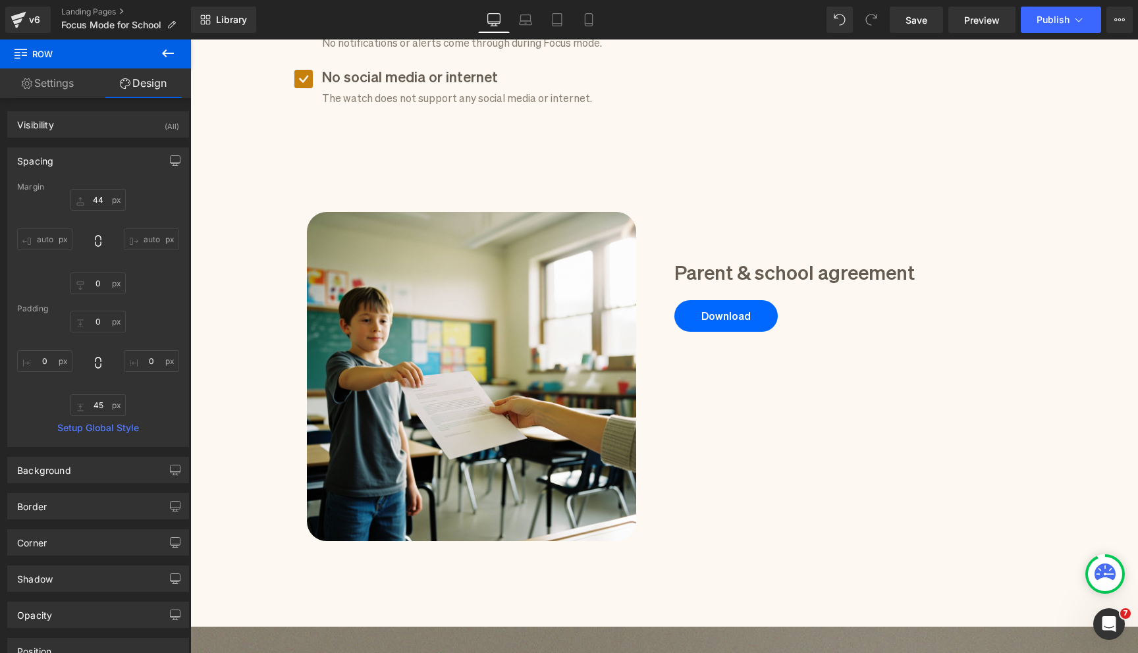
click at [769, 426] on div "Image Image Parent & school agreement Heading Download Button Row 59px" at bounding box center [664, 357] width 770 height 368
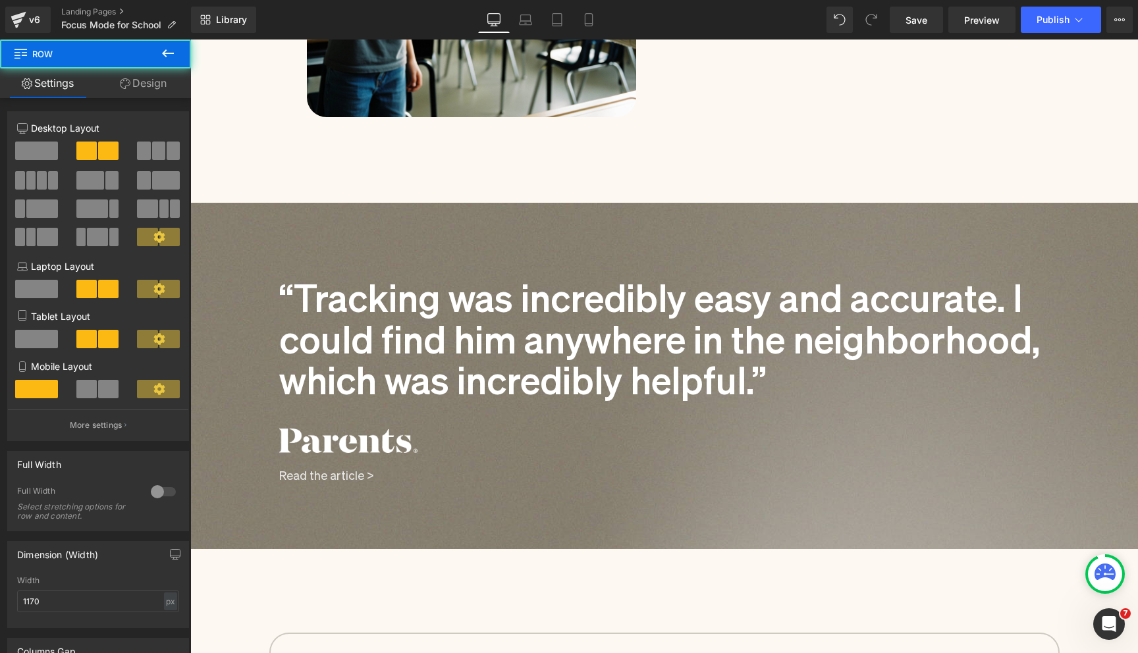
scroll to position [1761, 0]
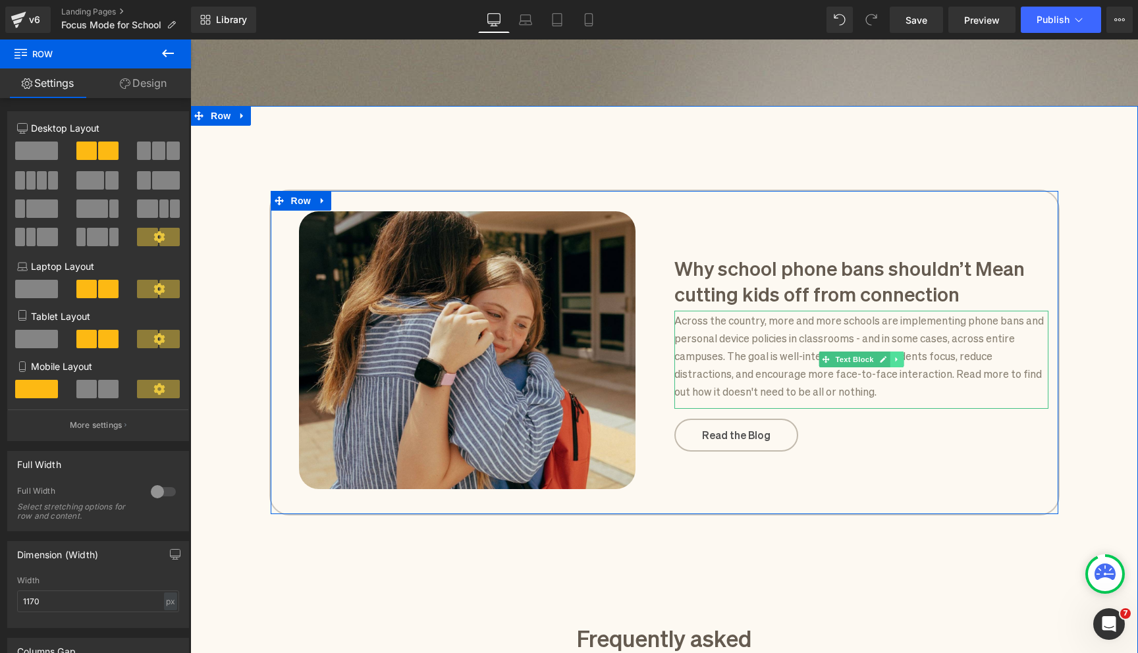
click at [896, 356] on icon at bounding box center [896, 360] width 7 height 8
click at [890, 356] on icon at bounding box center [889, 359] width 7 height 7
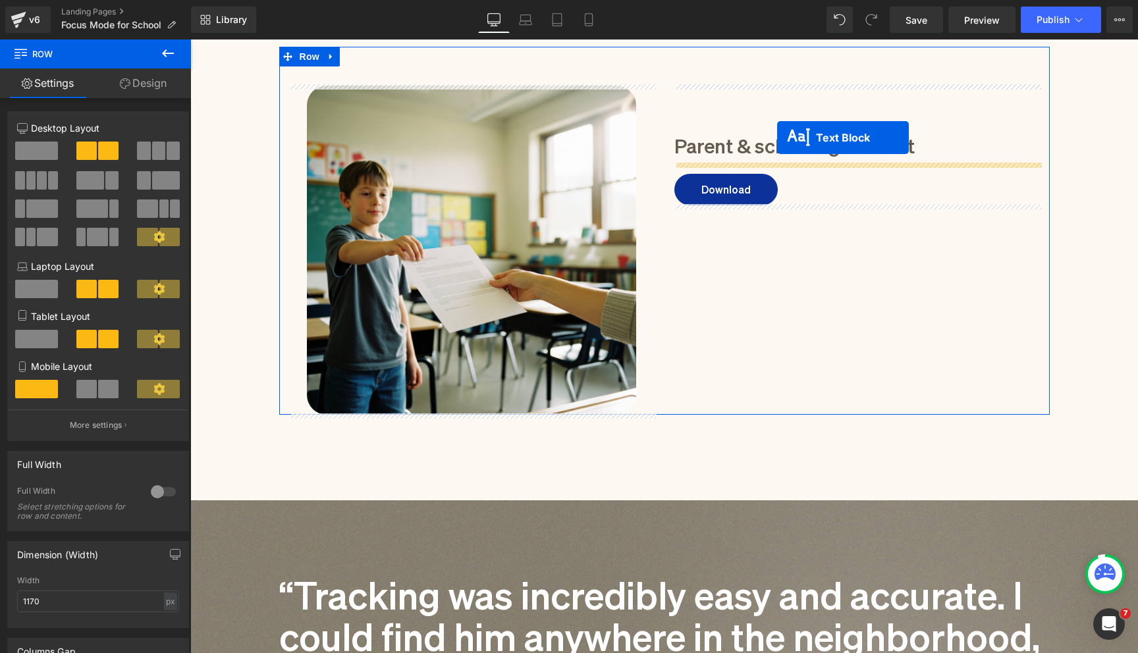
scroll to position [1019, 0]
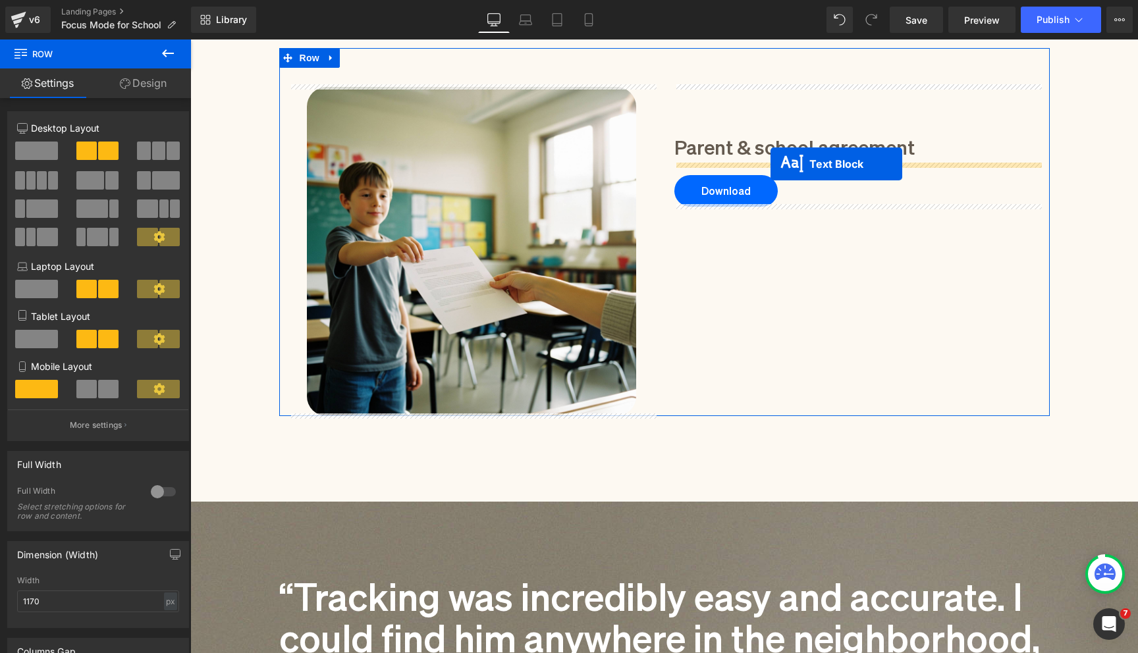
drag, startPoint x: 809, startPoint y: 354, endPoint x: 770, endPoint y: 163, distance: 194.1
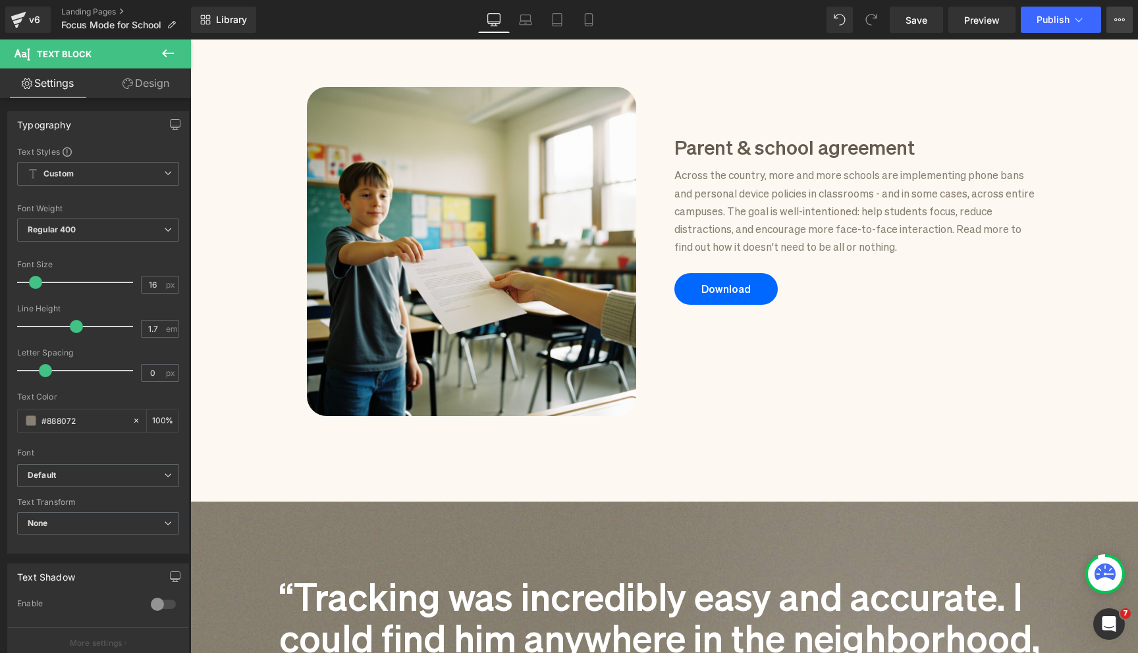
click at [1113, 20] on button "View Live Page View with current Template Save Template to Library Schedule Pub…" at bounding box center [1119, 20] width 26 height 26
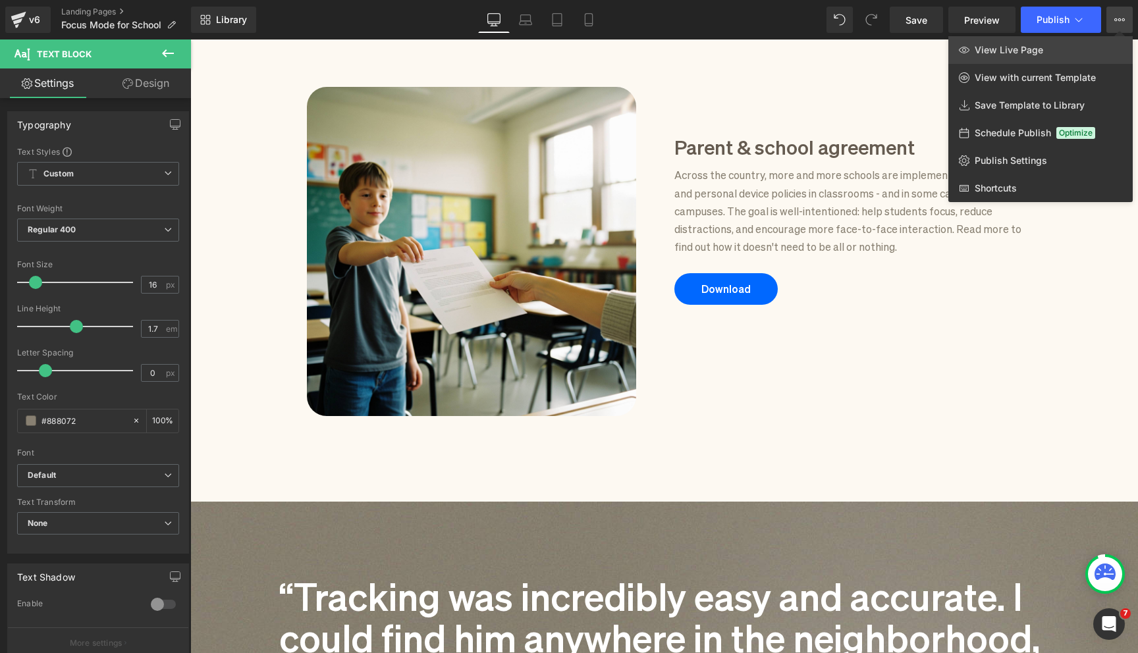
click at [1094, 44] on link "View Live Page" at bounding box center [1040, 50] width 184 height 28
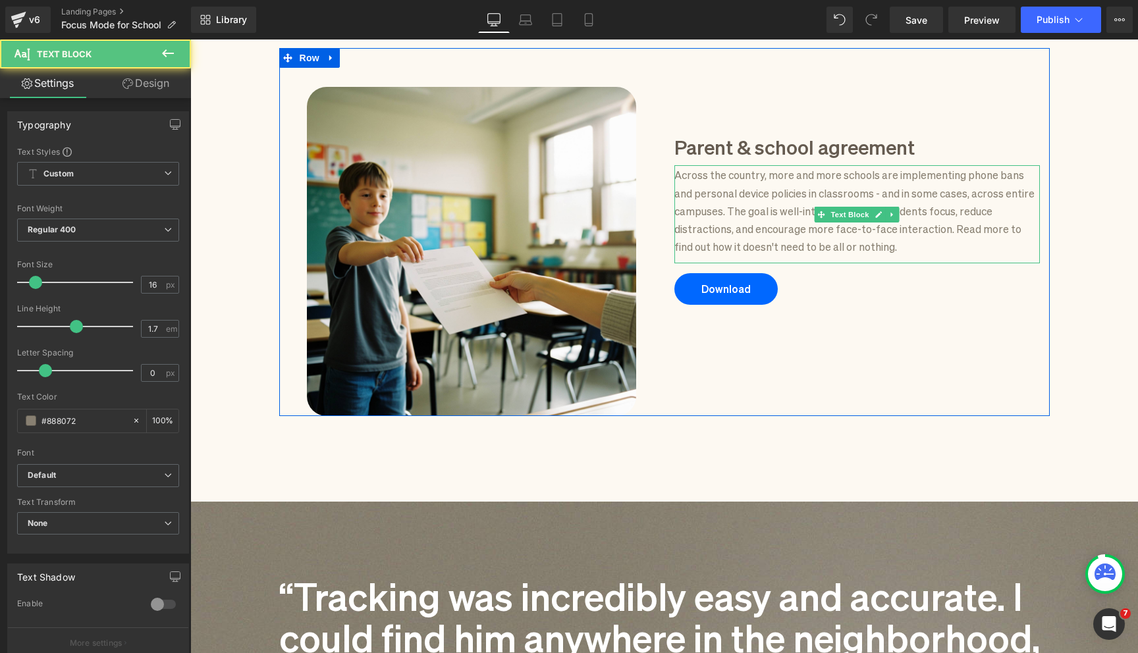
click at [747, 187] on p "Across the country, more and more schools are implementing phone bans and perso…" at bounding box center [856, 210] width 365 height 90
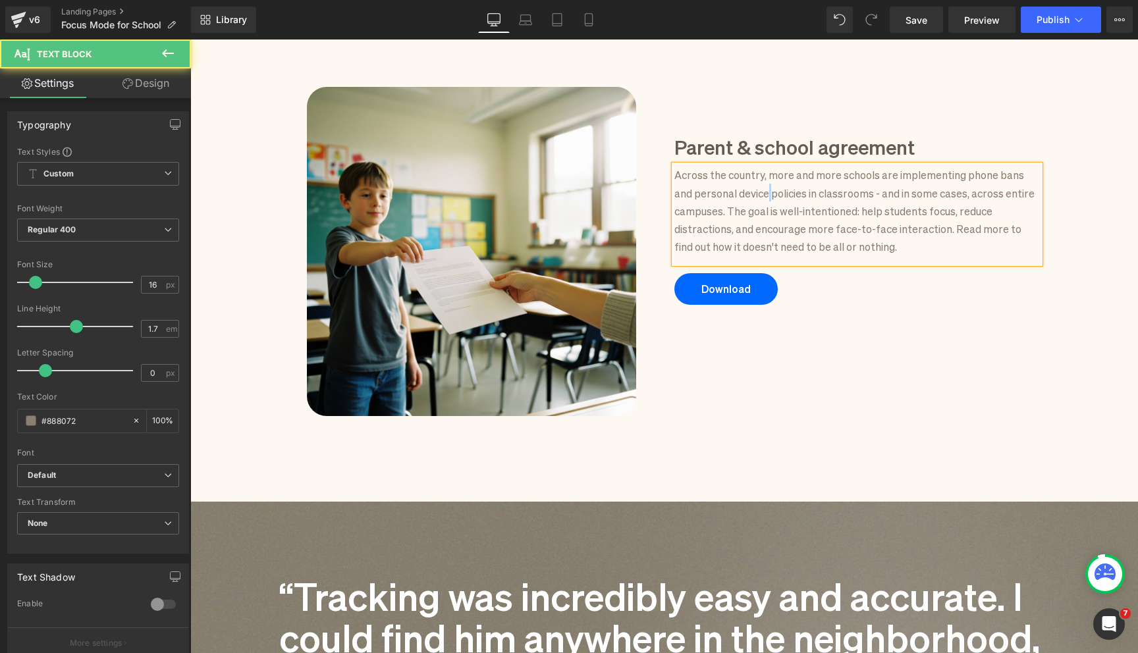
click at [747, 187] on p "Across the country, more and more schools are implementing phone bans and perso…" at bounding box center [856, 210] width 365 height 90
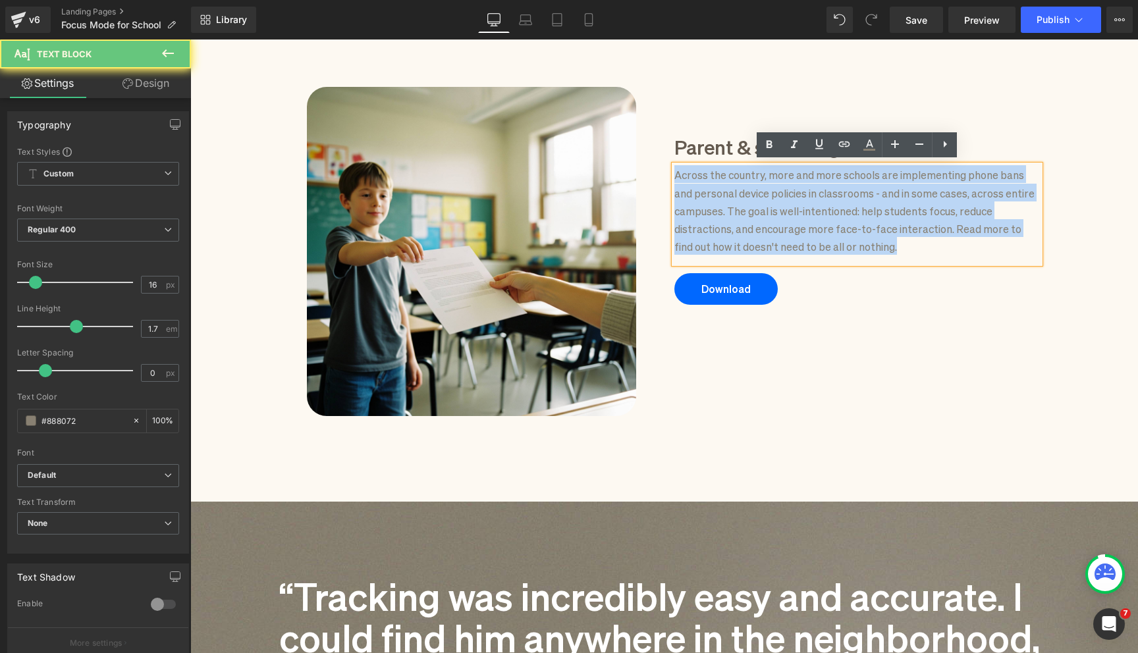
click at [747, 187] on p "Across the country, more and more schools are implementing phone bans and perso…" at bounding box center [856, 210] width 365 height 90
paste div
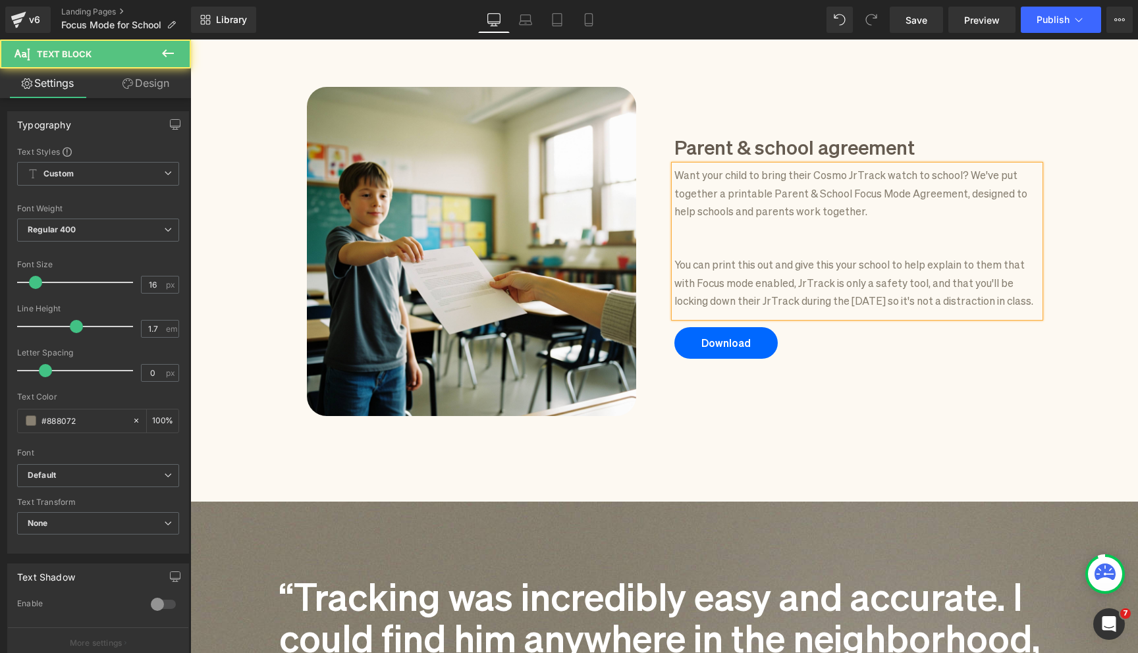
click at [718, 239] on p at bounding box center [856, 246] width 365 height 18
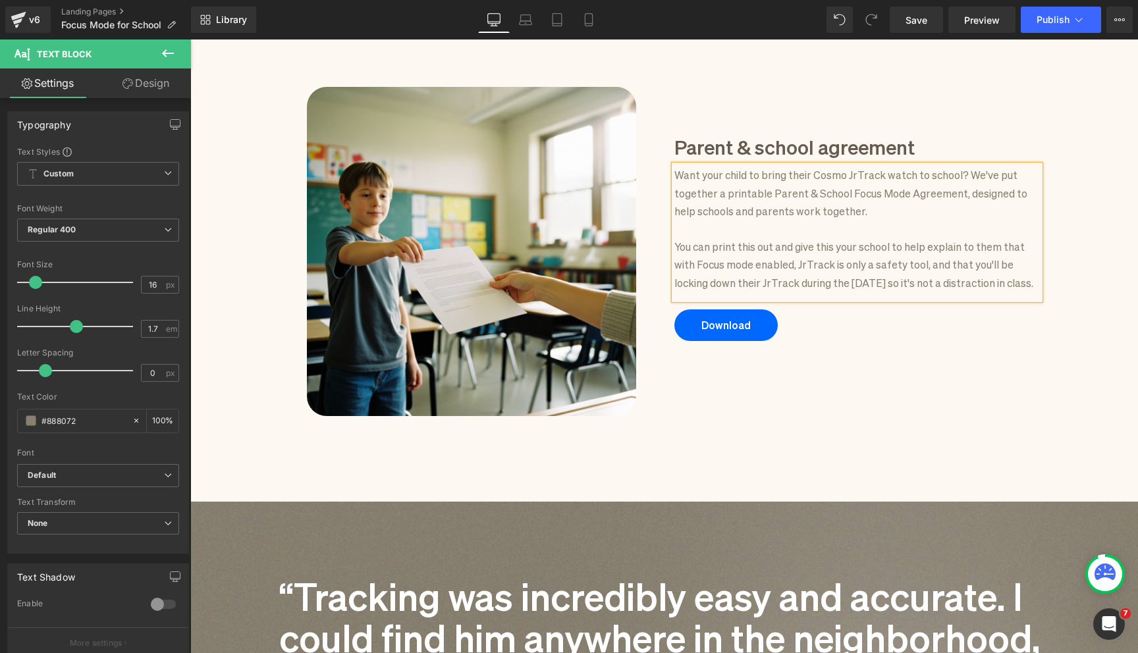
click at [841, 395] on div "Image Image Parent & school agreement Heading Want your child to bring their Co…" at bounding box center [664, 232] width 770 height 368
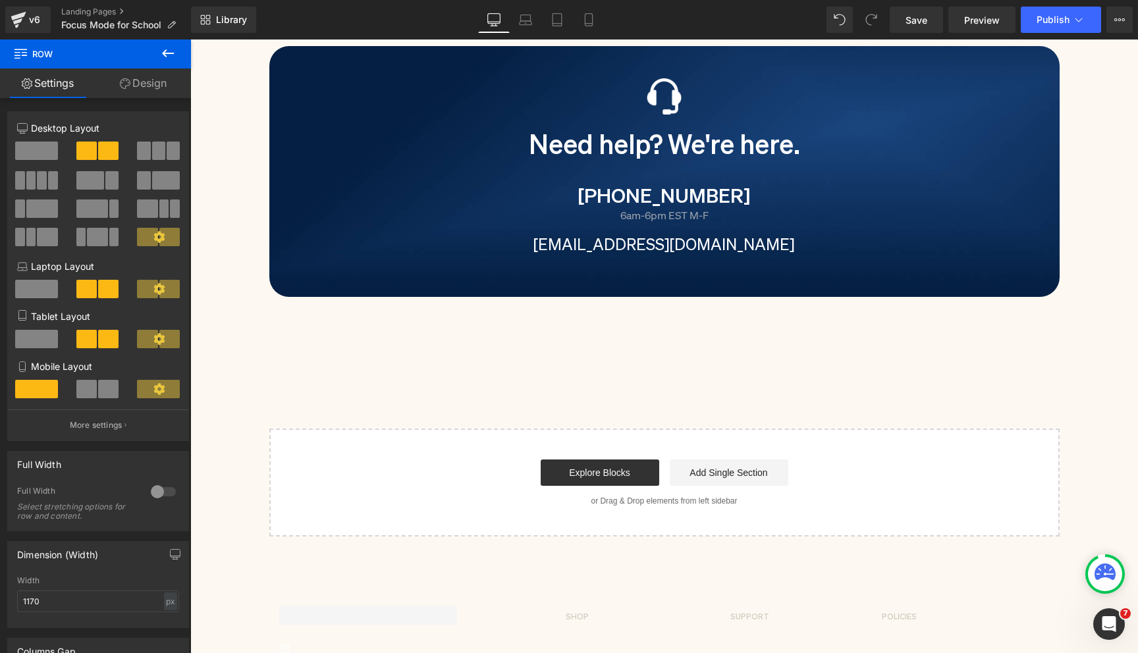
scroll to position [2920, 0]
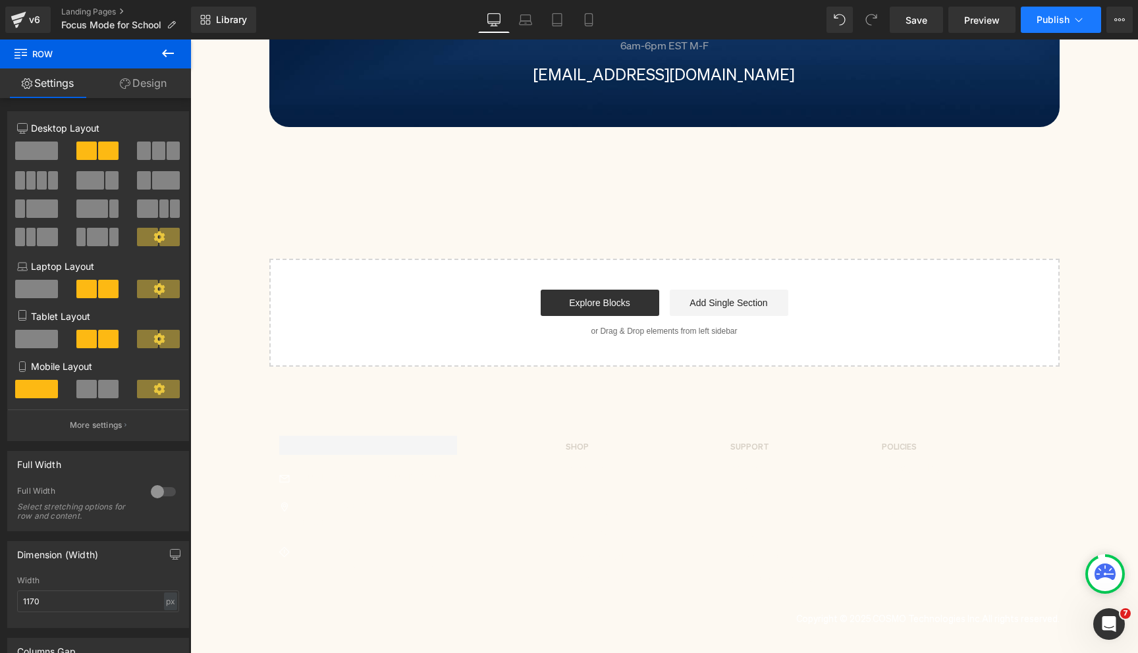
click at [1042, 19] on span "Publish" at bounding box center [1052, 19] width 33 height 11
click at [582, 22] on link "Mobile" at bounding box center [589, 20] width 32 height 26
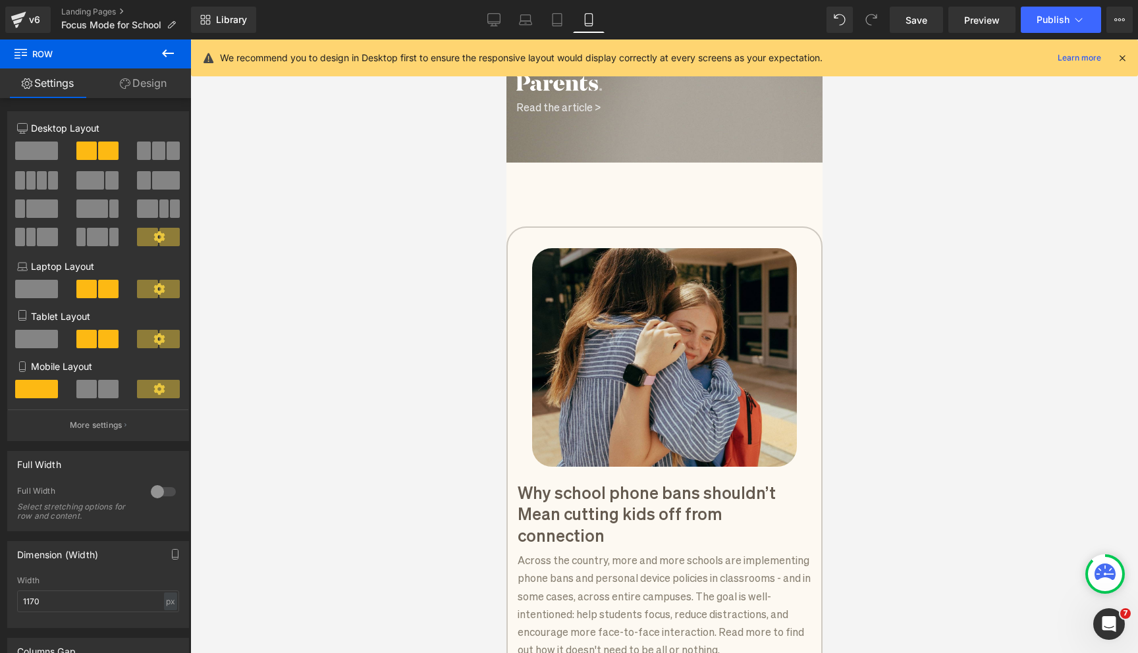
scroll to position [1653, 0]
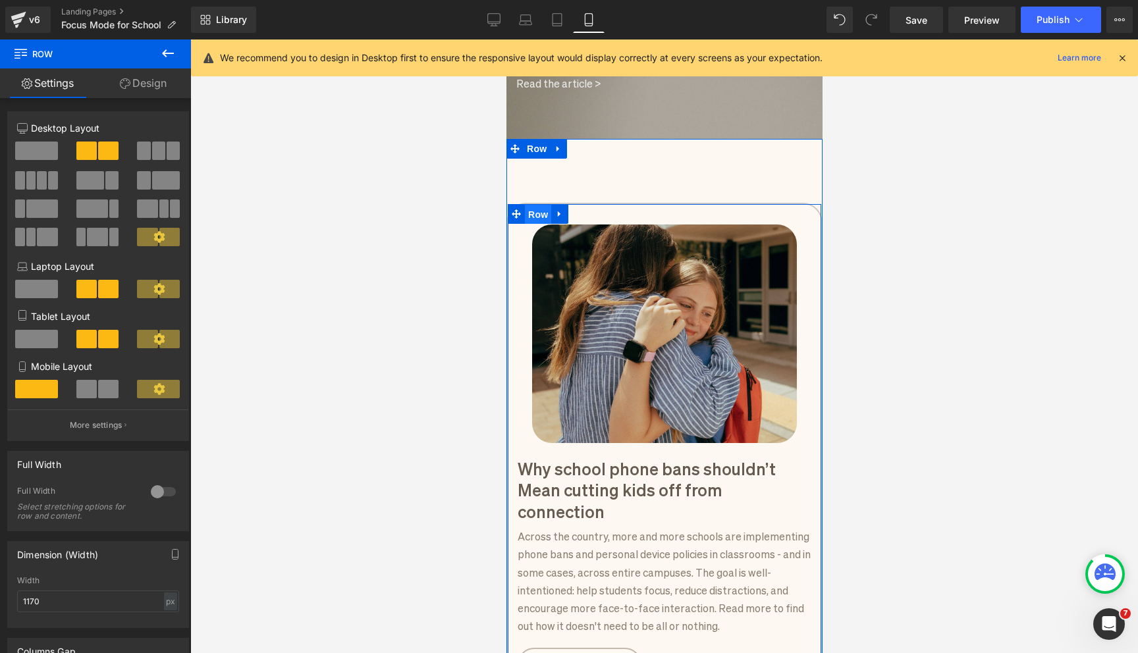
click at [530, 205] on span "Row" at bounding box center [537, 215] width 26 height 20
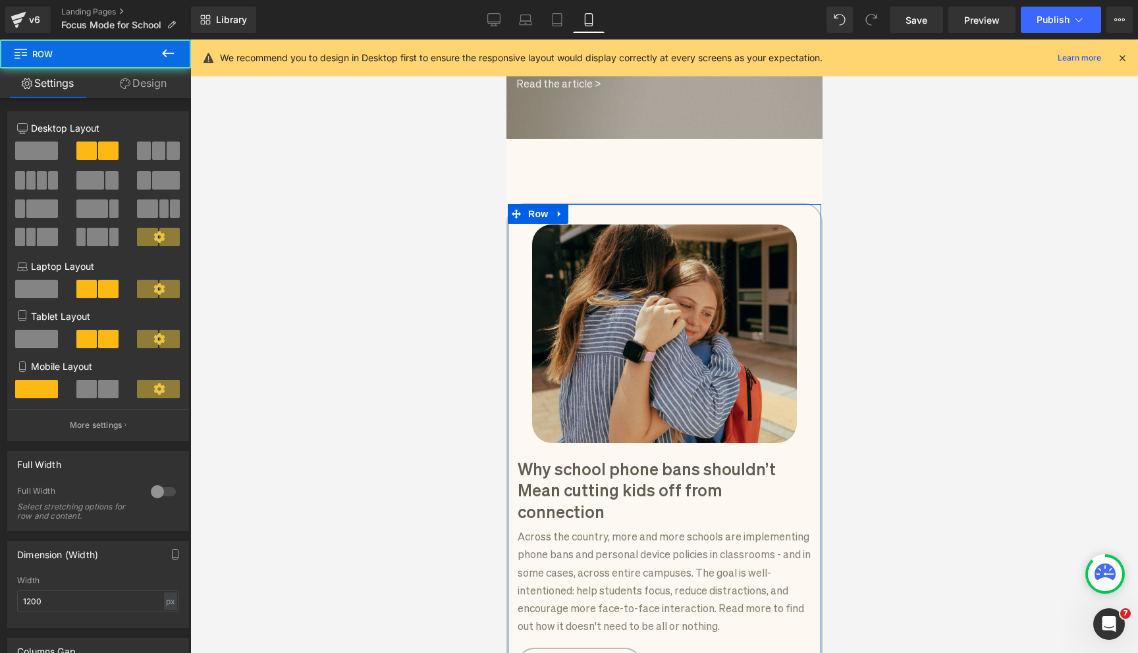
click at [178, 88] on link "Design" at bounding box center [142, 83] width 95 height 30
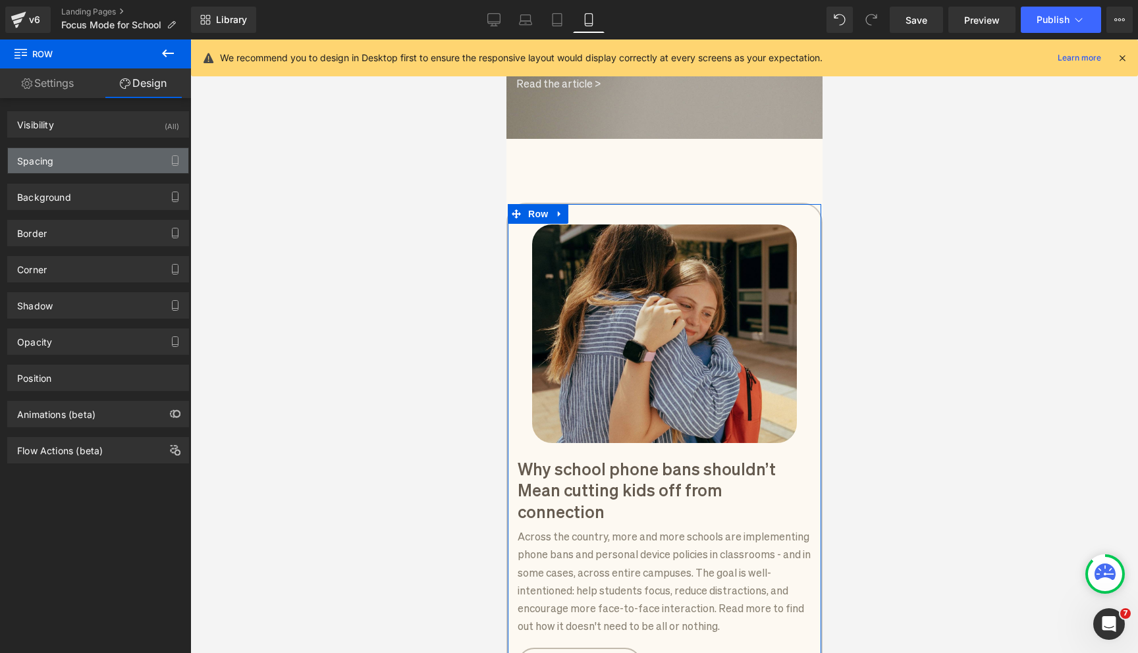
click at [89, 159] on div "Spacing" at bounding box center [98, 160] width 180 height 25
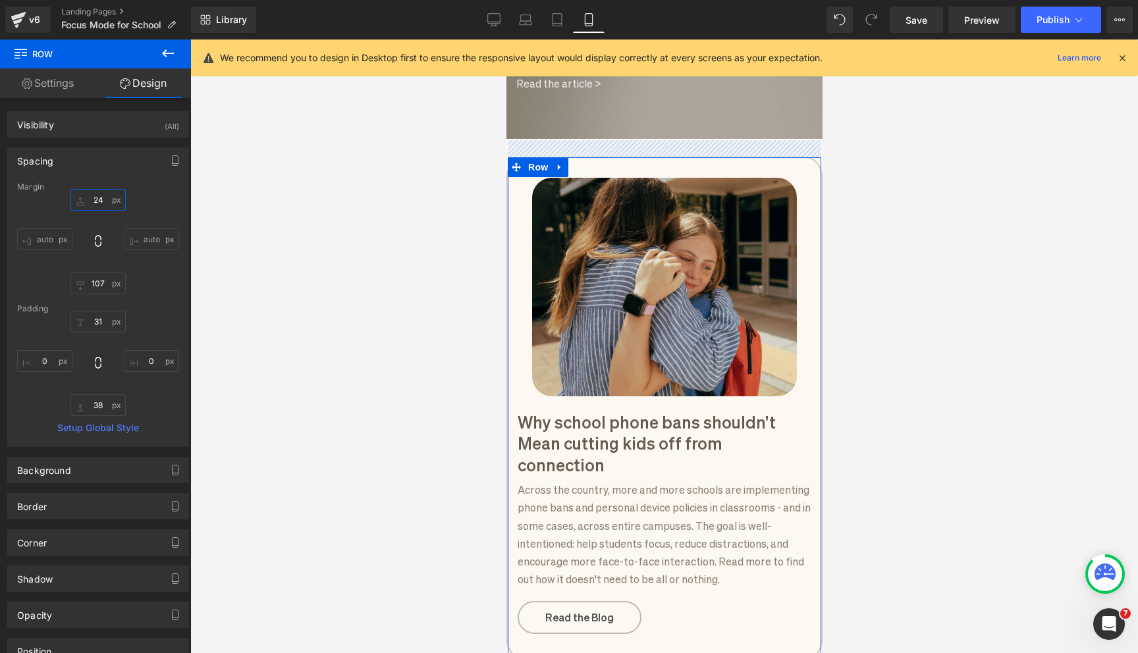
type input "24"
drag, startPoint x: 74, startPoint y: 200, endPoint x: 80, endPoint y: 248, distance: 48.4
click at [80, 248] on div "24px 24 auto auto 107px 107 auto auto" at bounding box center [98, 241] width 162 height 105
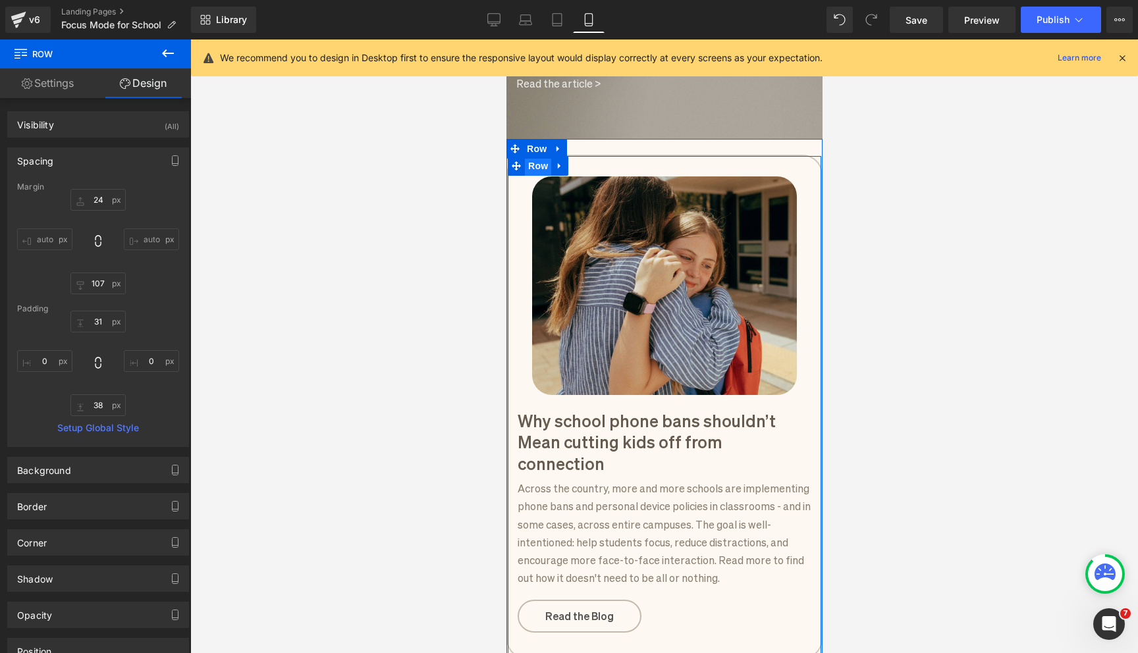
click at [541, 156] on span "Row" at bounding box center [537, 166] width 26 height 20
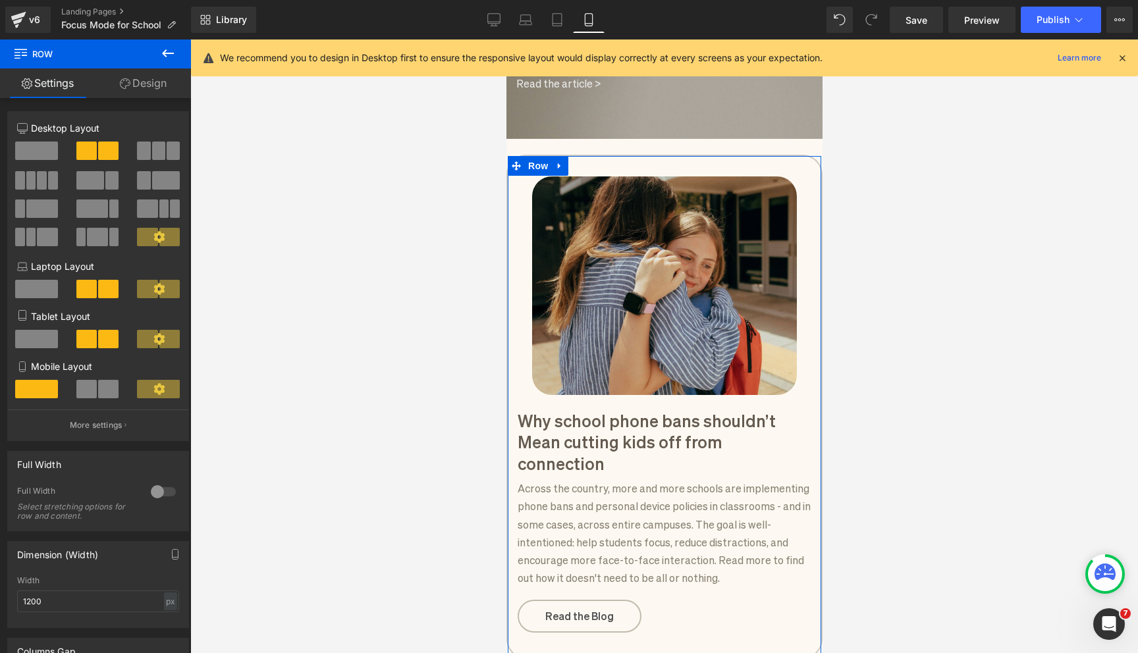
scroll to position [157, 0]
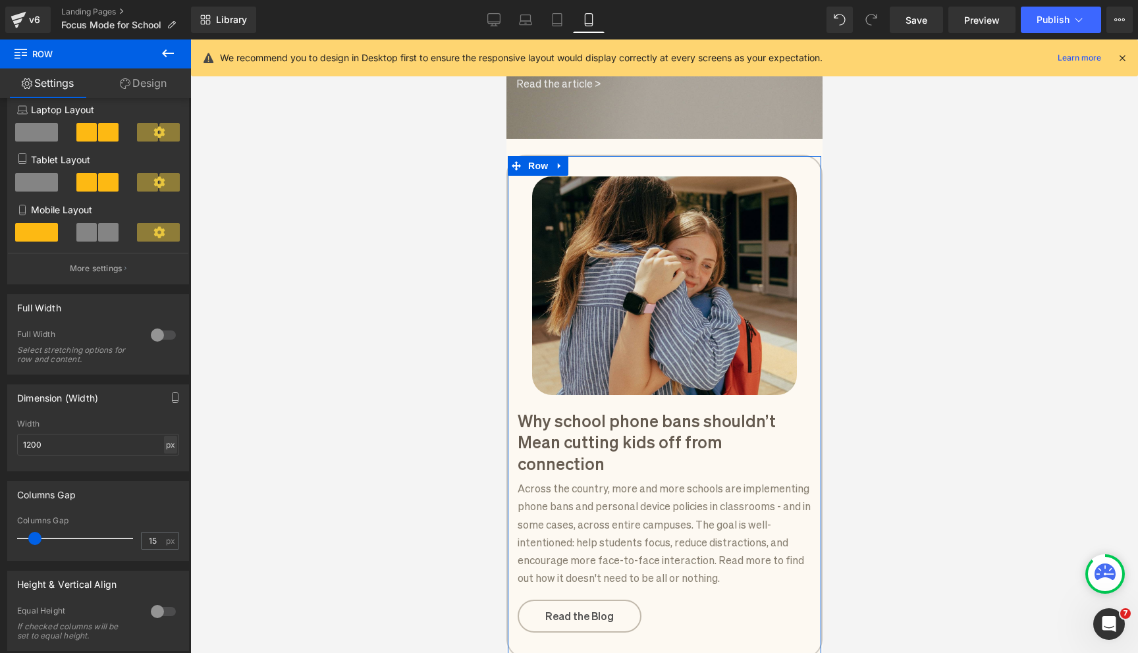
click at [170, 448] on div "px" at bounding box center [170, 445] width 13 height 18
click at [167, 465] on li "%" at bounding box center [170, 465] width 16 height 19
drag, startPoint x: 112, startPoint y: 446, endPoint x: 0, endPoint y: 446, distance: 111.9
click at [0, 446] on div "Dimension (Width) 100% Width 100 % % px" at bounding box center [98, 423] width 197 height 97
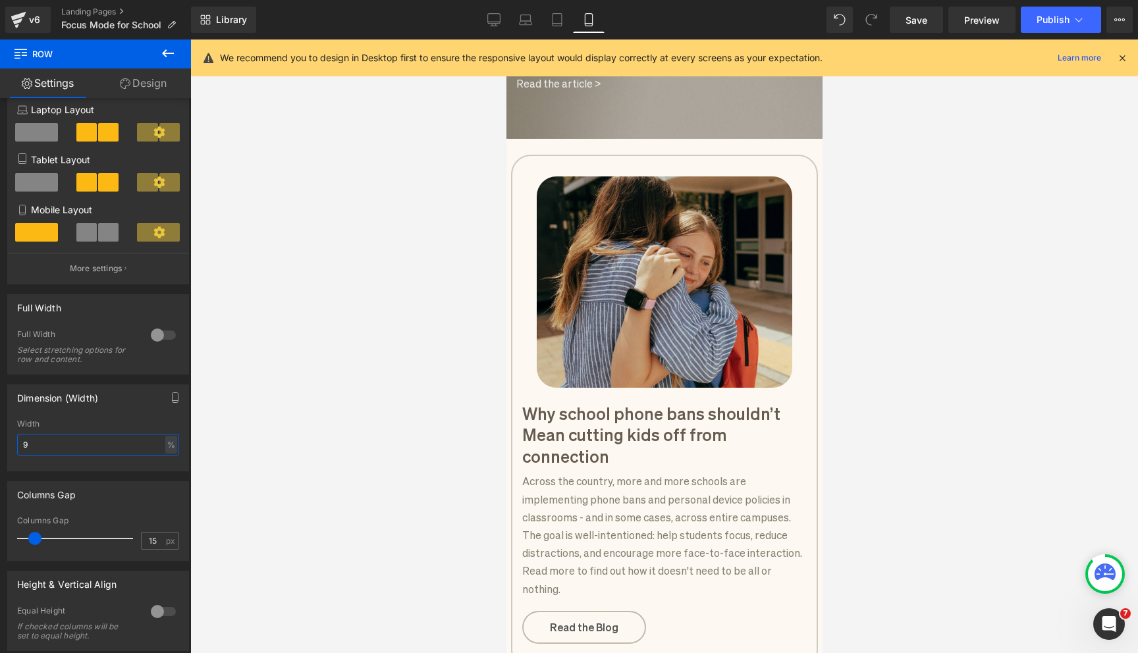
type input "96"
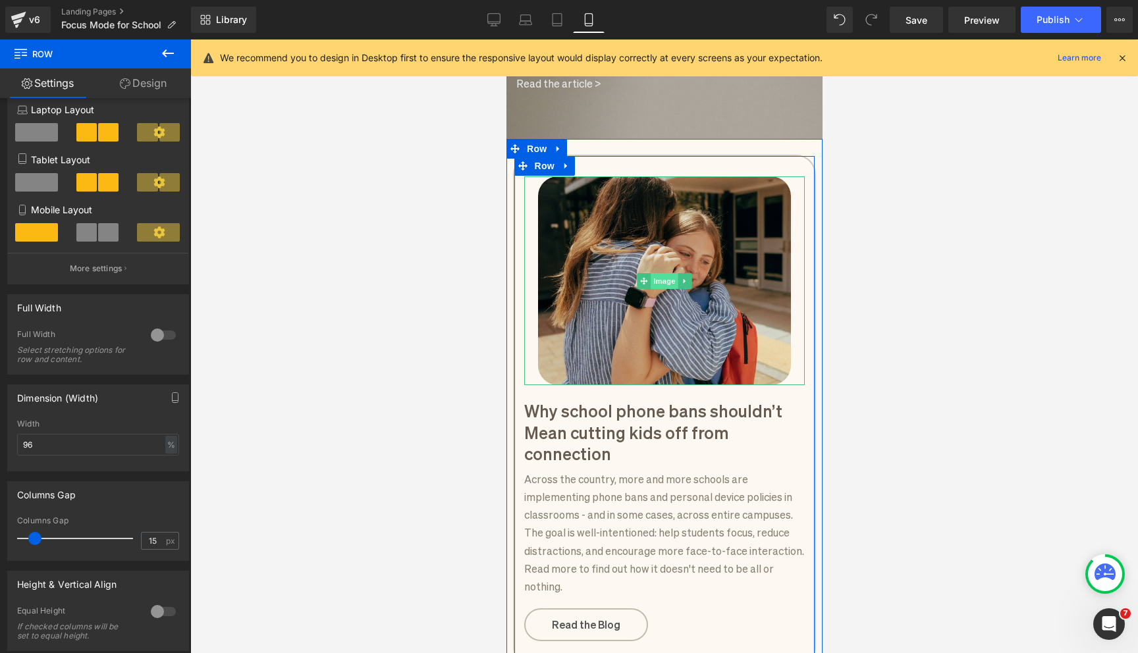
click at [662, 273] on span "Image" at bounding box center [664, 281] width 28 height 16
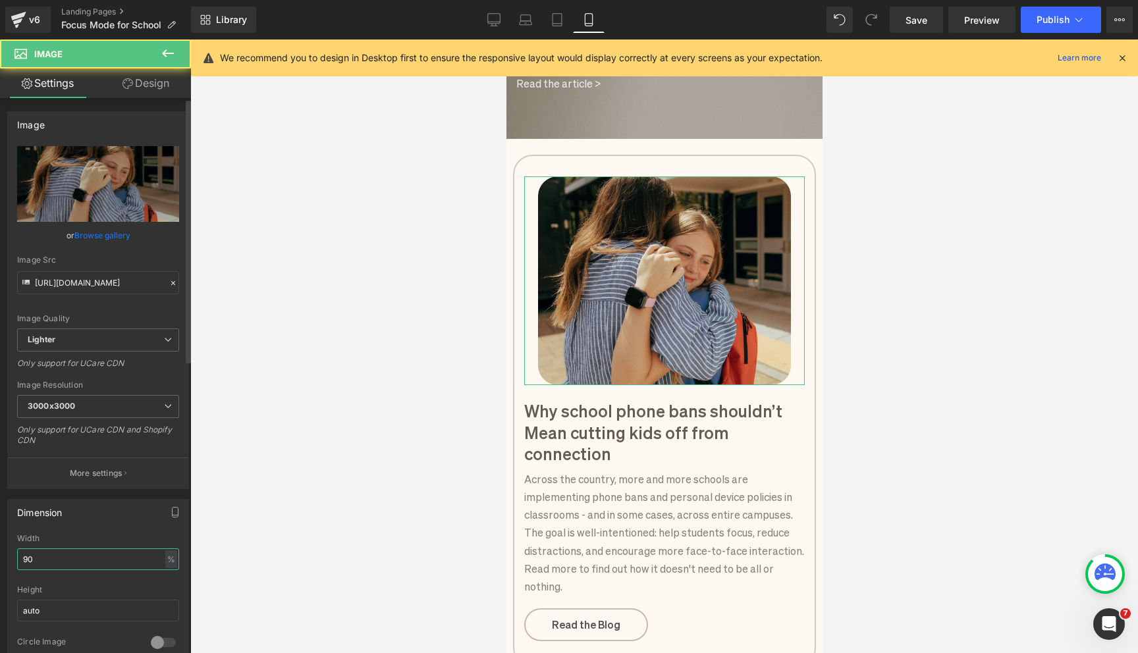
click at [36, 553] on input "90" at bounding box center [98, 559] width 162 height 22
type input "95"
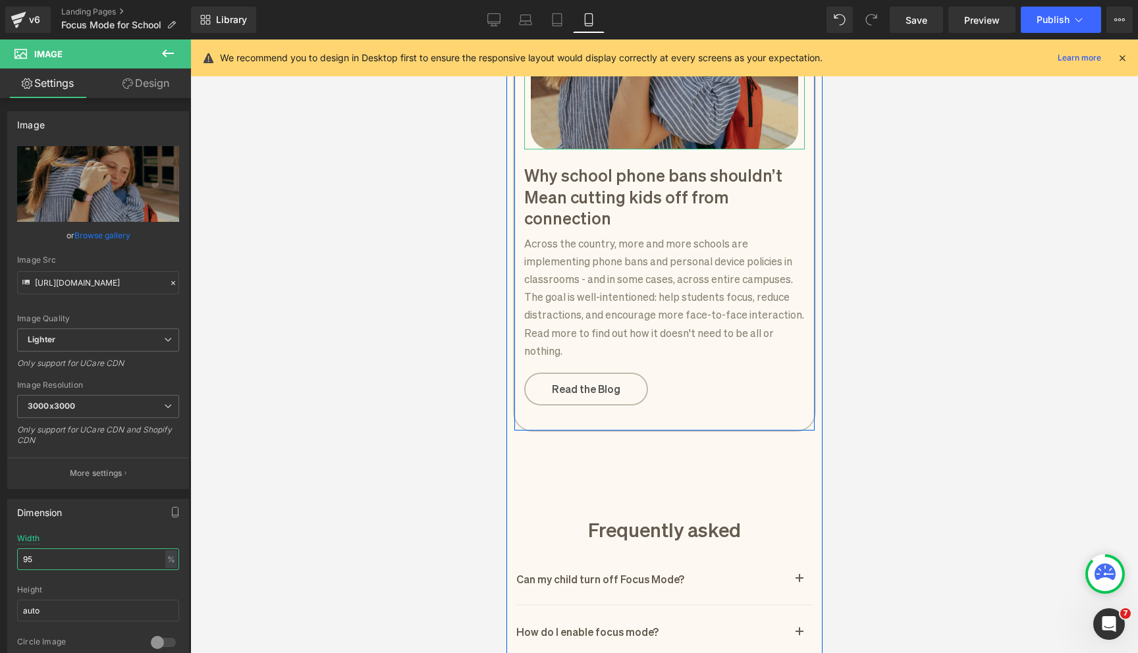
scroll to position [2023, 0]
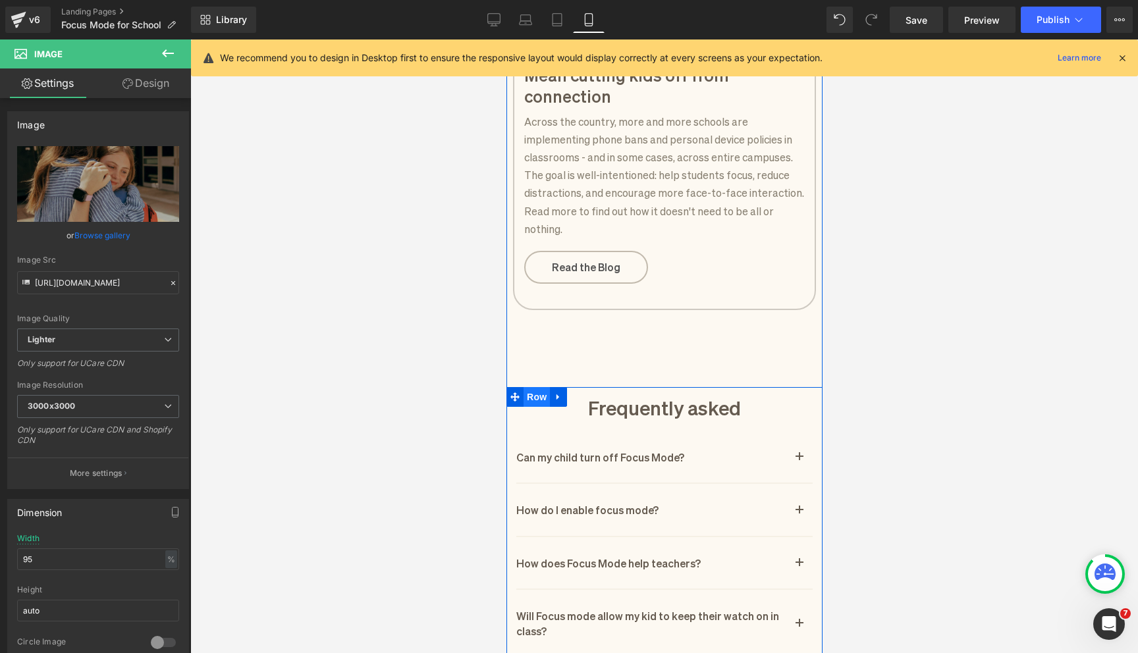
click at [536, 387] on span "Row" at bounding box center [536, 397] width 26 height 20
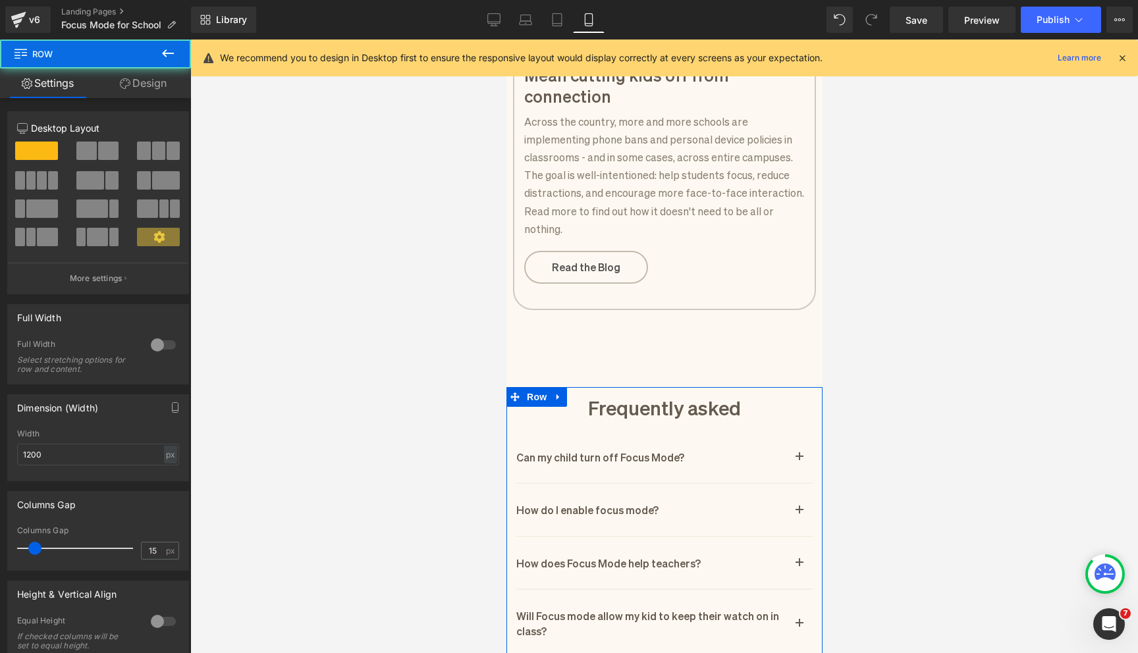
click at [149, 88] on link "Design" at bounding box center [142, 83] width 95 height 30
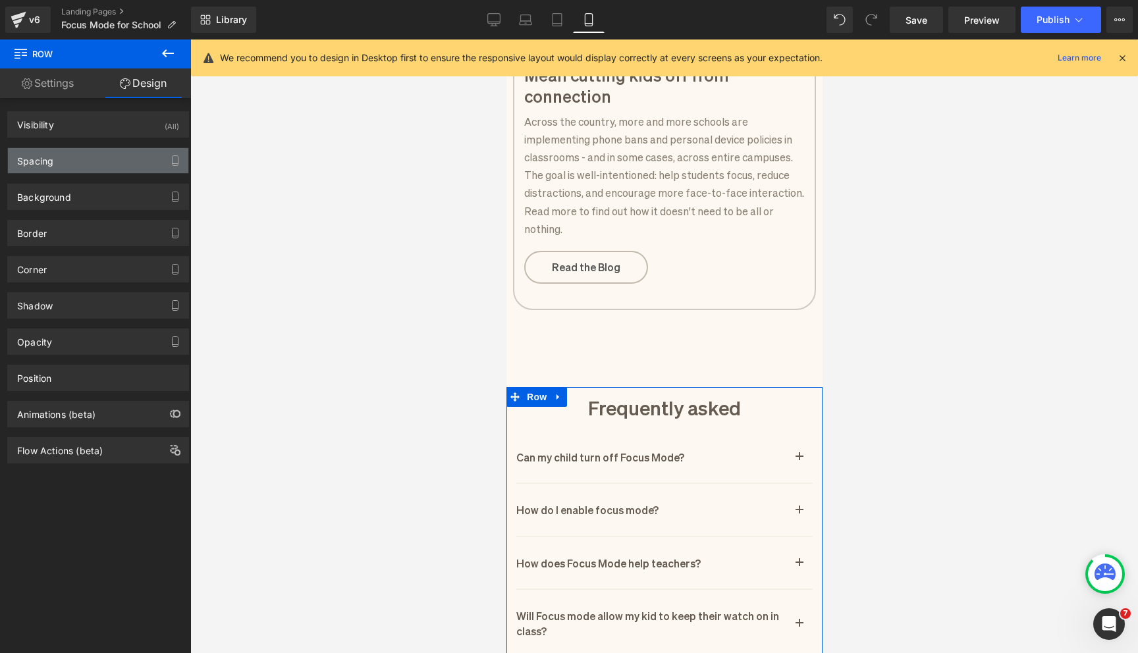
click at [113, 160] on div "Spacing" at bounding box center [98, 160] width 180 height 25
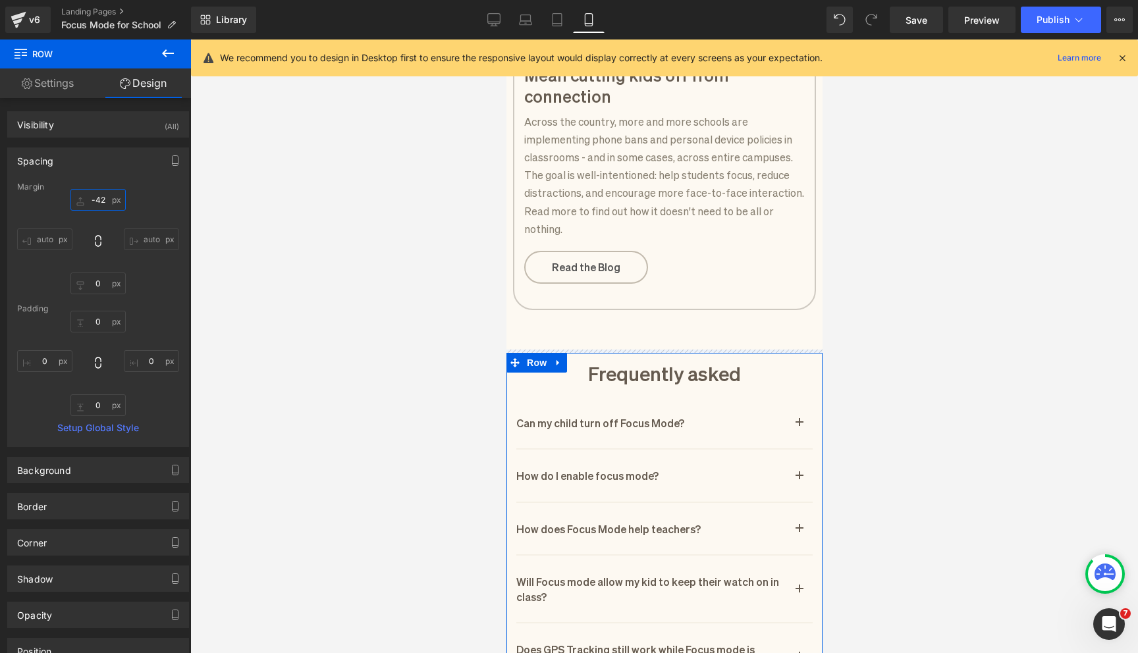
drag, startPoint x: 76, startPoint y: 201, endPoint x: 82, endPoint y: 235, distance: 34.6
click at [82, 235] on div "-42px -42 auto auto 0px 0 auto auto" at bounding box center [98, 241] width 162 height 105
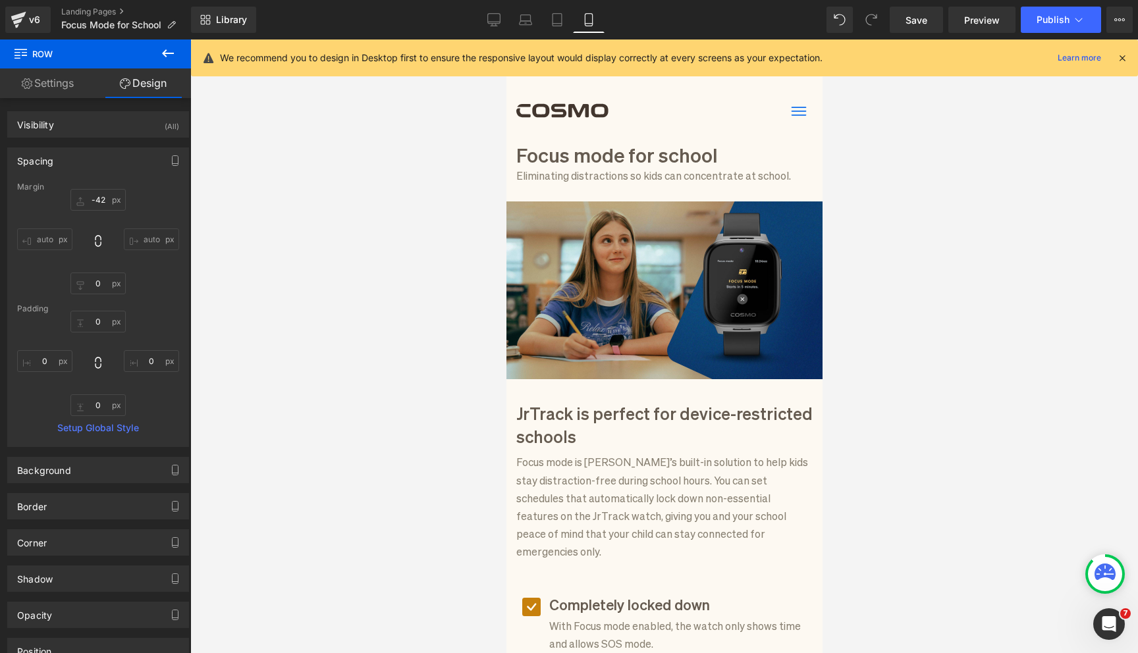
scroll to position [0, 0]
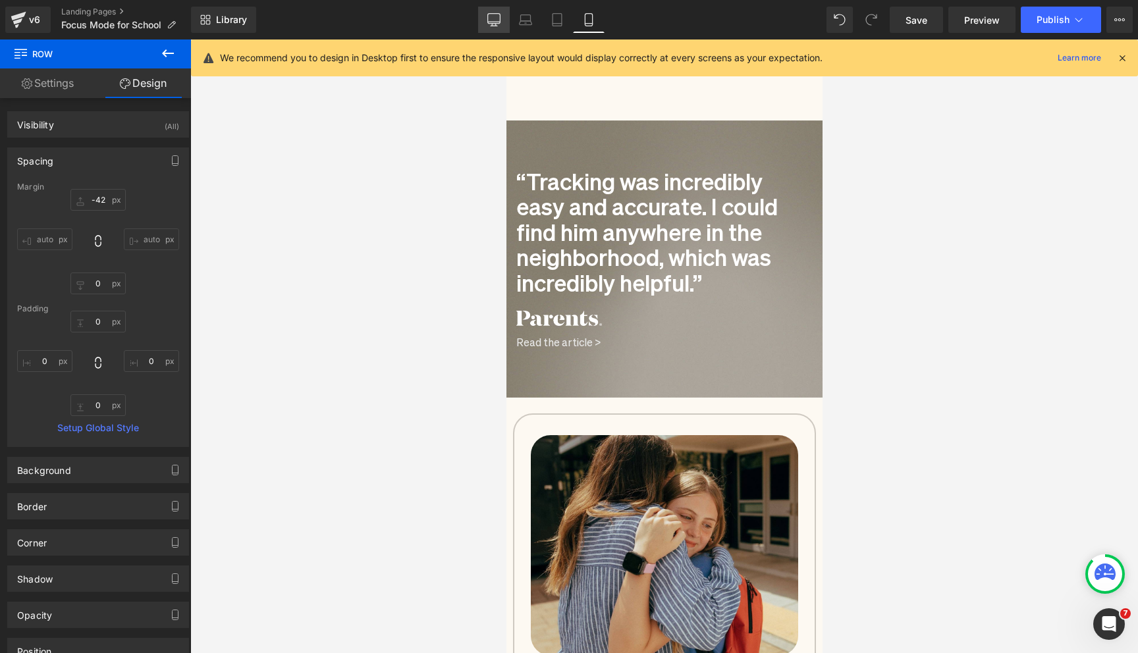
click at [493, 26] on icon at bounding box center [494, 26] width 7 height 0
type input "44"
type input "0"
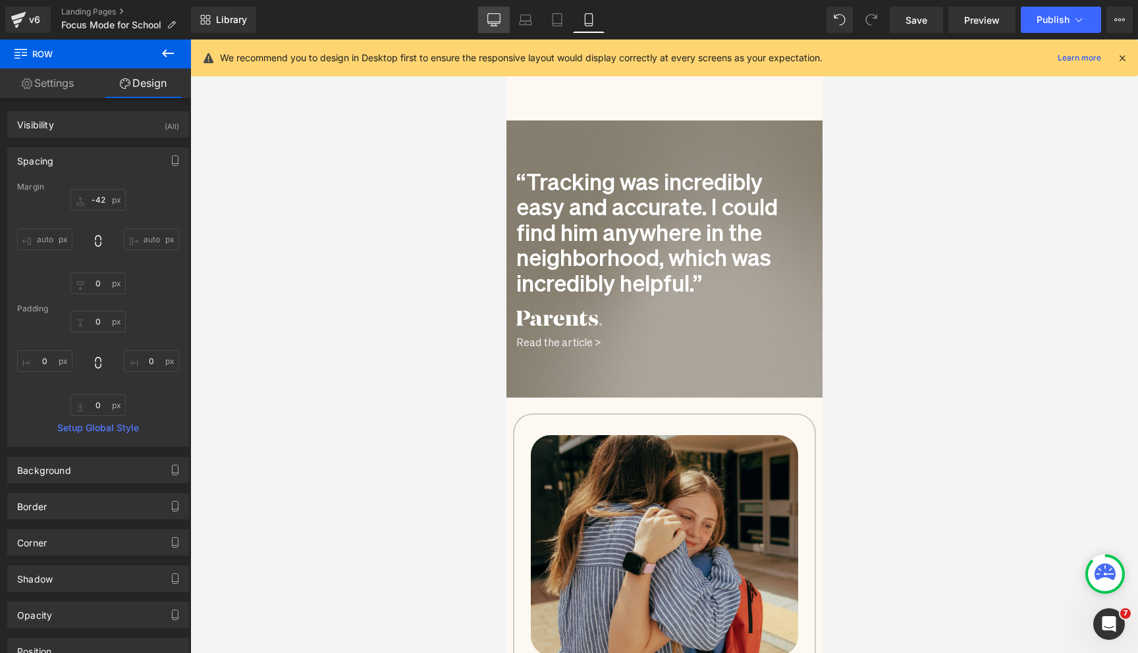
type input "45"
type input "0"
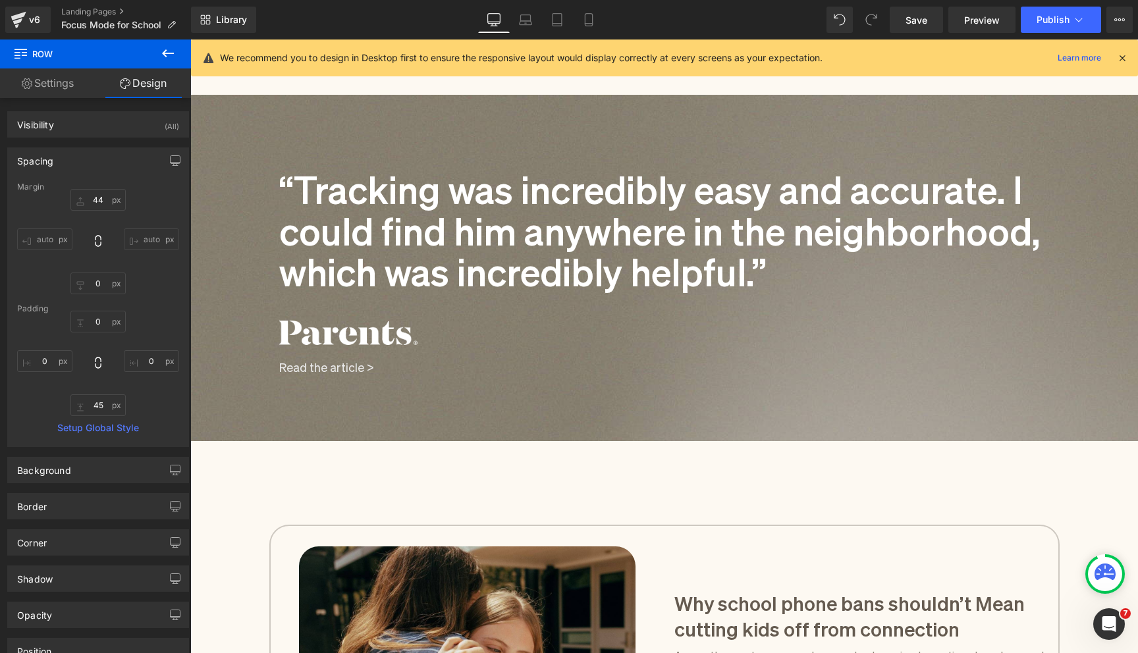
scroll to position [1426, 0]
click at [566, 248] on h1 "“Tracking was incredibly easy and accurate. I could find him anywhere in the ne…" at bounding box center [664, 229] width 770 height 124
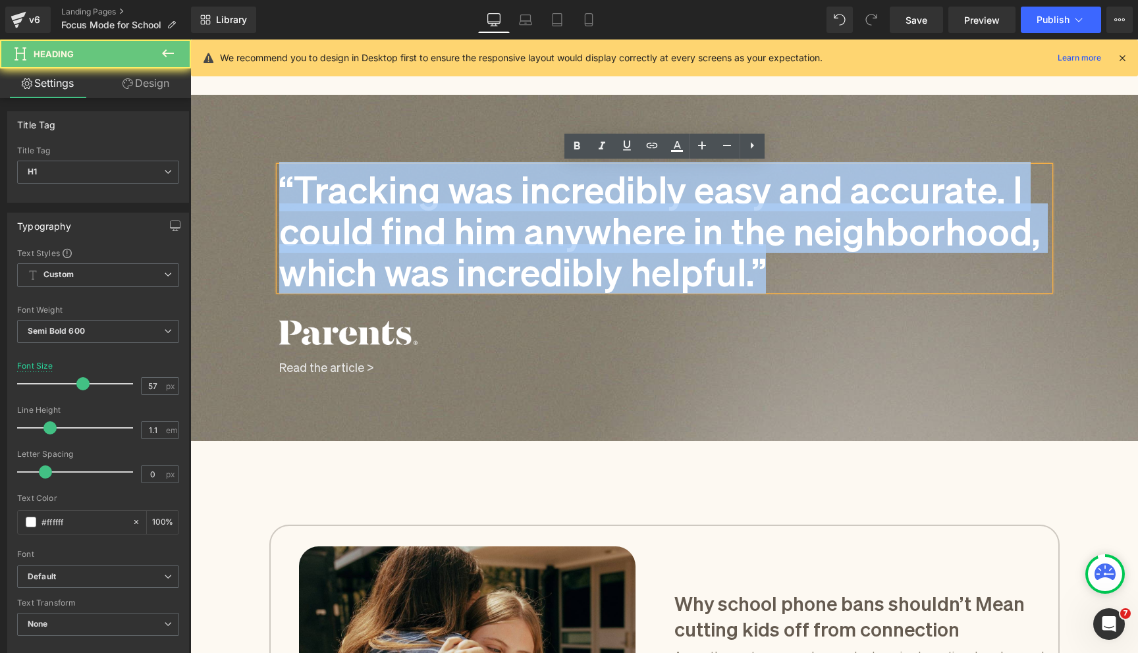
click at [566, 248] on h1 "“Tracking was incredibly easy and accurate. I could find him anywhere in the ne…" at bounding box center [664, 229] width 770 height 124
paste div
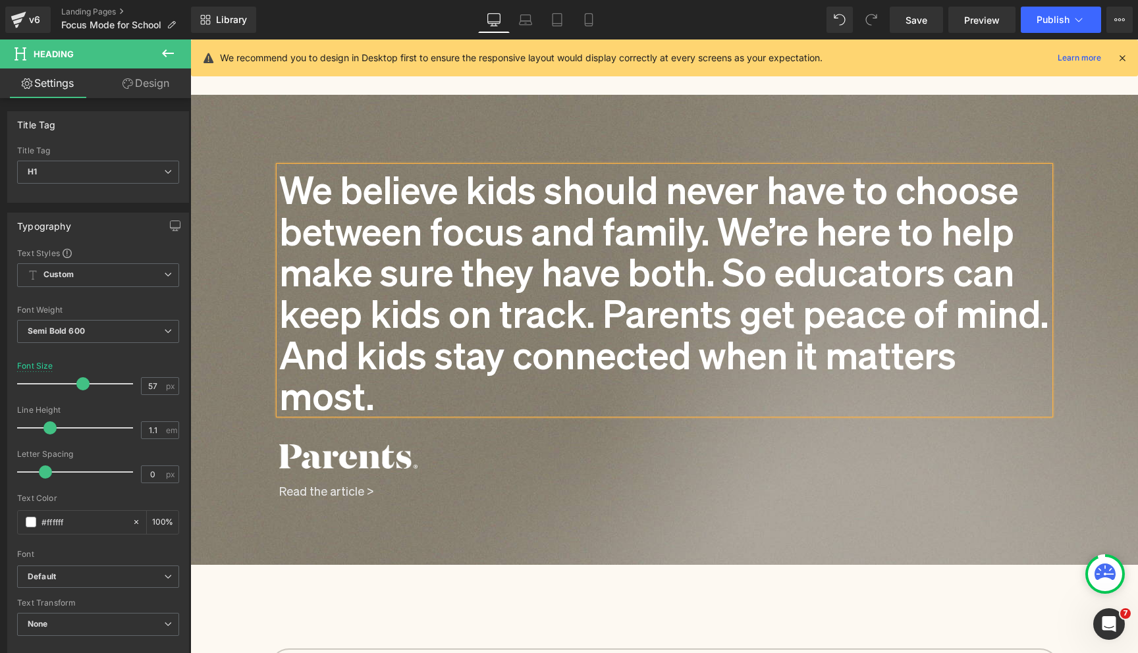
click at [265, 235] on div "We believe kids should never have to choose between focus and family. We’re her…" at bounding box center [664, 302] width 948 height 414
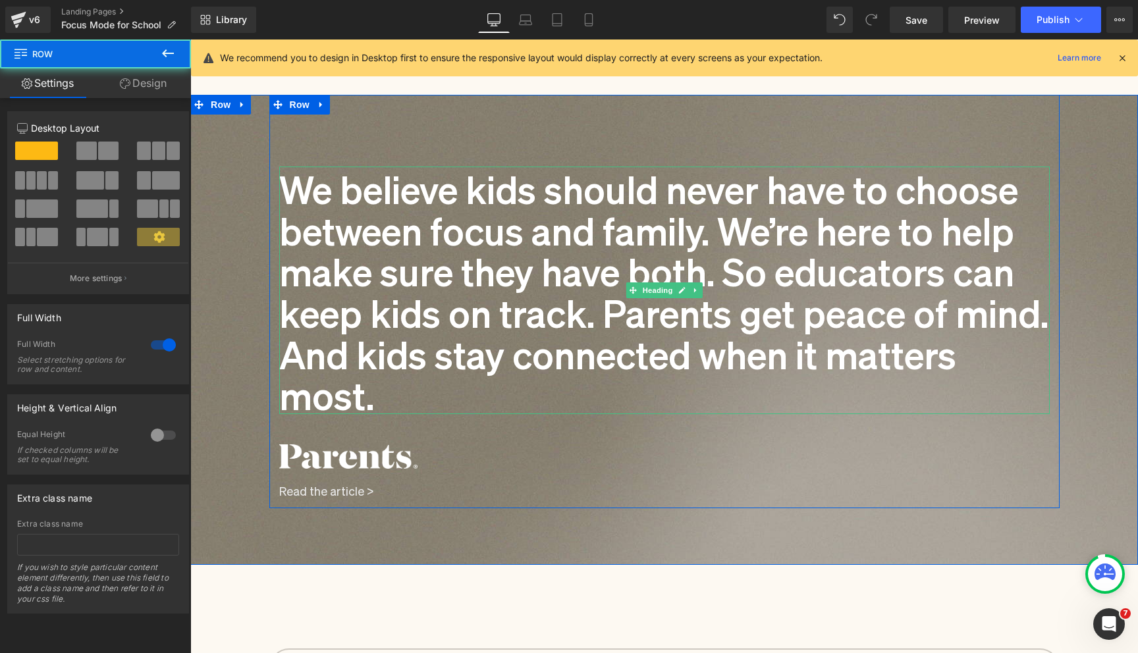
click at [293, 184] on h1 "We believe kids should never have to choose between focus and family. We’re her…" at bounding box center [664, 291] width 770 height 248
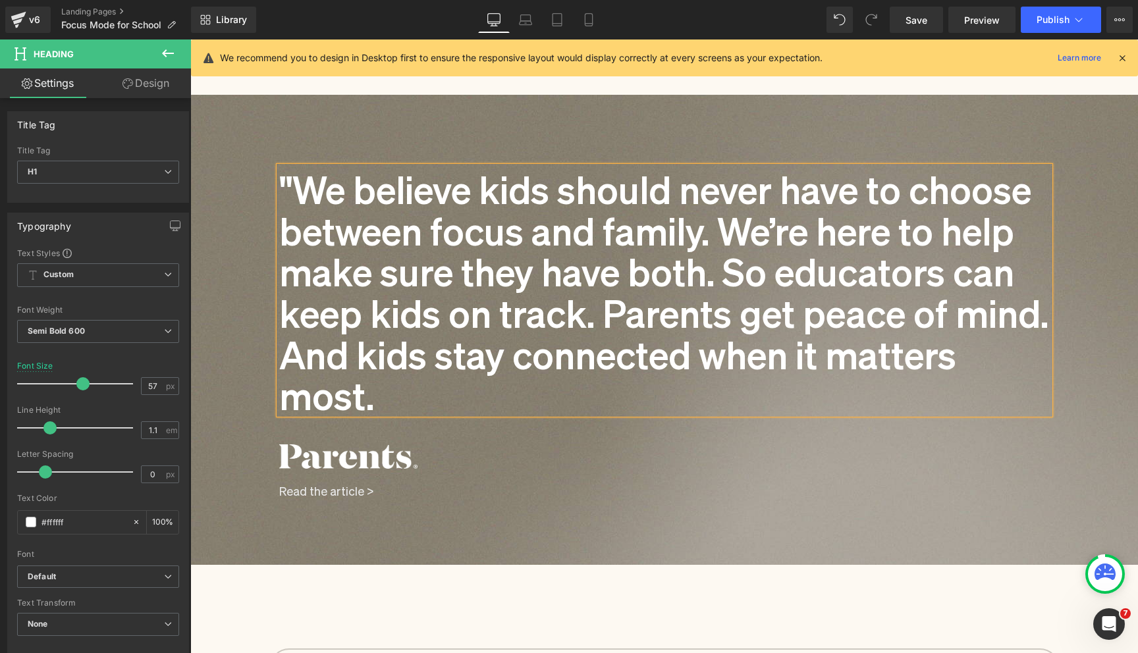
click at [228, 442] on div ""We believe kids should never have to choose between focus and family. We’re he…" at bounding box center [664, 302] width 948 height 414
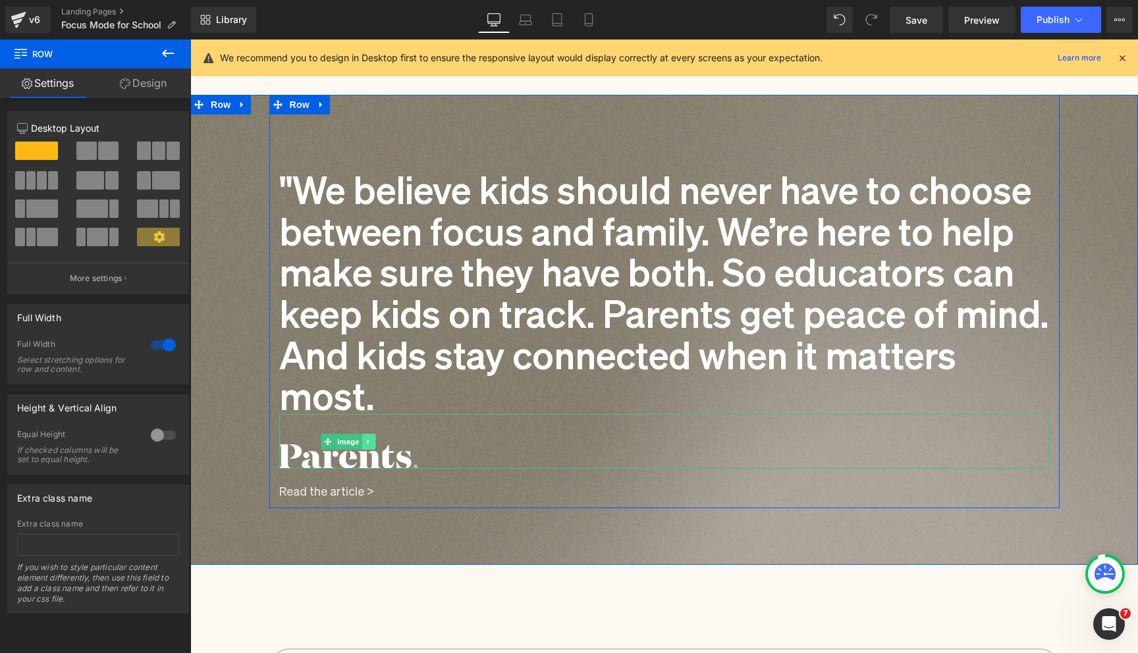
click at [373, 442] on link at bounding box center [368, 442] width 14 height 16
click at [377, 442] on icon at bounding box center [374, 441] width 7 height 7
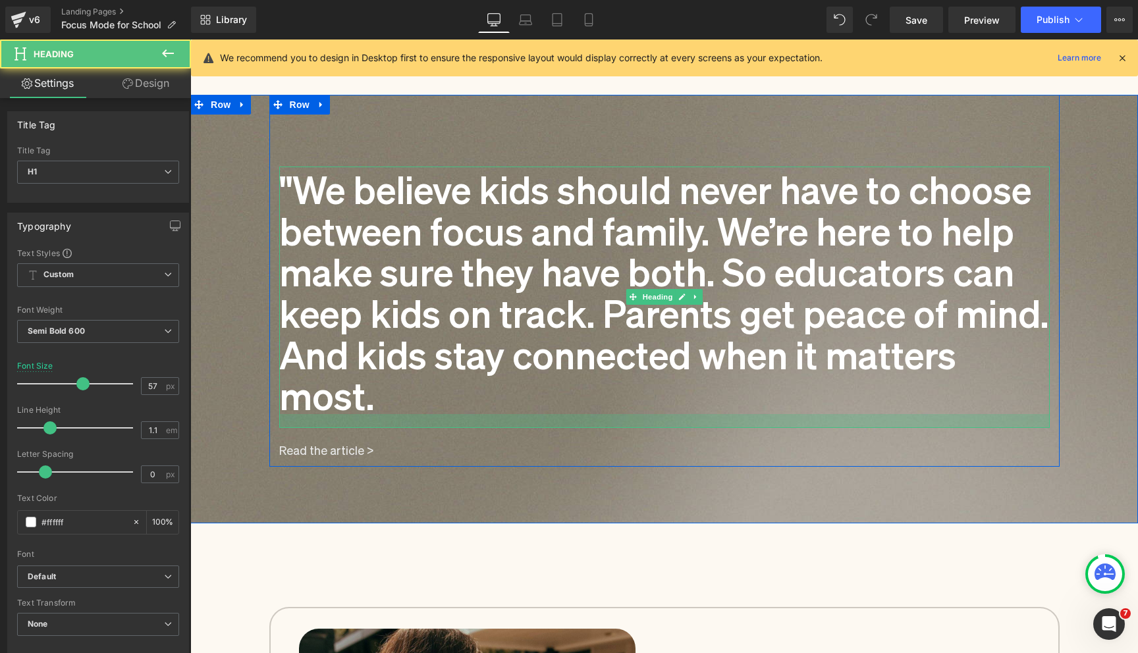
drag, startPoint x: 363, startPoint y: 419, endPoint x: 363, endPoint y: 427, distance: 8.6
click at [363, 427] on div at bounding box center [664, 421] width 770 height 14
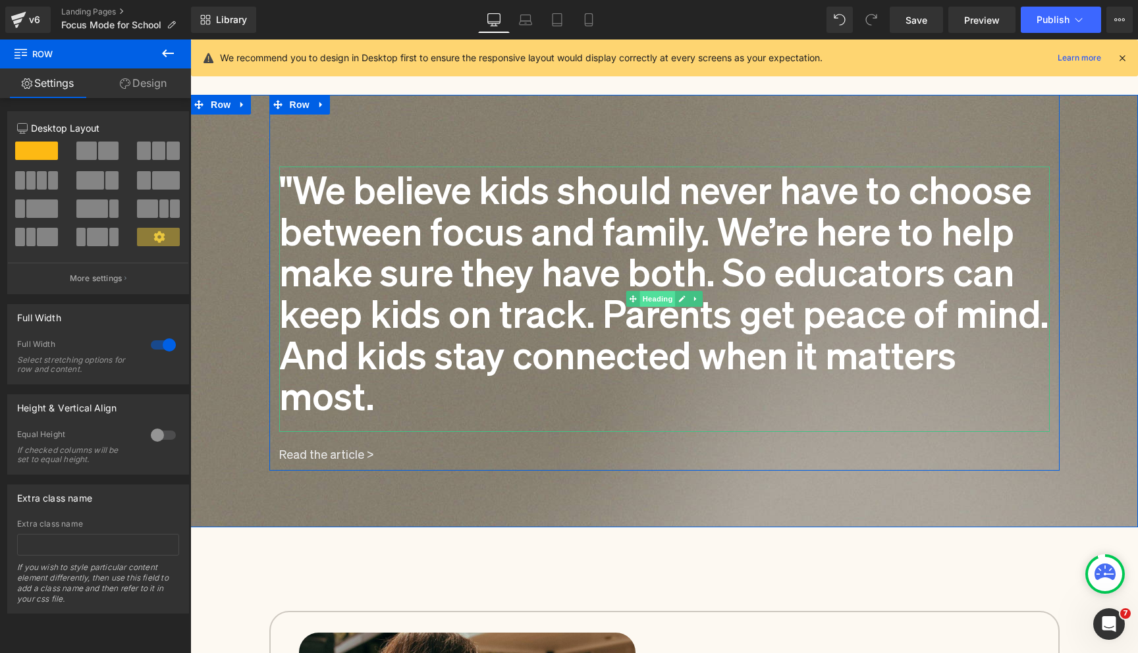
click at [657, 302] on span "Heading" at bounding box center [657, 299] width 36 height 16
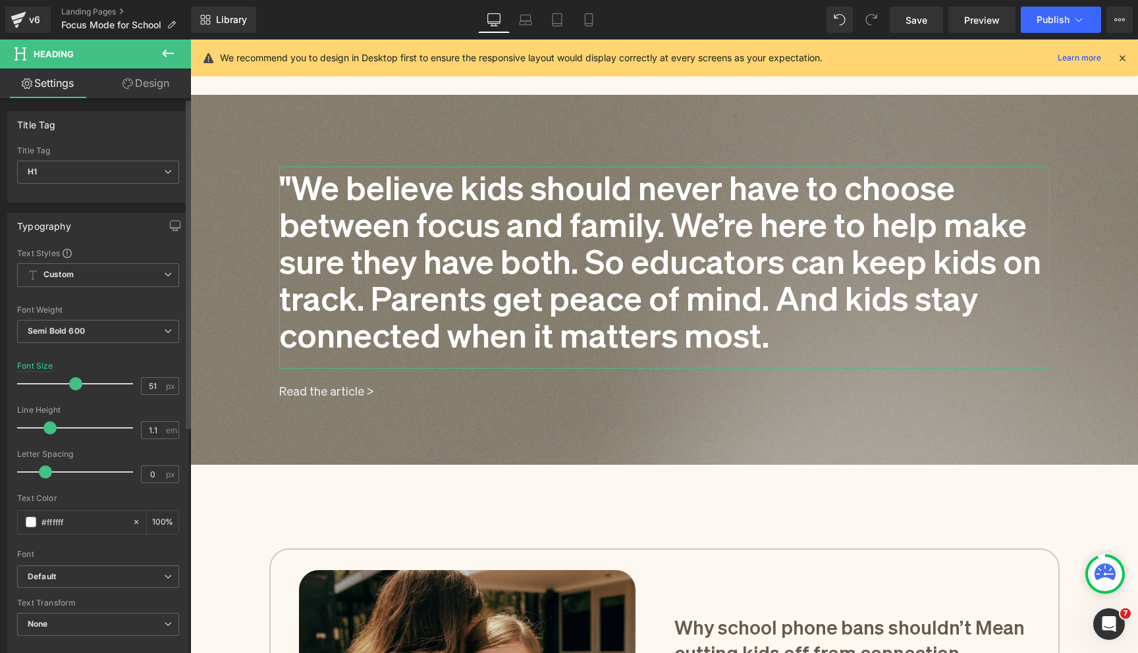
type input "50"
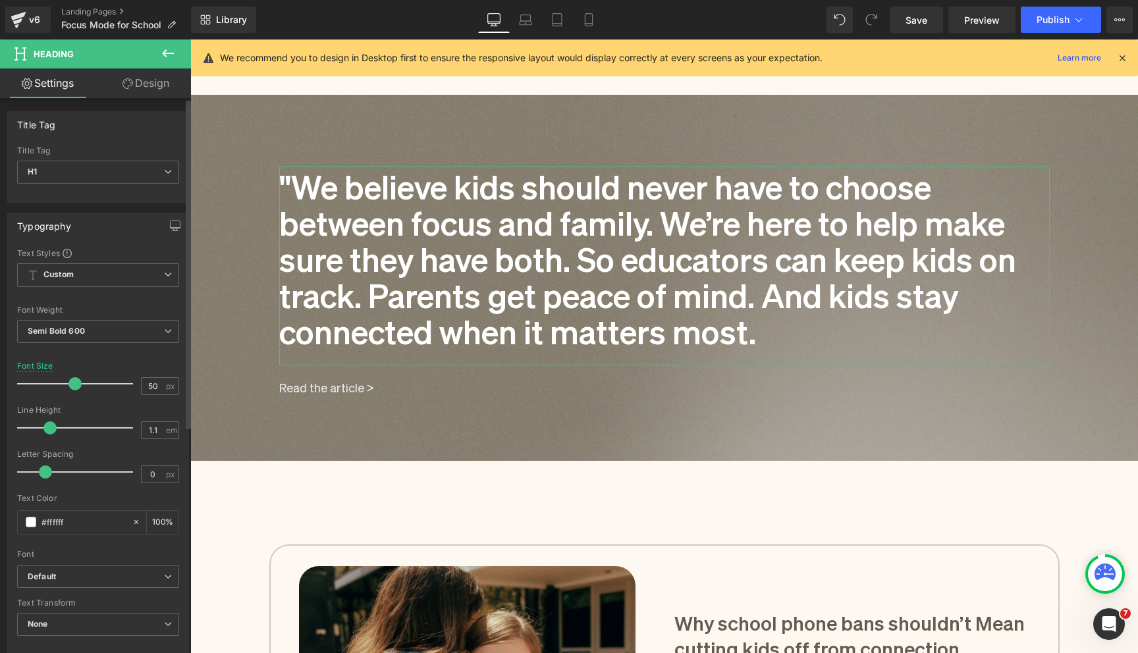
drag, startPoint x: 82, startPoint y: 383, endPoint x: 74, endPoint y: 383, distance: 7.3
click at [74, 383] on span at bounding box center [74, 383] width 13 height 13
click at [703, 307] on h1 ""We believe kids should never have to choose between focus and family. We’re he…" at bounding box center [664, 257] width 770 height 181
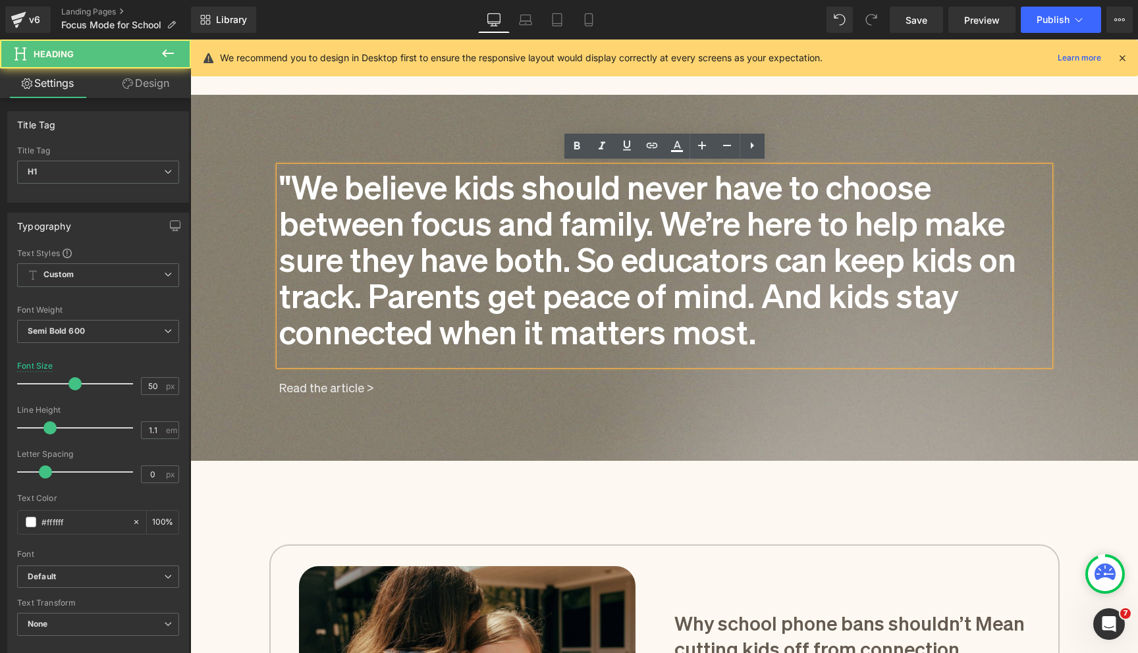
click at [762, 324] on h1 ""We believe kids should never have to choose between focus and family. We’re he…" at bounding box center [664, 257] width 770 height 181
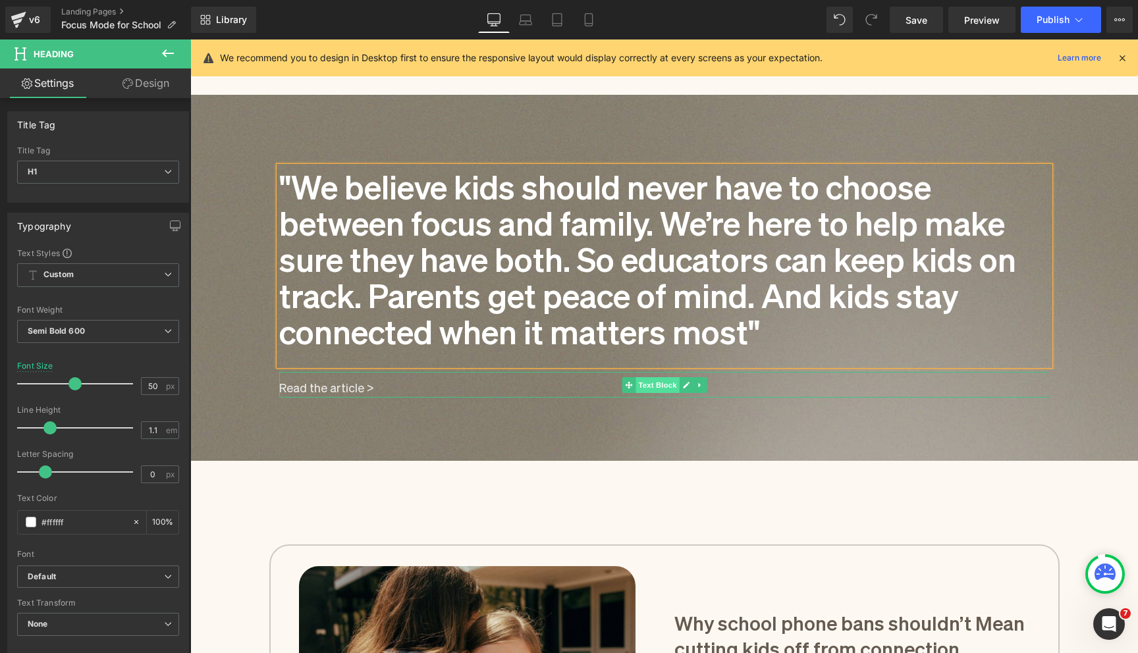
click at [652, 383] on span "Text Block" at bounding box center [656, 385] width 43 height 16
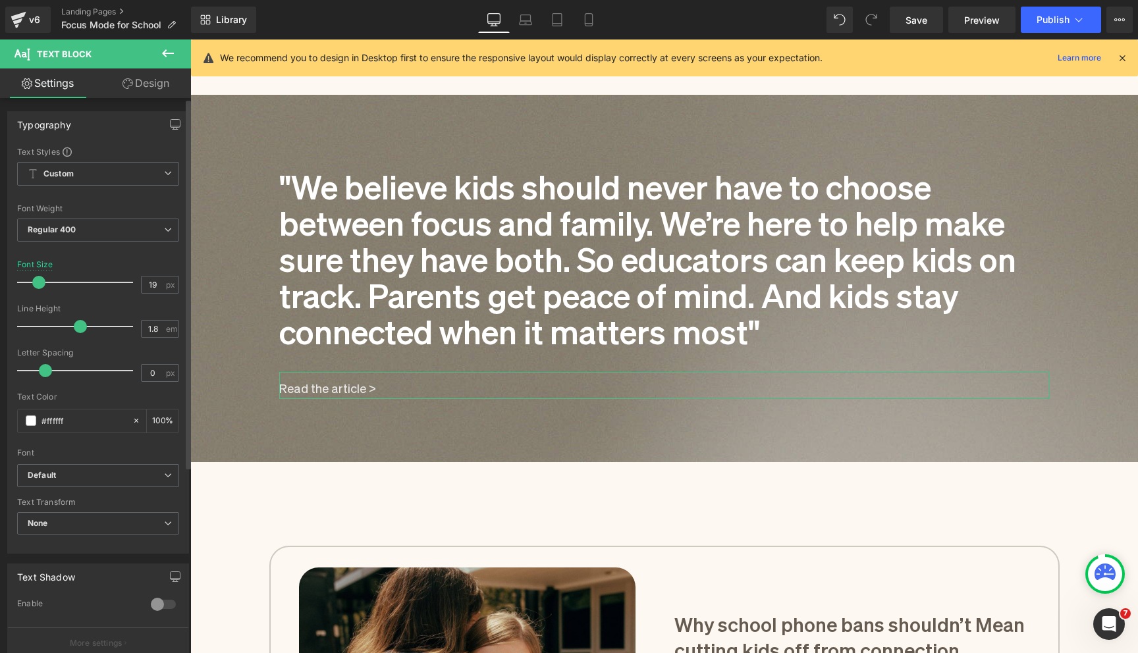
type input "20"
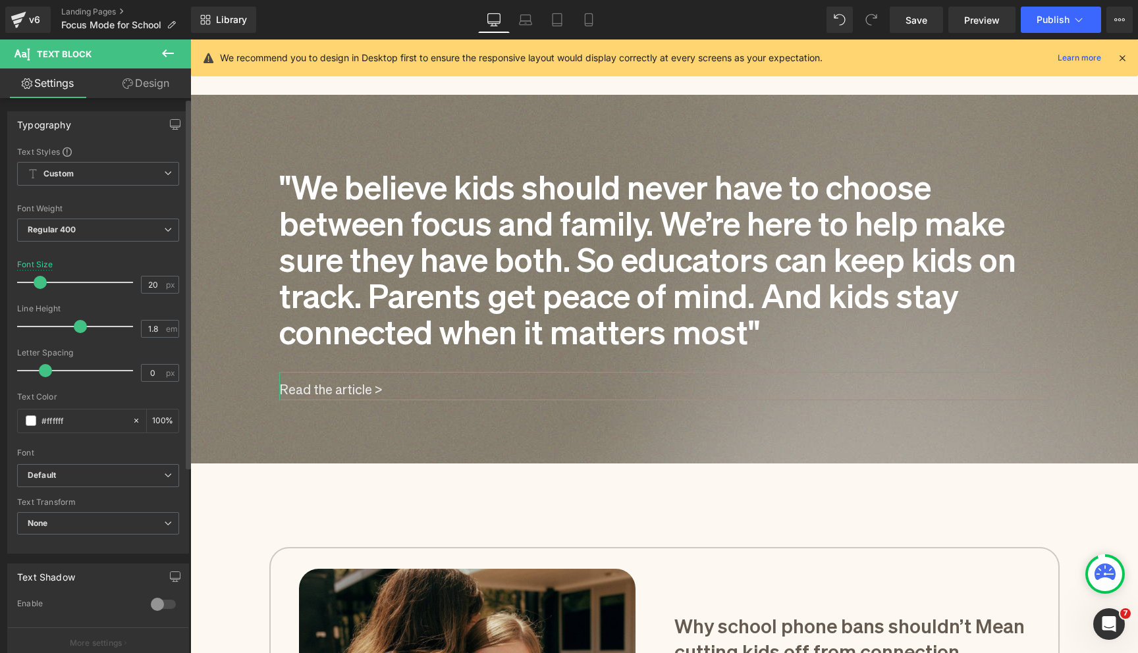
click at [41, 284] on span at bounding box center [40, 282] width 13 height 13
click at [327, 386] on link "Read the article >" at bounding box center [330, 388] width 103 height 17
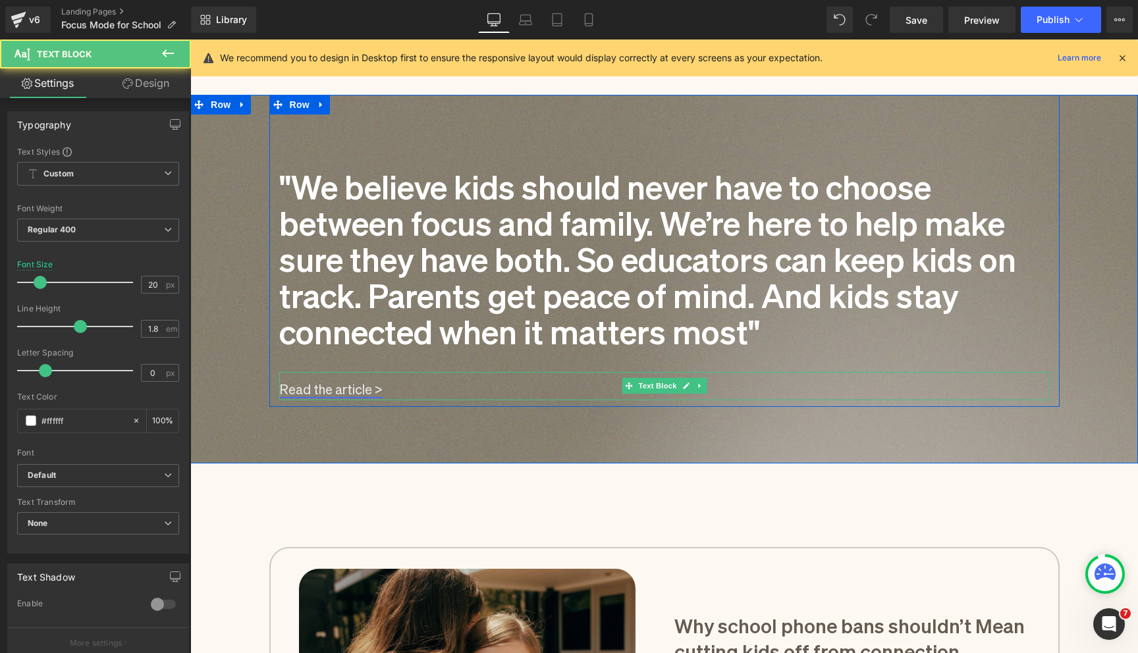
click at [327, 386] on link "Read the article >" at bounding box center [330, 388] width 103 height 17
click at [687, 383] on icon at bounding box center [686, 386] width 7 height 7
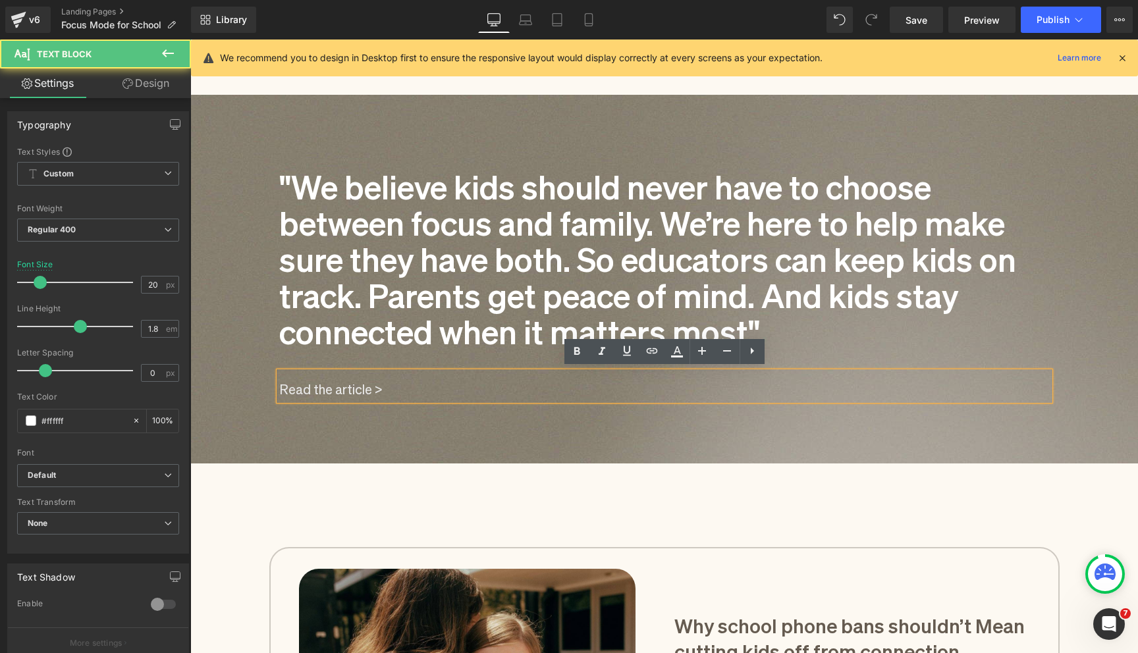
drag, startPoint x: 282, startPoint y: 383, endPoint x: 193, endPoint y: 379, distance: 89.0
click at [193, 379] on div ""We believe kids should never have to choose between focus and family. We’re he…" at bounding box center [664, 251] width 948 height 312
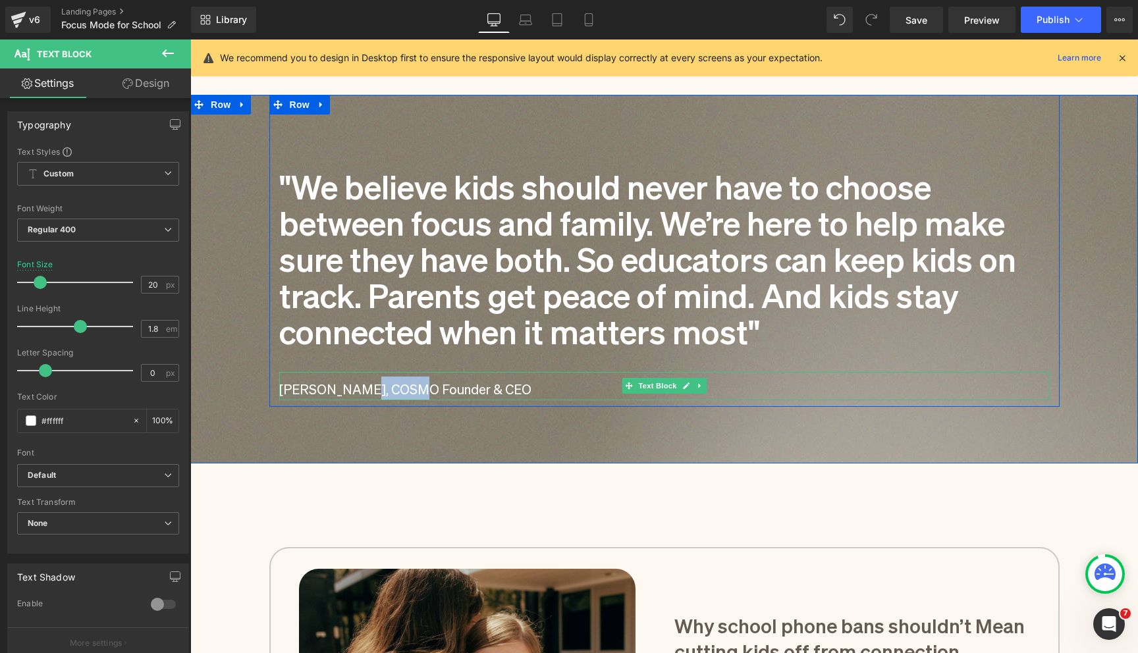
drag, startPoint x: 402, startPoint y: 389, endPoint x: 351, endPoint y: 390, distance: 50.7
click at [351, 390] on div "[PERSON_NAME], COSMO Founder & CEO" at bounding box center [664, 386] width 770 height 28
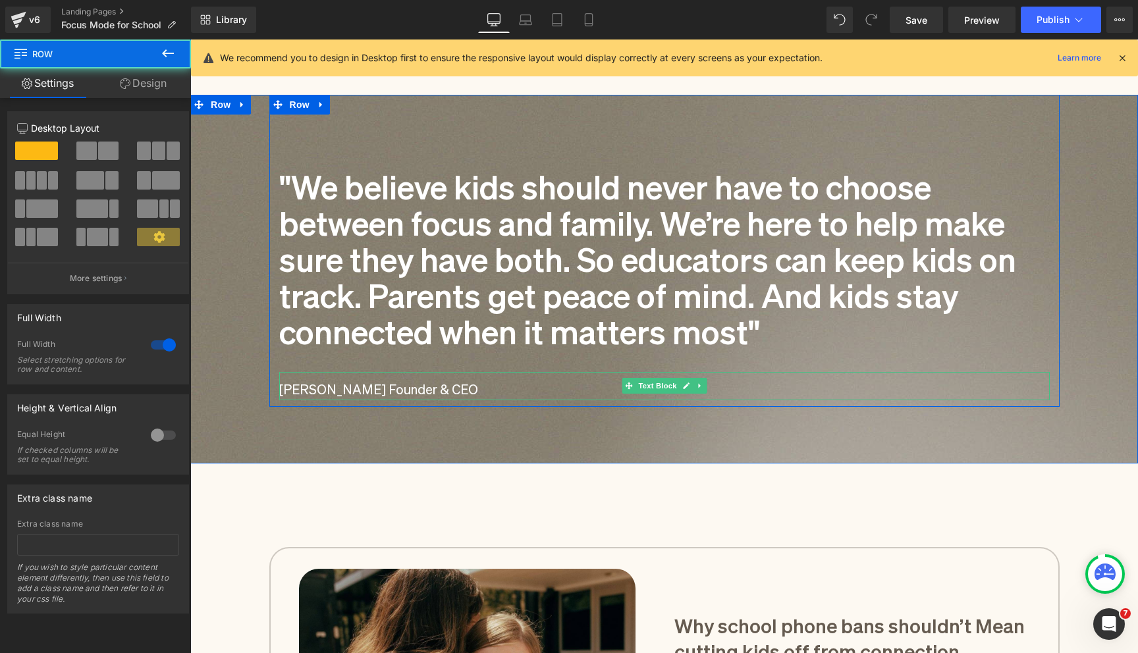
click at [458, 388] on div "[PERSON_NAME] Founder & CEO" at bounding box center [664, 386] width 770 height 28
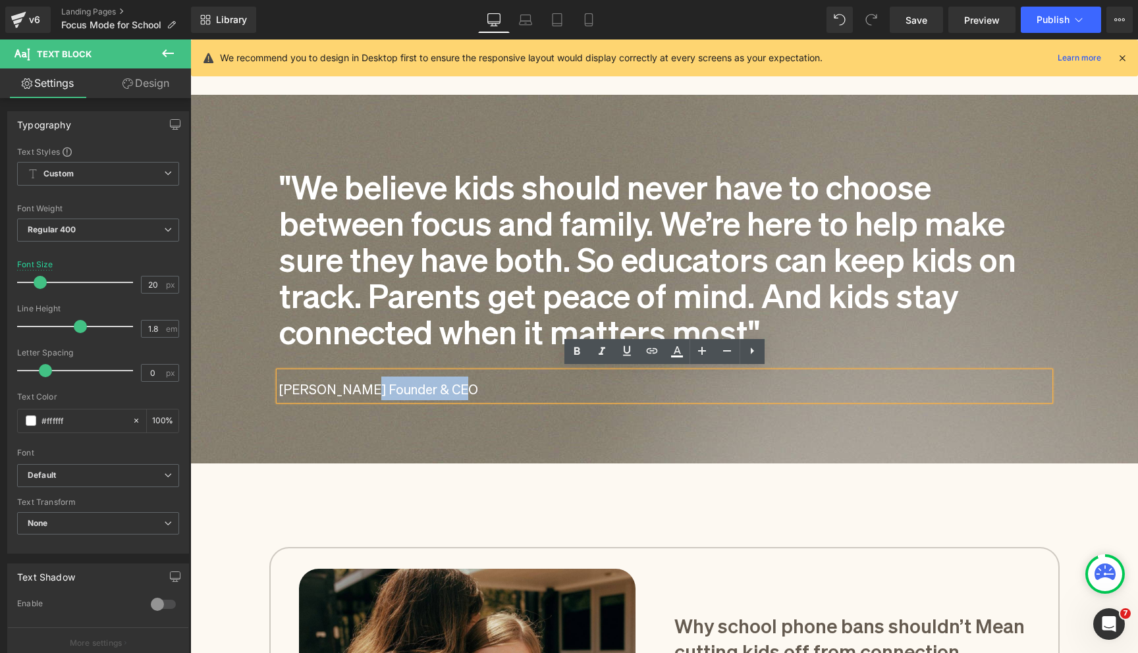
drag, startPoint x: 450, startPoint y: 387, endPoint x: 350, endPoint y: 387, distance: 100.7
click at [350, 387] on div "[PERSON_NAME] Founder & CEO" at bounding box center [664, 386] width 770 height 28
copy div "Founder & CEO"
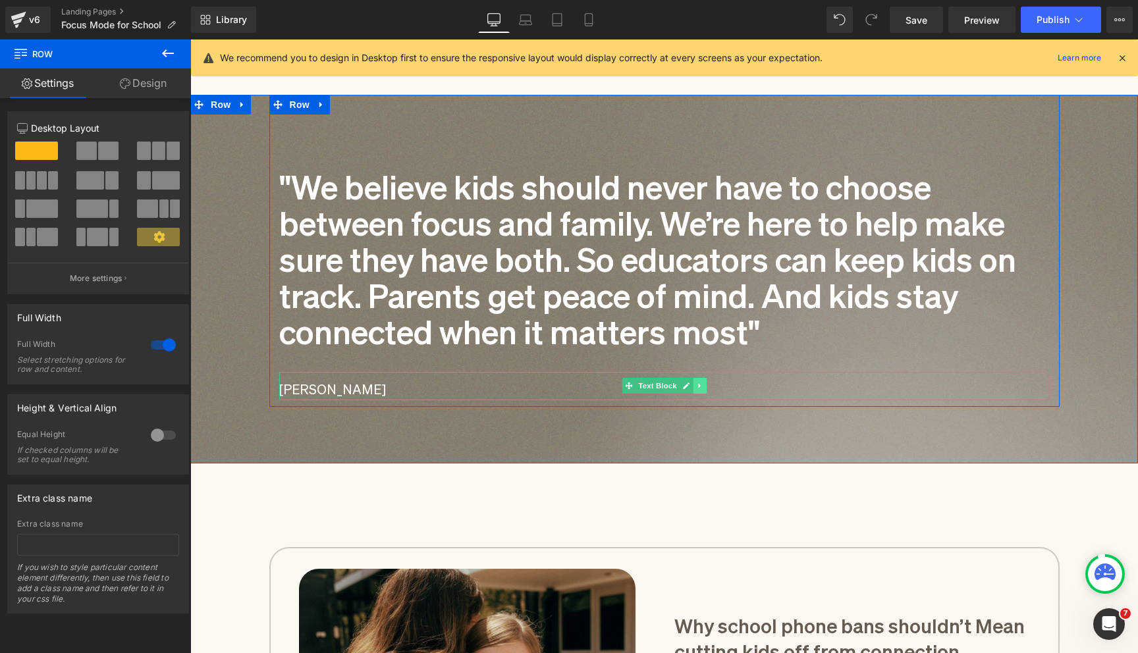
click at [695, 384] on link at bounding box center [700, 386] width 14 height 16
click at [693, 384] on icon at bounding box center [692, 386] width 7 height 7
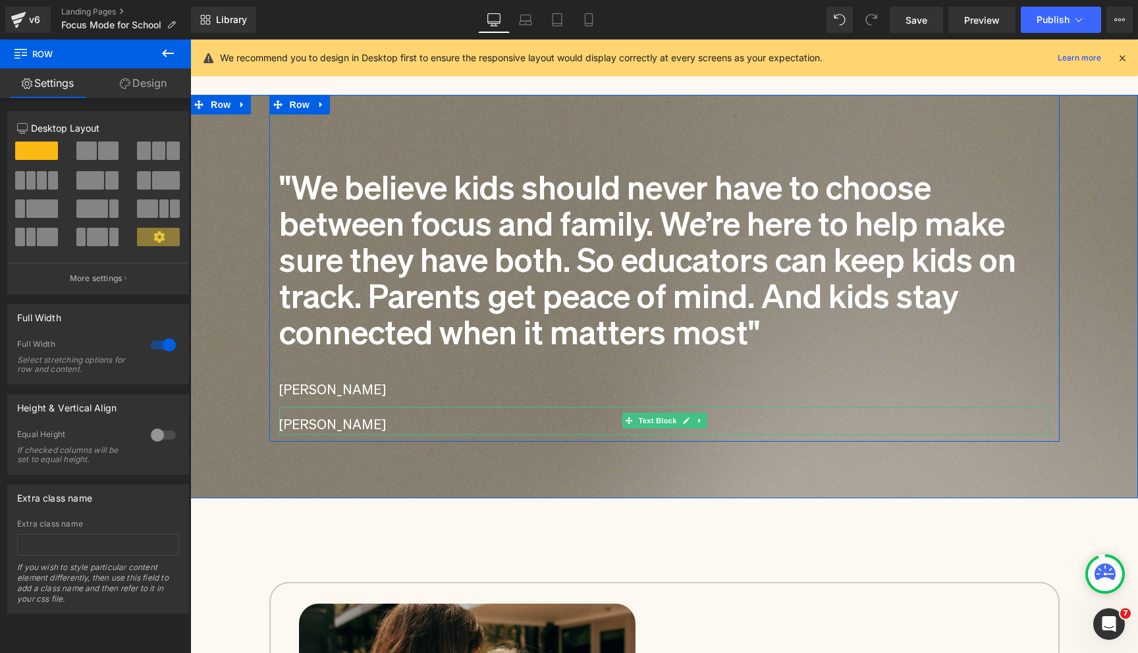
click at [329, 414] on div "[PERSON_NAME]" at bounding box center [664, 421] width 770 height 28
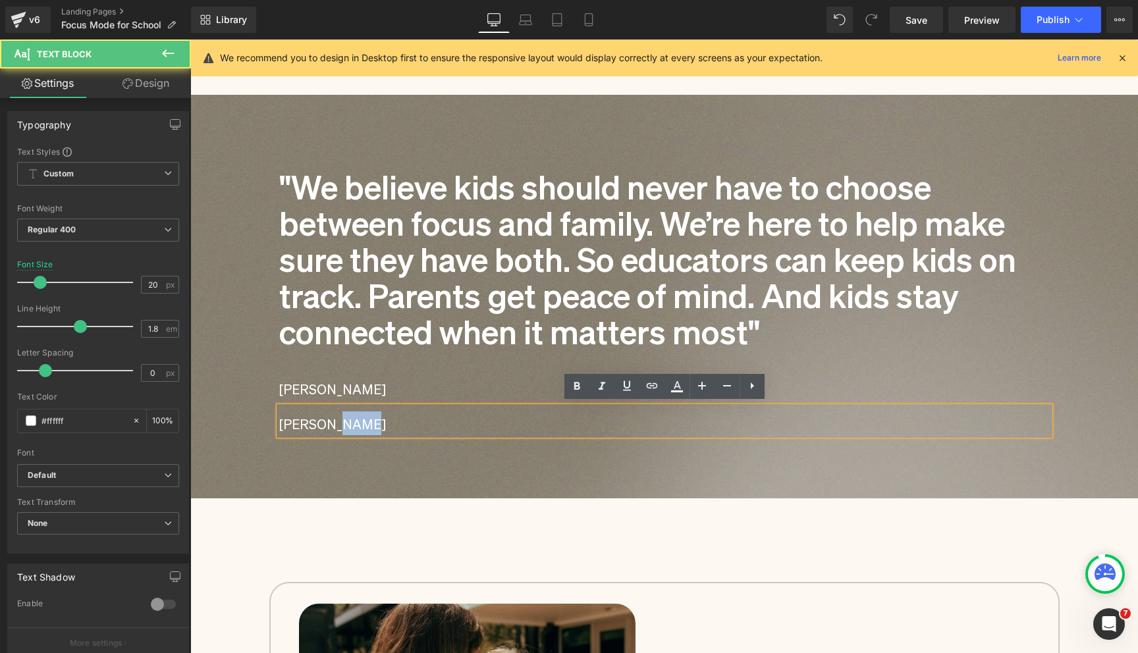
click at [329, 414] on div "[PERSON_NAME]" at bounding box center [664, 421] width 770 height 28
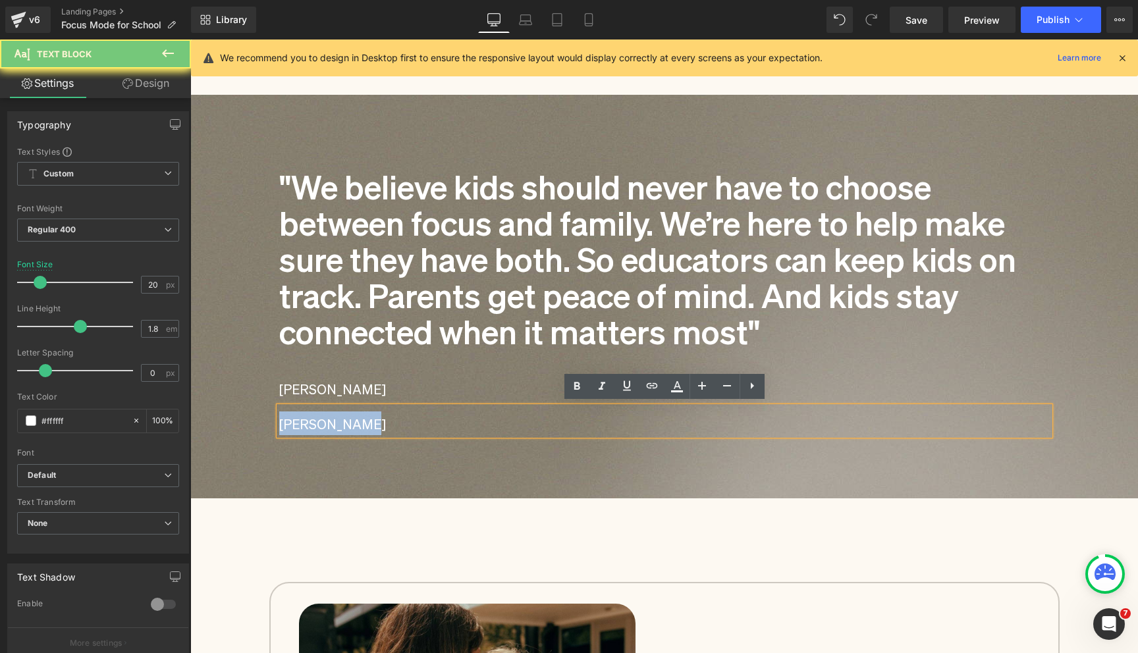
click at [329, 414] on div "[PERSON_NAME]" at bounding box center [664, 421] width 770 height 28
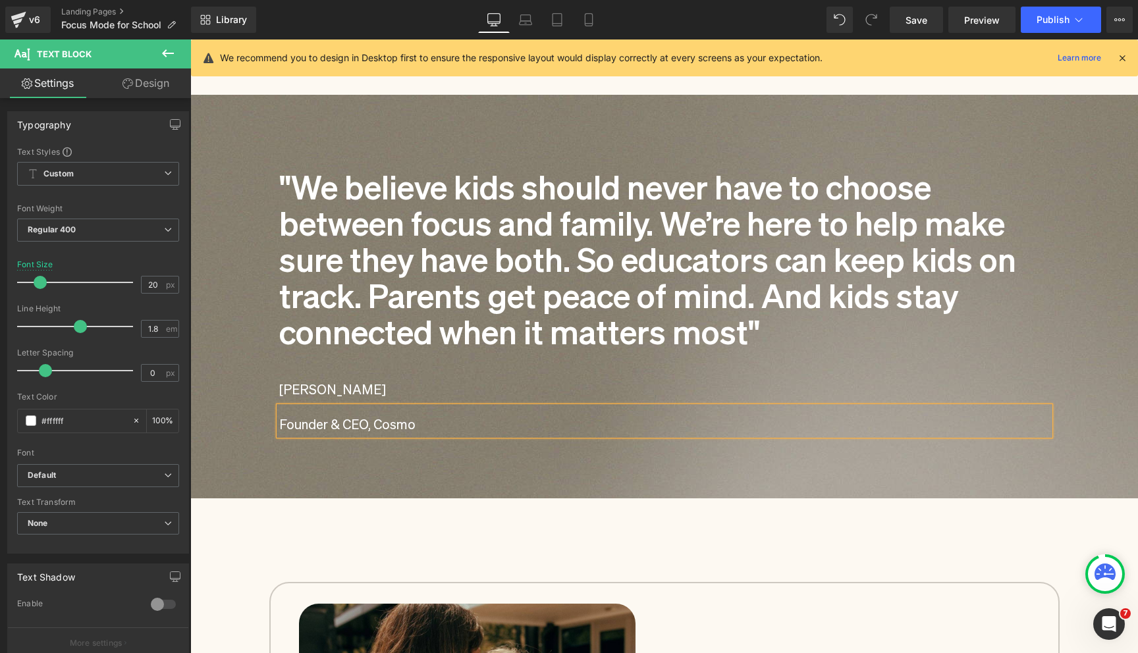
click at [190, 40] on div at bounding box center [190, 40] width 0 height 0
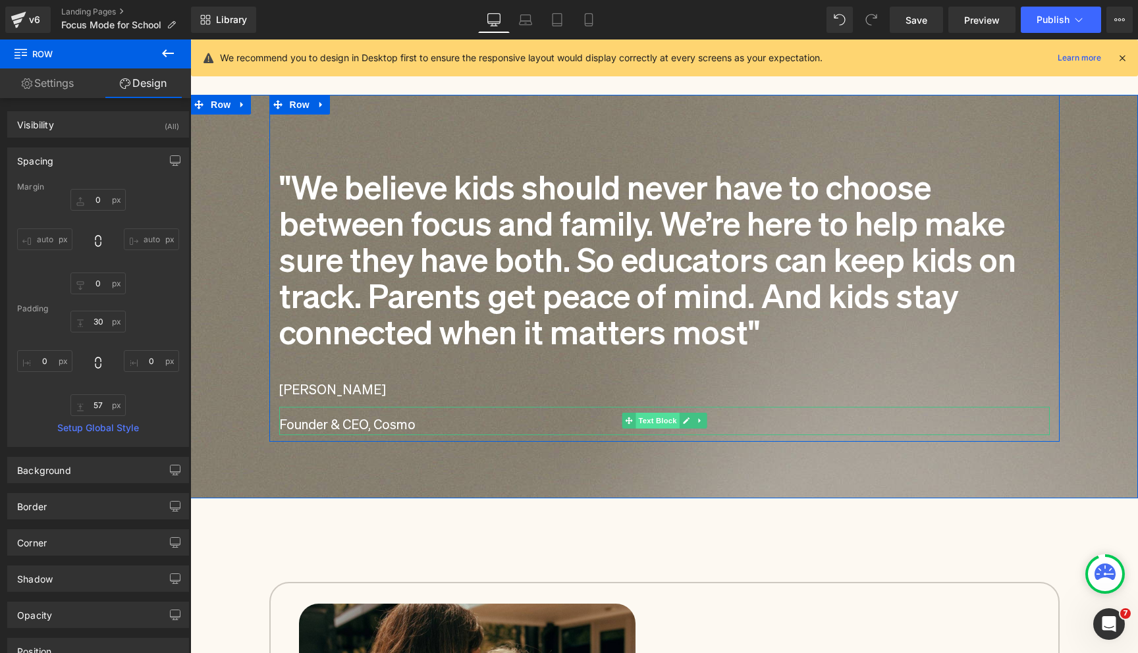
click at [655, 420] on span "Text Block" at bounding box center [656, 421] width 43 height 16
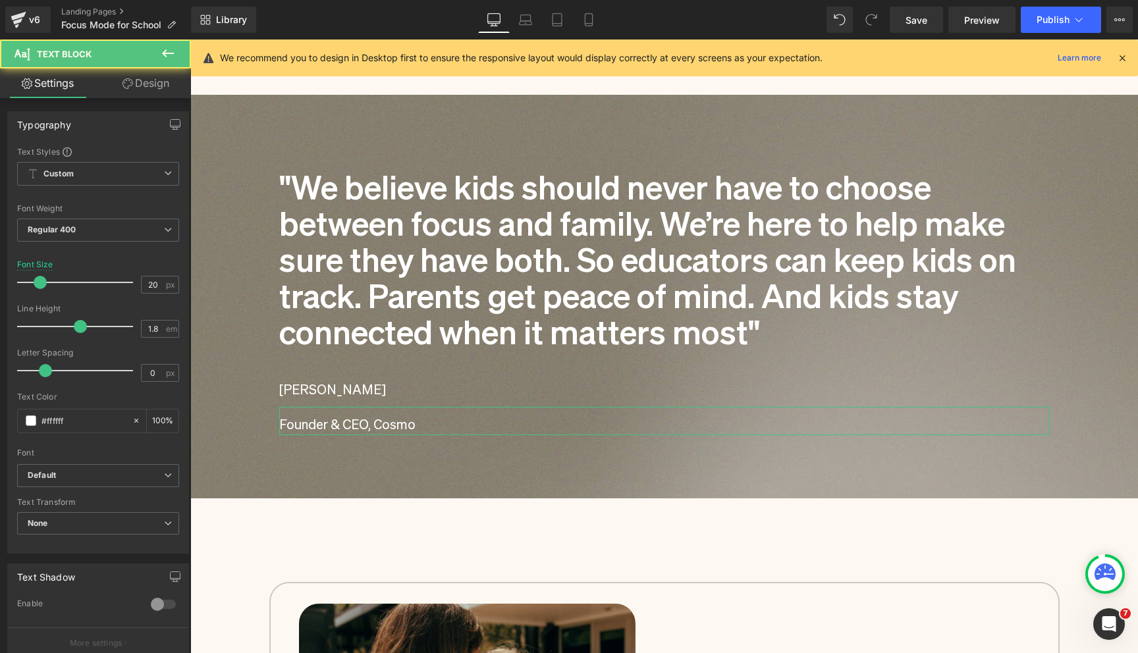
click at [163, 82] on link "Design" at bounding box center [145, 83] width 95 height 30
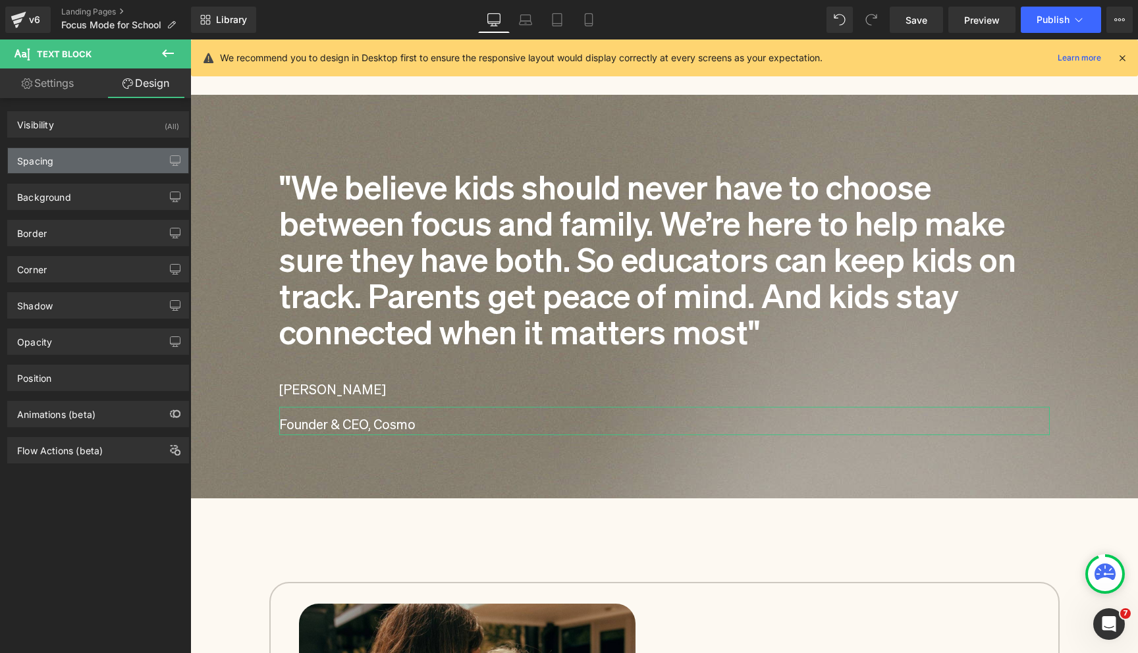
click at [86, 158] on div "Spacing" at bounding box center [98, 160] width 180 height 25
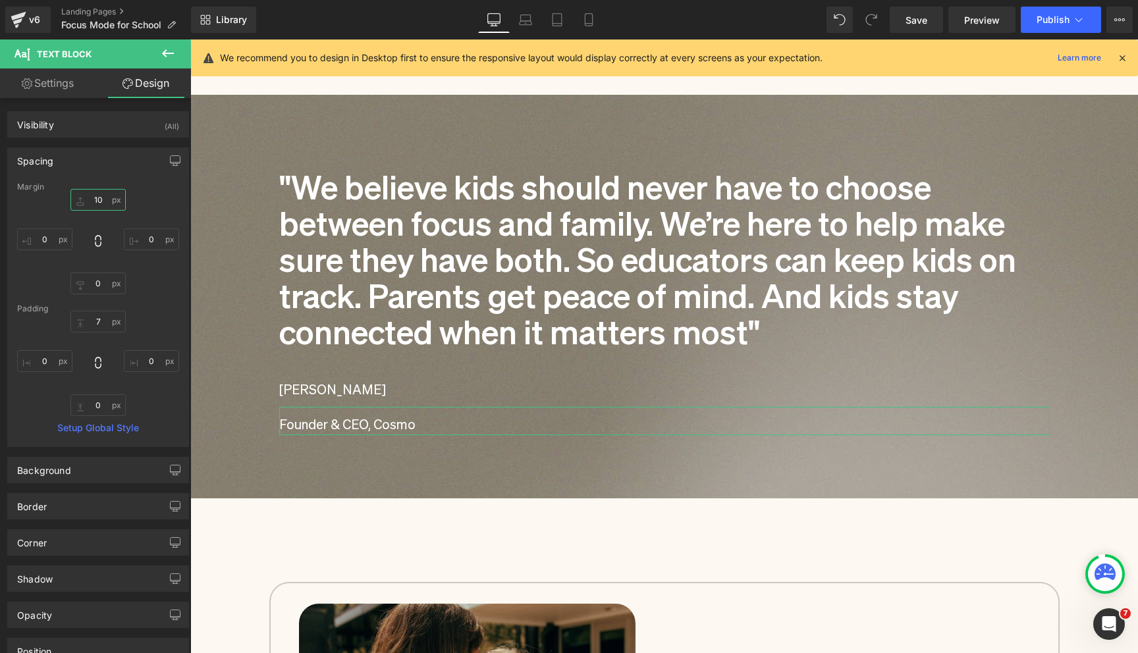
click at [104, 201] on input "10" at bounding box center [97, 200] width 55 height 22
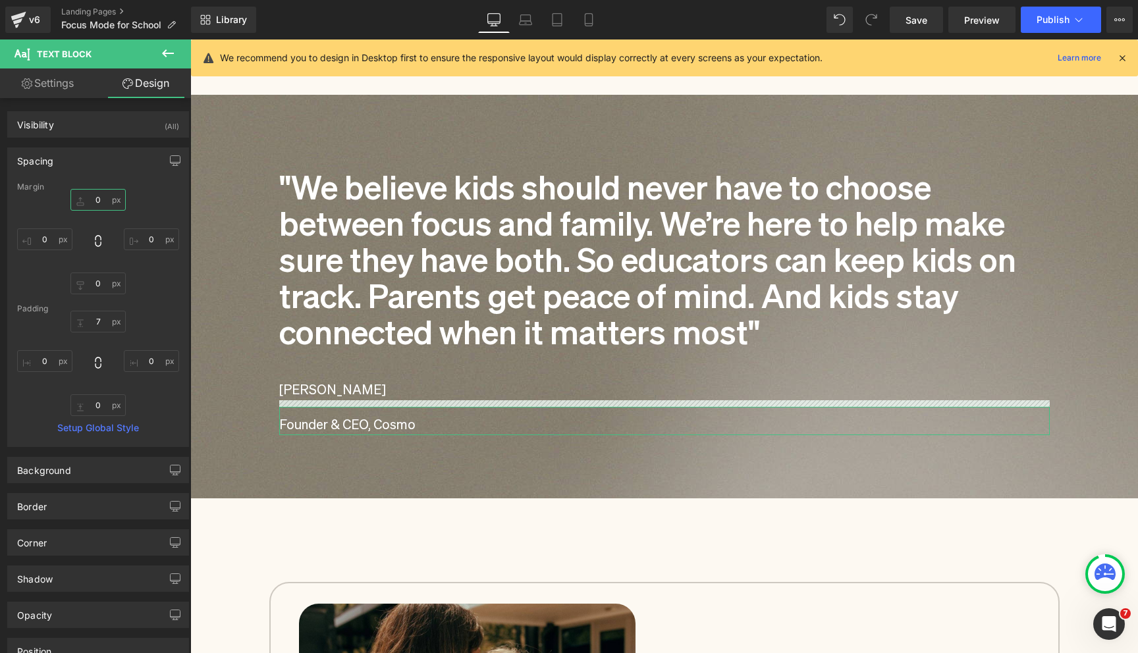
type input "0"
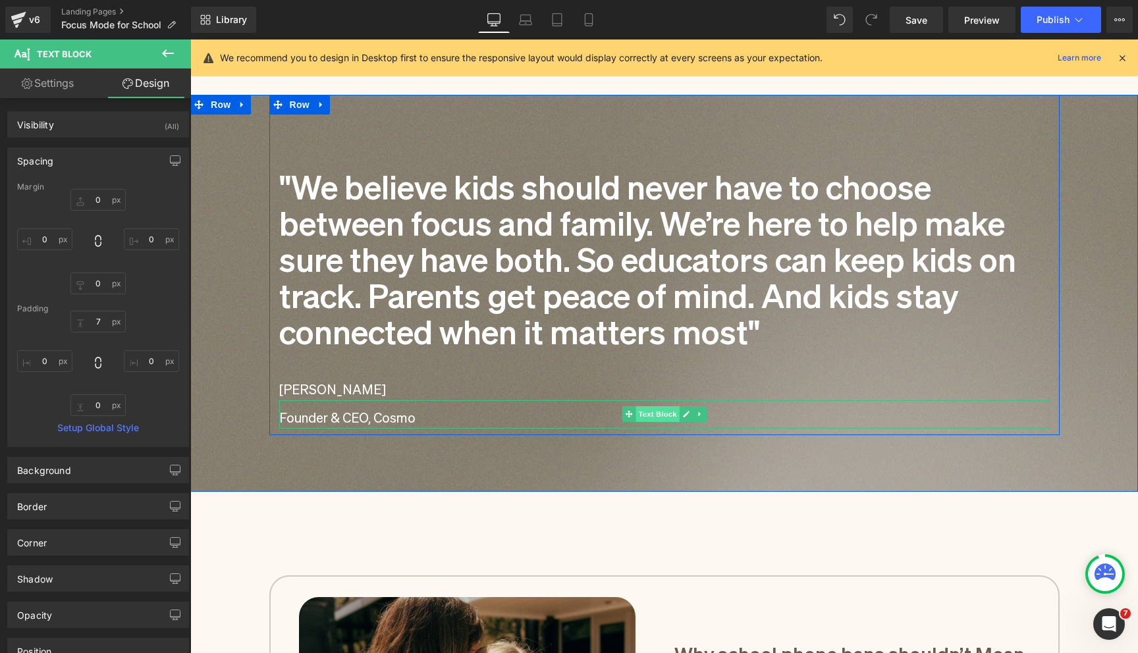
click at [658, 414] on span "Text Block" at bounding box center [656, 414] width 43 height 16
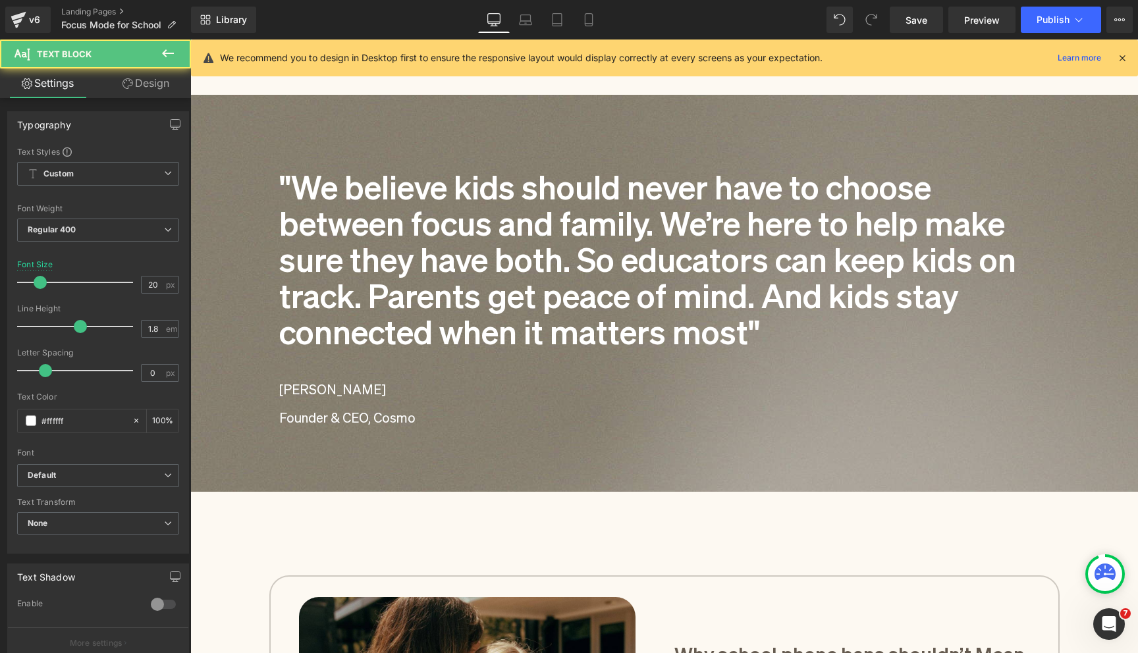
click at [138, 72] on link "Design" at bounding box center [145, 83] width 95 height 30
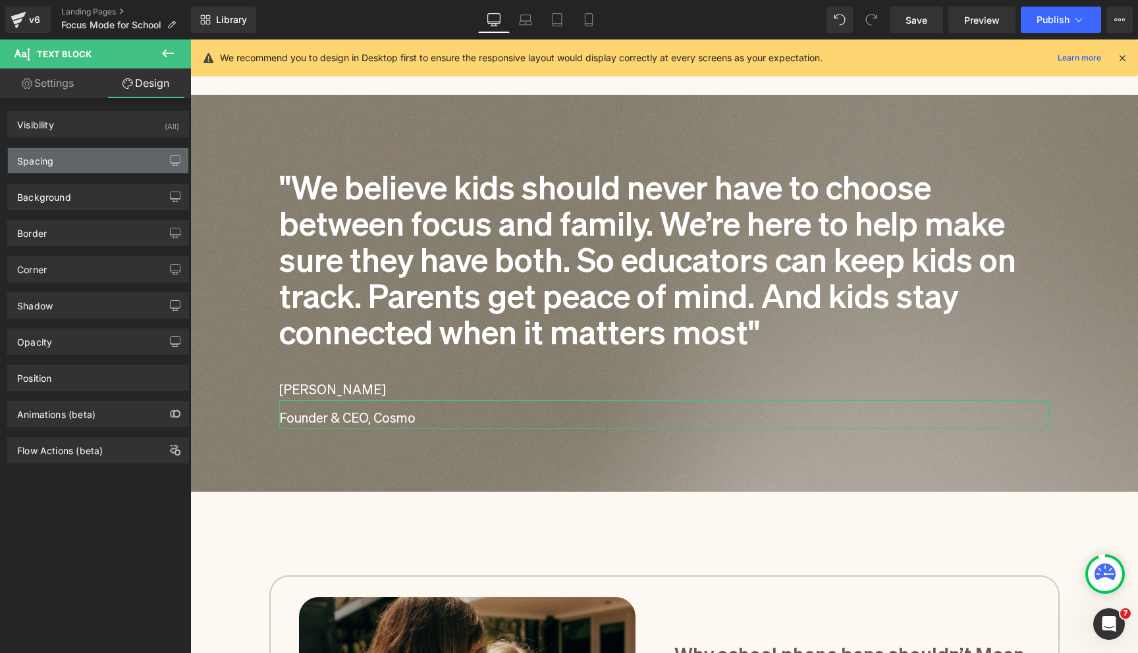
click at [88, 159] on div "Spacing" at bounding box center [98, 160] width 180 height 25
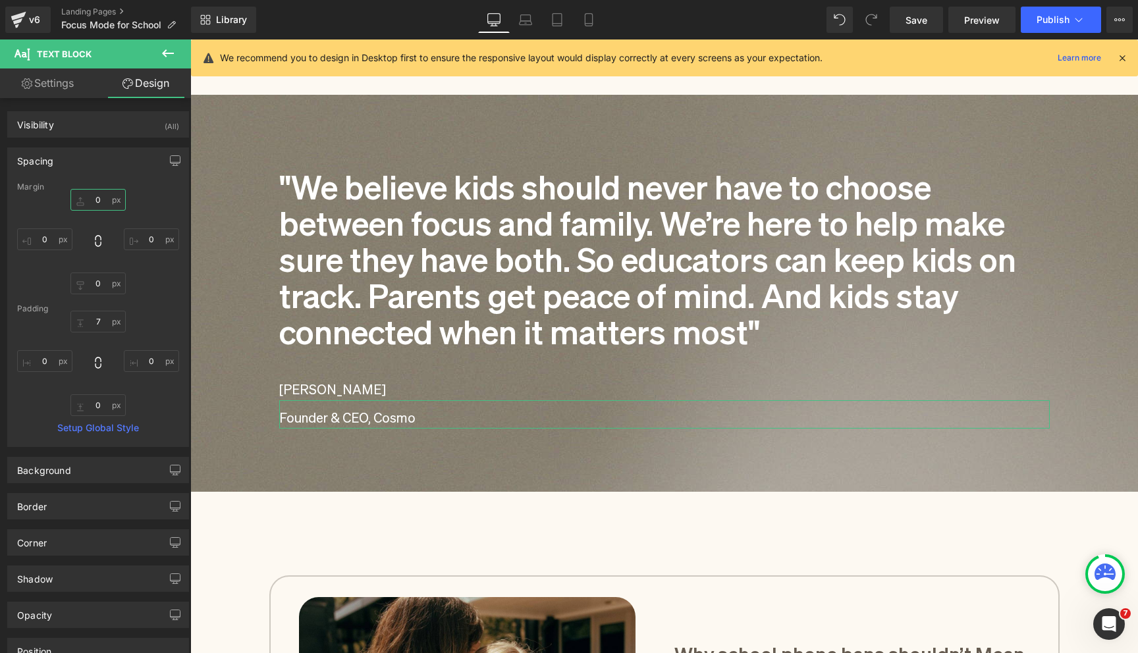
click at [98, 199] on input "0" at bounding box center [97, 200] width 55 height 22
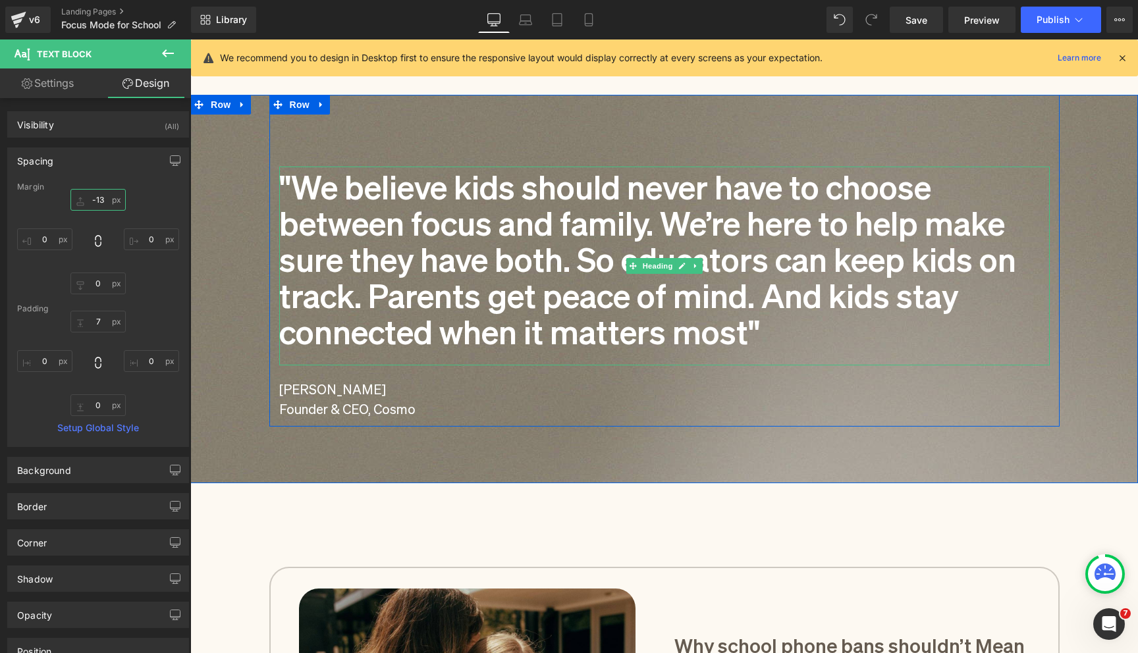
type input "-12"
click at [311, 382] on div "[PERSON_NAME]" at bounding box center [664, 386] width 770 height 28
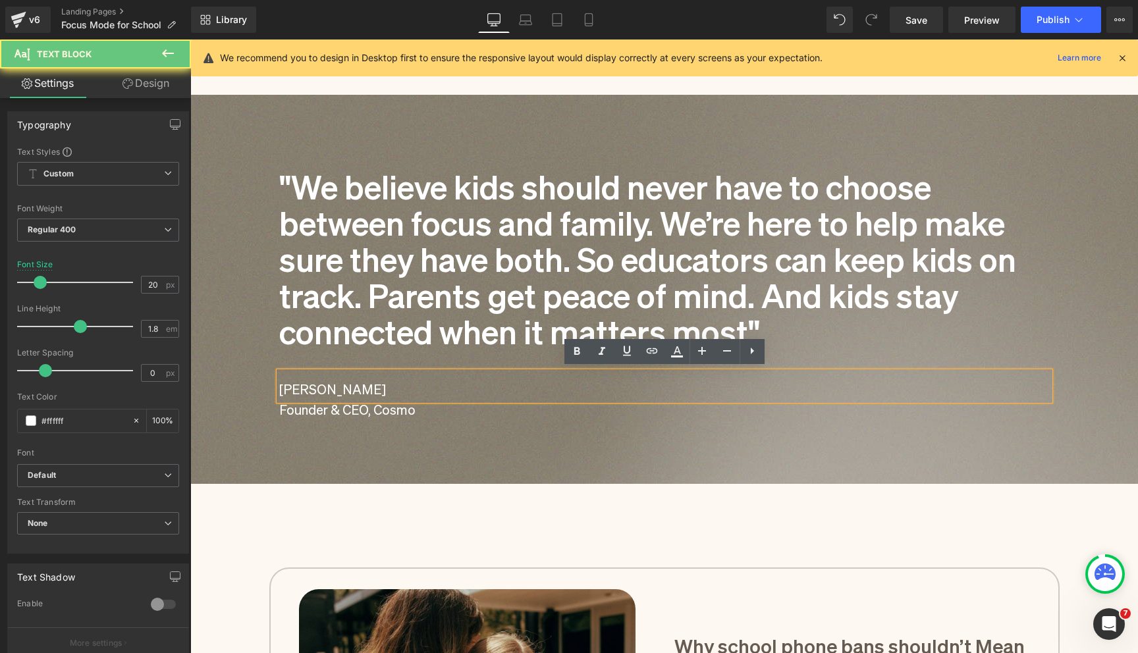
click at [311, 382] on div "[PERSON_NAME]" at bounding box center [664, 386] width 770 height 28
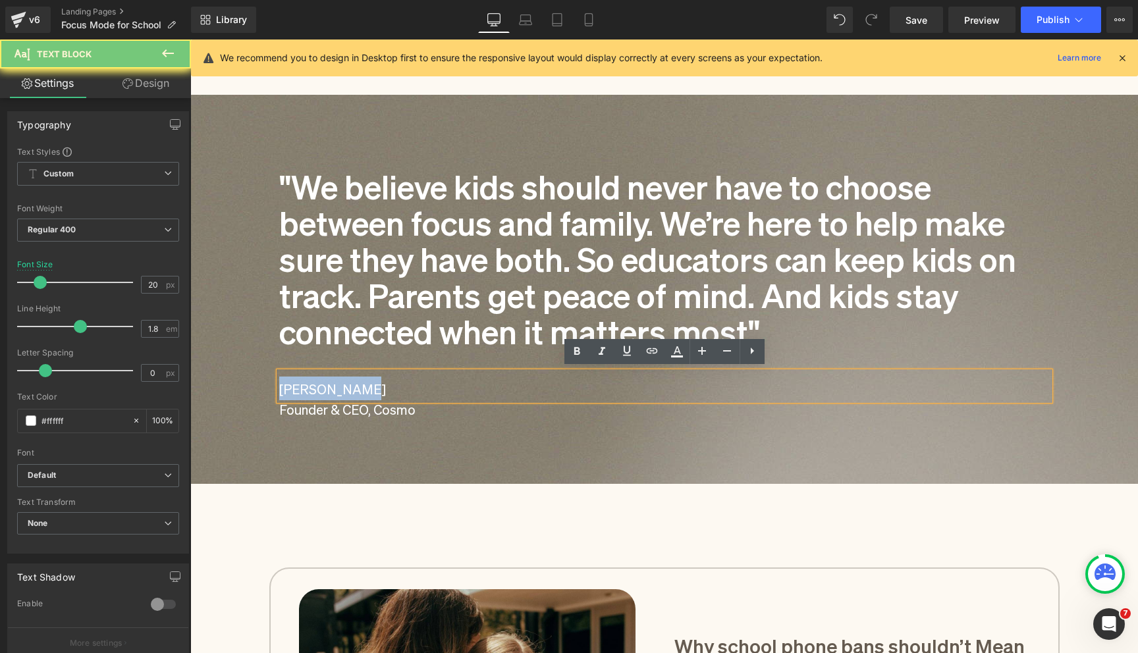
click at [311, 382] on div "[PERSON_NAME]" at bounding box center [664, 386] width 770 height 28
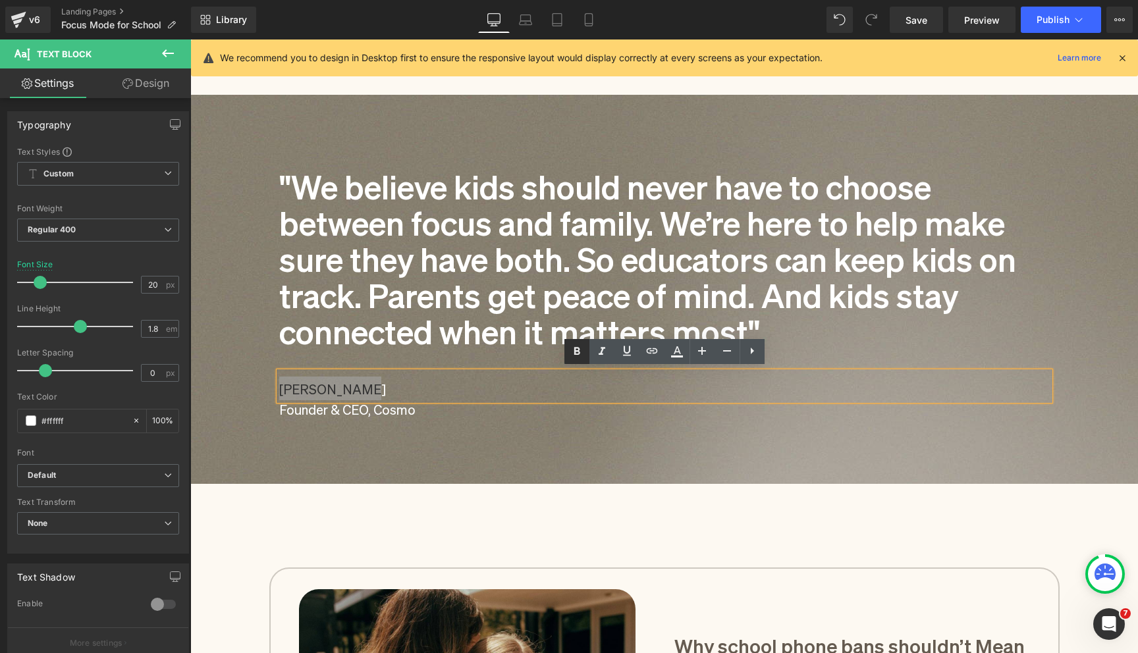
click at [572, 355] on icon at bounding box center [577, 352] width 16 height 16
click at [1047, 20] on span "Publish" at bounding box center [1052, 19] width 33 height 11
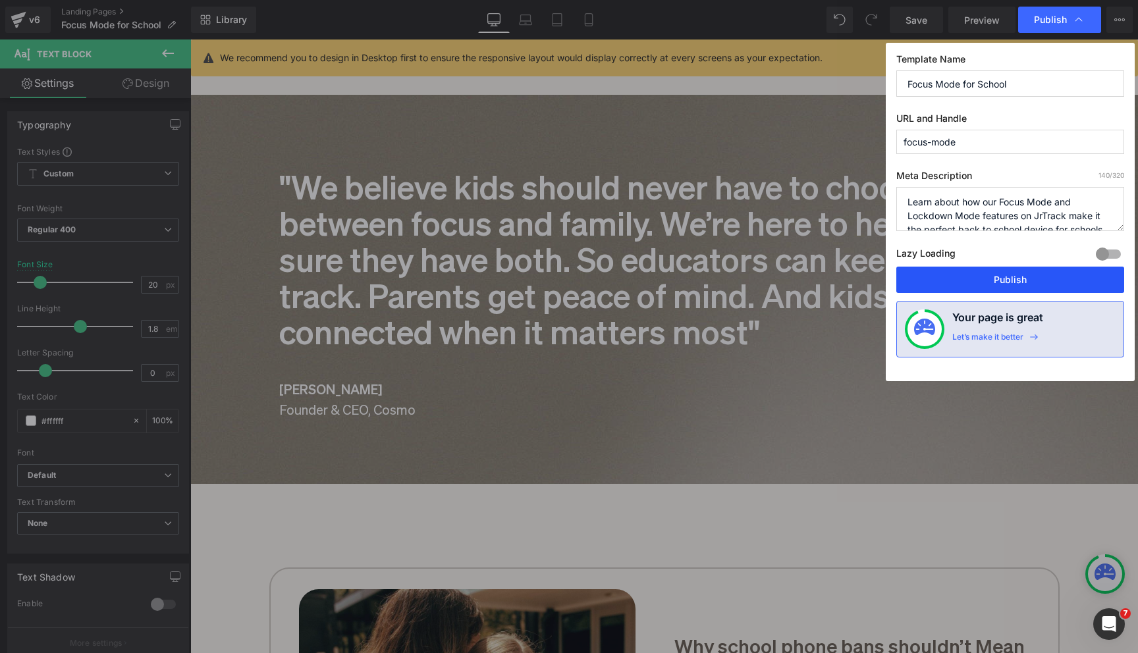
click at [951, 284] on button "Publish" at bounding box center [1010, 280] width 228 height 26
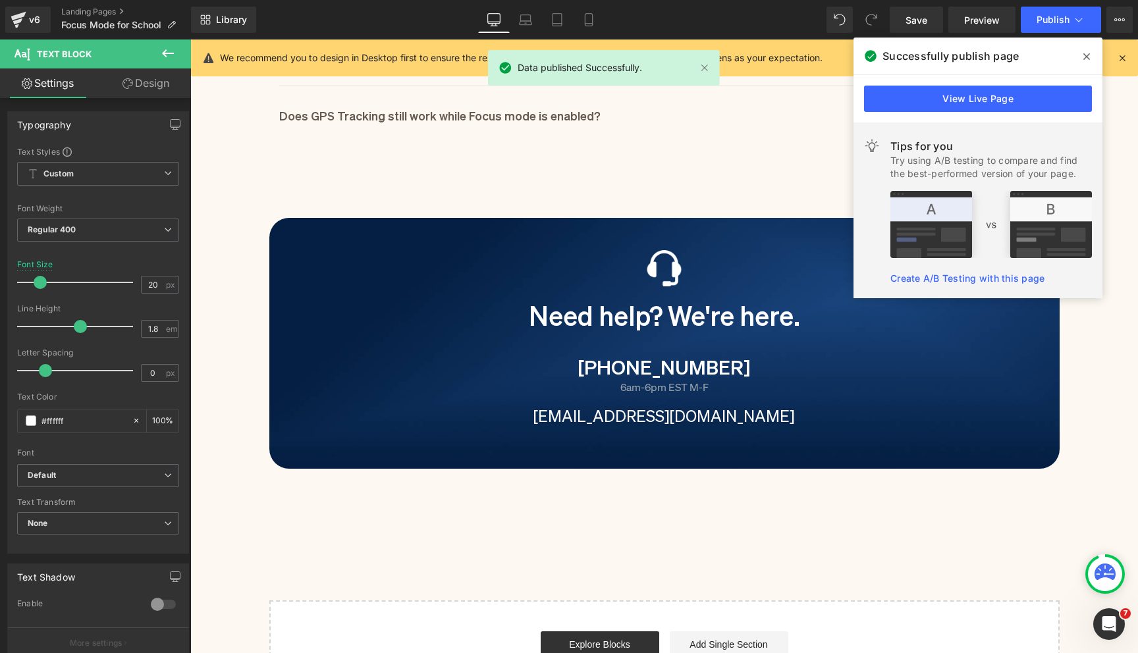
scroll to position [2856, 0]
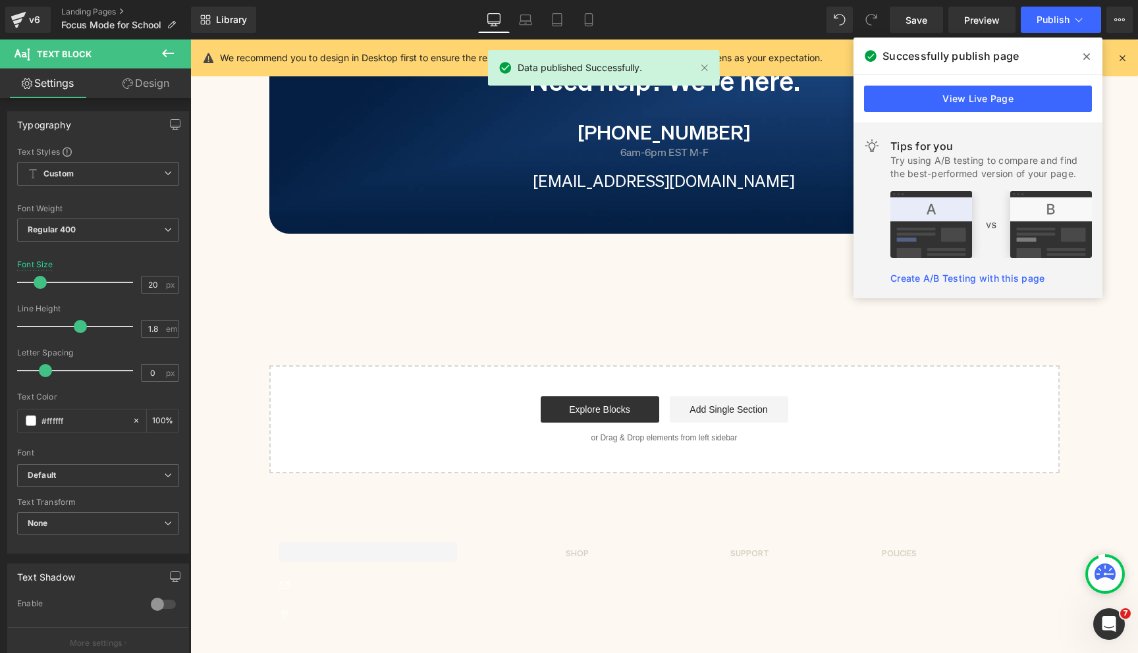
click at [1088, 56] on icon at bounding box center [1086, 56] width 7 height 11
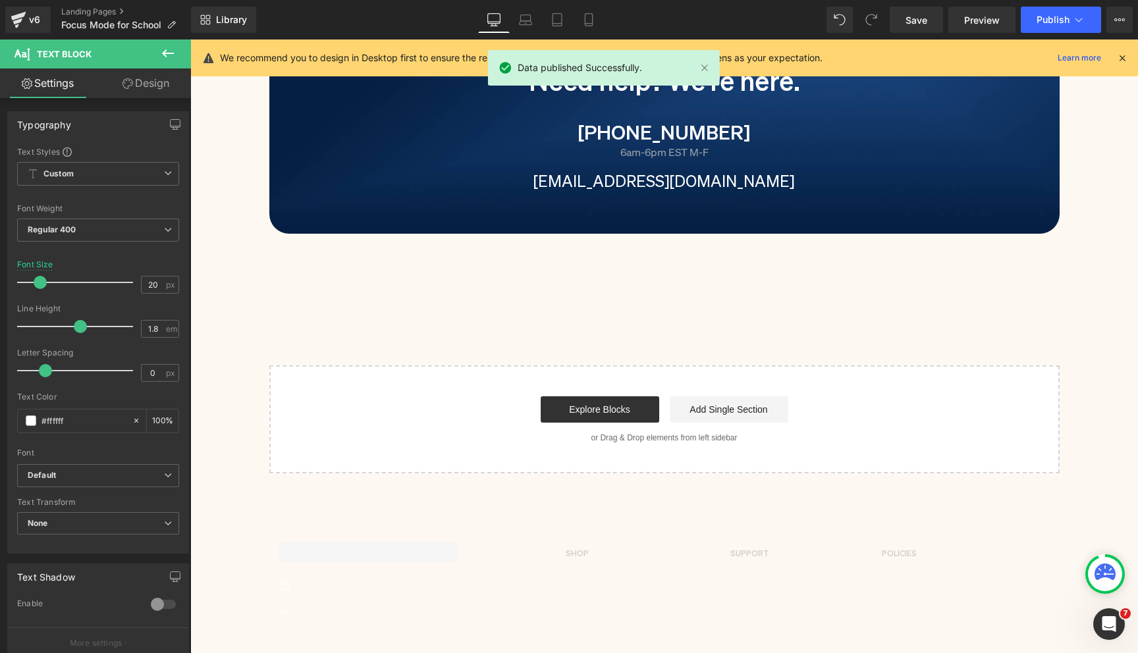
click at [1121, 58] on icon at bounding box center [1122, 58] width 12 height 12
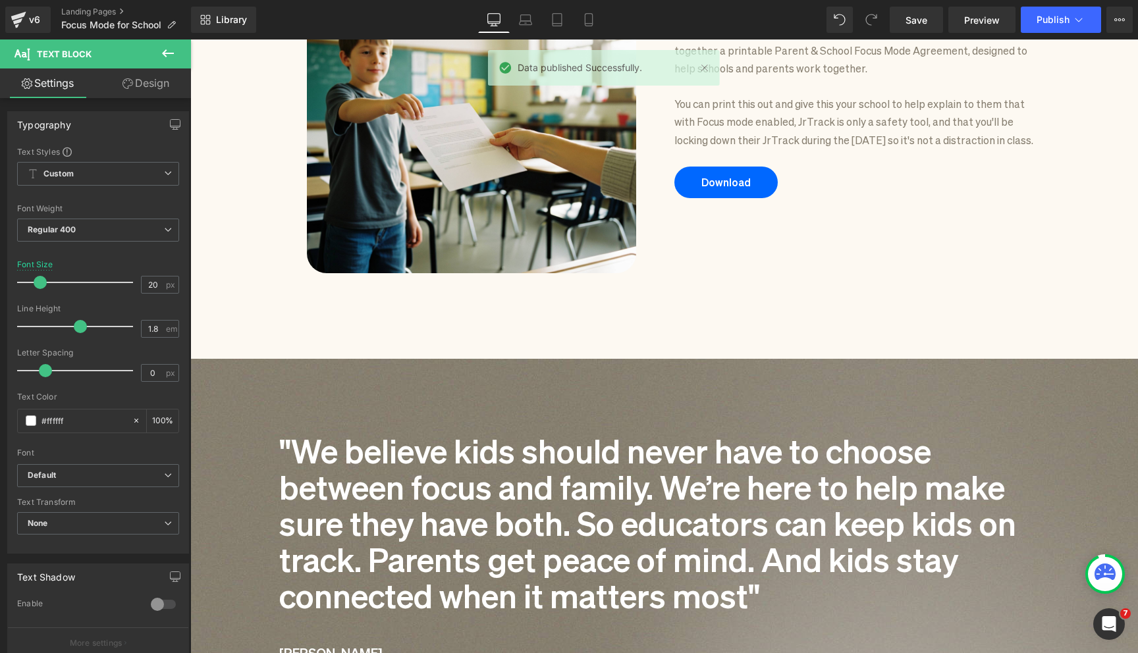
scroll to position [624, 0]
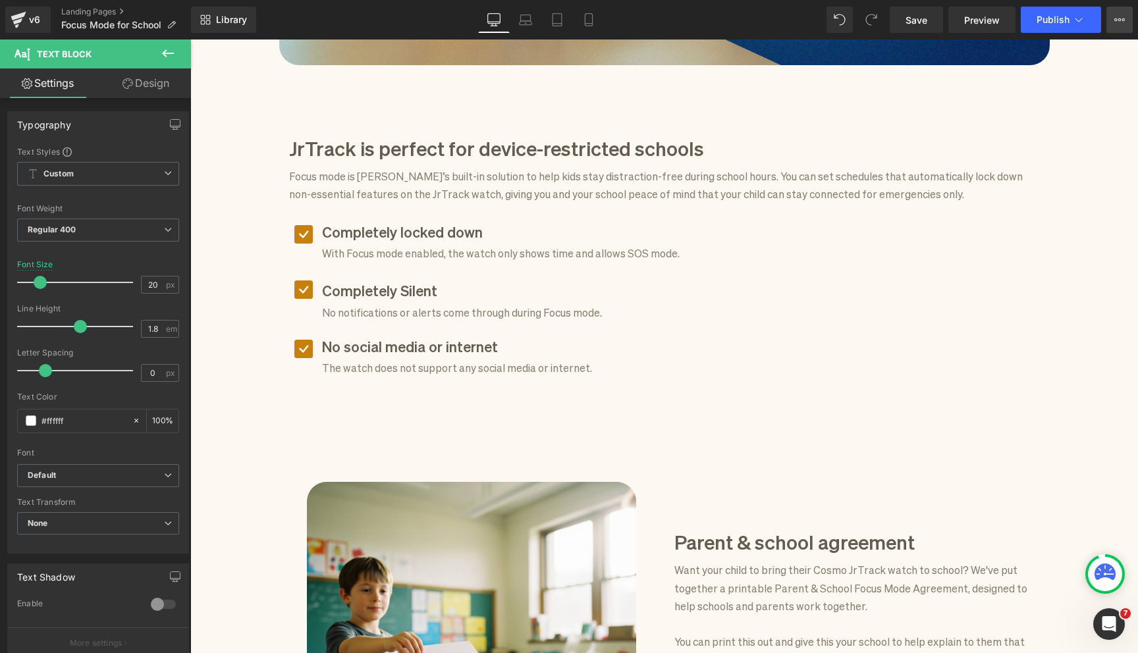
click at [1111, 20] on button "View Live Page View with current Template Save Template to Library Schedule Pub…" at bounding box center [1119, 20] width 26 height 26
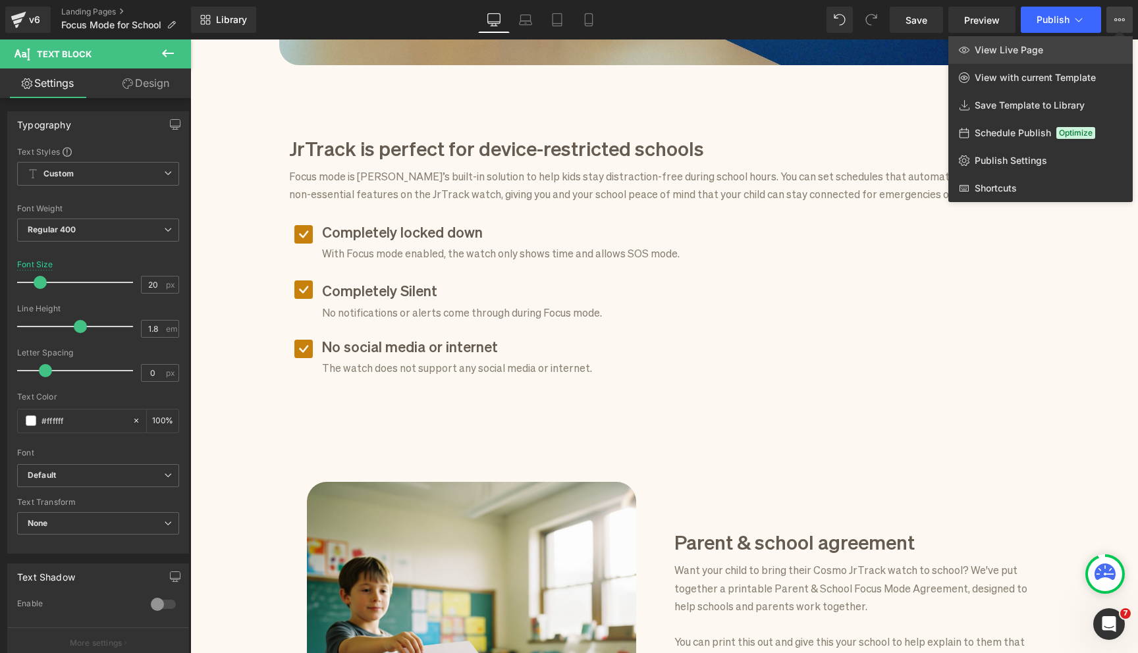
click at [1085, 40] on link "View Live Page" at bounding box center [1040, 50] width 184 height 28
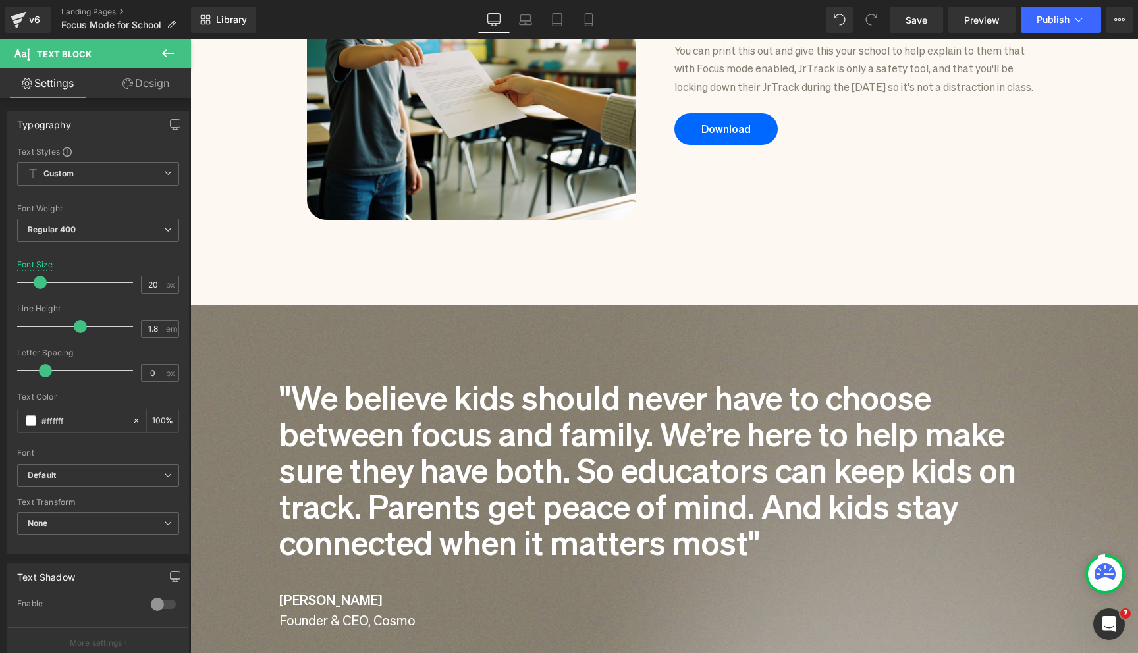
scroll to position [1568, 0]
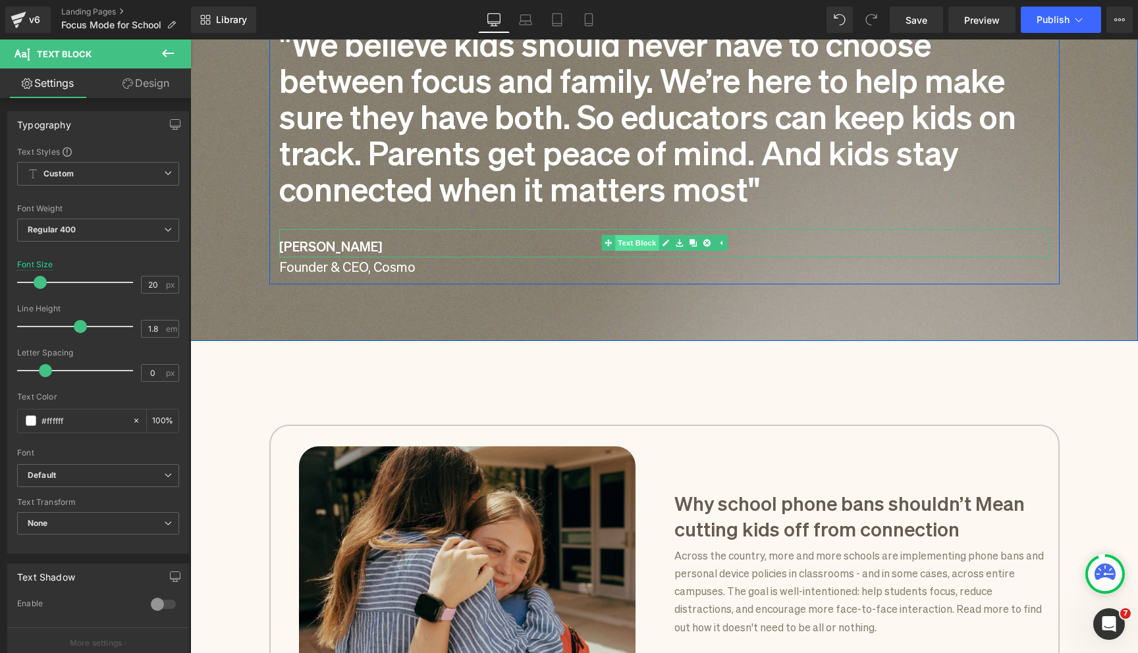
click at [636, 242] on span "Text Block" at bounding box center [636, 243] width 43 height 16
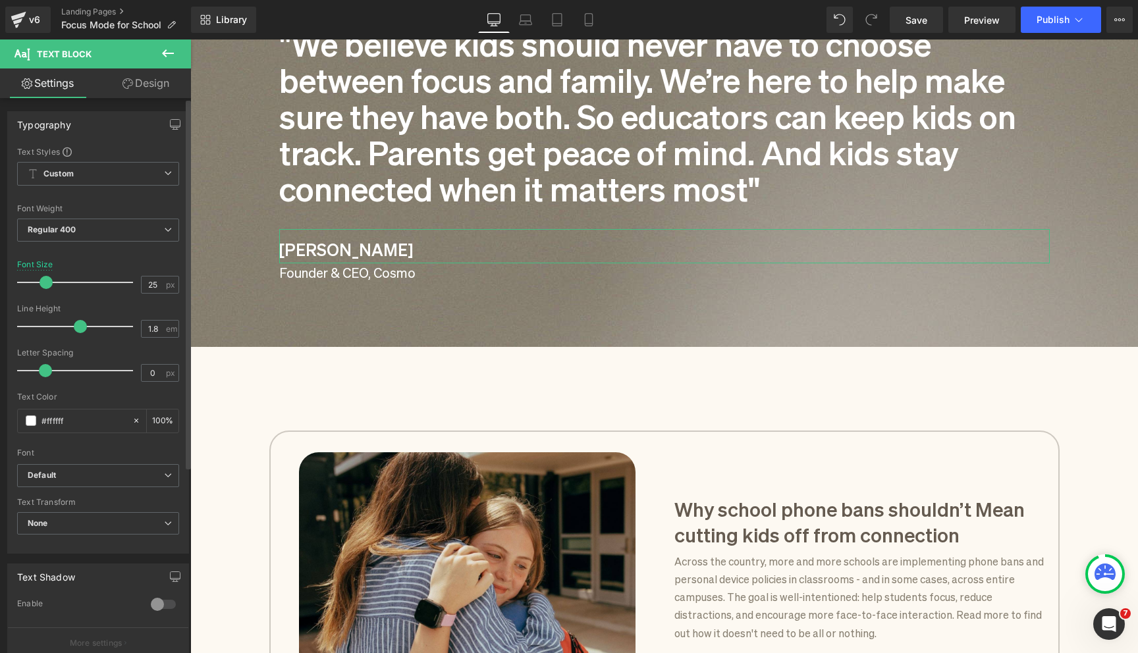
type input "26"
drag, startPoint x: 40, startPoint y: 285, endPoint x: 46, endPoint y: 286, distance: 6.7
click at [46, 286] on span at bounding box center [46, 282] width 13 height 13
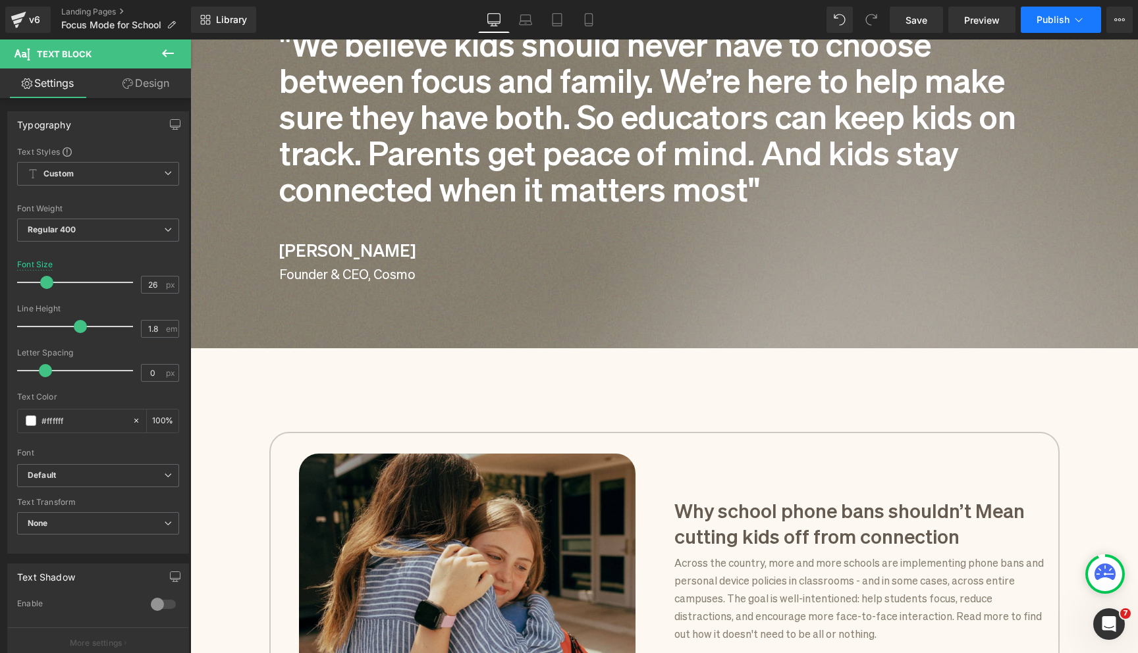
click at [1040, 17] on span "Publish" at bounding box center [1052, 19] width 33 height 11
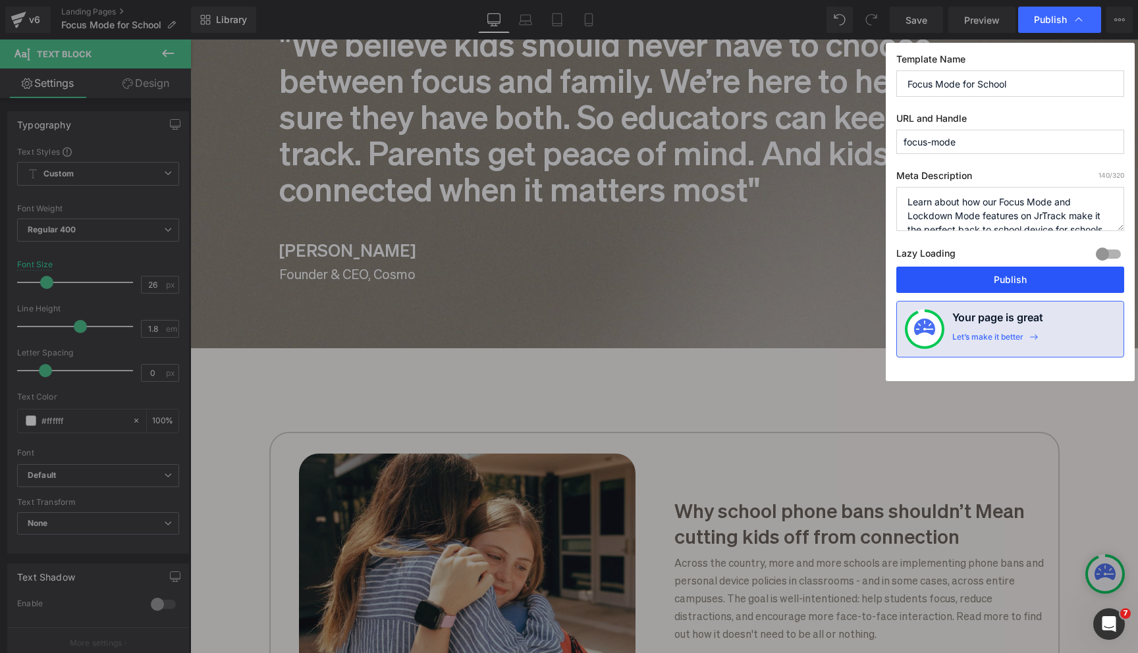
click at [962, 288] on button "Publish" at bounding box center [1010, 280] width 228 height 26
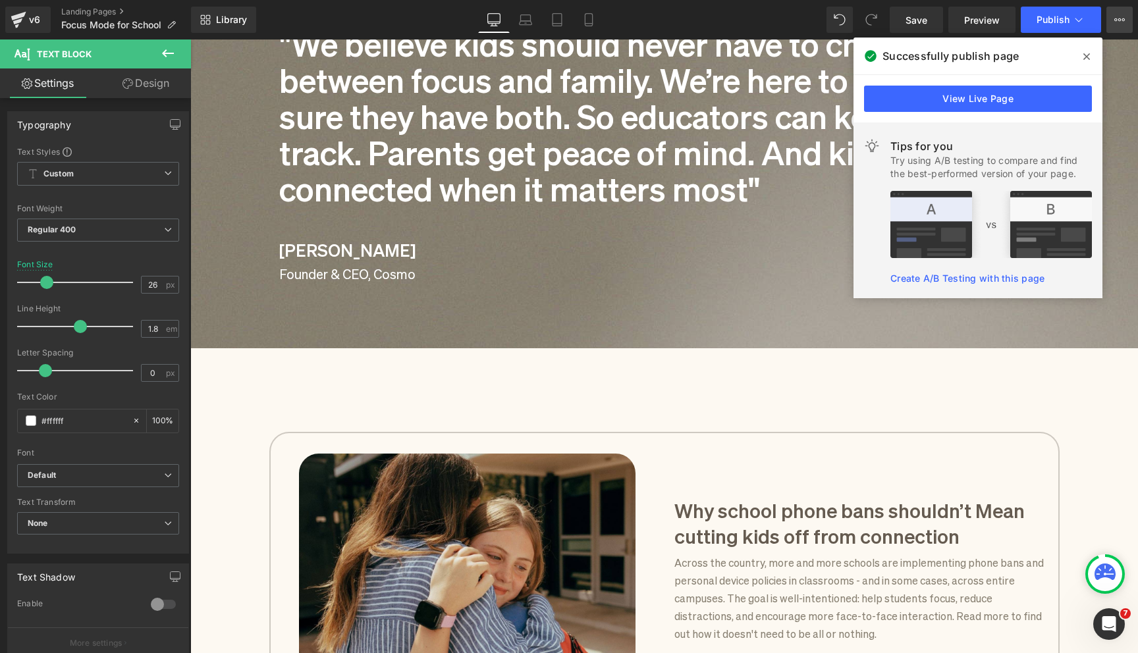
click at [1117, 23] on icon at bounding box center [1119, 19] width 11 height 11
click at [1092, 53] on span at bounding box center [1086, 56] width 21 height 21
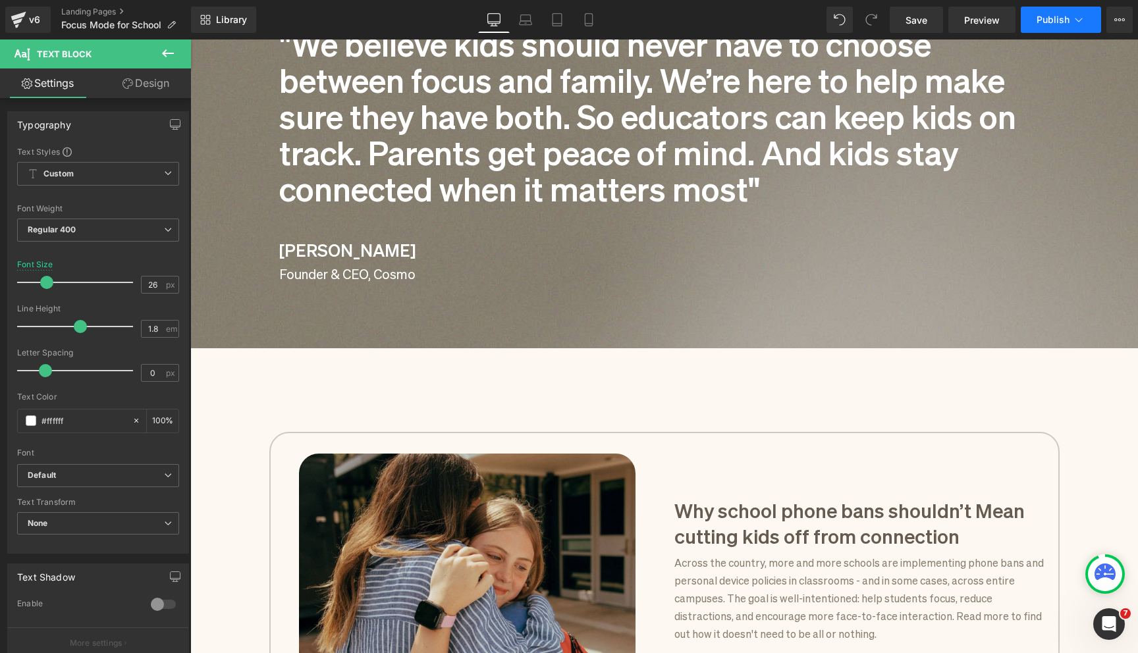
click at [1056, 28] on button "Publish" at bounding box center [1061, 20] width 80 height 26
click at [1121, 34] on div "Library Desktop Desktop Laptop Tablet Mobile Save Preview Publish Scheduled Vie…" at bounding box center [664, 20] width 947 height 40
click at [1044, 26] on button "Publish" at bounding box center [1061, 20] width 80 height 26
click at [1119, 24] on icon at bounding box center [1119, 19] width 11 height 11
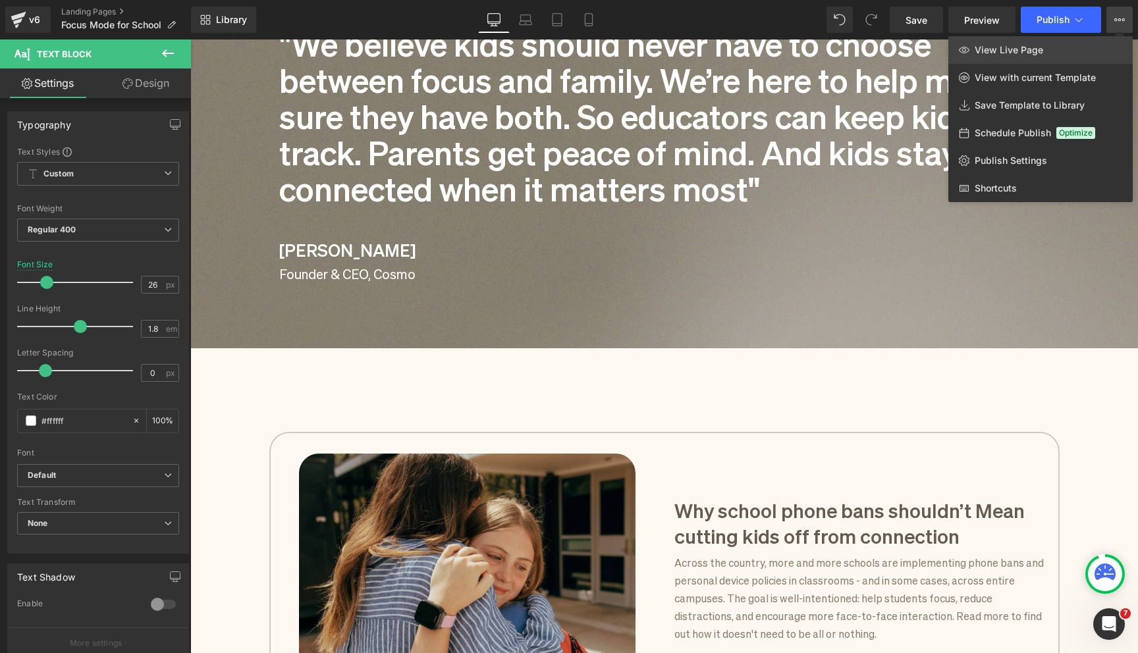
click at [1086, 49] on link "View Live Page" at bounding box center [1040, 50] width 184 height 28
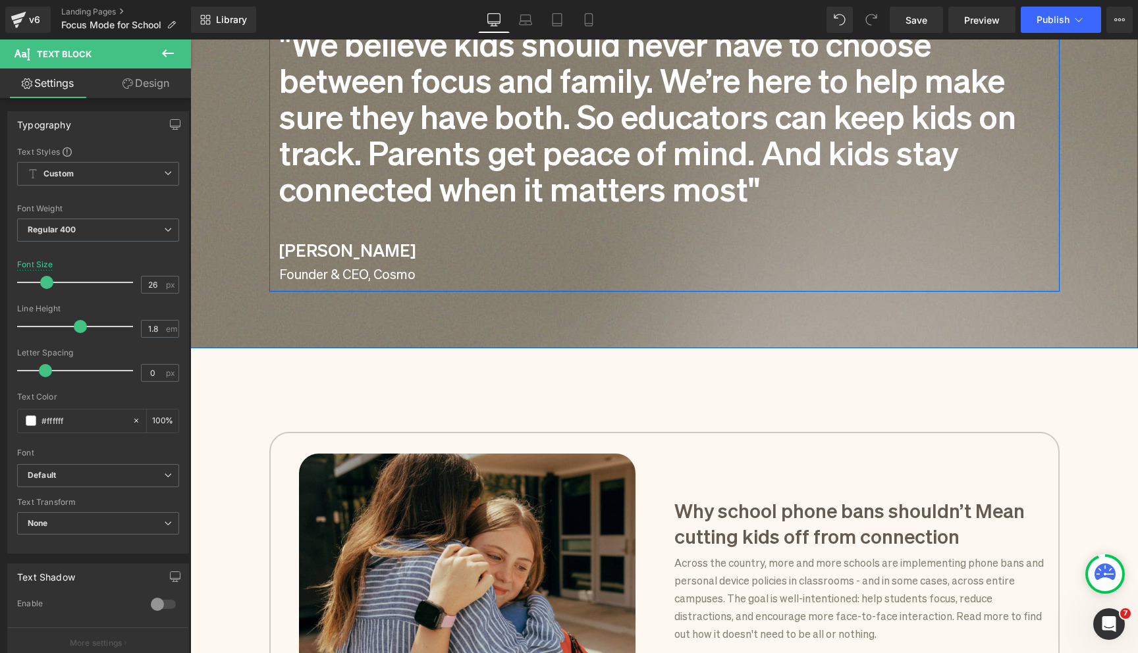
scroll to position [1203, 0]
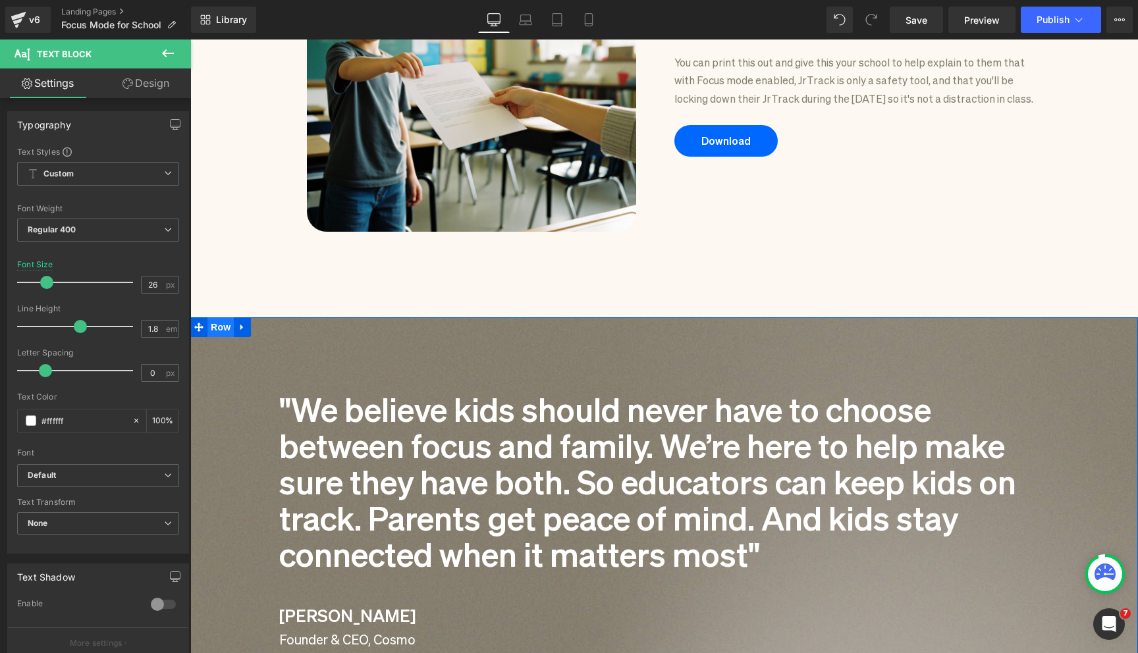
click at [223, 323] on span "Row" at bounding box center [220, 327] width 26 height 20
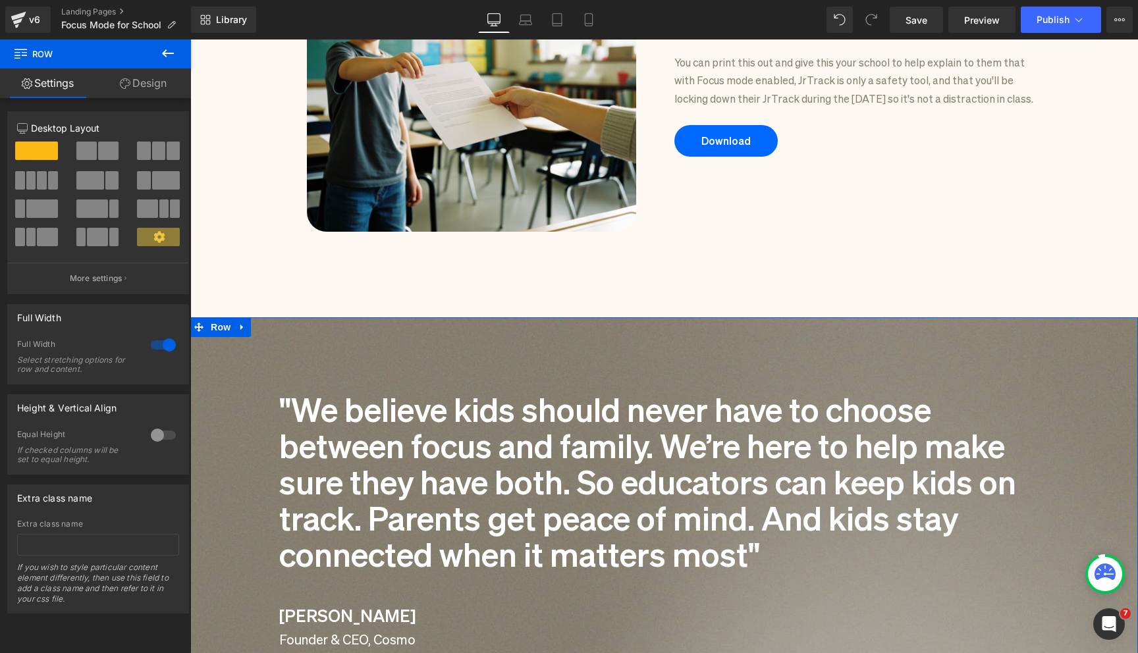
click at [132, 85] on link "Design" at bounding box center [142, 83] width 95 height 30
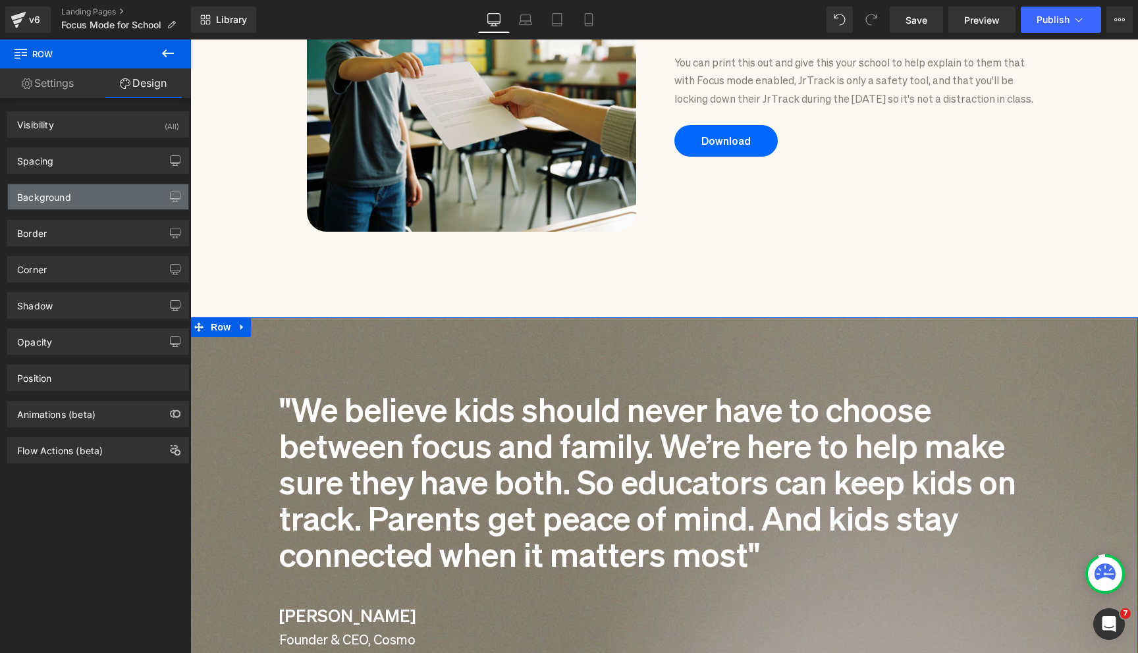
type input "[URL][DOMAIN_NAME]"
click at [96, 199] on div "Background" at bounding box center [98, 196] width 180 height 25
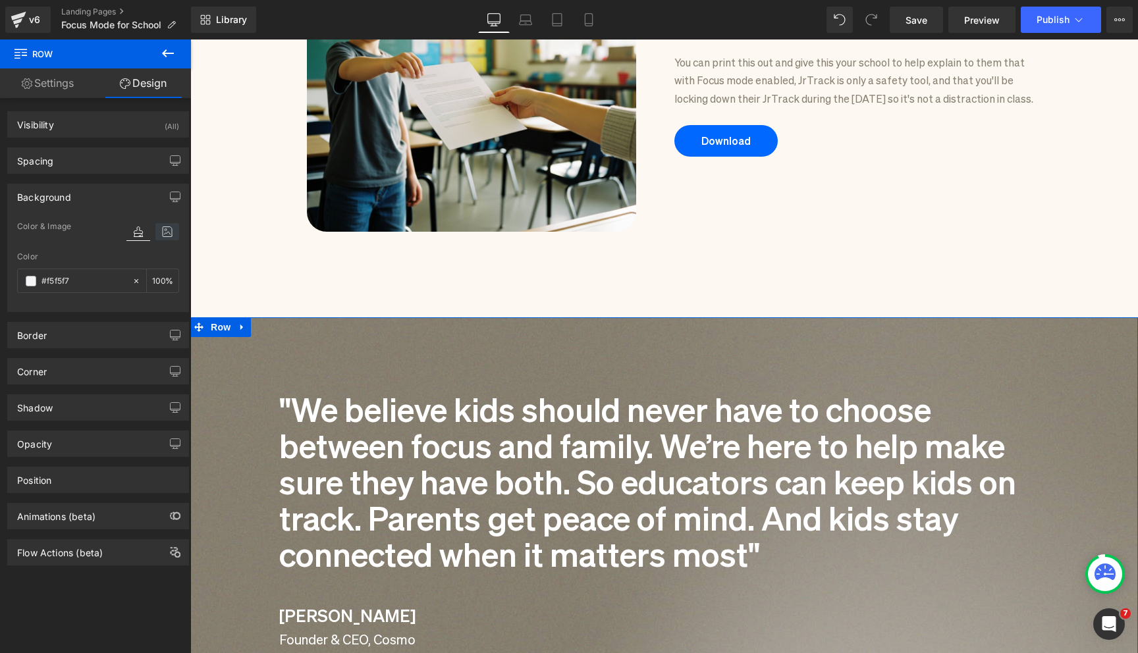
click at [167, 233] on icon at bounding box center [167, 231] width 24 height 17
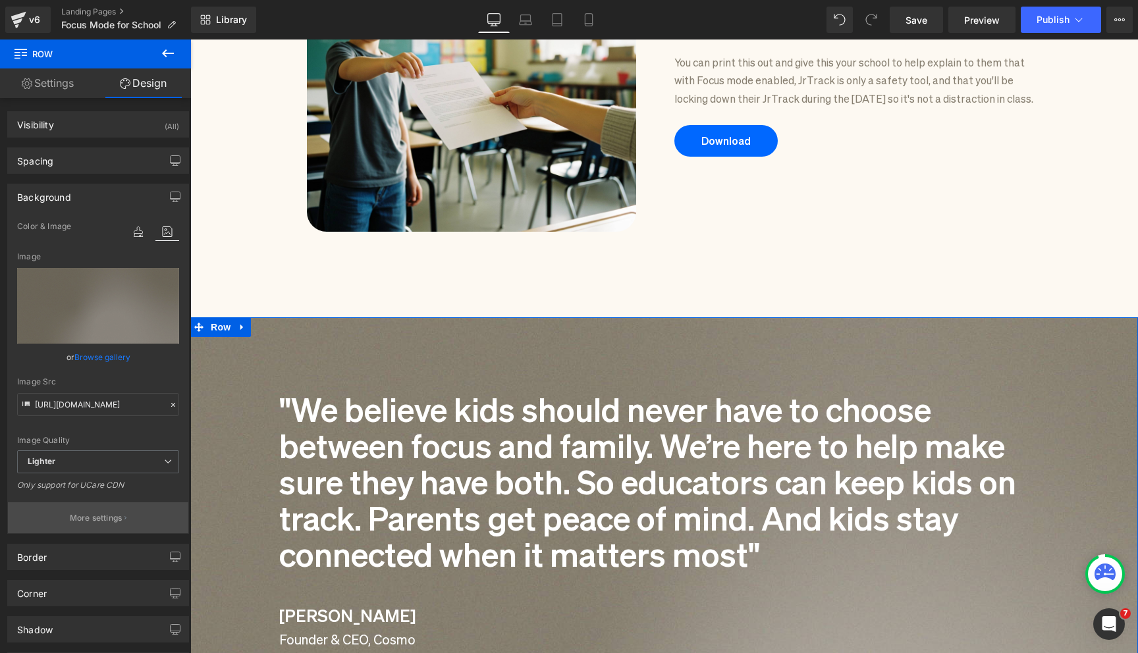
click at [82, 518] on p "More settings" at bounding box center [96, 518] width 53 height 12
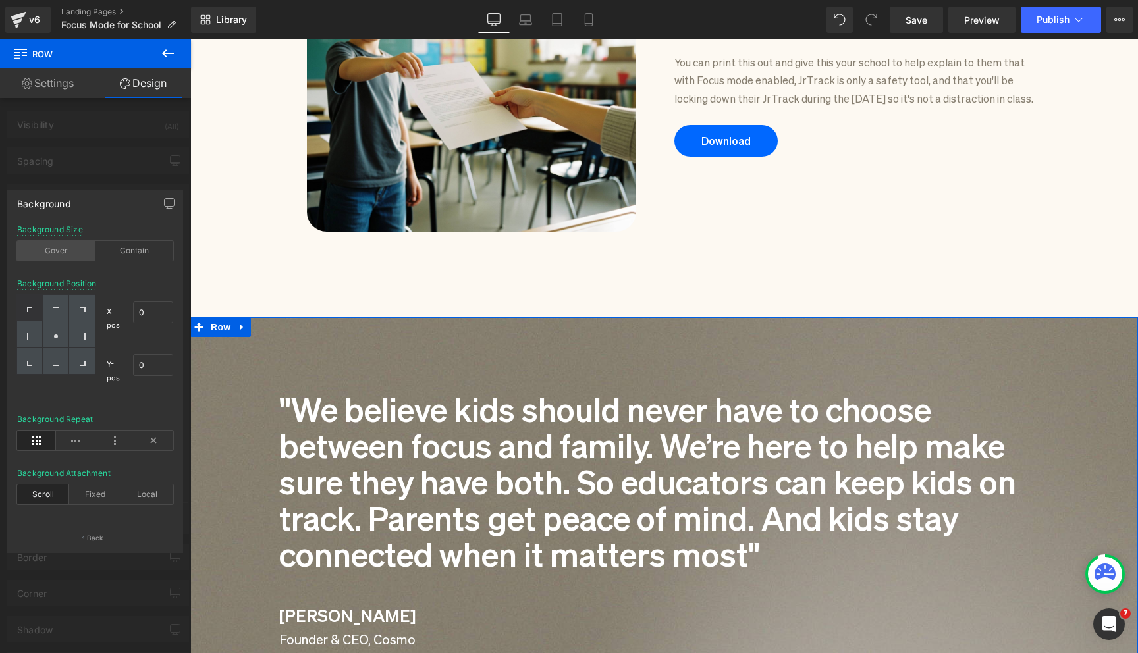
click at [64, 249] on div "Cover" at bounding box center [56, 251] width 78 height 20
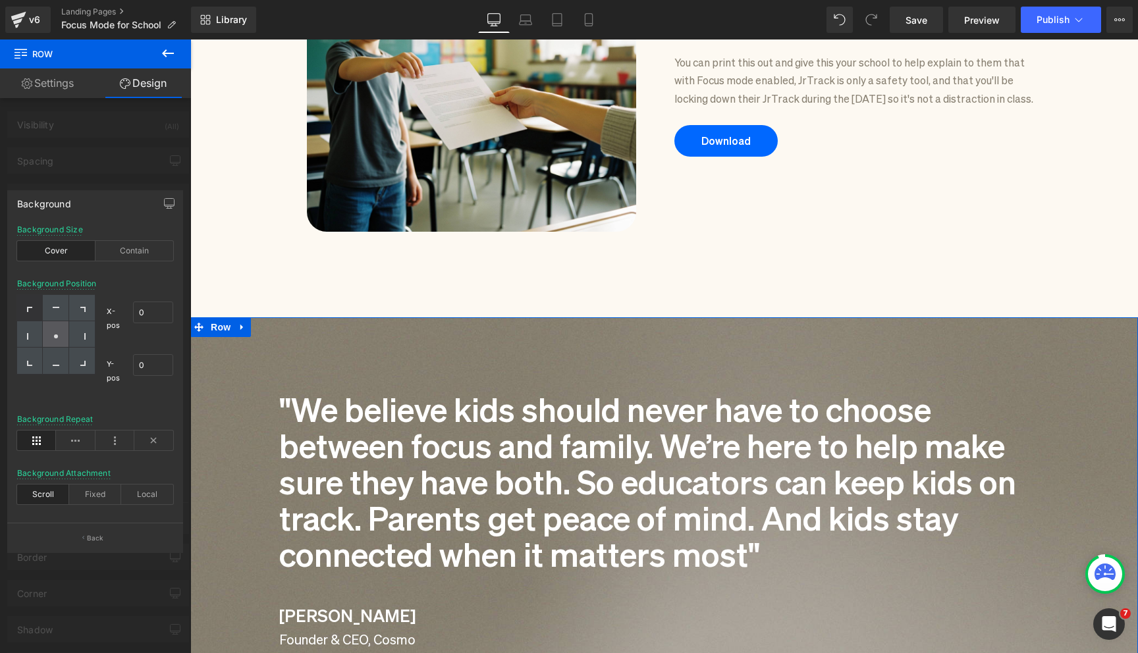
click at [63, 338] on div at bounding box center [56, 334] width 26 height 26
type input "50"
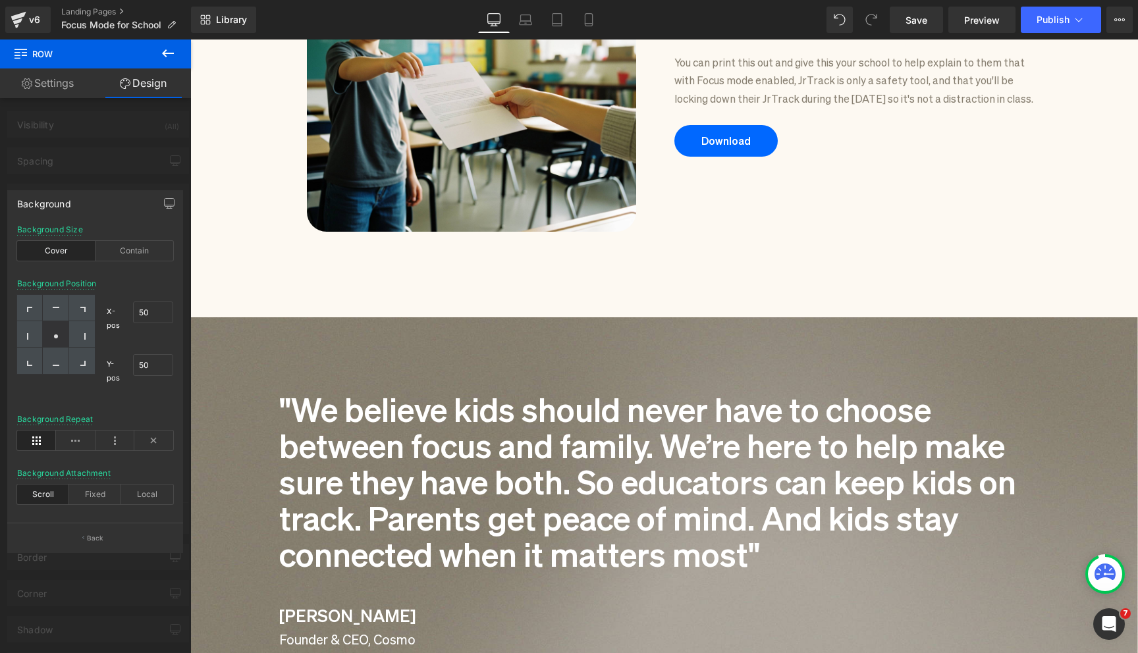
scroll to position [1563, 0]
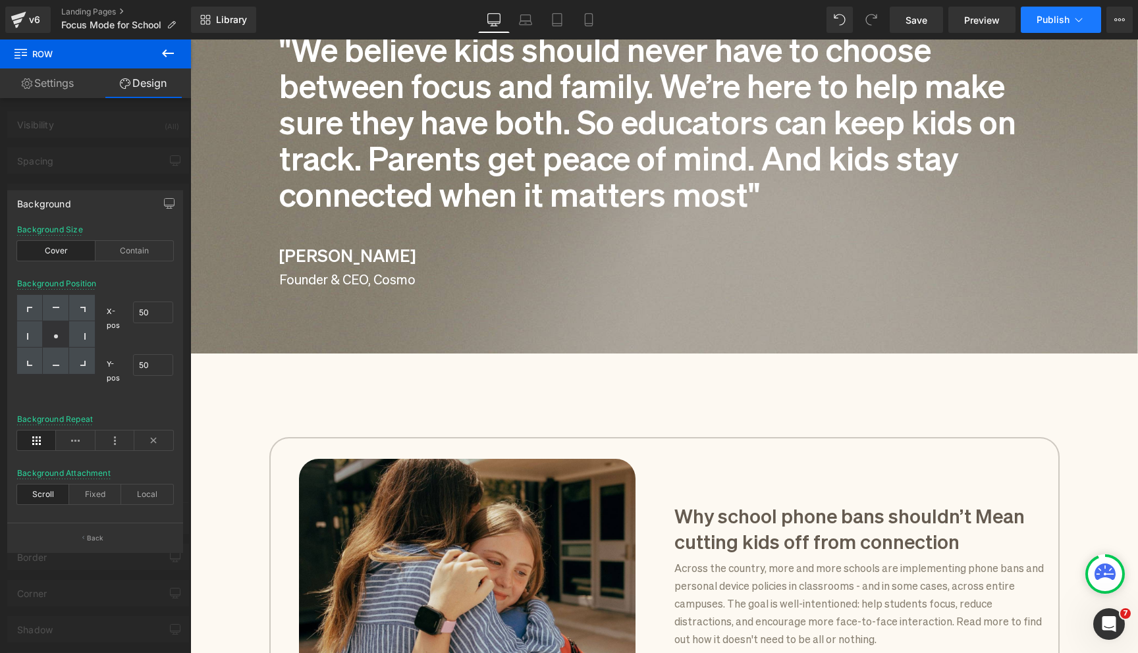
click at [1038, 26] on button "Publish" at bounding box center [1061, 20] width 80 height 26
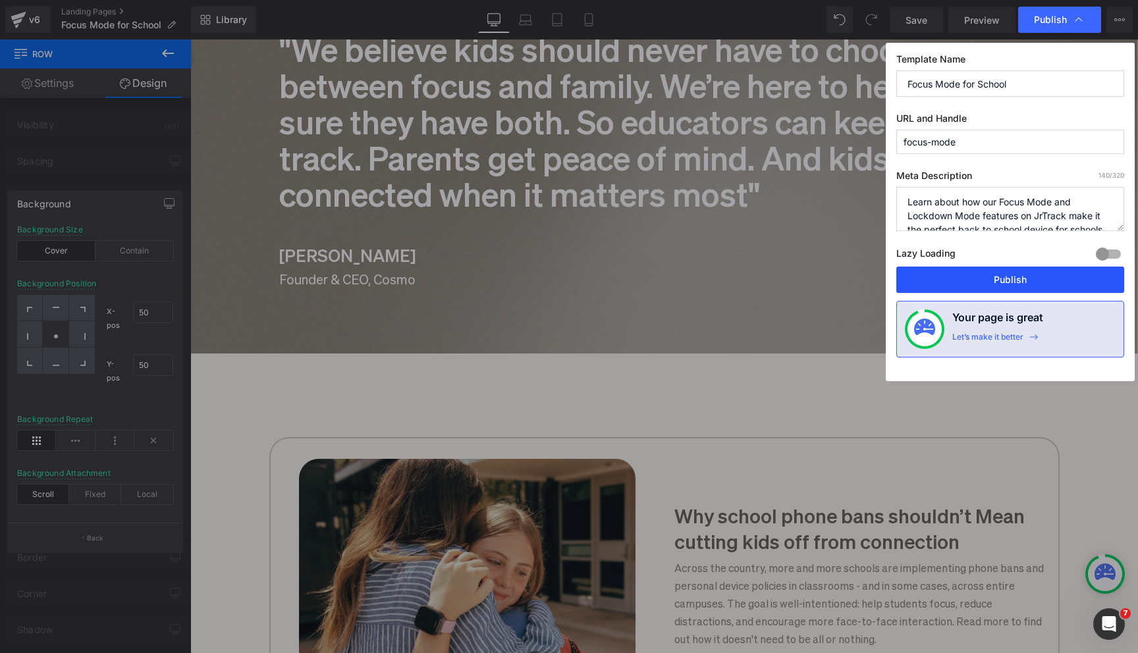
click at [998, 282] on button "Publish" at bounding box center [1010, 280] width 228 height 26
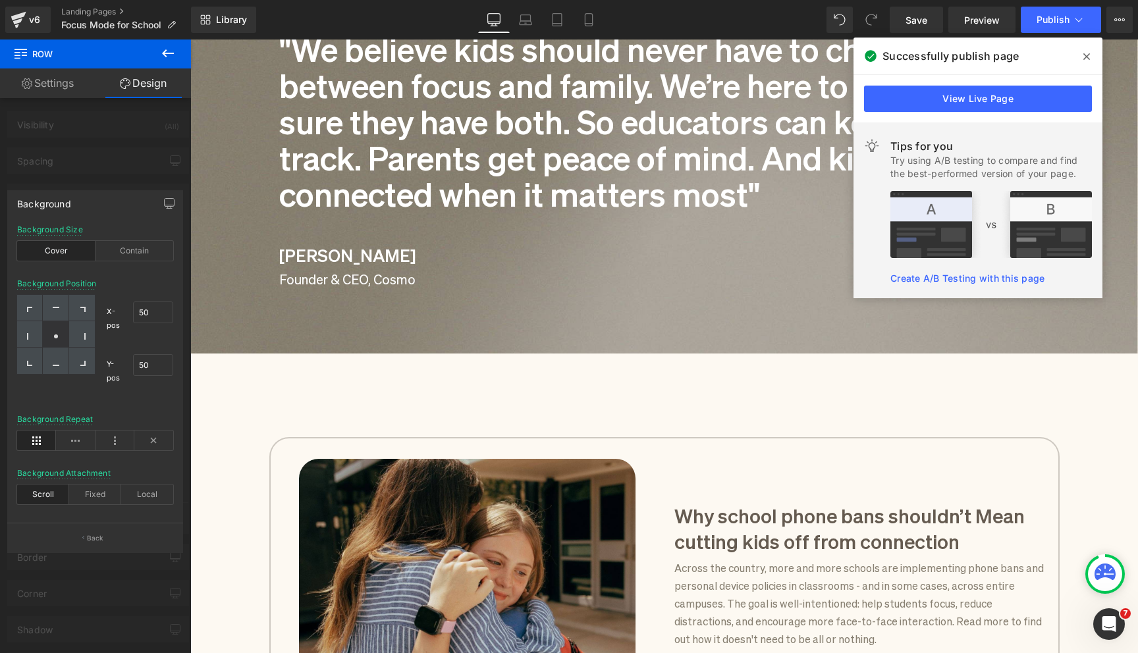
click at [1084, 61] on icon at bounding box center [1086, 56] width 7 height 11
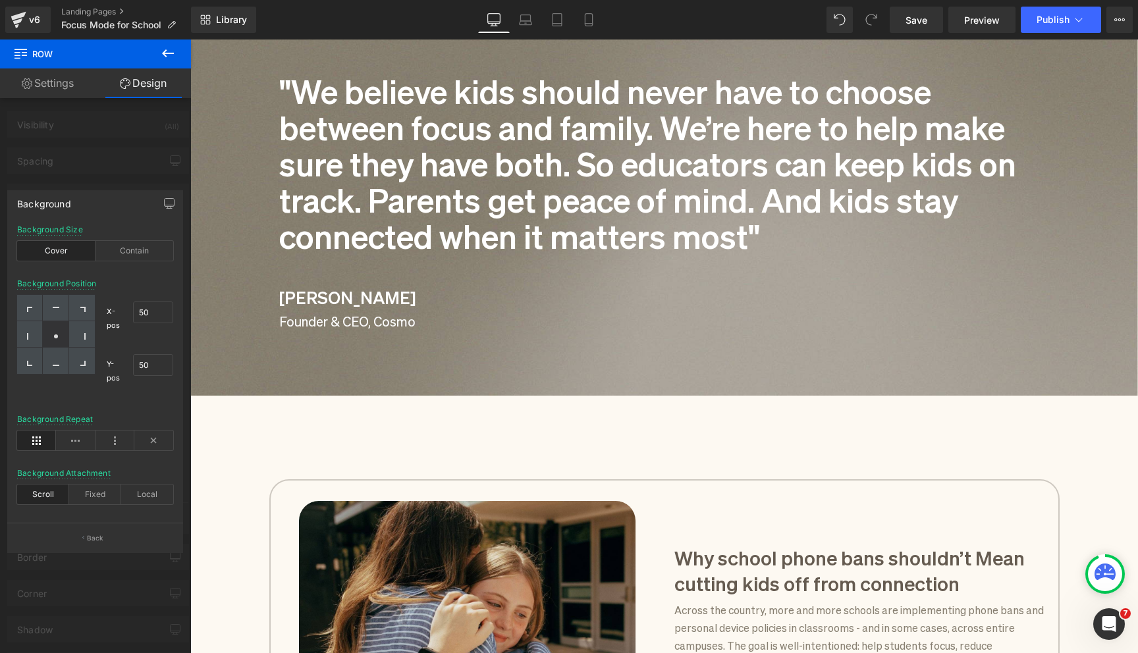
scroll to position [1509, 0]
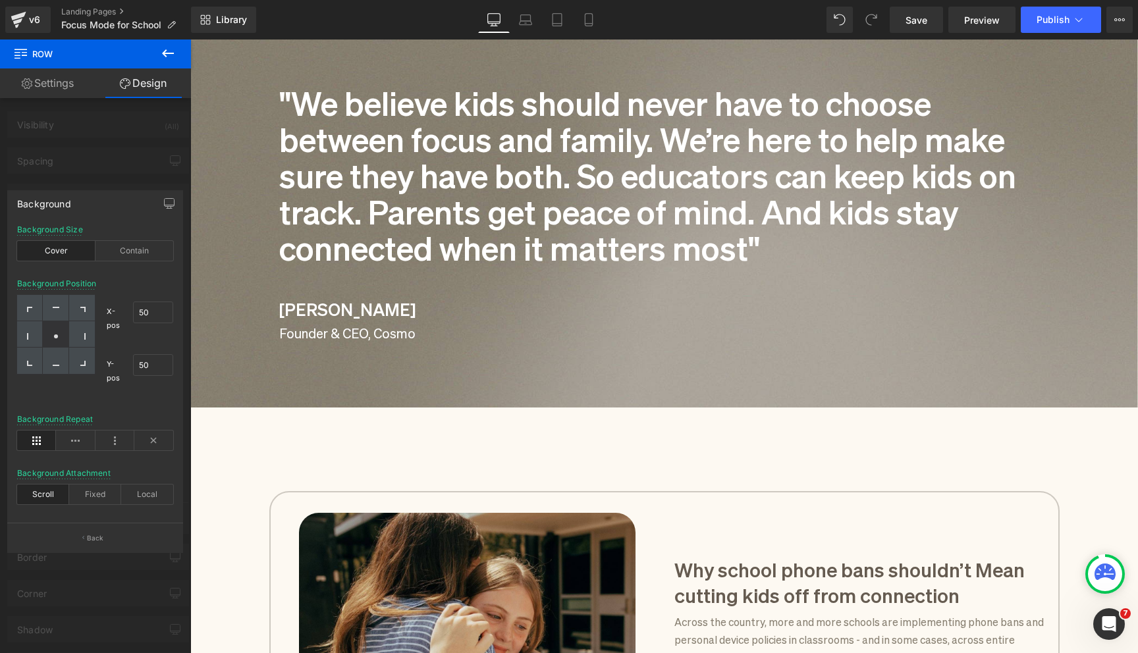
click at [380, 122] on body "Skip to content BACK TO SCHOOL SALE | Get the all-new JrTrack 5 for 50% OFF Abo…" at bounding box center [664, 323] width 948 height 3587
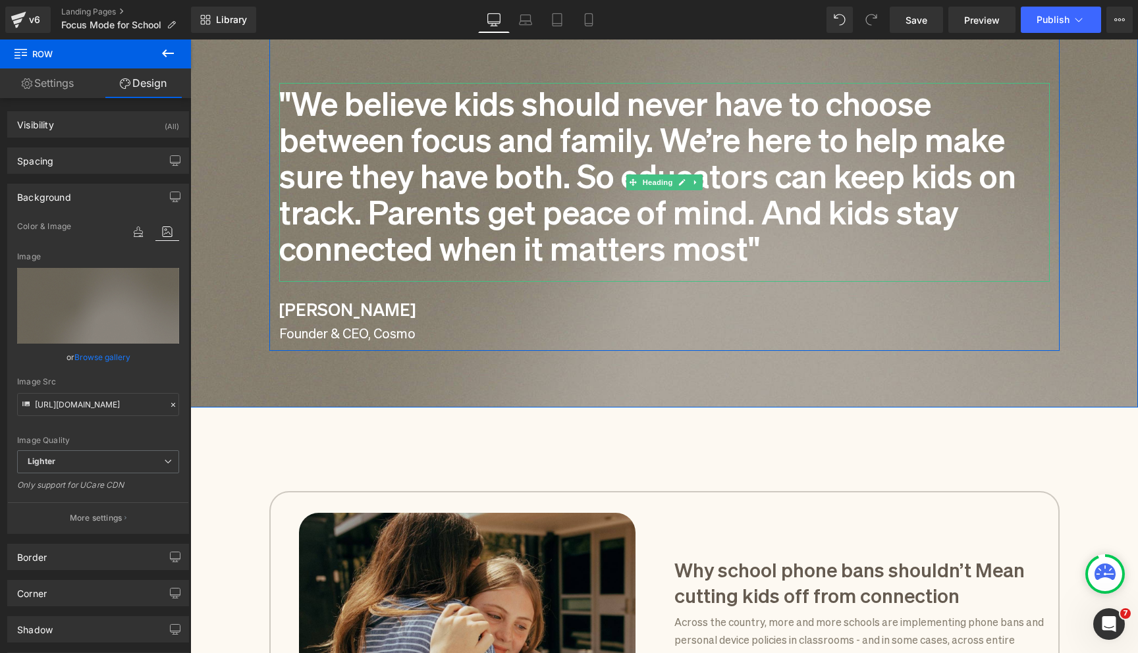
click at [485, 101] on h1 ""We believe kids should never have to choose between focus and family. We’re he…" at bounding box center [664, 173] width 770 height 181
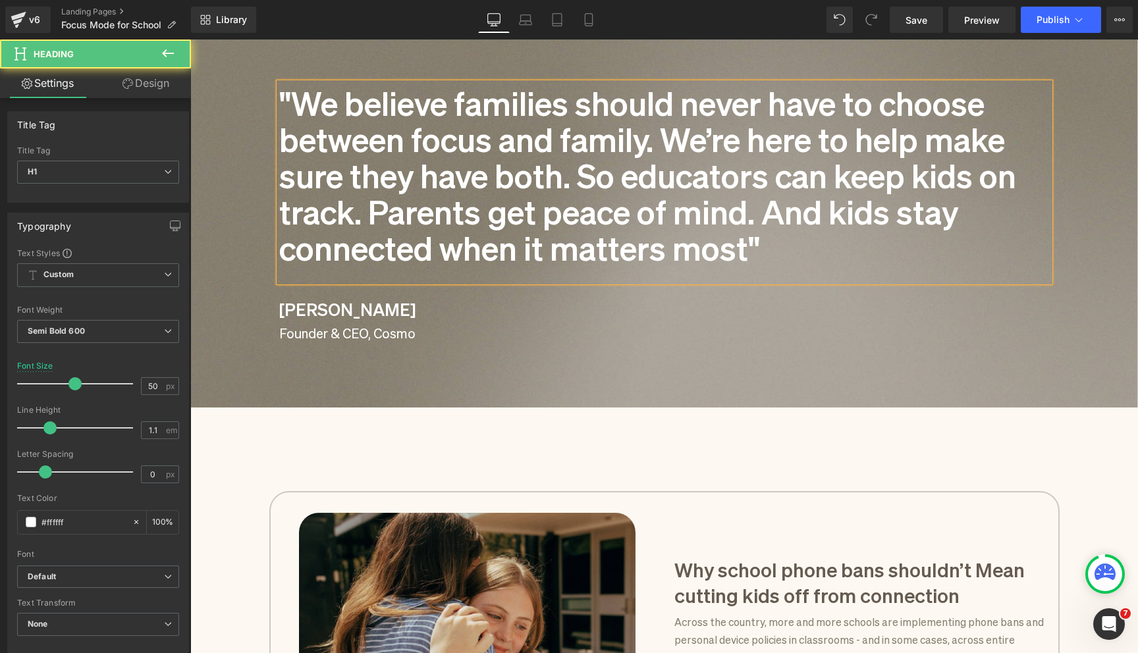
click at [607, 136] on h1 ""We believe families should never have to choose between focus and family. We’r…" at bounding box center [664, 173] width 770 height 181
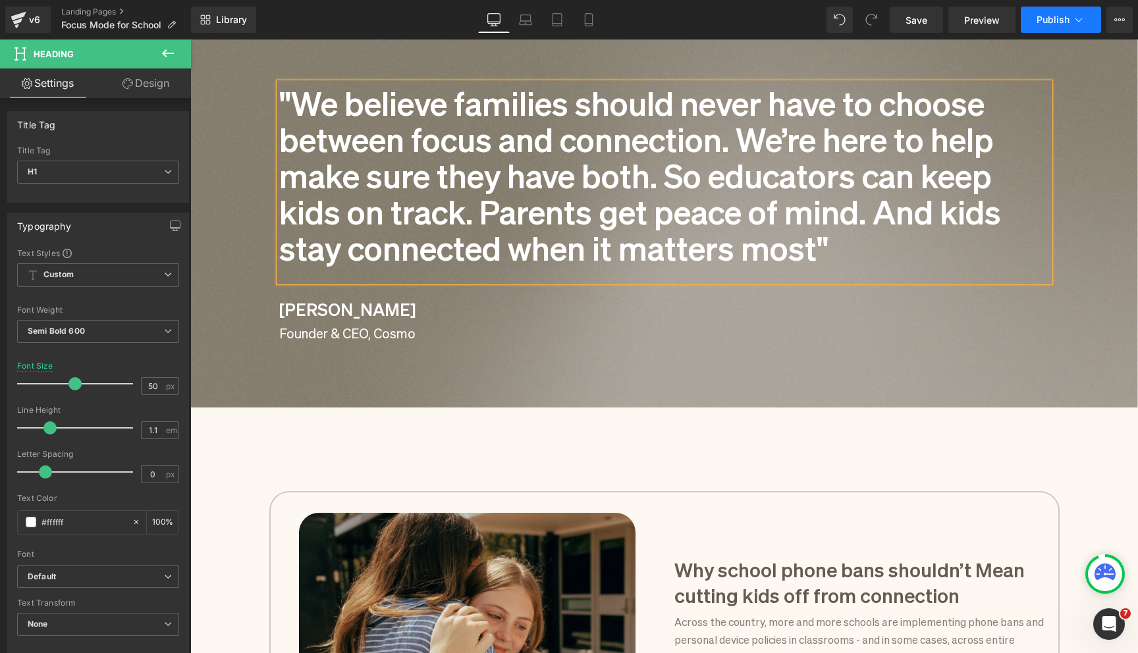
click at [1053, 24] on span "Publish" at bounding box center [1052, 19] width 33 height 11
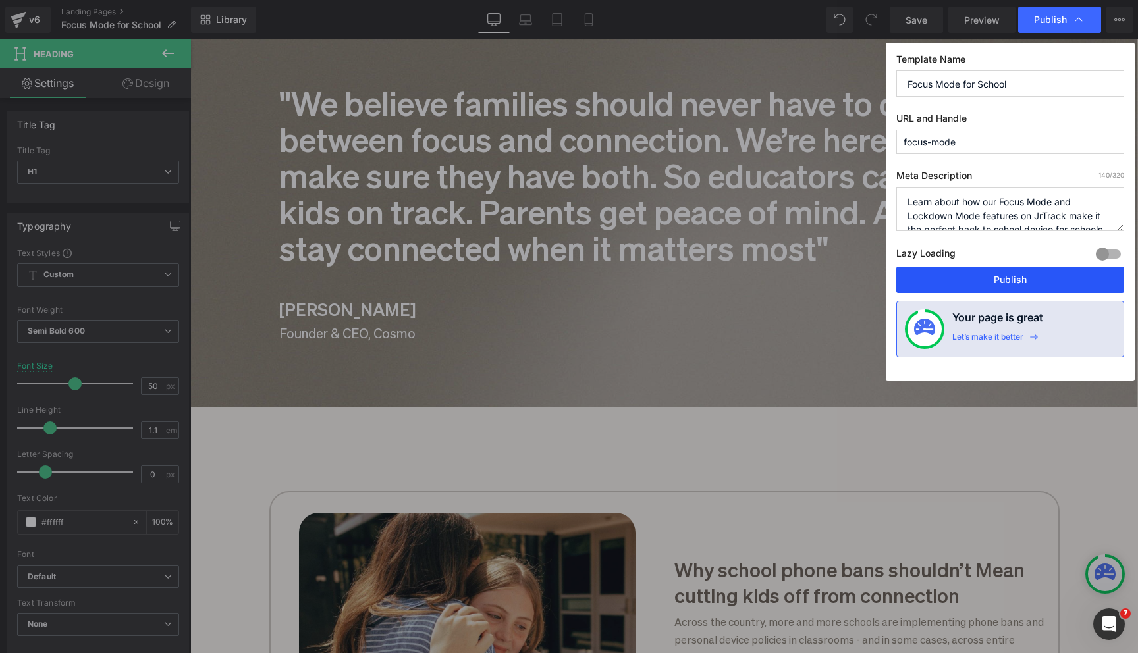
click at [974, 286] on button "Publish" at bounding box center [1010, 280] width 228 height 26
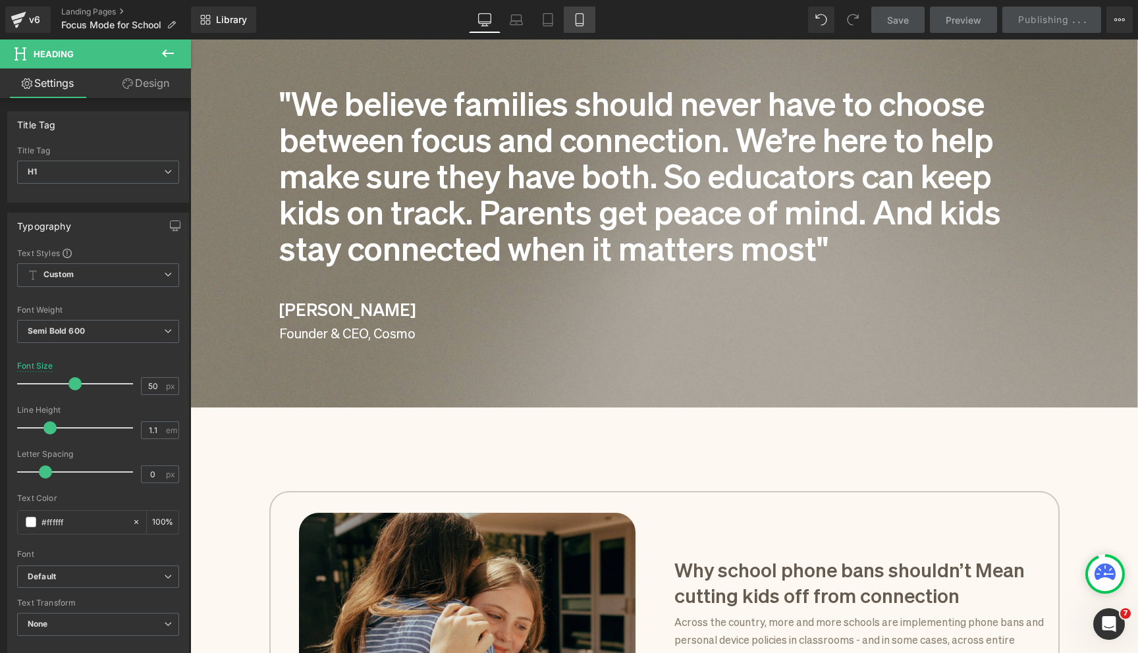
click at [577, 27] on link "Mobile" at bounding box center [580, 20] width 32 height 26
type input "35"
type input "100"
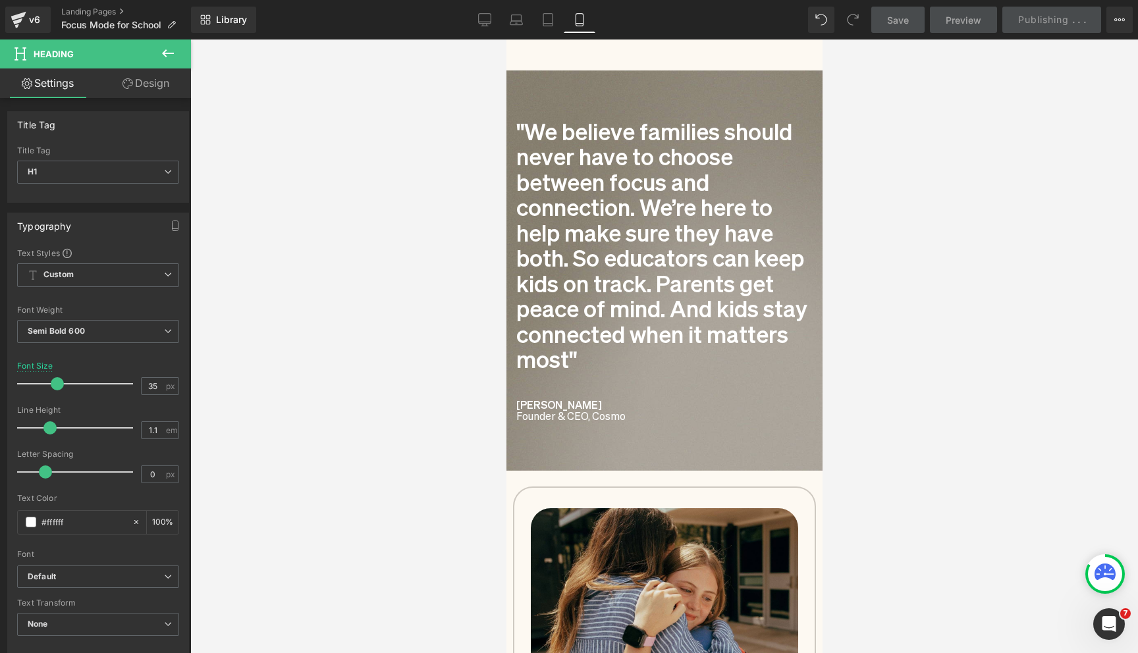
scroll to position [1437, 0]
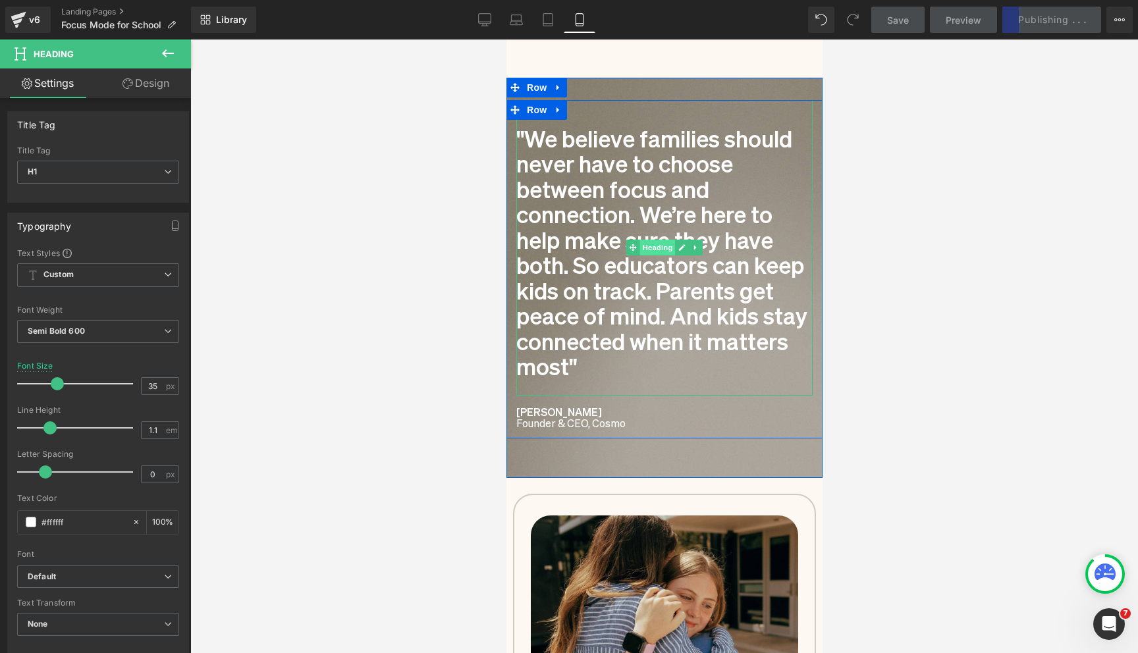
click at [653, 240] on span "Heading" at bounding box center [657, 248] width 36 height 16
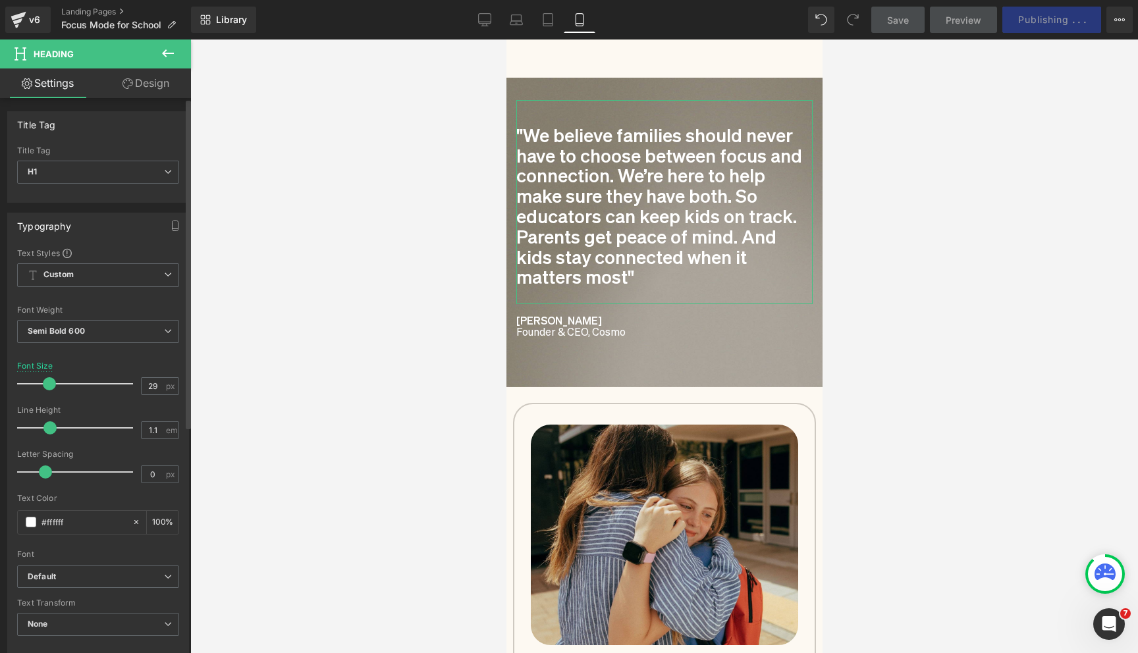
type input "30"
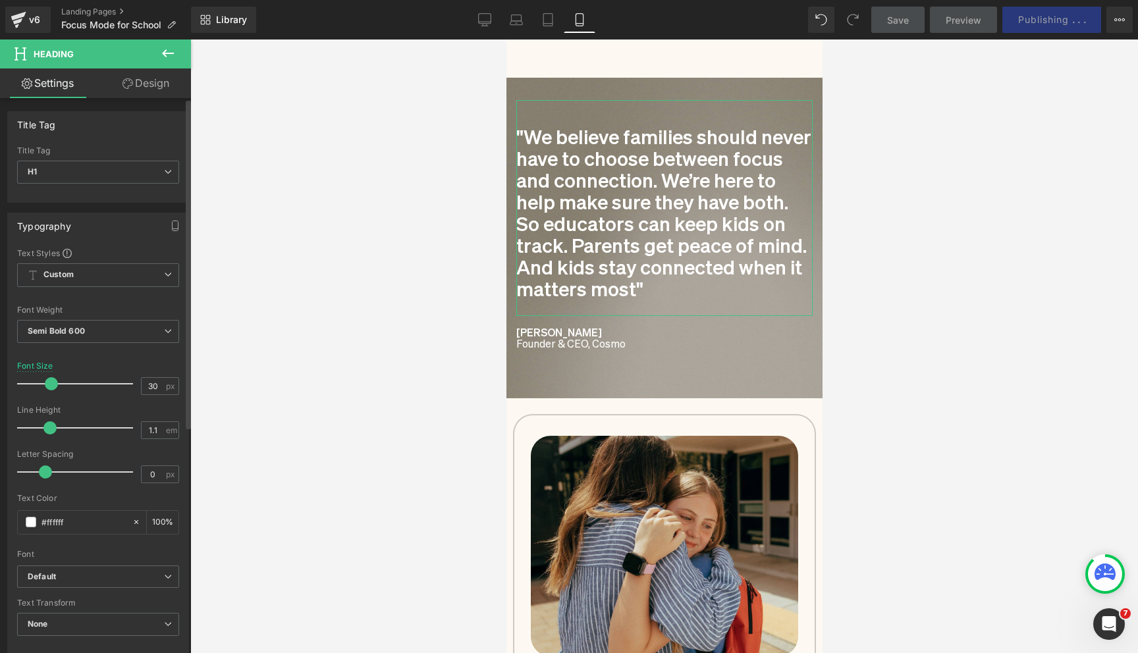
click at [47, 385] on span at bounding box center [51, 383] width 13 height 13
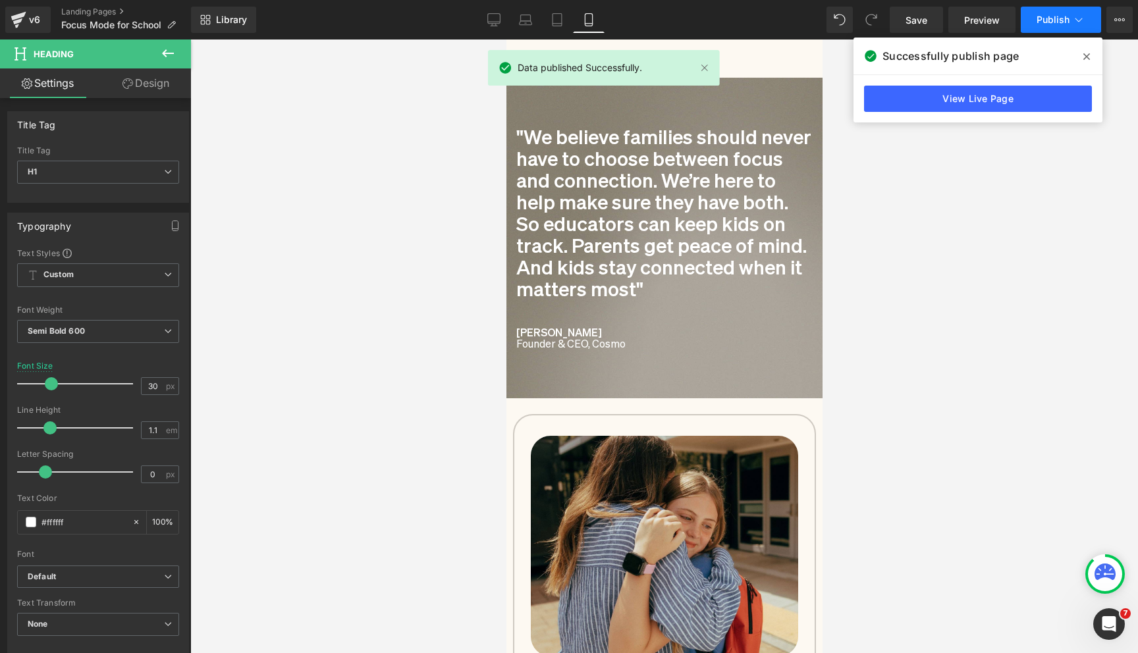
click at [1040, 29] on button "Publish" at bounding box center [1061, 20] width 80 height 26
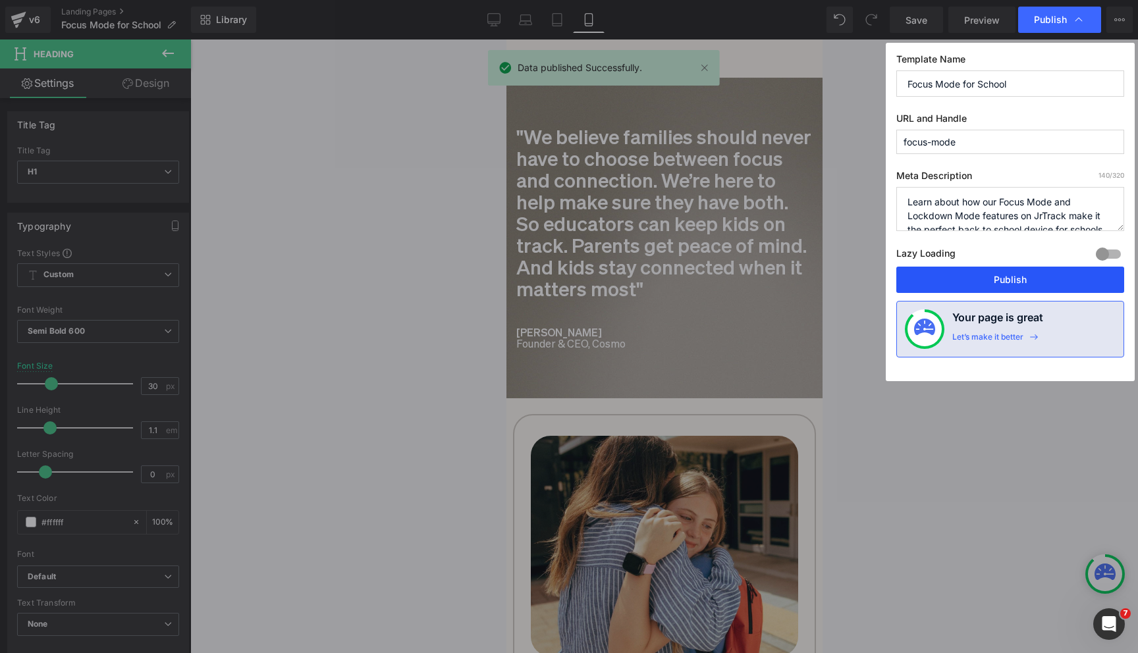
click at [959, 277] on button "Publish" at bounding box center [1010, 280] width 228 height 26
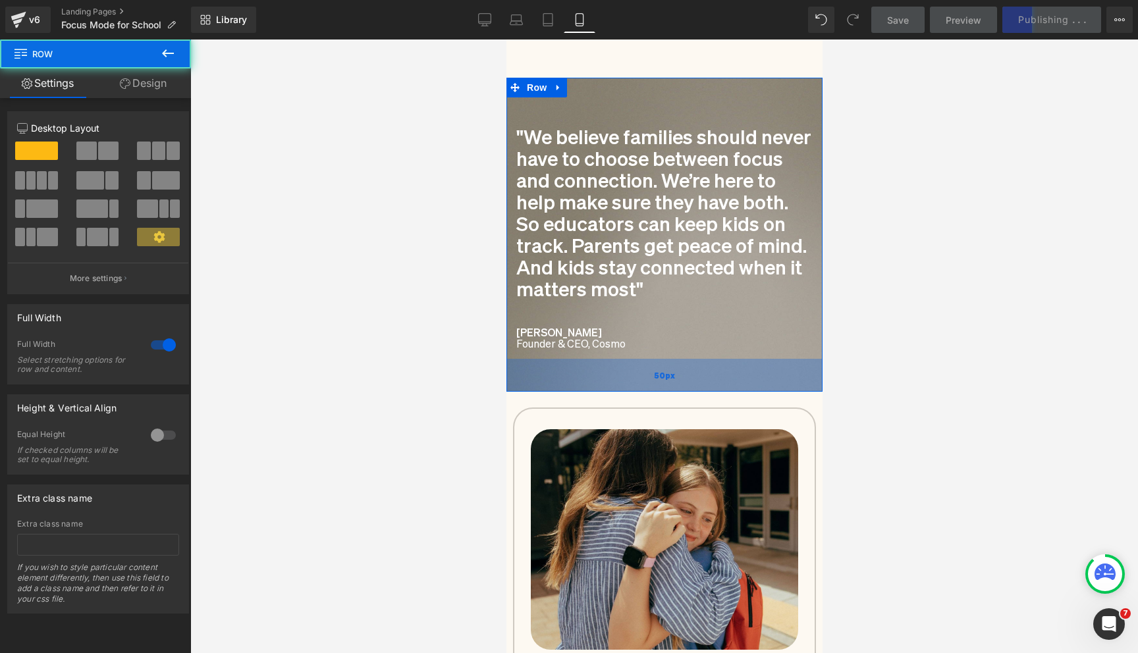
drag, startPoint x: 698, startPoint y: 376, endPoint x: 697, endPoint y: 367, distance: 9.2
click at [697, 367] on div "50px" at bounding box center [664, 375] width 316 height 33
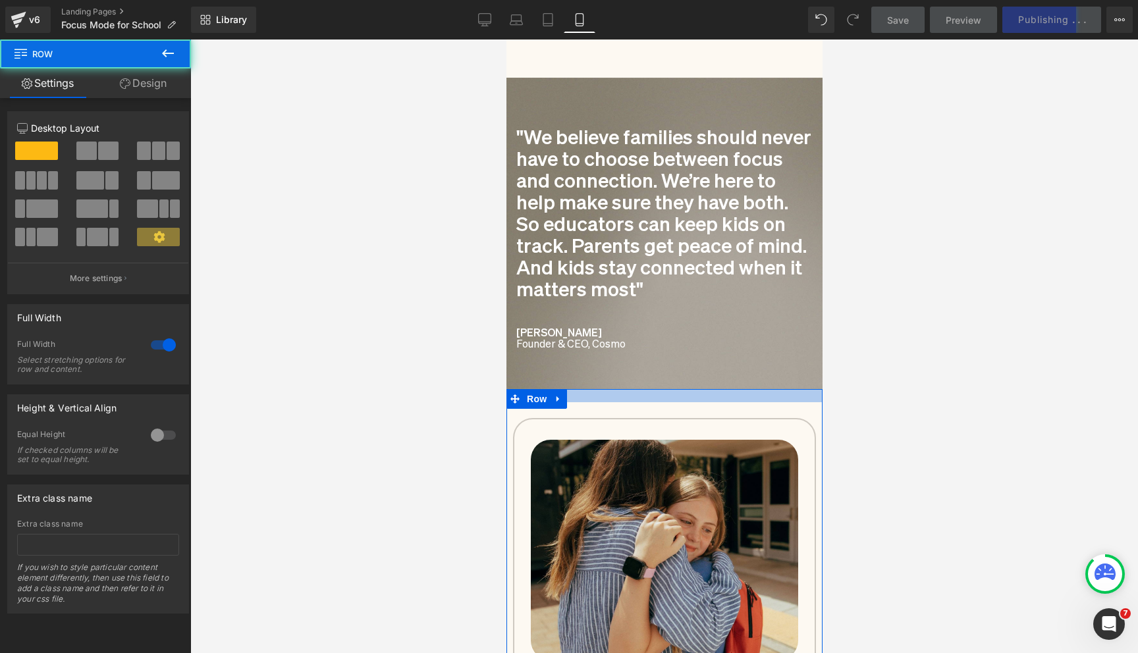
drag, startPoint x: 694, startPoint y: 371, endPoint x: 693, endPoint y: 386, distance: 14.5
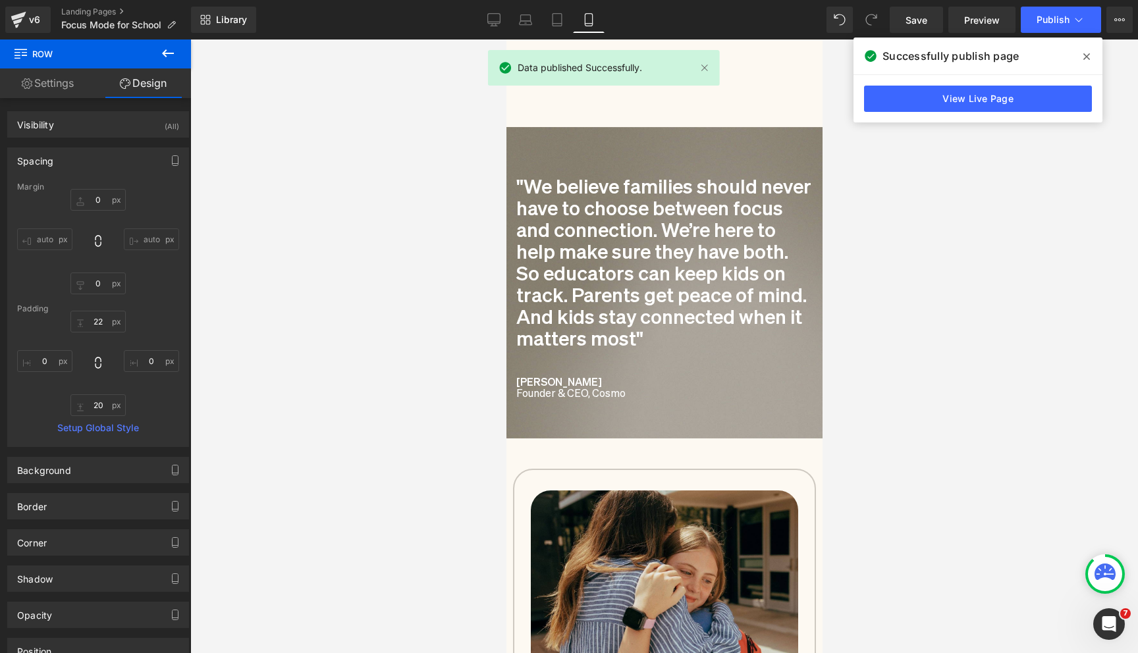
scroll to position [1386, 0]
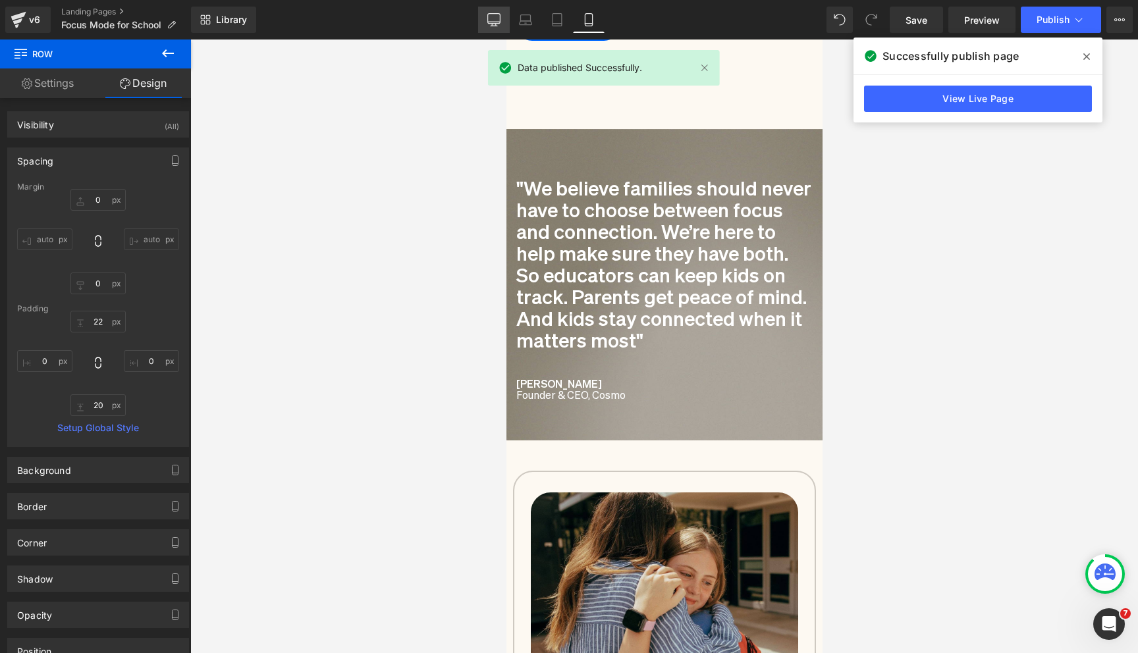
click at [487, 10] on link "Desktop" at bounding box center [494, 20] width 32 height 26
type input "0"
type input "30"
type input "0"
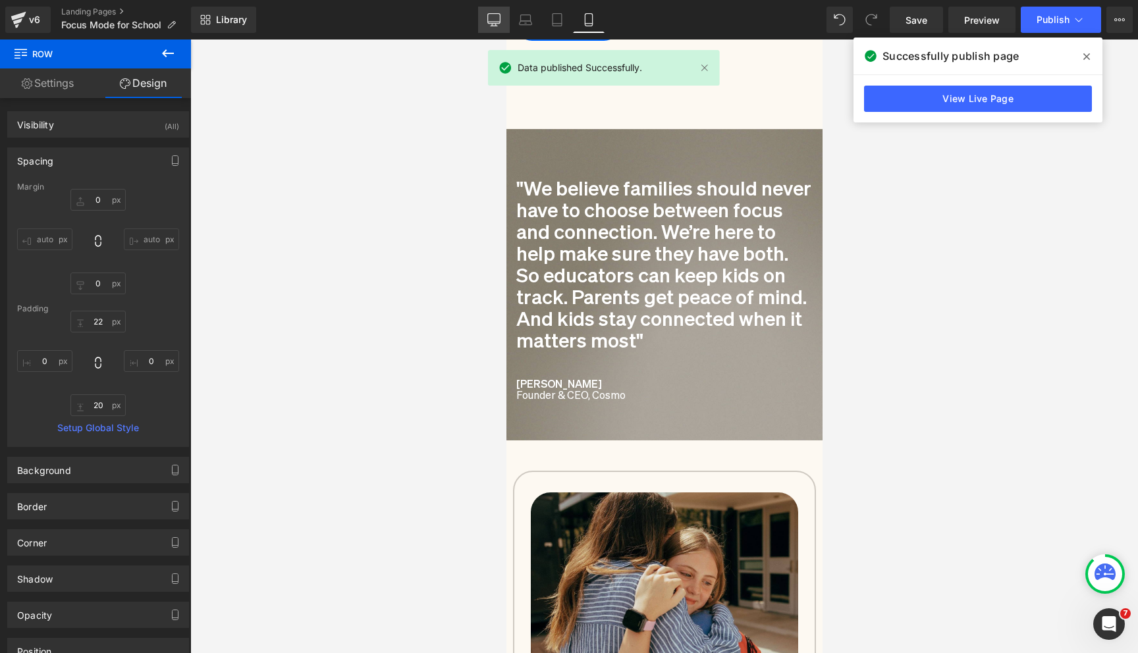
type input "57"
type input "0"
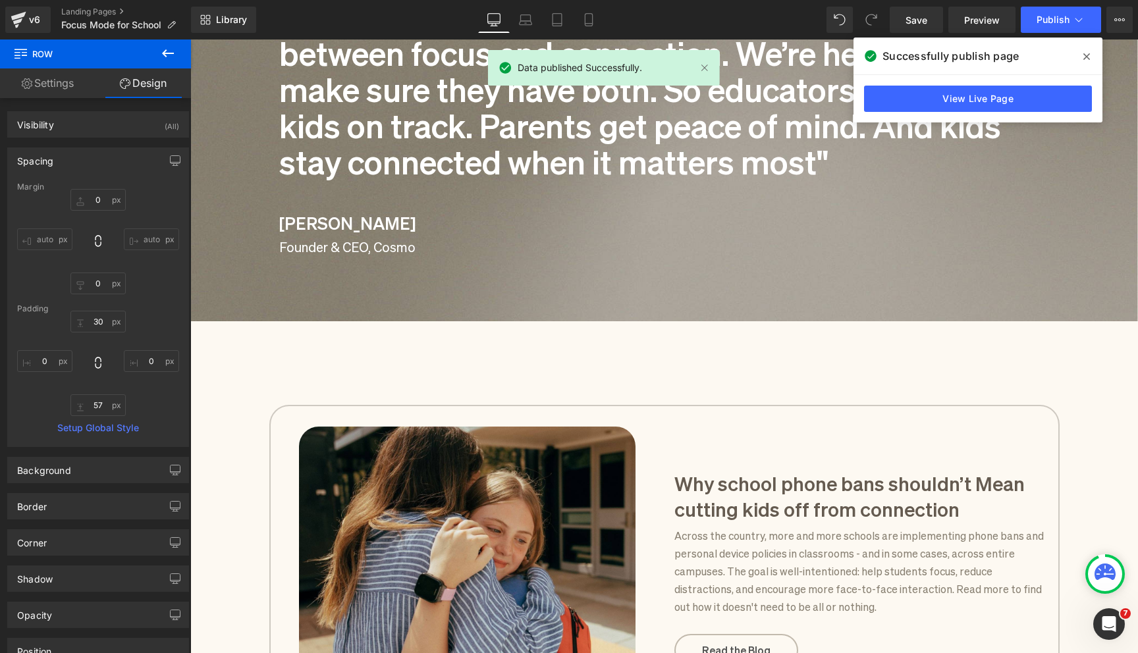
scroll to position [1725, 0]
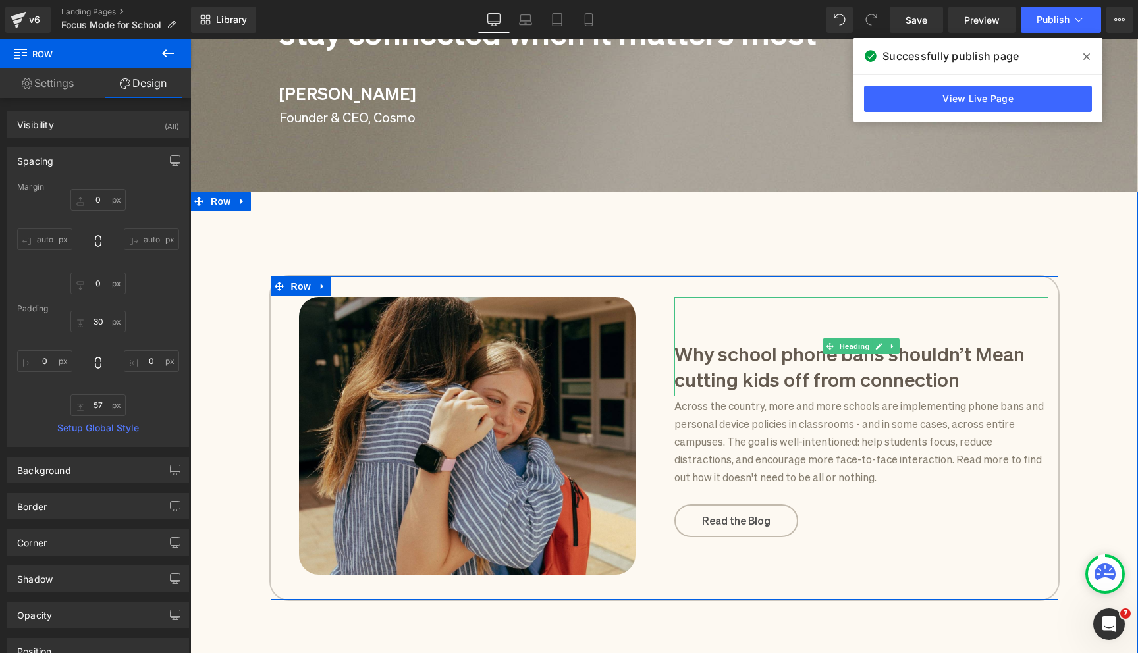
click at [987, 343] on h3 "Why school phone bans shouldn’t Mean cutting kids off from connection" at bounding box center [861, 365] width 374 height 51
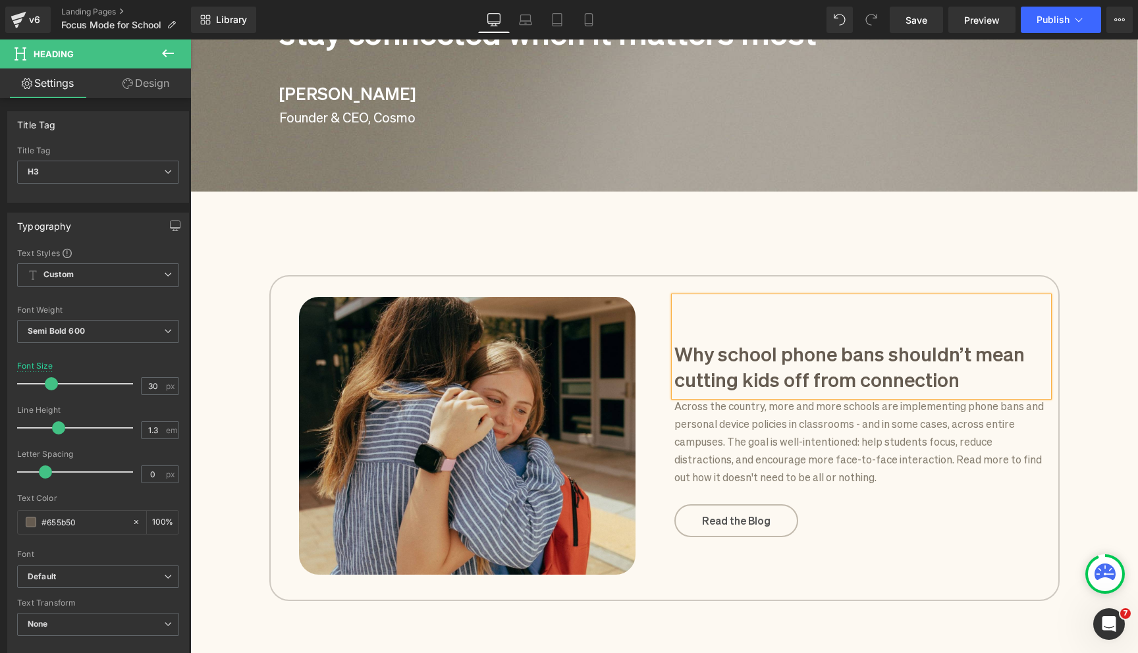
click at [1067, 371] on div "Image Why school phone bans shouldn’t mean cutting kids off from connection Hea…" at bounding box center [664, 644] width 948 height 866
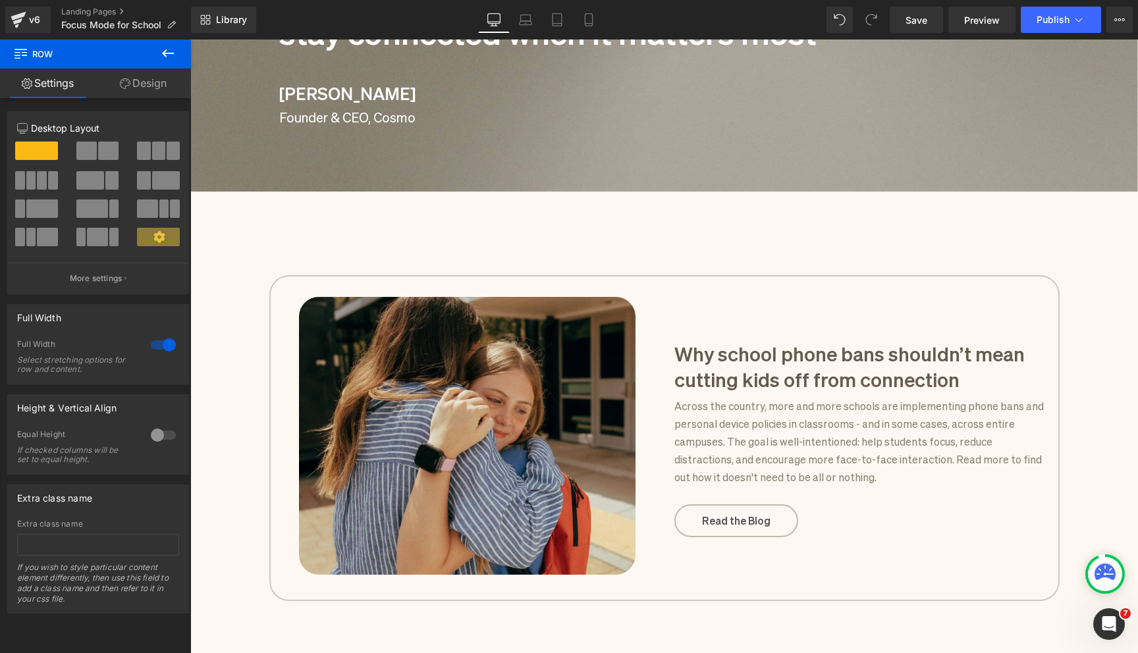
click at [1036, 35] on div "Library Desktop Desktop Laptop Tablet Mobile Save Preview Publish Scheduled Vie…" at bounding box center [664, 20] width 947 height 40
click at [1036, 23] on span "Publish" at bounding box center [1052, 19] width 33 height 11
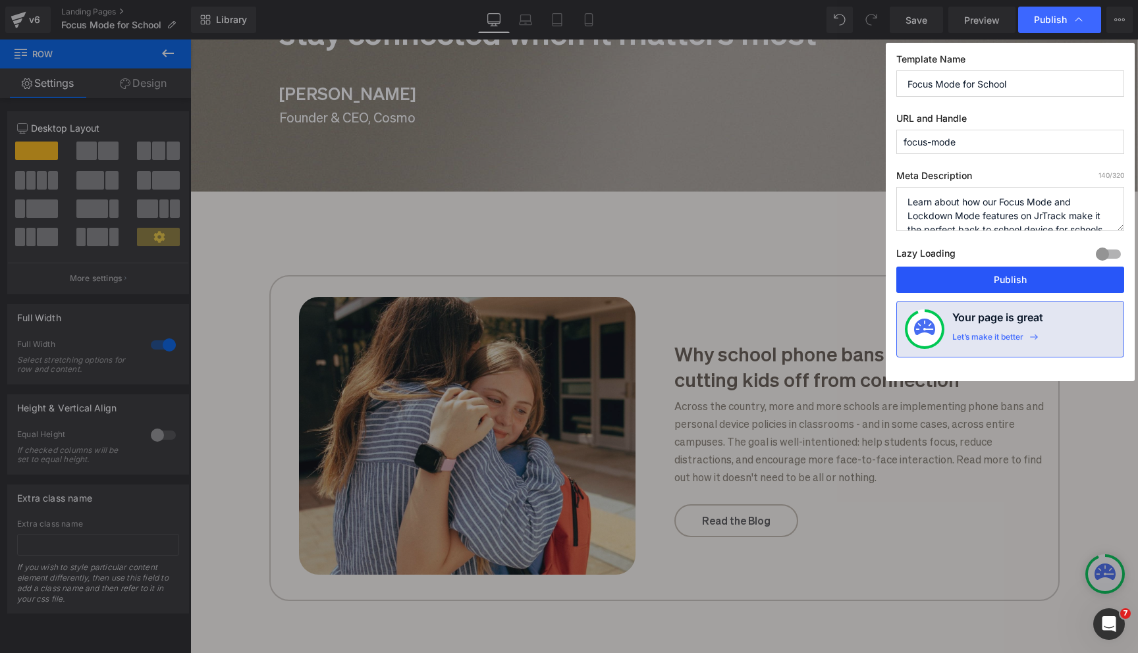
drag, startPoint x: 983, startPoint y: 282, endPoint x: 599, endPoint y: 226, distance: 388.6
click at [983, 282] on button "Publish" at bounding box center [1010, 280] width 228 height 26
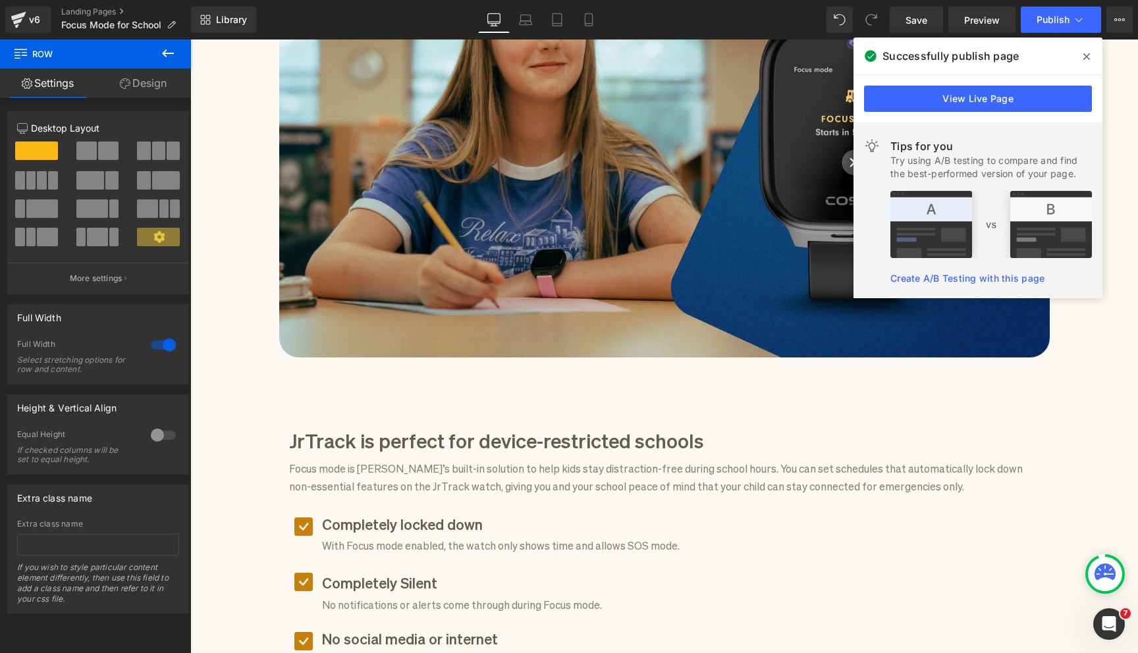
scroll to position [0, 0]
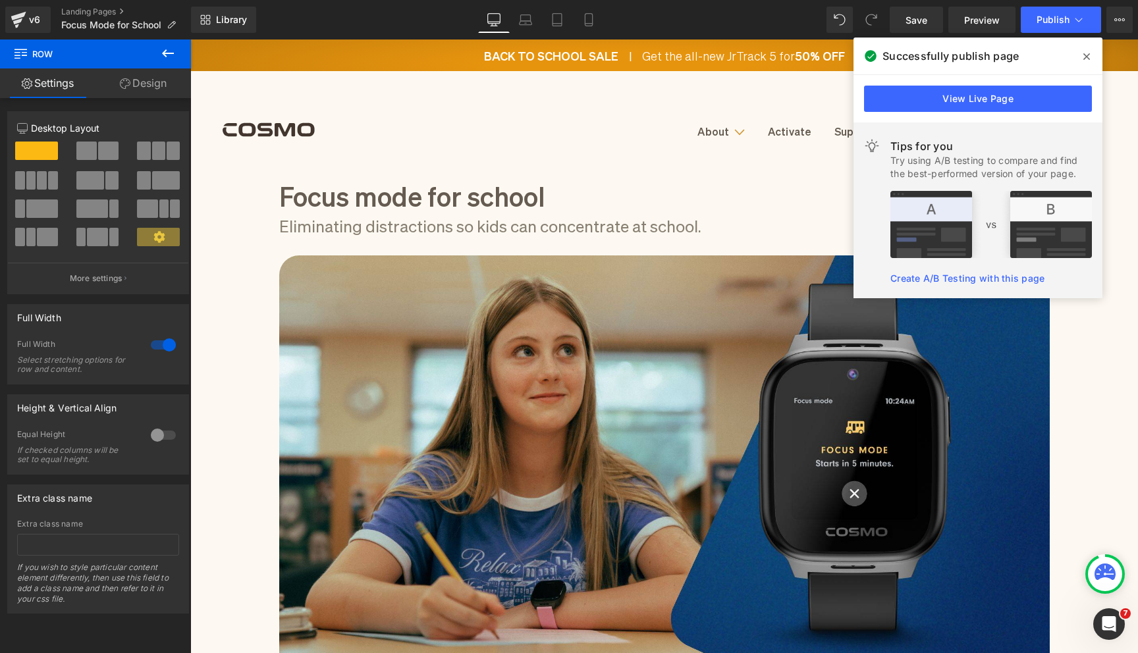
click at [1081, 54] on span at bounding box center [1086, 56] width 21 height 21
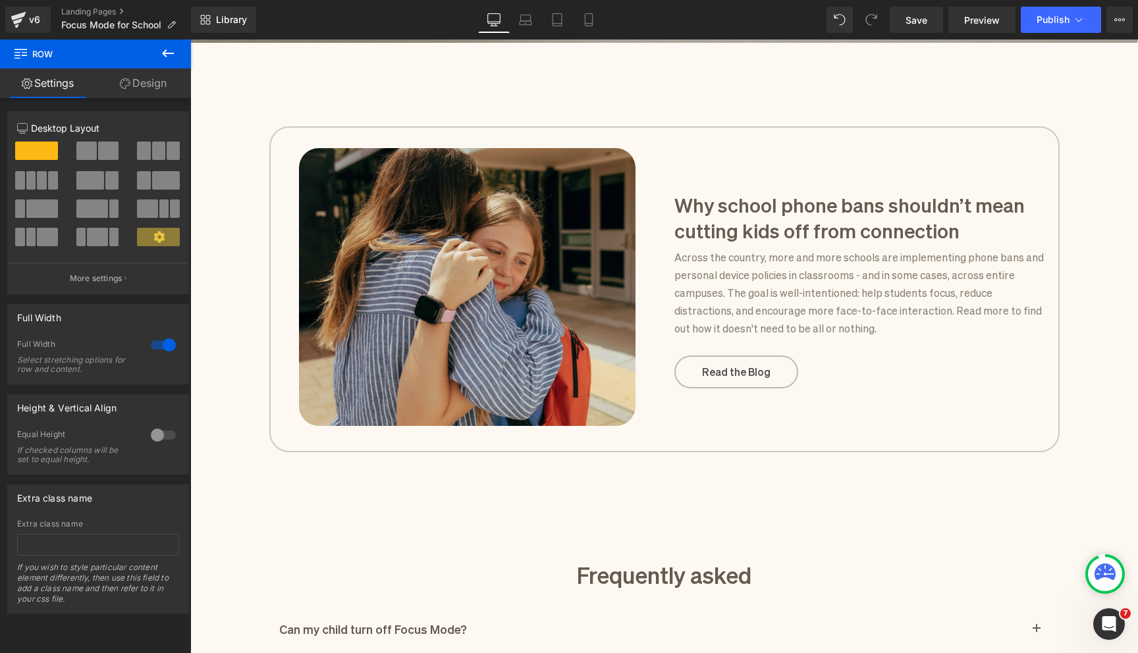
scroll to position [1954, 0]
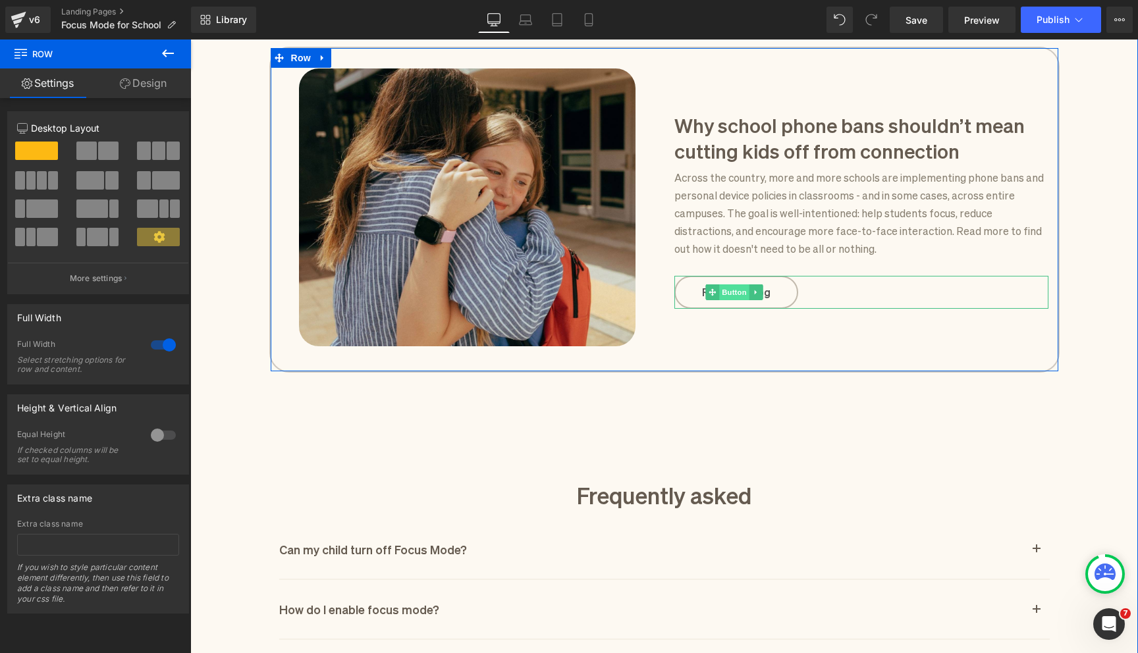
click at [732, 288] on span "Button" at bounding box center [734, 292] width 30 height 16
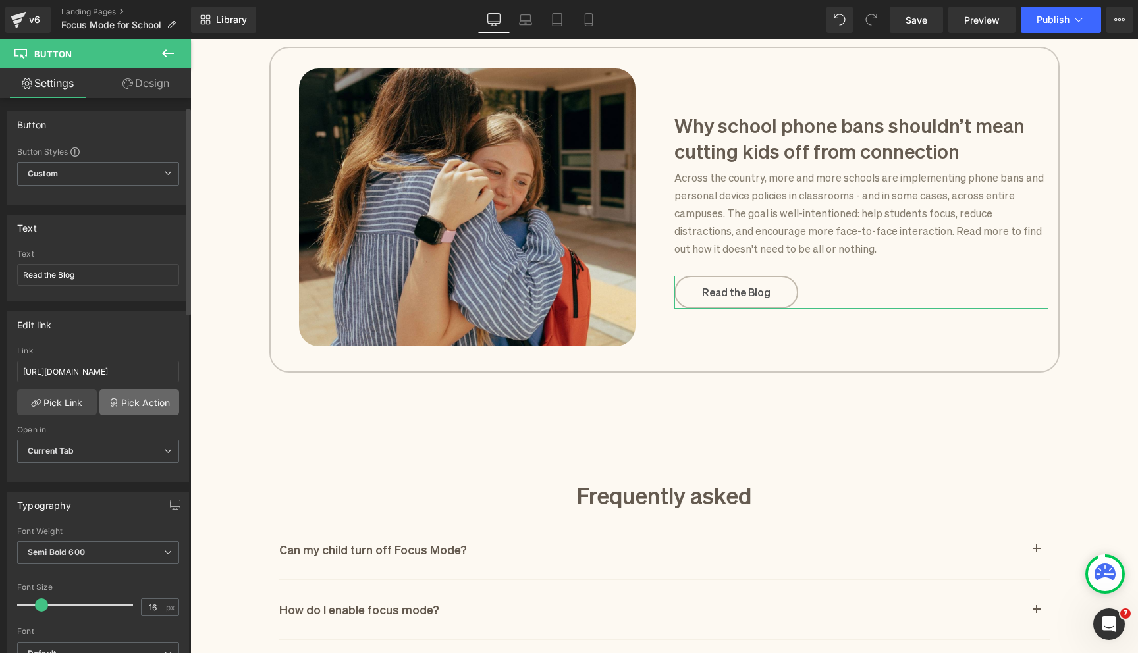
scroll to position [36, 0]
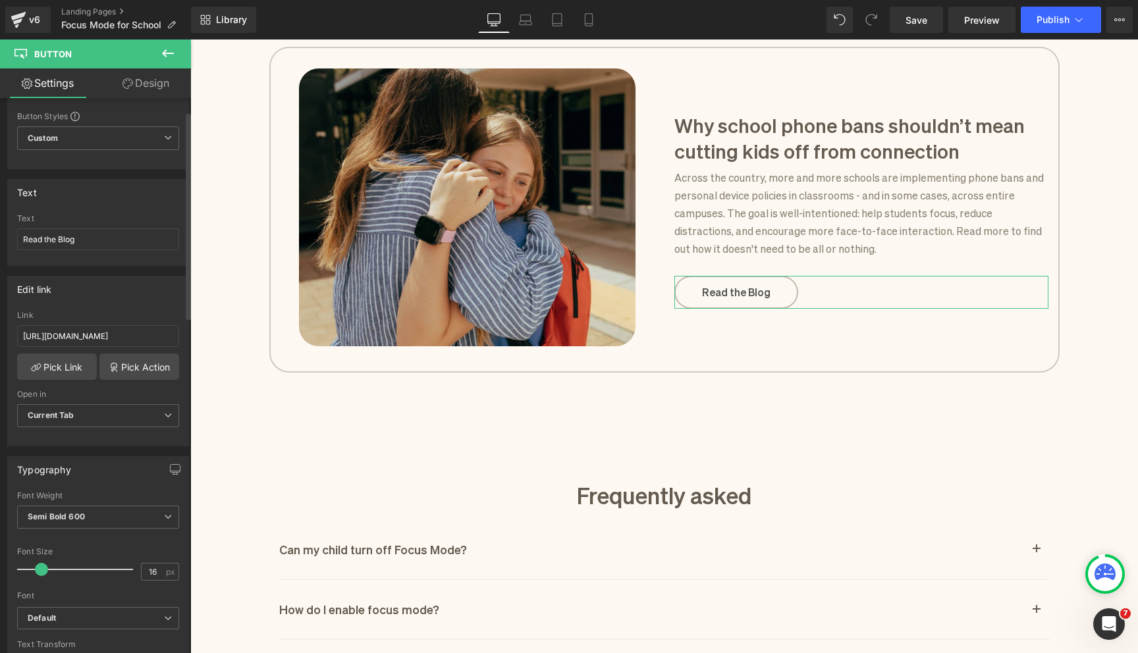
click at [109, 402] on div "Open in Current Tab Current Tab New Tab" at bounding box center [98, 416] width 162 height 53
click at [106, 412] on span "Current Tab" at bounding box center [98, 415] width 162 height 23
click at [95, 459] on li "New Tab" at bounding box center [95, 459] width 157 height 20
click at [290, 456] on div "Image Why school phone bans shouldn’t mean cutting kids off from connection Hea…" at bounding box center [664, 416] width 948 height 866
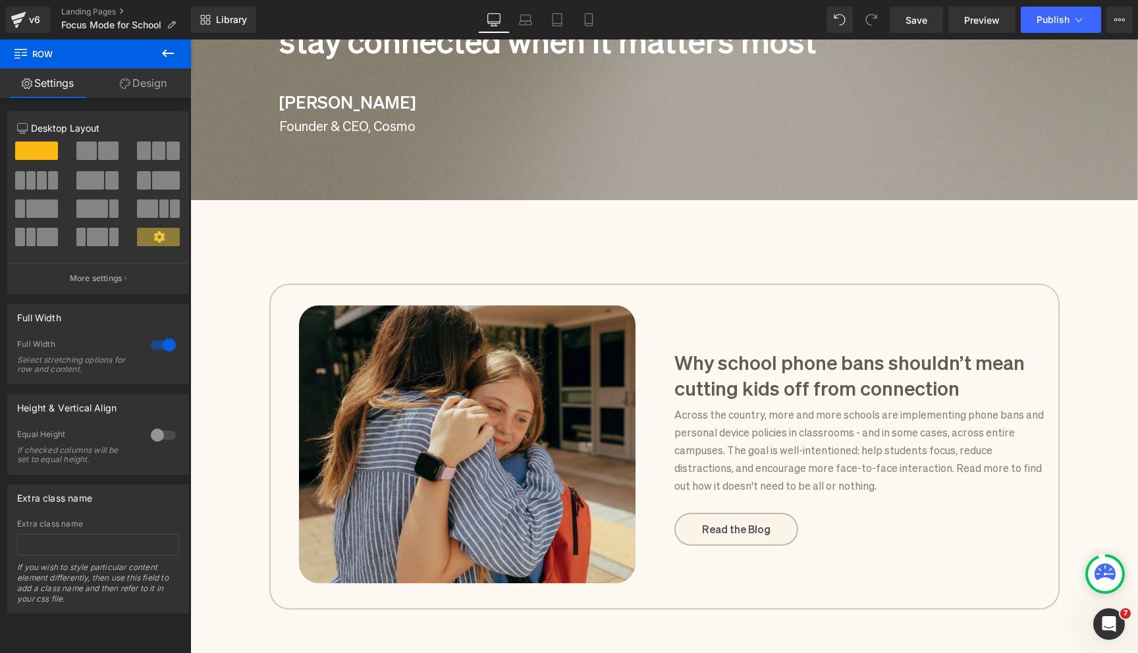
scroll to position [1751, 0]
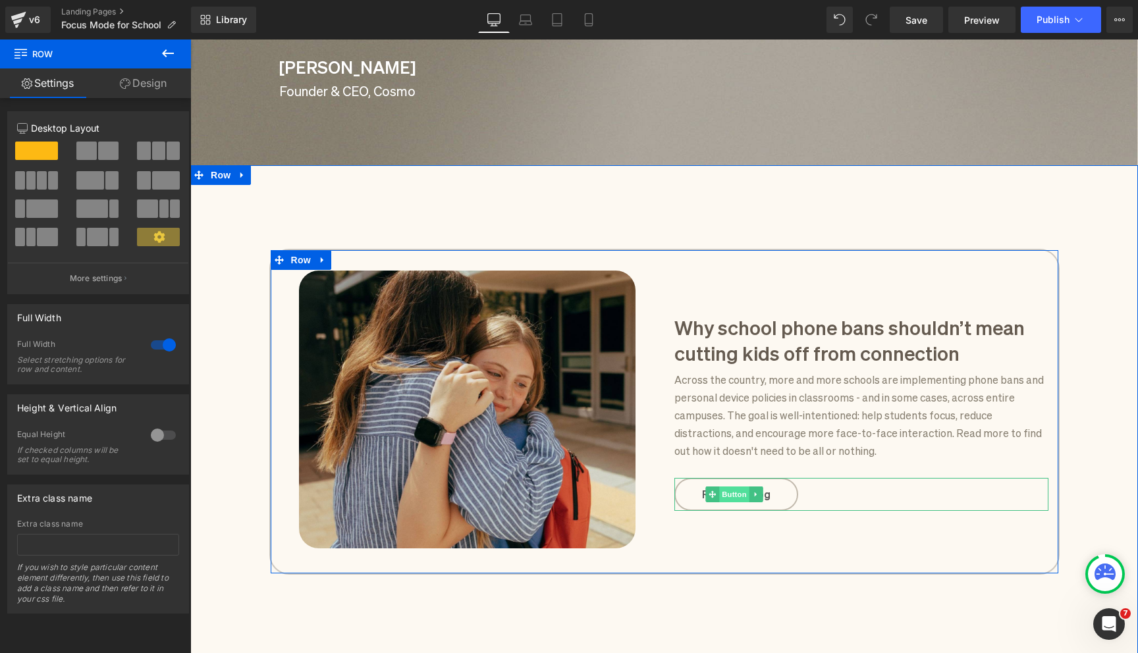
click at [735, 491] on span "Button" at bounding box center [734, 495] width 30 height 16
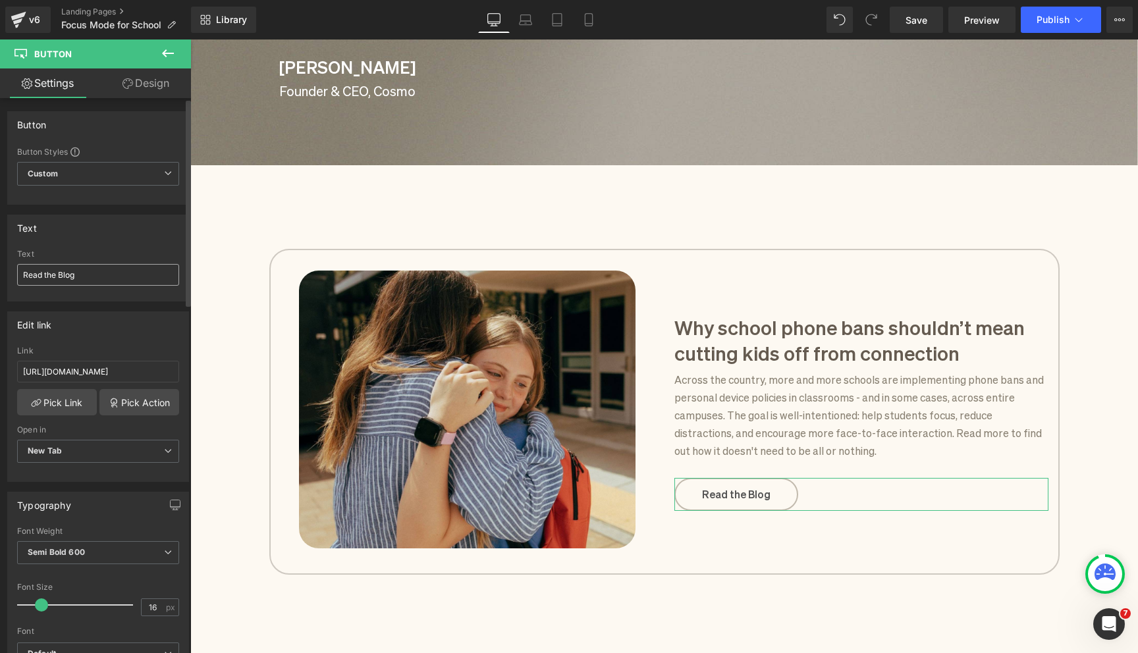
click at [49, 275] on input "Read the Blog" at bounding box center [98, 275] width 162 height 22
type input "Read Blog"
click at [586, 16] on icon at bounding box center [588, 19] width 13 height 13
type input "100"
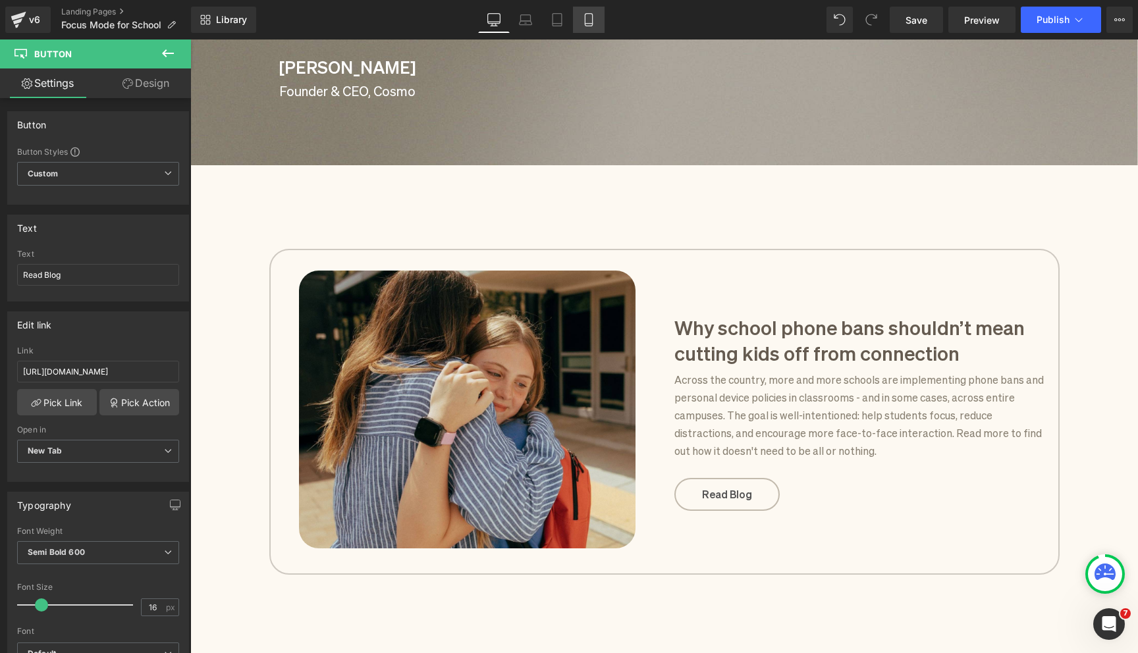
type input "100"
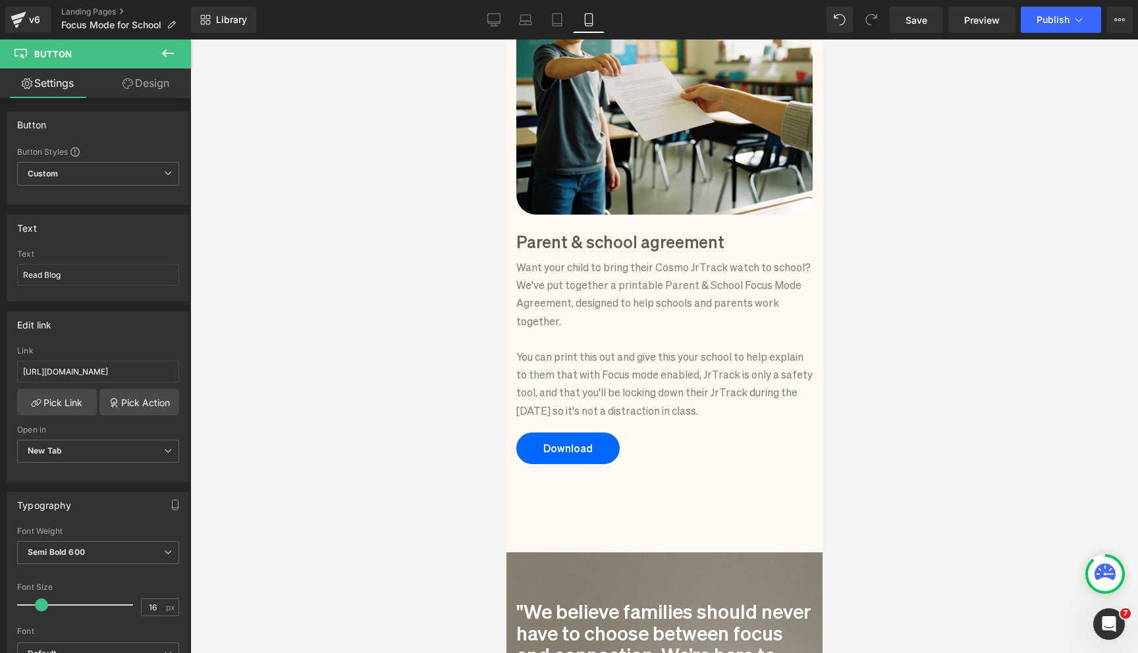
scroll to position [1070, 0]
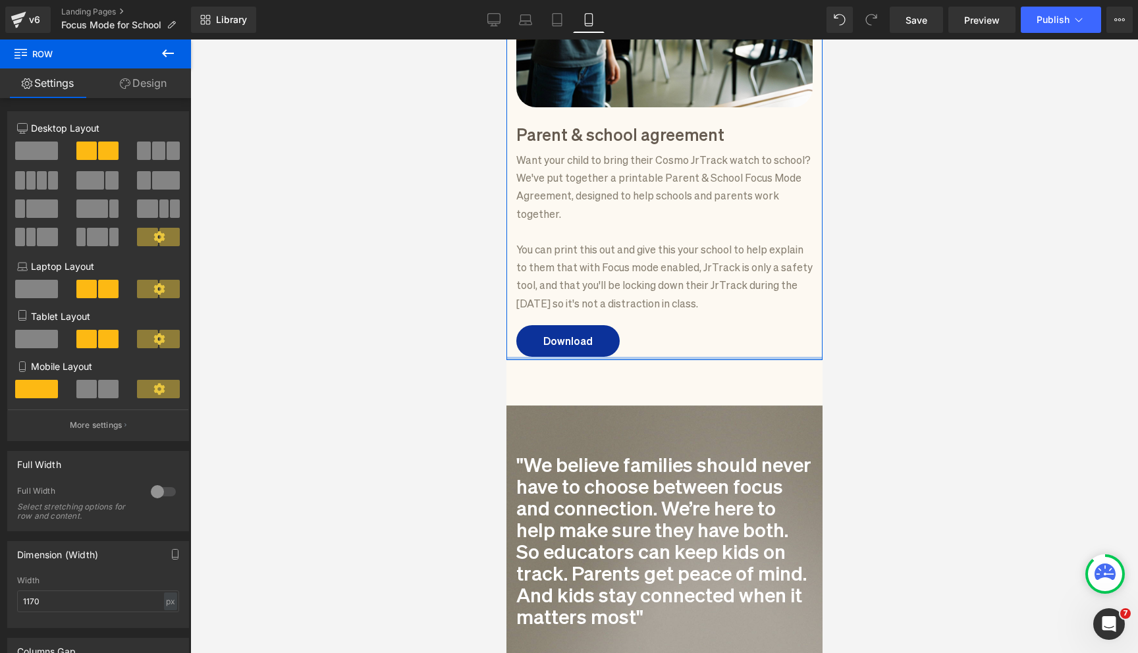
drag, startPoint x: 584, startPoint y: 377, endPoint x: 595, endPoint y: 336, distance: 42.3
click at [595, 336] on div "Image Image Parent & school agreement Heading Want your child to bring their Co…" at bounding box center [664, 72] width 316 height 575
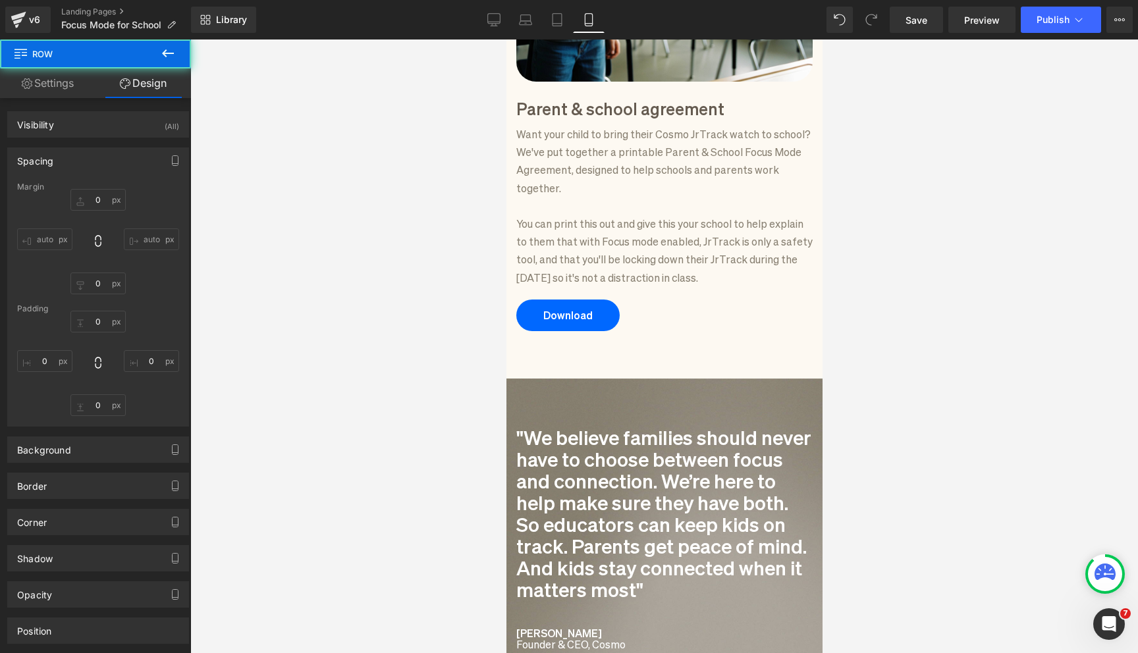
type input "10"
type input "0"
type input "3"
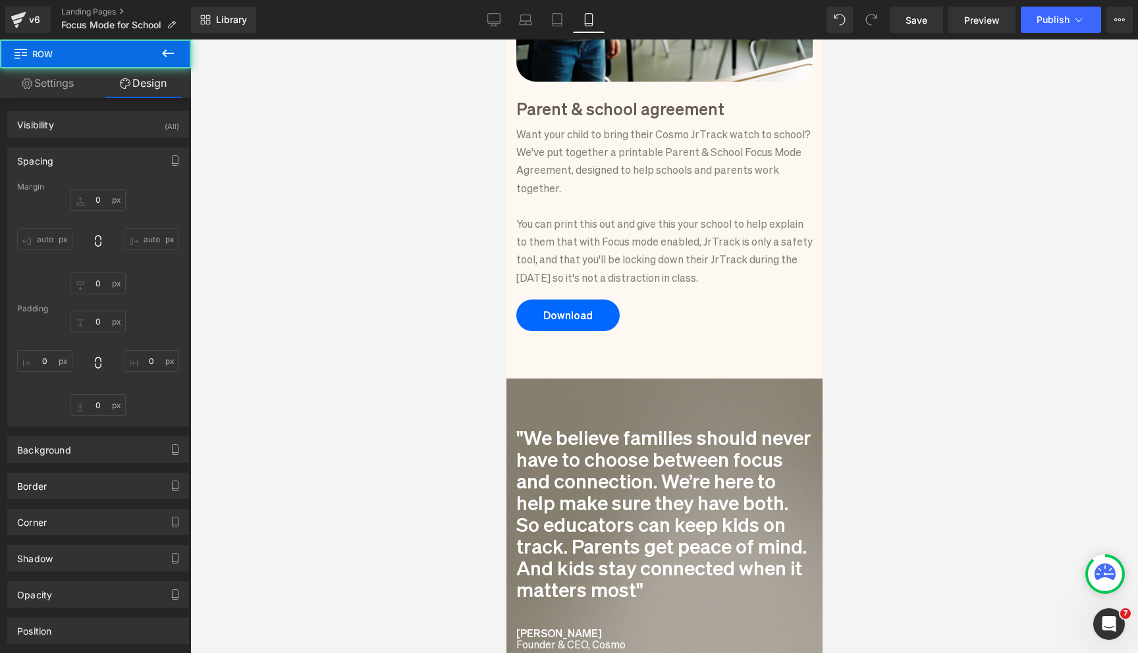
type input "0"
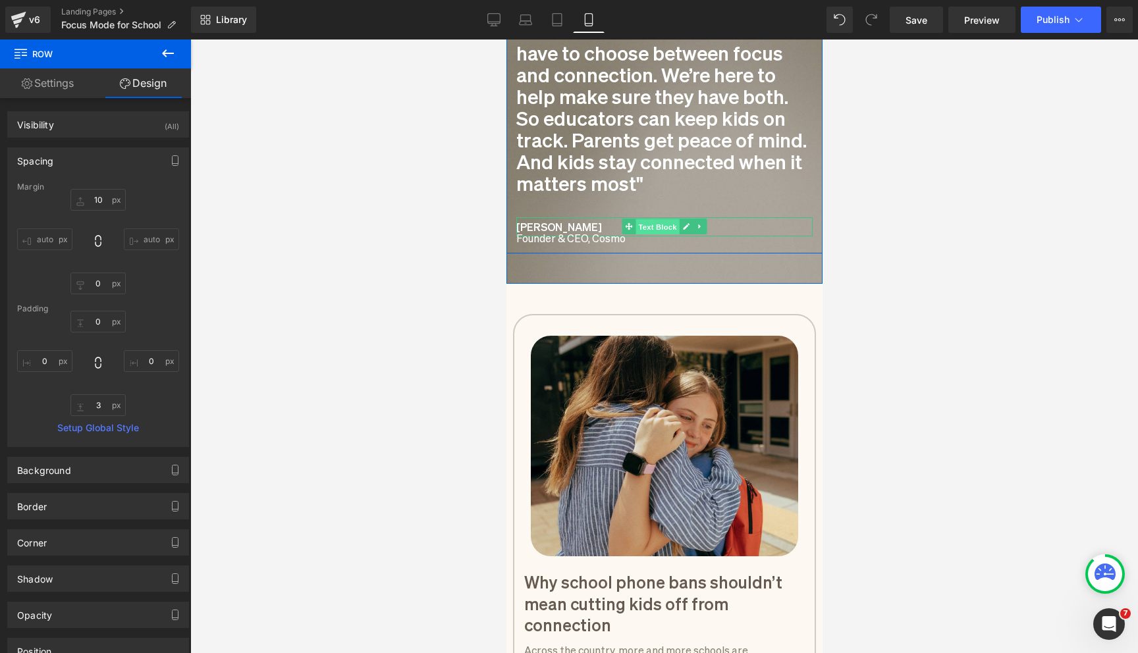
click at [645, 219] on span "Text Block" at bounding box center [656, 227] width 43 height 16
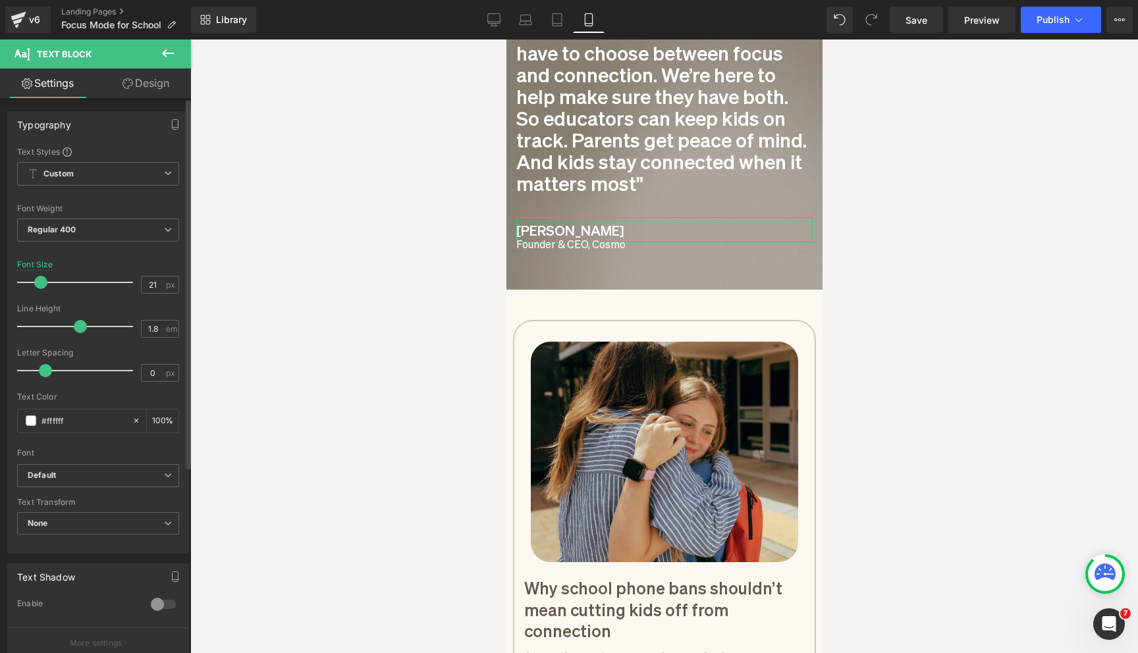
type input "22"
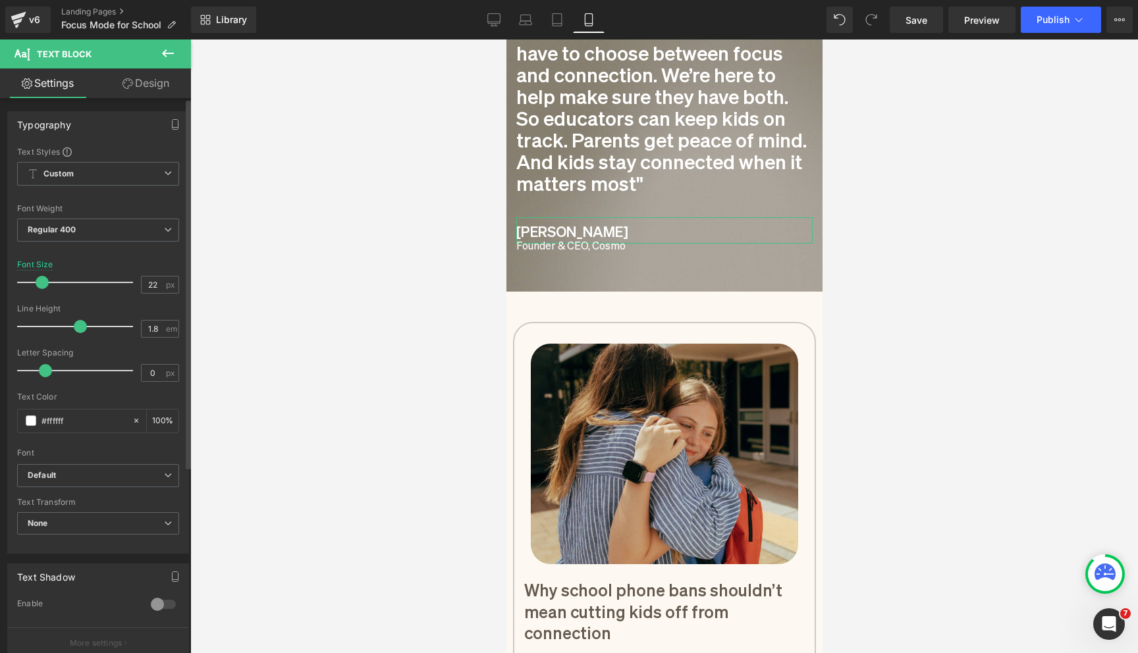
drag, startPoint x: 38, startPoint y: 279, endPoint x: 45, endPoint y: 281, distance: 7.1
click at [45, 281] on span at bounding box center [42, 282] width 13 height 13
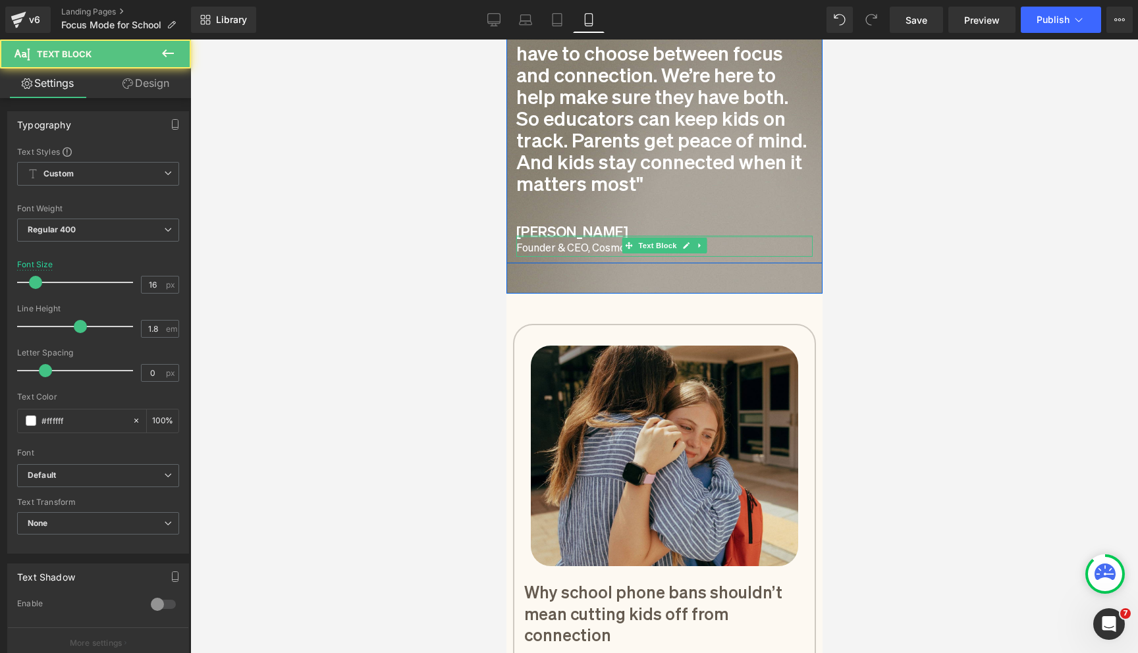
click at [613, 236] on div "Founder & CEO, Cosmo Text Block" at bounding box center [664, 246] width 296 height 21
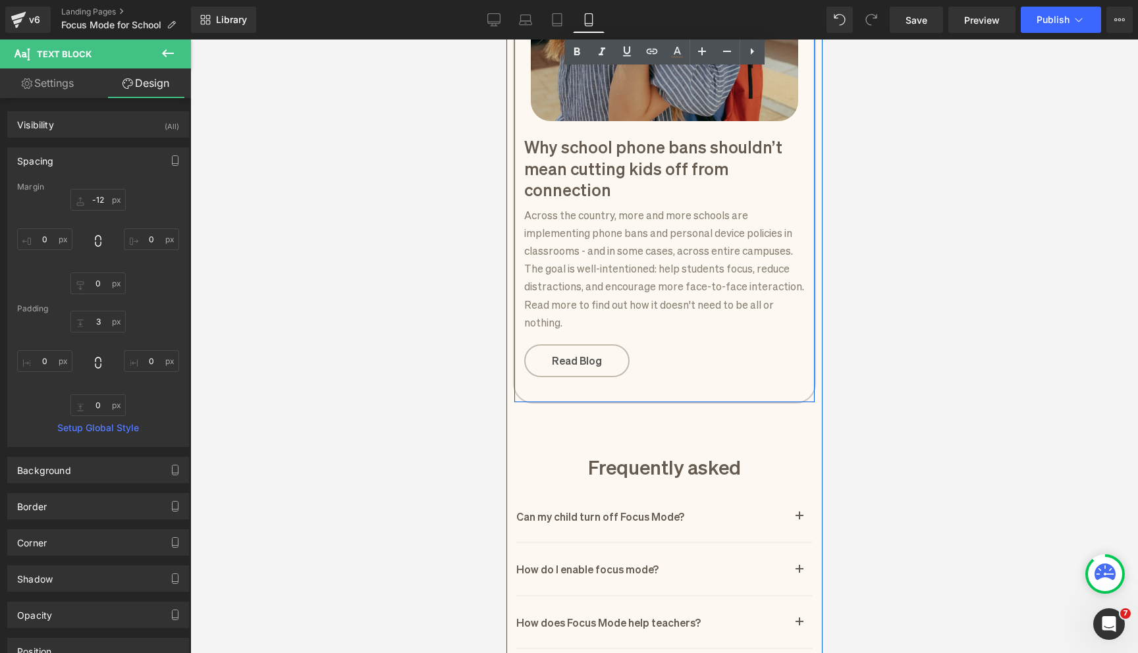
scroll to position [1950, 0]
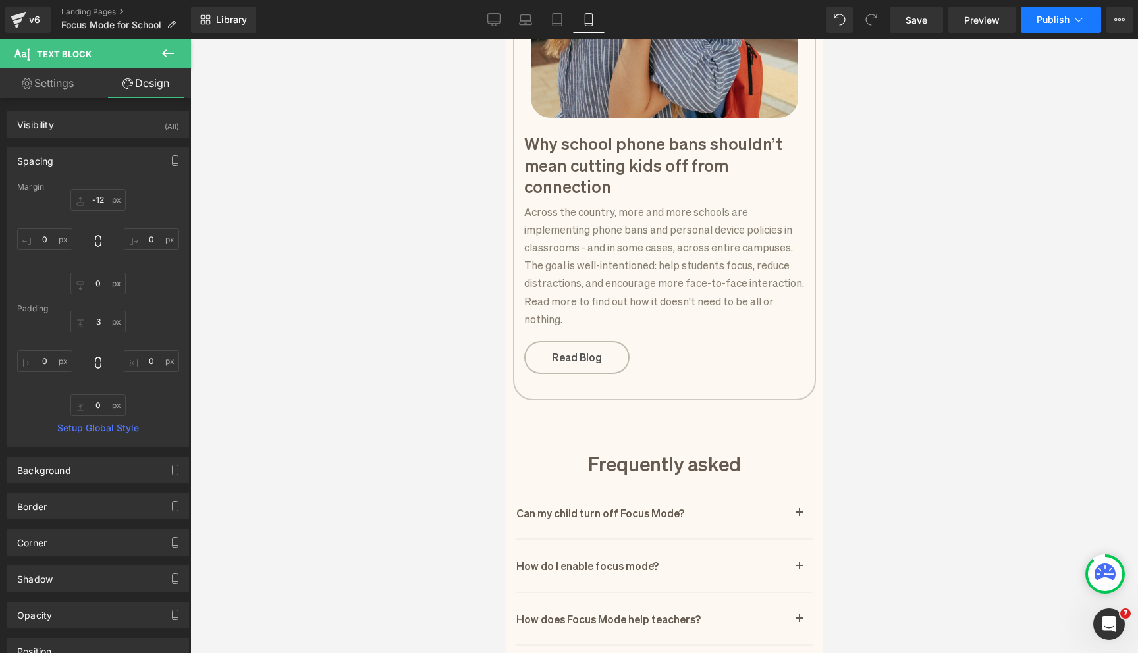
click at [1043, 19] on span "Publish" at bounding box center [1052, 19] width 33 height 11
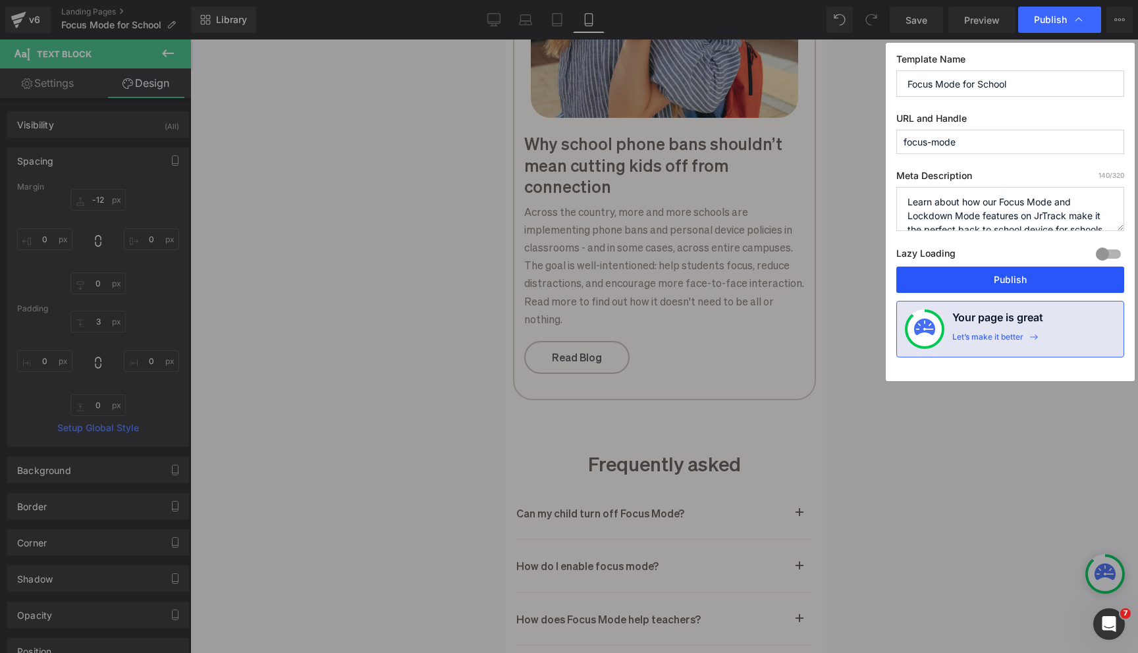
click at [965, 284] on button "Publish" at bounding box center [1010, 280] width 228 height 26
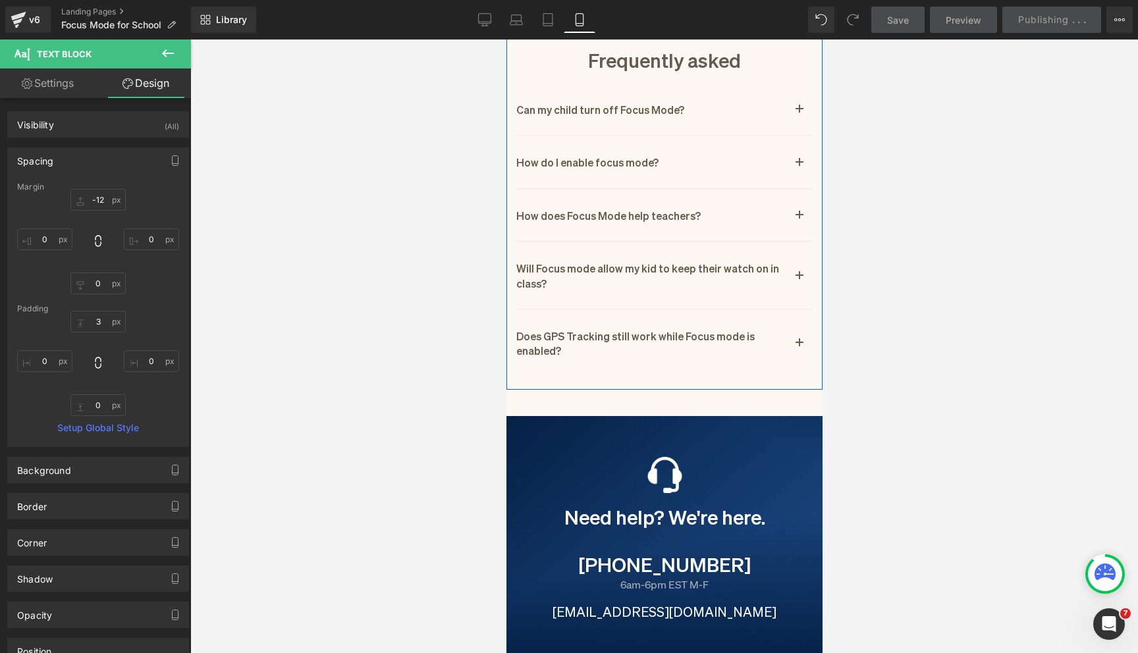
scroll to position [2409, 0]
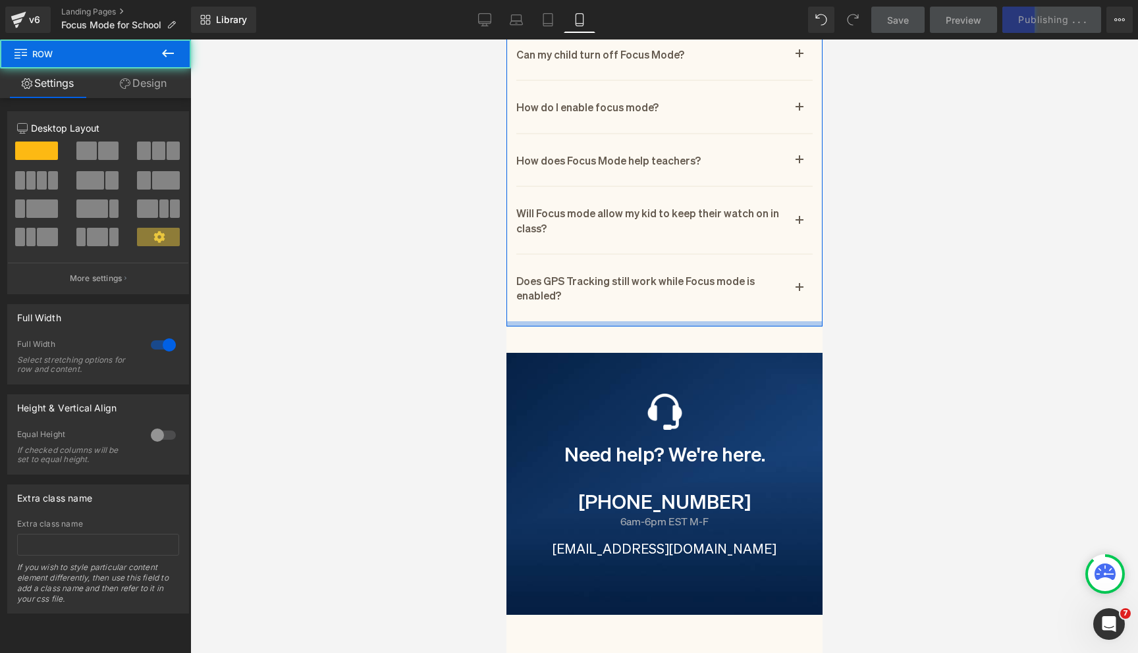
drag, startPoint x: 614, startPoint y: 285, endPoint x: 614, endPoint y: 277, distance: 8.6
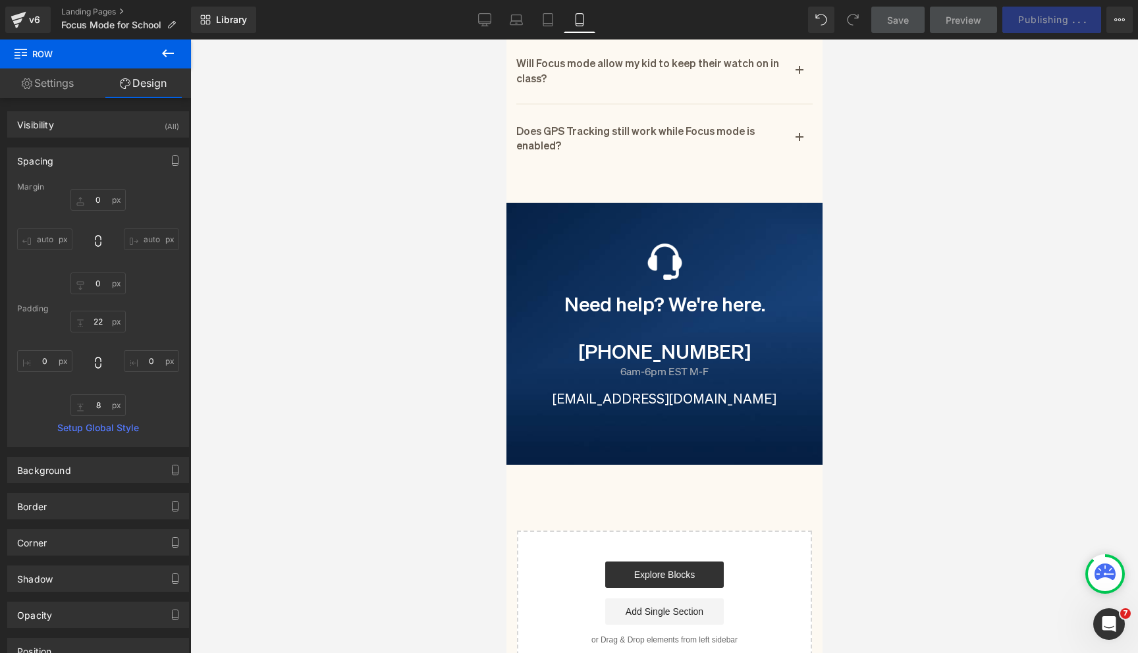
scroll to position [2372, 0]
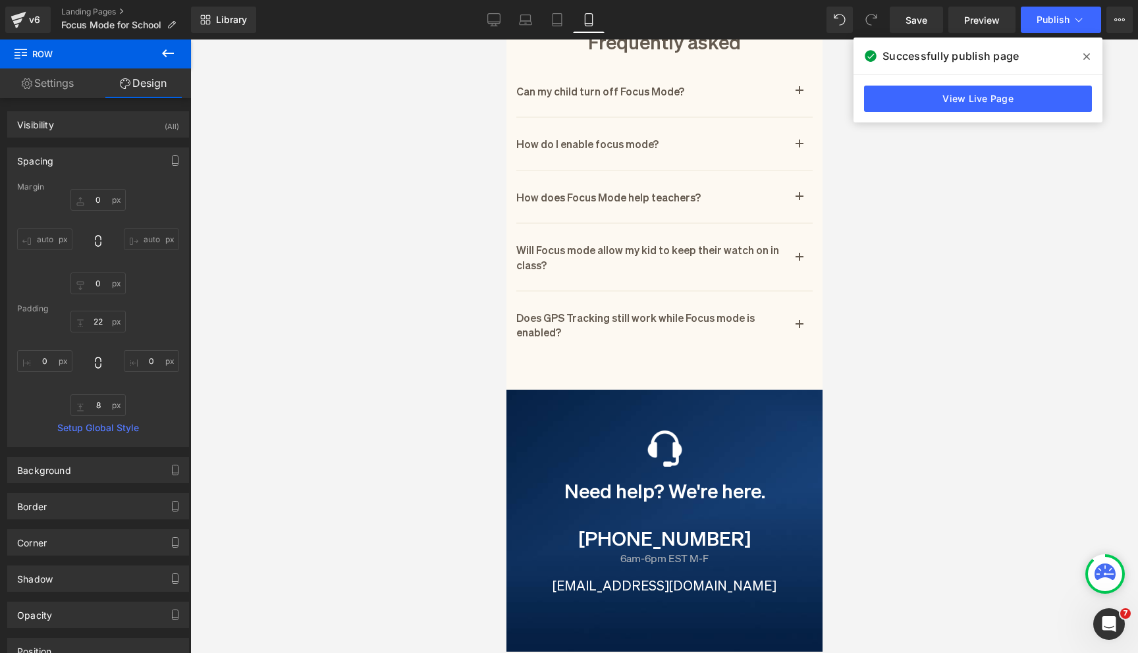
click at [1092, 56] on span at bounding box center [1086, 56] width 21 height 21
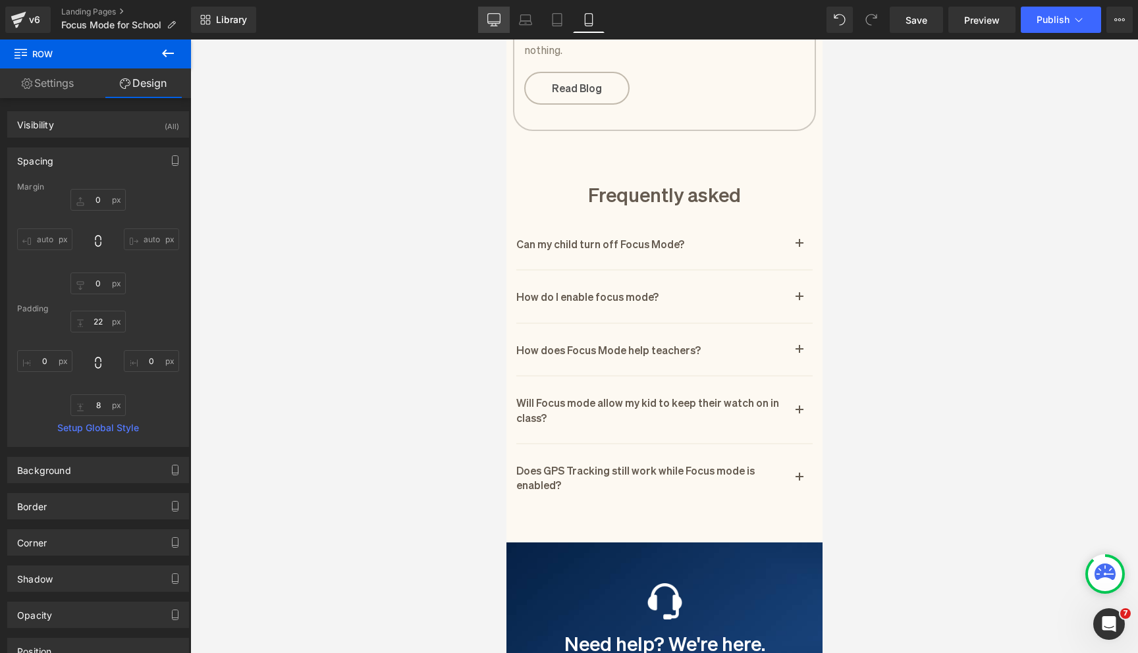
click at [491, 16] on icon at bounding box center [493, 19] width 13 height 13
type input "0"
type input "30"
type input "0"
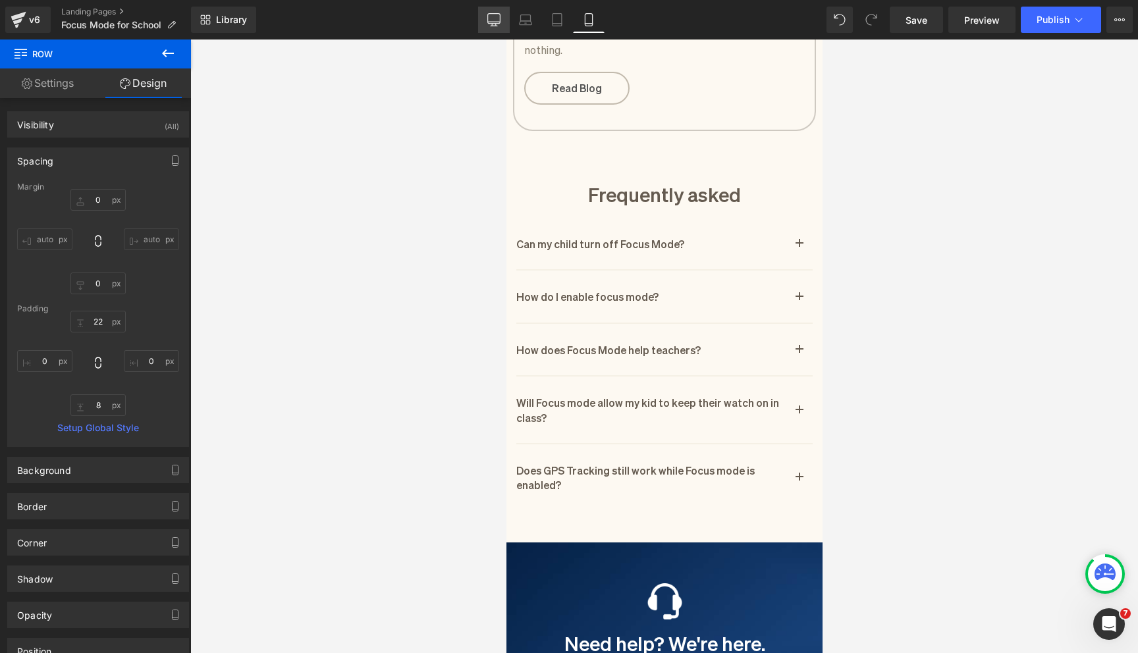
type input "57"
type input "0"
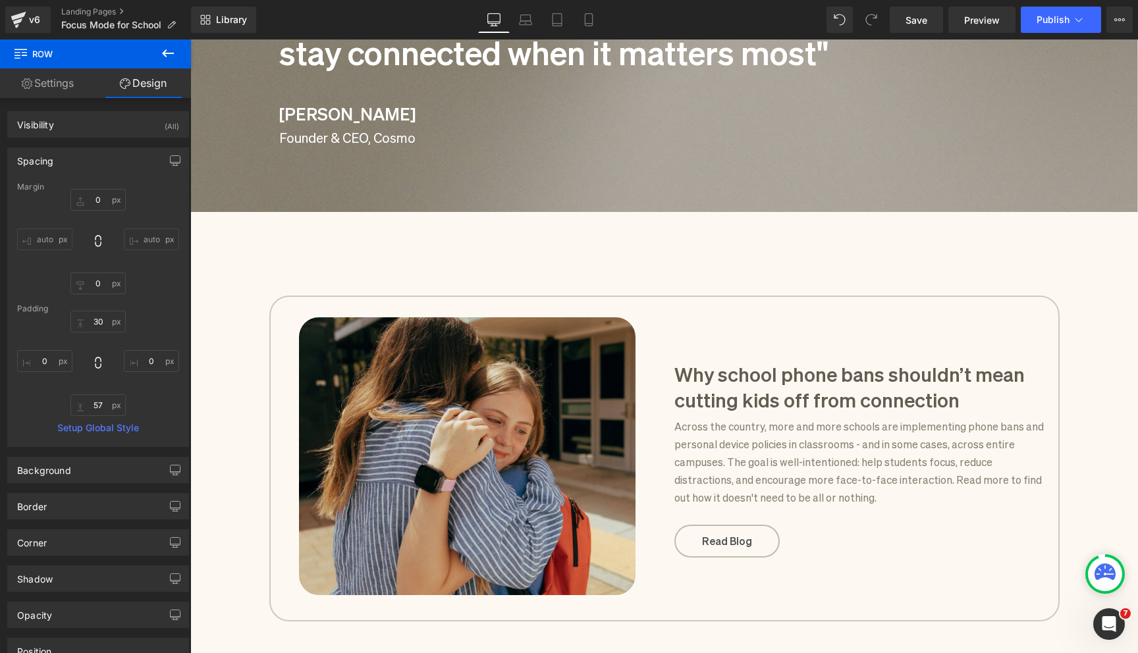
scroll to position [1709, 0]
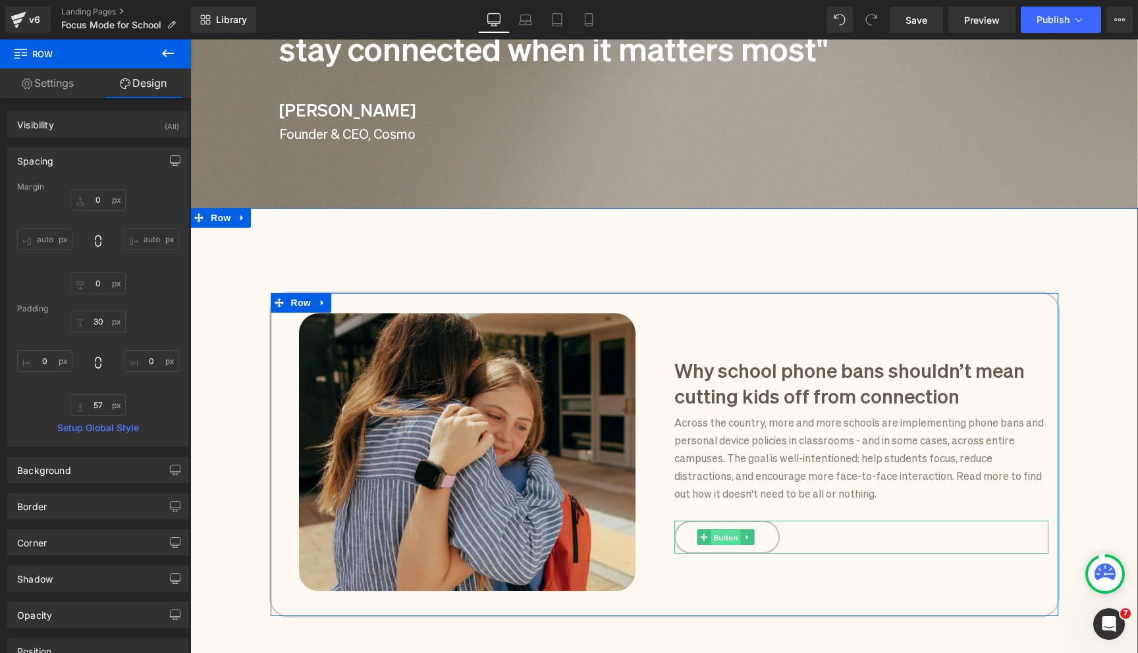
click at [728, 535] on span "Button" at bounding box center [725, 537] width 30 height 16
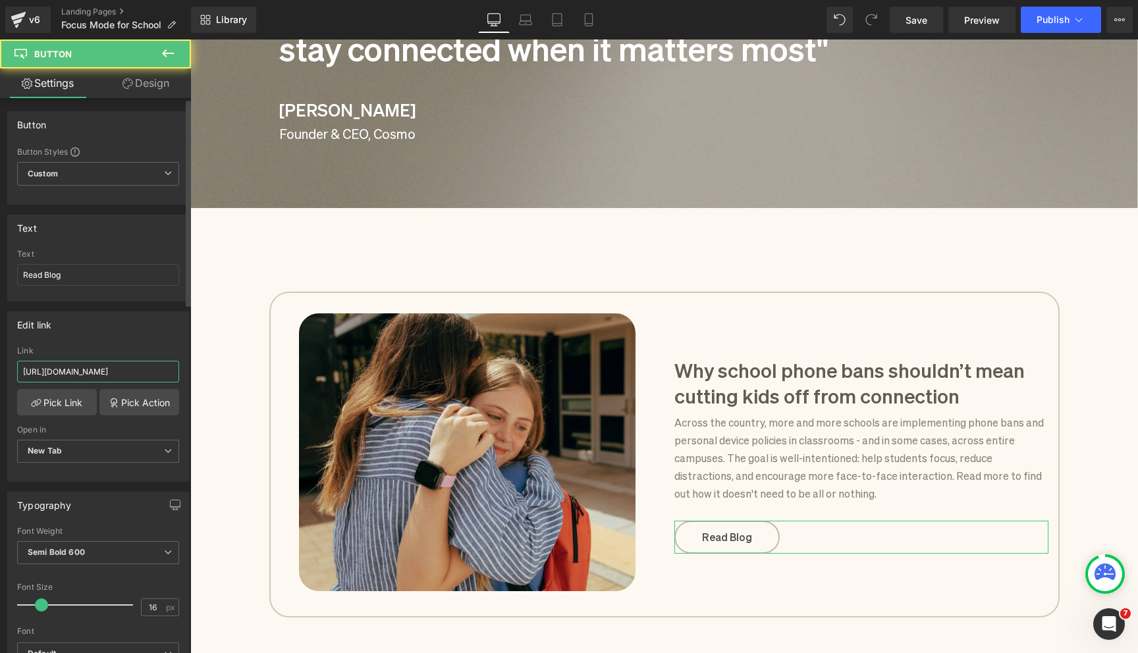
click at [120, 369] on input "[URL][DOMAIN_NAME]" at bounding box center [98, 372] width 162 height 22
paste input "[DOMAIN_NAME][URL]"
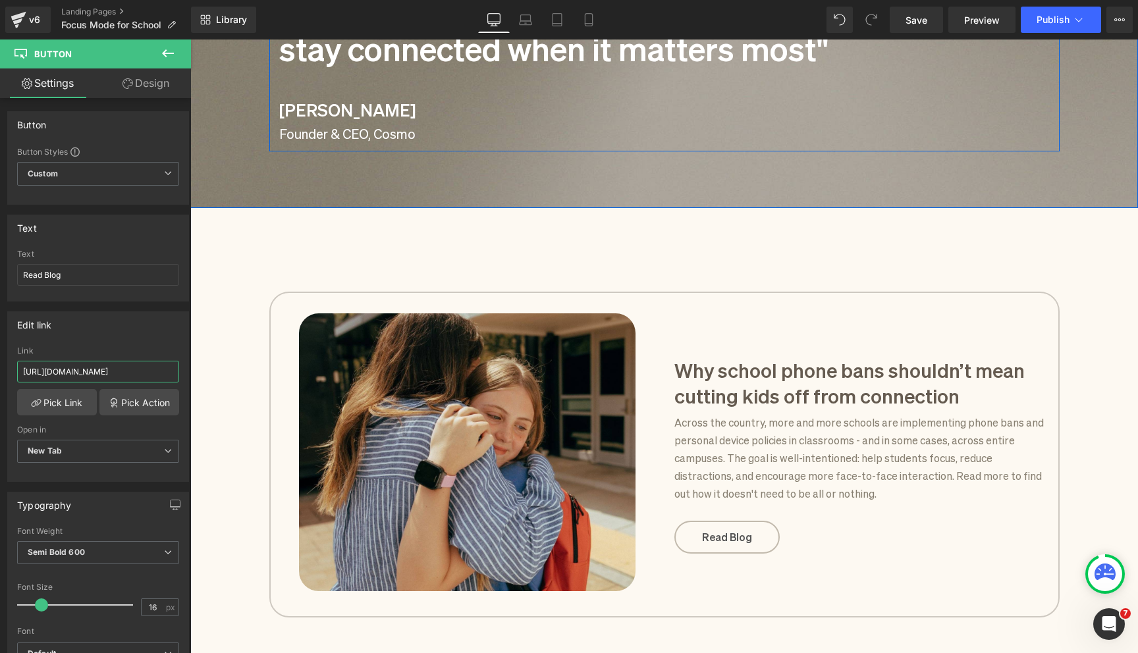
type input "[URL][DOMAIN_NAME]"
click at [1047, 34] on div "Library Desktop Desktop Laptop Tablet Mobile Save Preview Publish Scheduled Vie…" at bounding box center [664, 20] width 947 height 40
click at [1046, 29] on button "Publish" at bounding box center [1061, 20] width 80 height 26
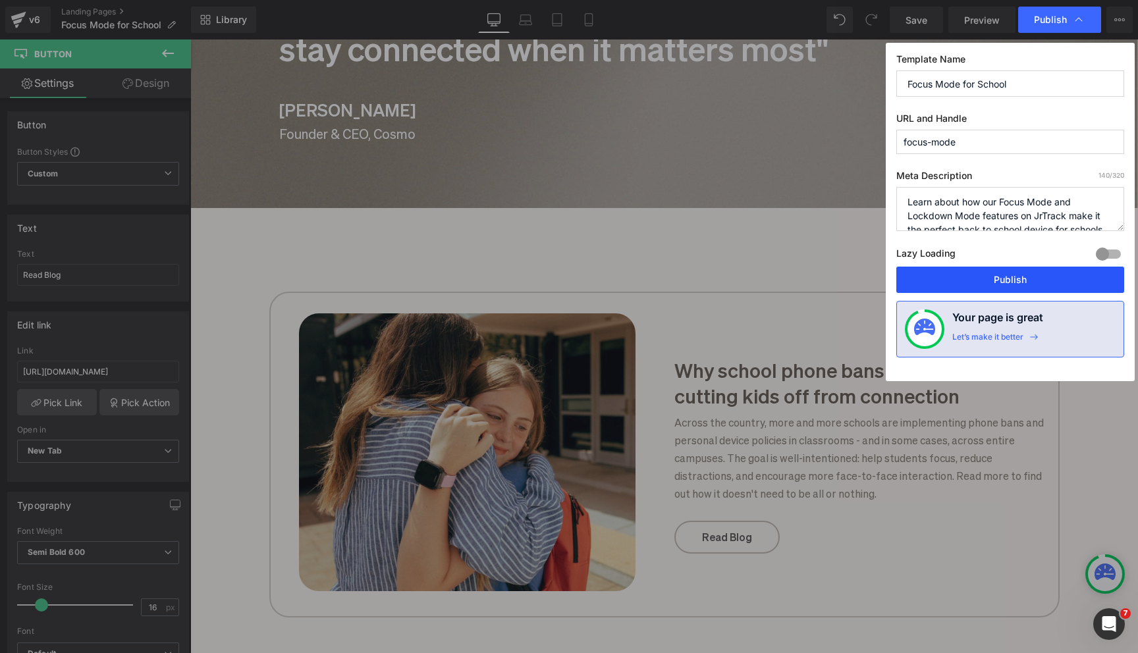
click at [1011, 277] on button "Publish" at bounding box center [1010, 280] width 228 height 26
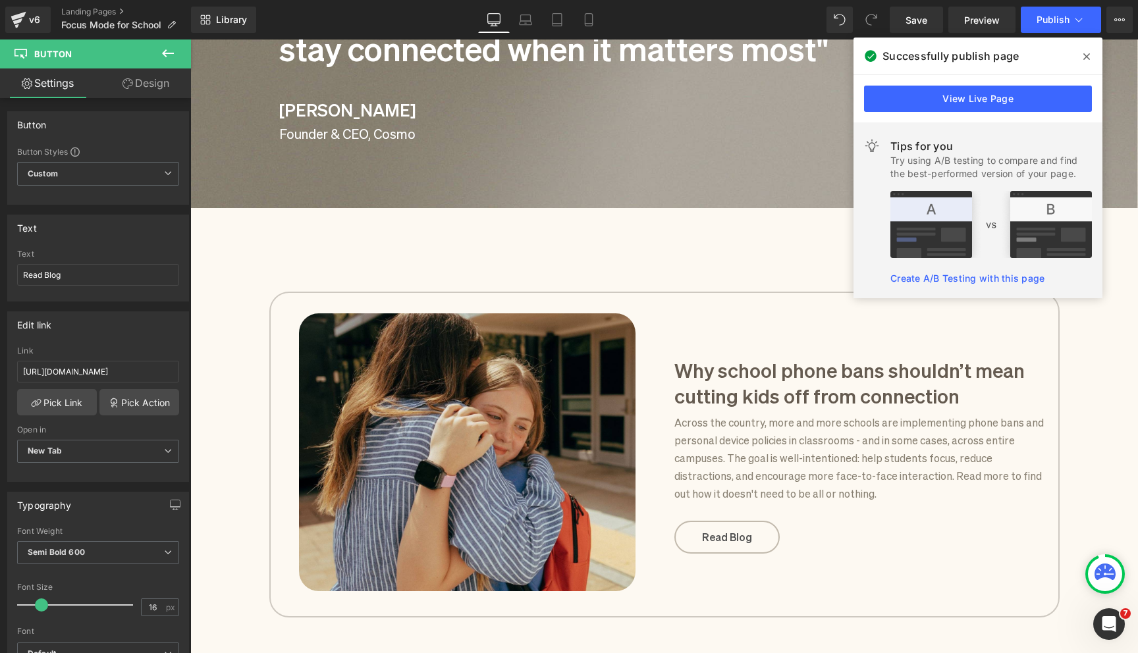
click at [1088, 53] on icon at bounding box center [1086, 56] width 7 height 11
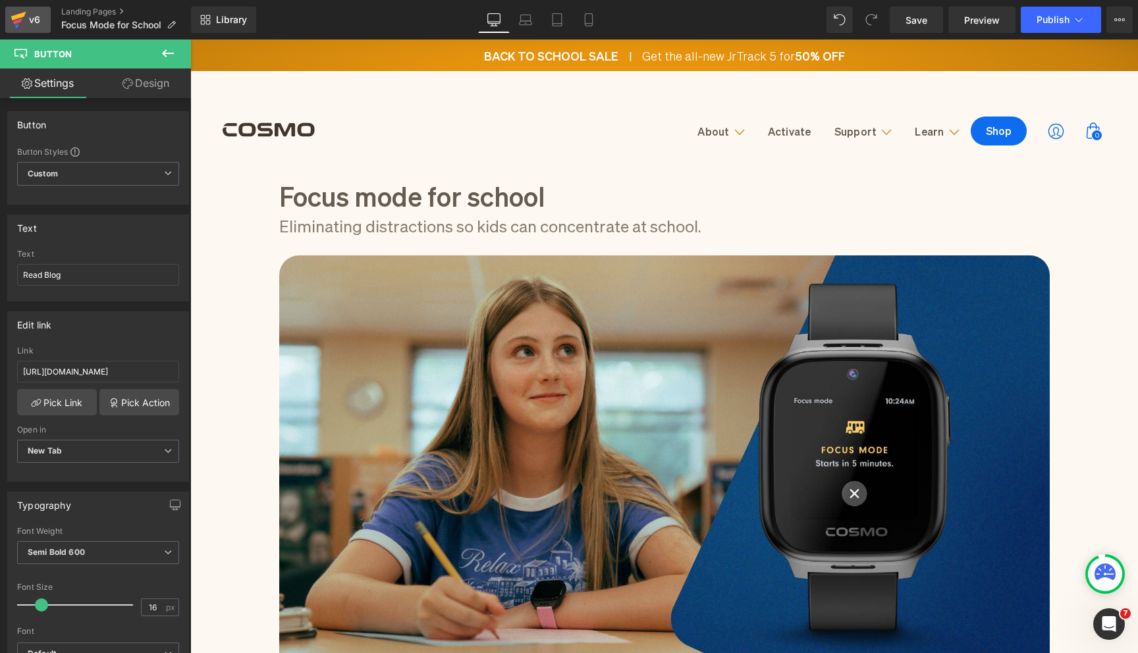
click at [14, 16] on icon at bounding box center [18, 16] width 15 height 9
